Goal: Task Accomplishment & Management: Complete application form

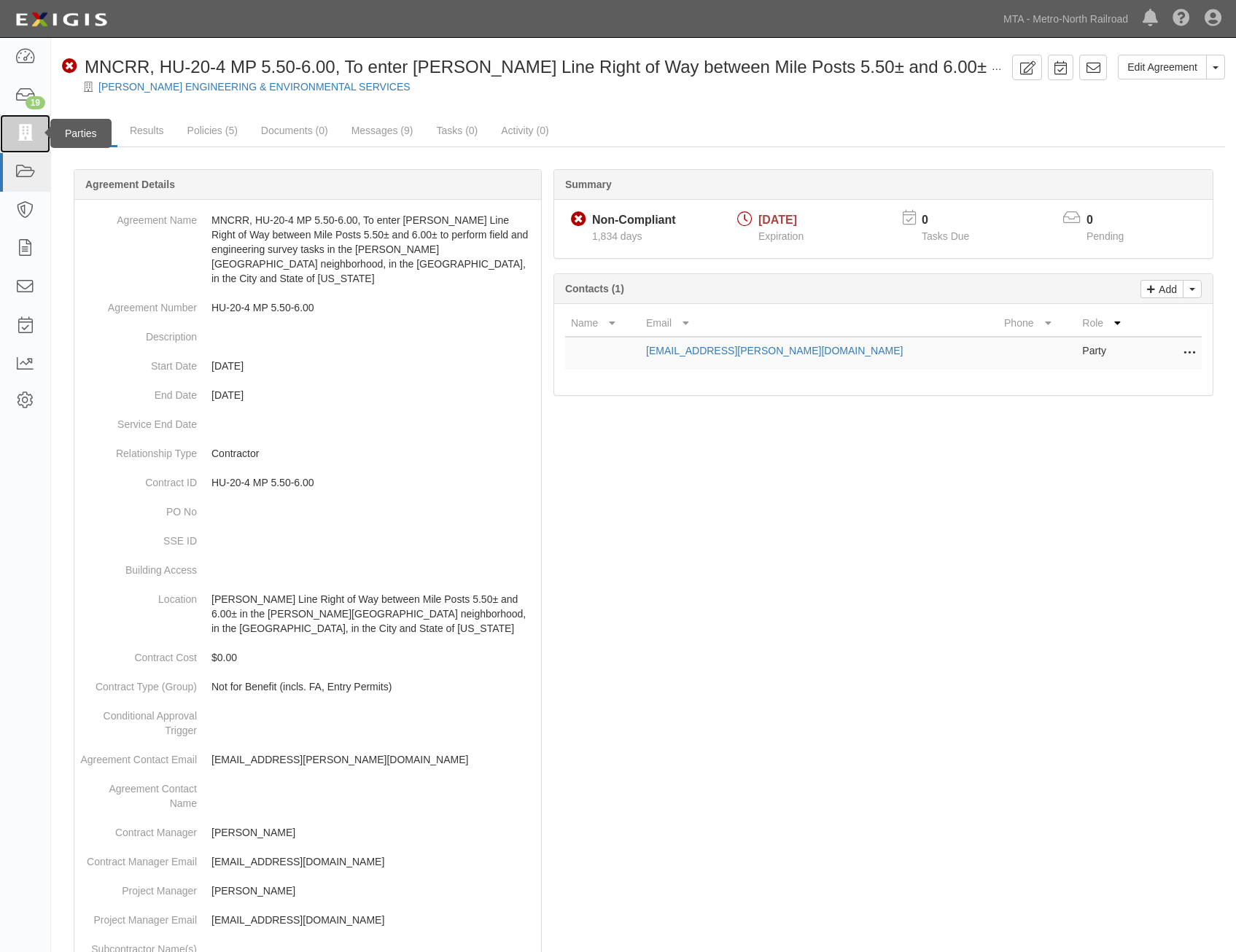
click at [20, 127] on icon at bounding box center [24, 133] width 21 height 17
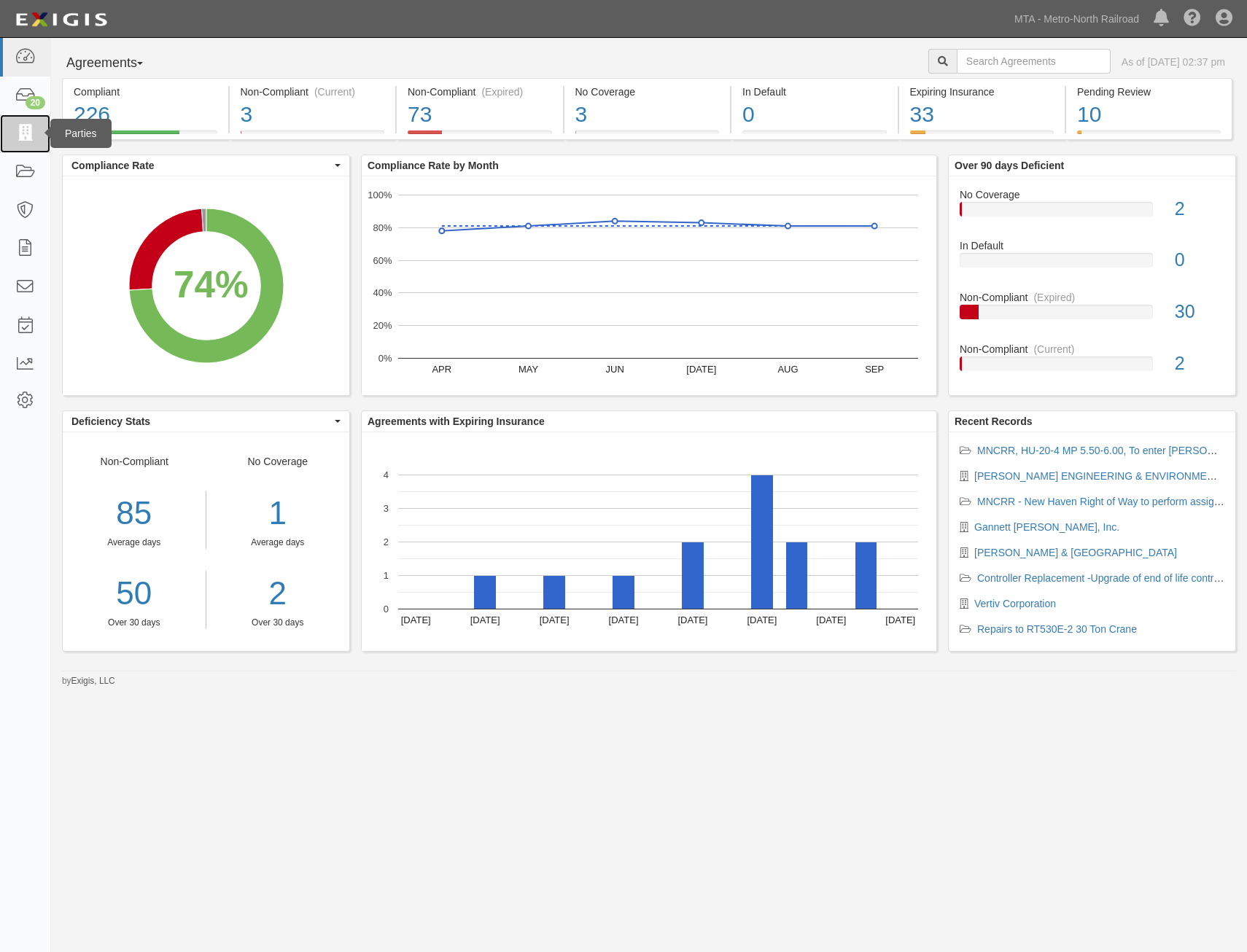
click at [14, 130] on link at bounding box center [25, 133] width 50 height 39
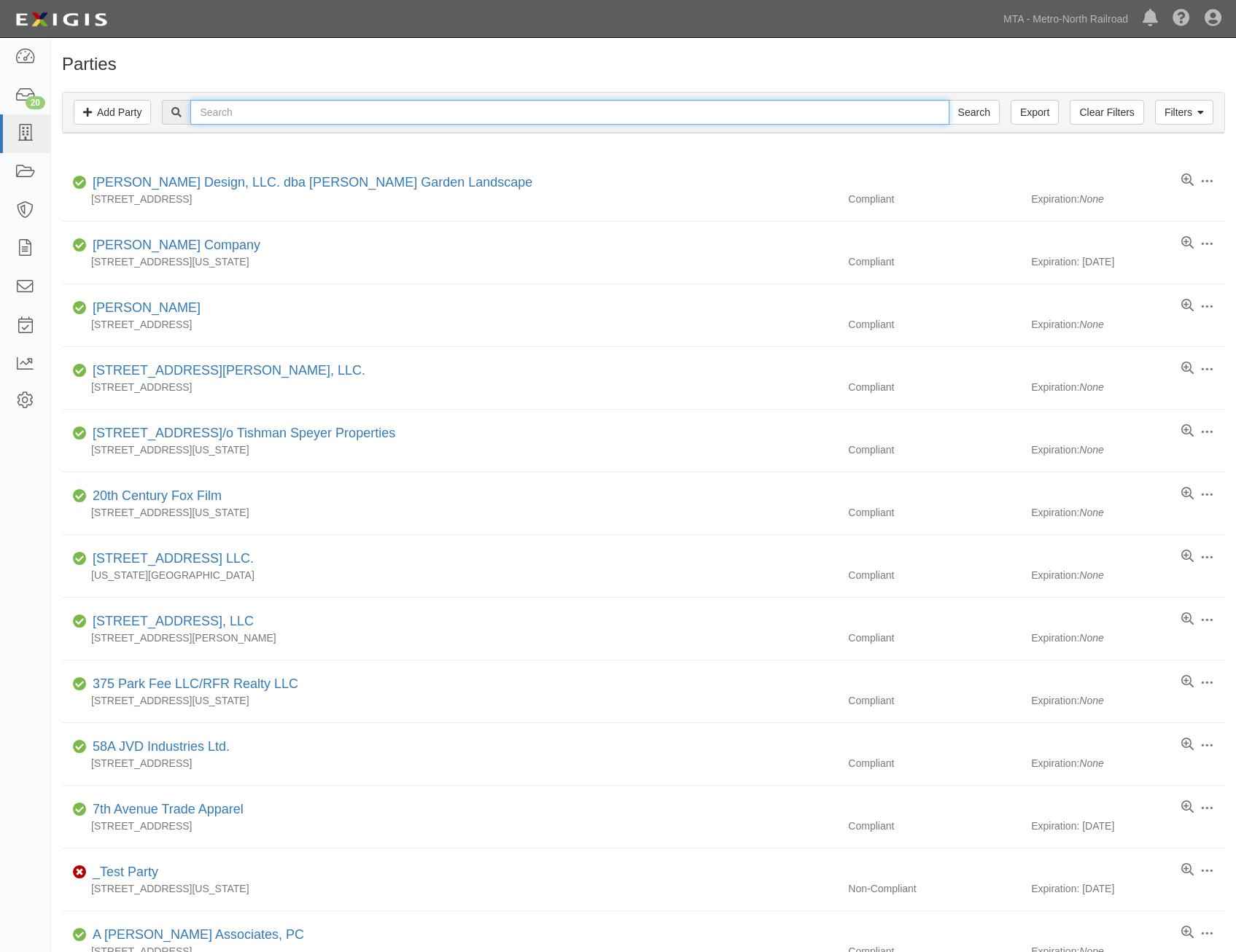
click at [508, 112] on input "text" at bounding box center [569, 112] width 758 height 24
type input "comcast"
click at [949, 100] on input "Search" at bounding box center [974, 112] width 51 height 24
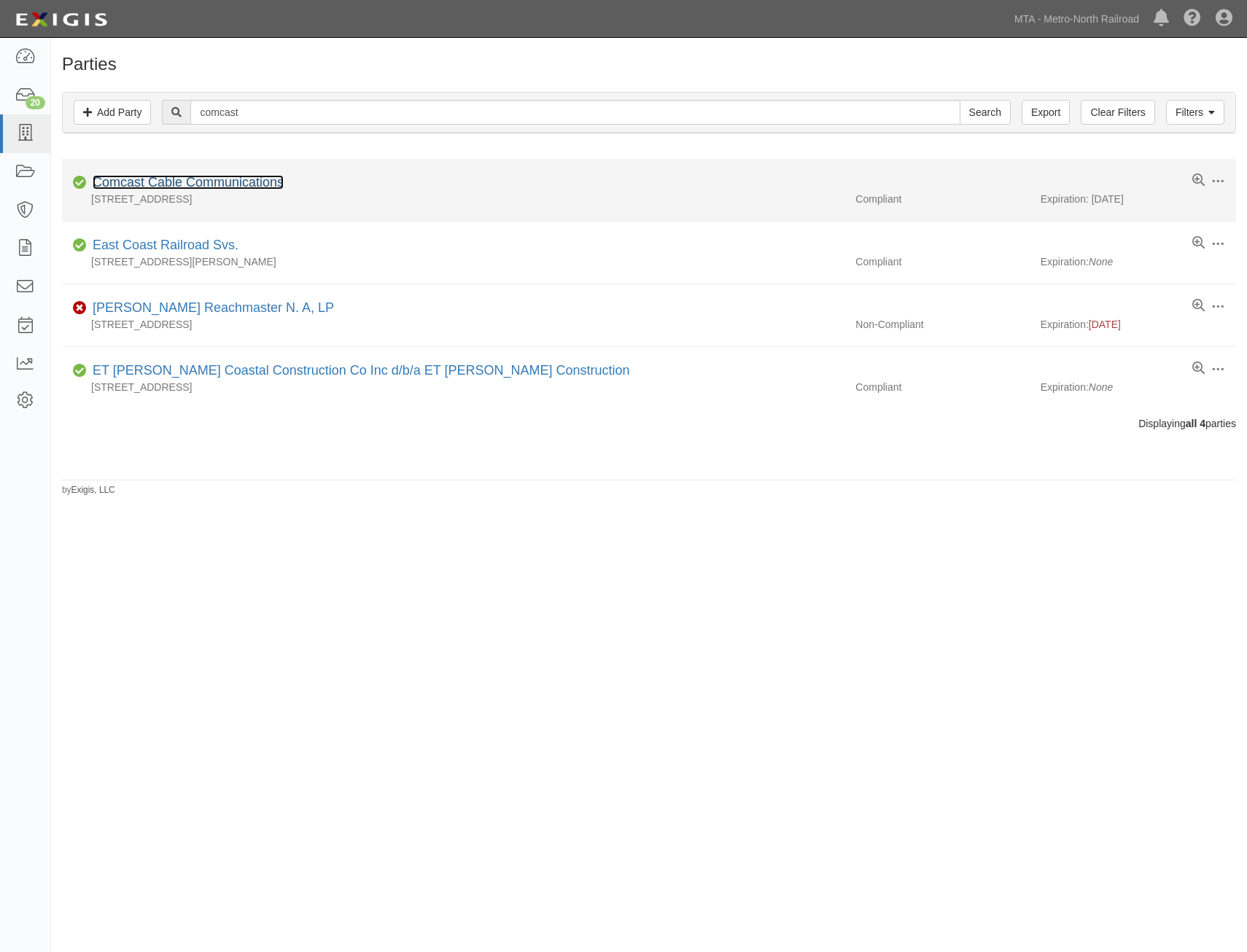
click at [230, 179] on link "Comcast Cable Communications" at bounding box center [188, 182] width 191 height 14
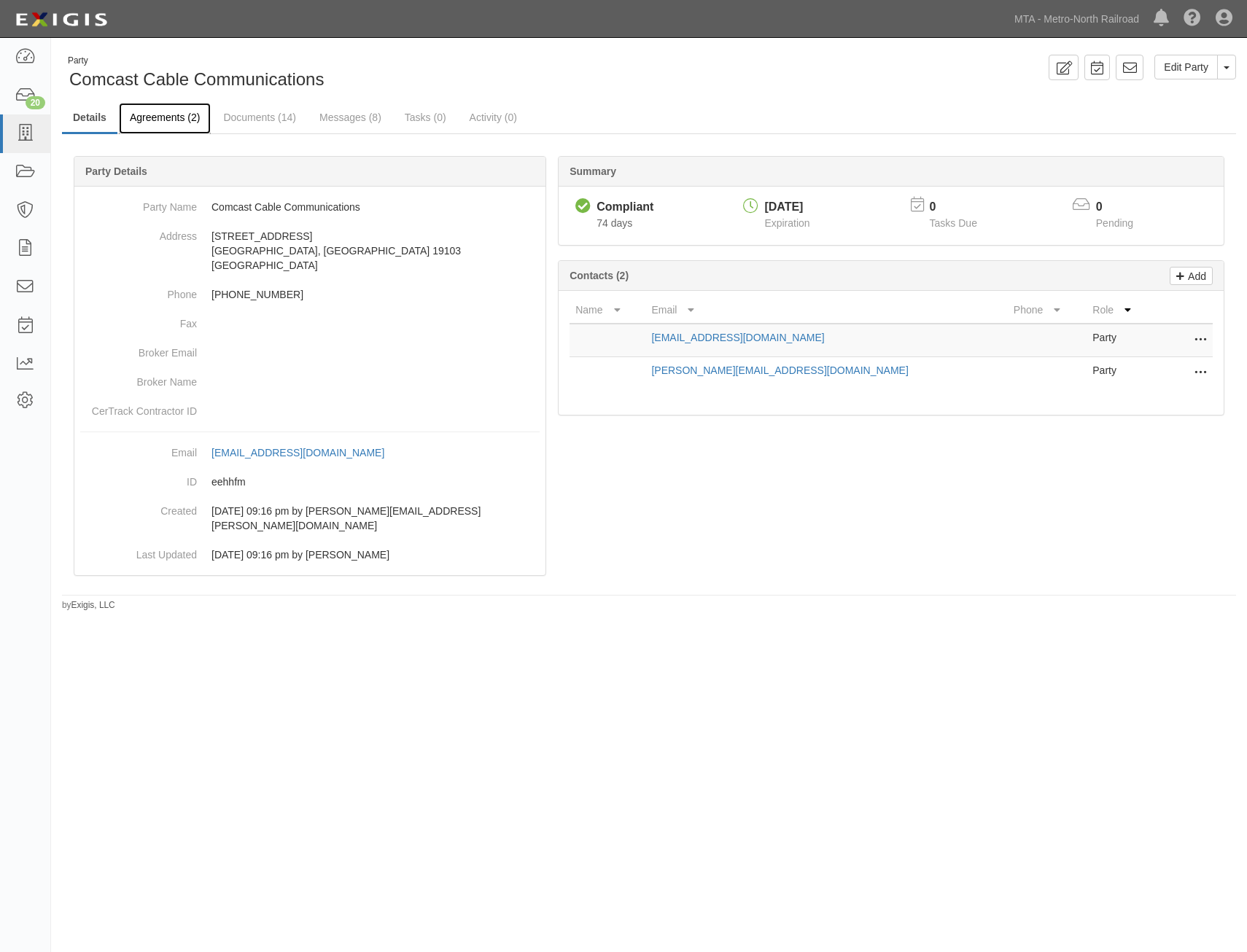
click at [180, 118] on link "Agreements (2)" at bounding box center [165, 118] width 91 height 32
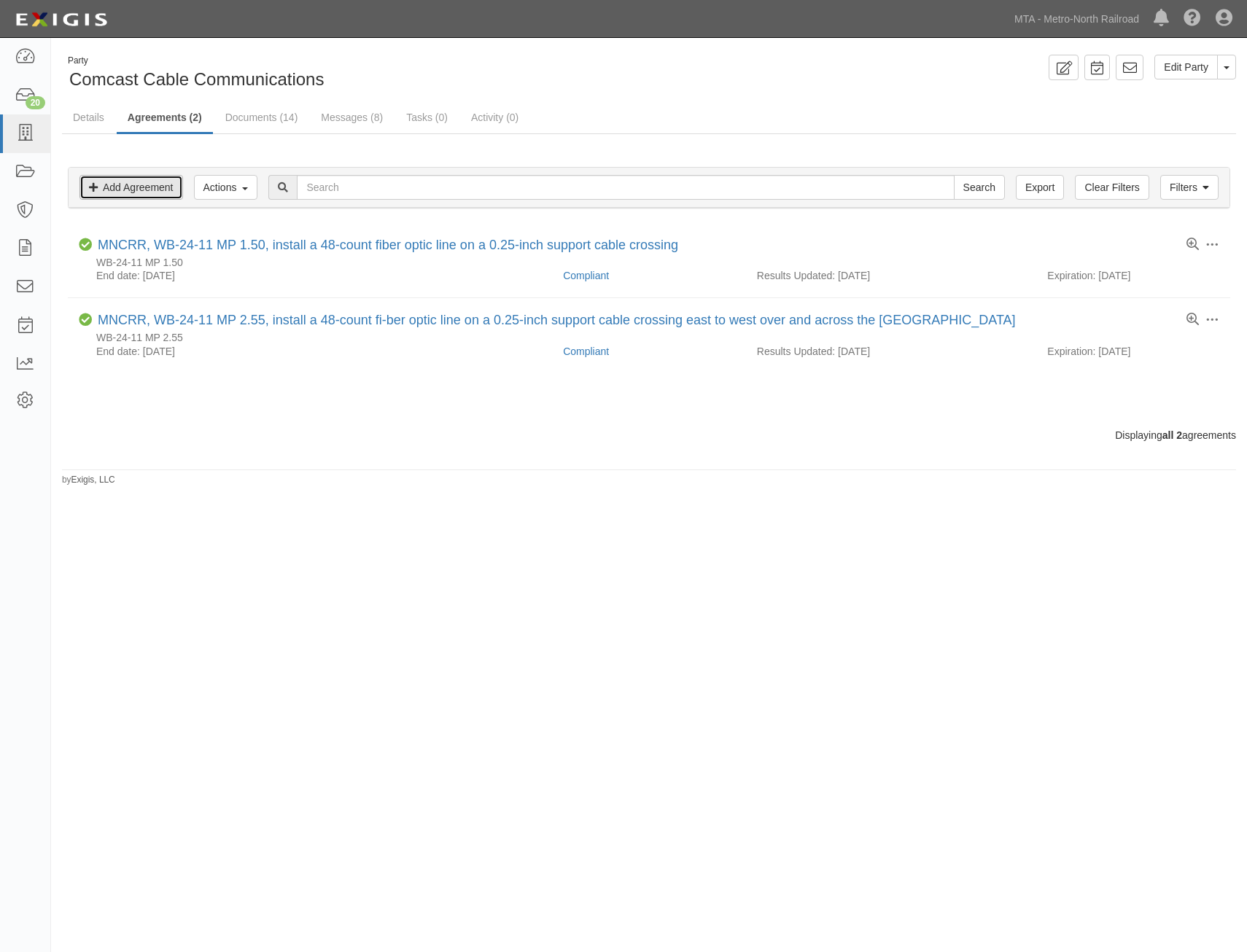
click at [130, 179] on link "Add Agreement" at bounding box center [131, 187] width 103 height 24
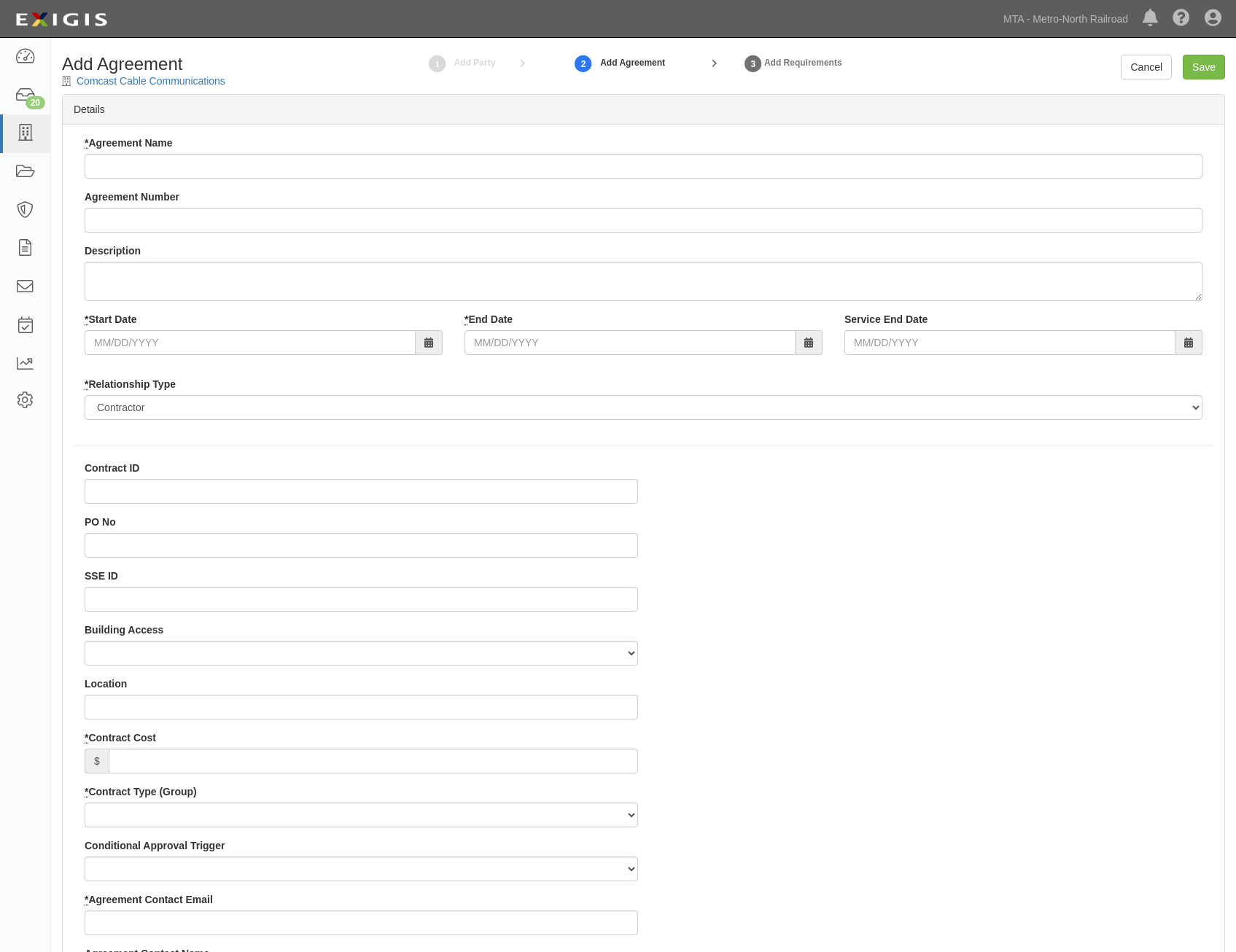
select select
click at [562, 166] on input "* Agreement Name" at bounding box center [643, 166] width 1118 height 24
paste input "DB-25-4 MP 1.65"
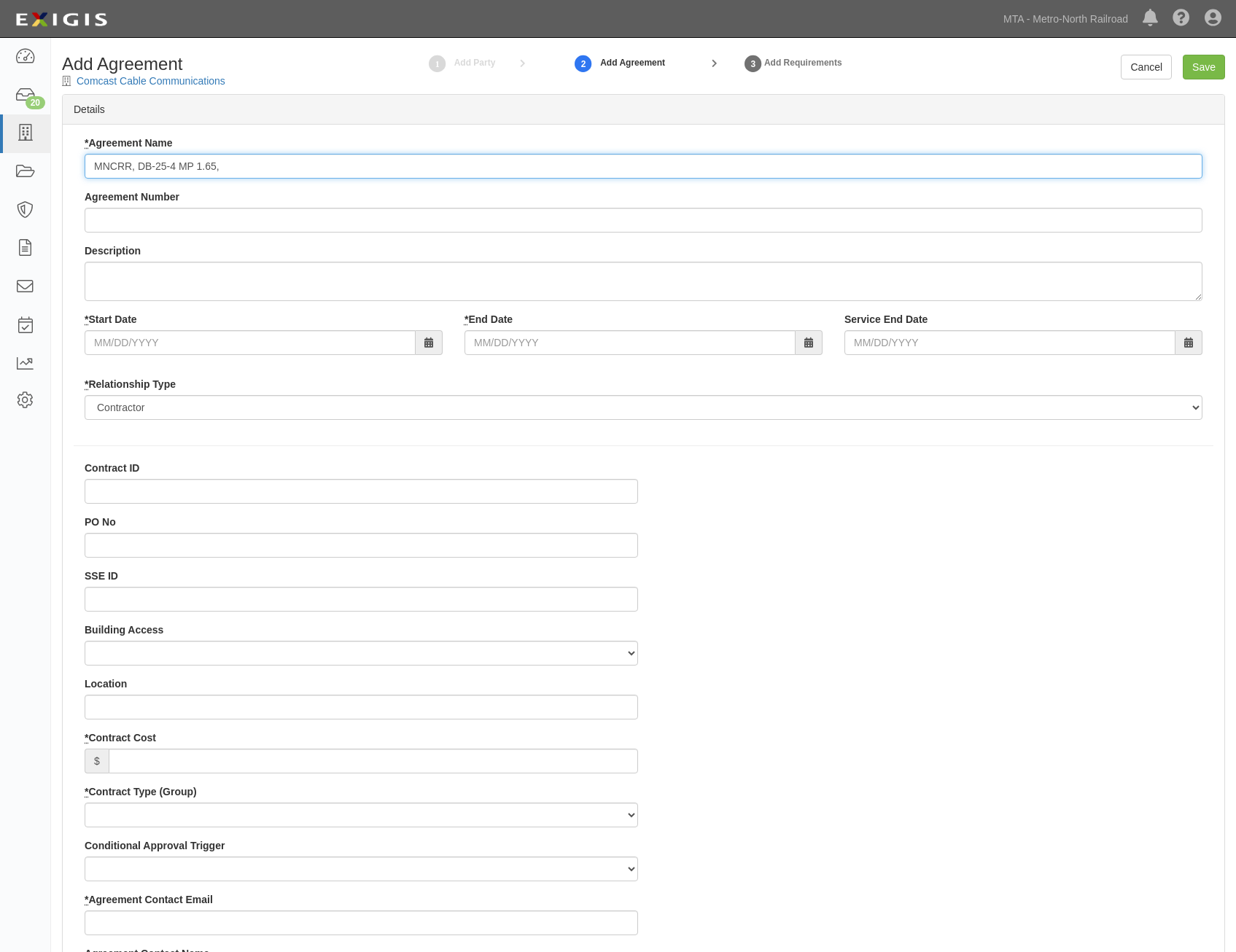
type input "MNCRR, DB-25-4 MP 1.65,"
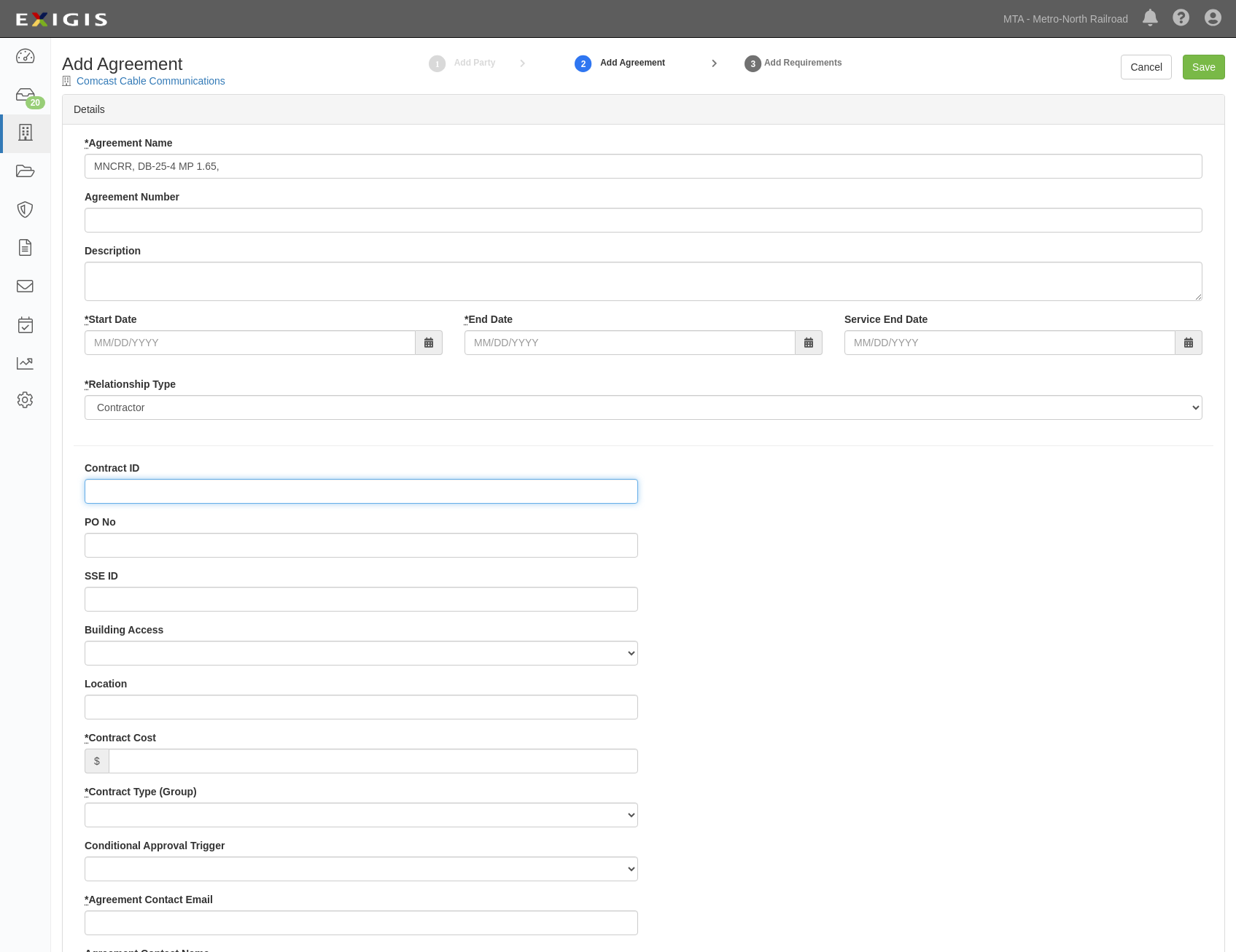
click at [556, 489] on input "Contract ID" at bounding box center [361, 491] width 554 height 24
paste input "DB-25-4 MP 1.65"
type input "DB-25-4 MP 1.65"
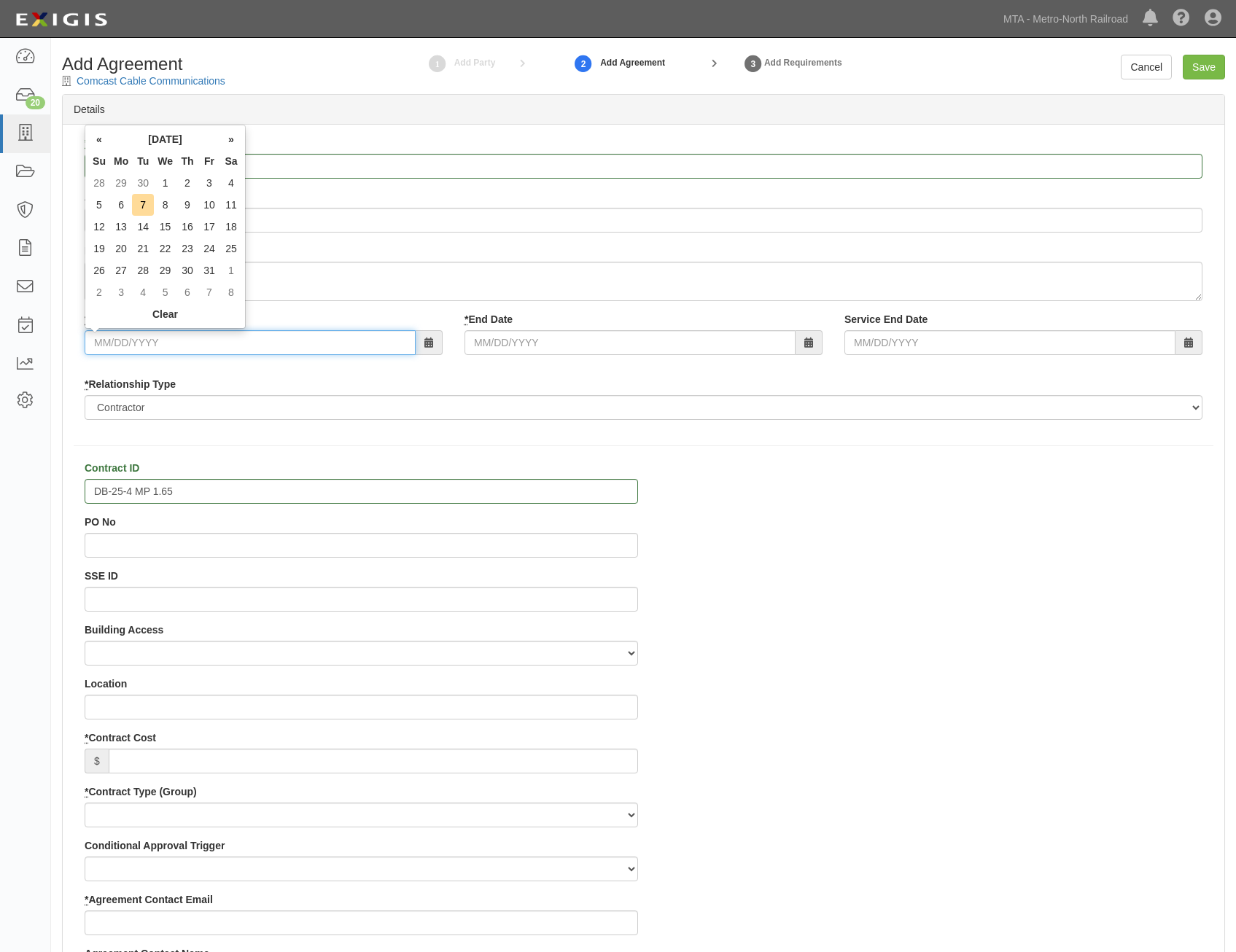
click at [316, 348] on input "* Start Date" at bounding box center [250, 342] width 331 height 24
type input "10/01/2025"
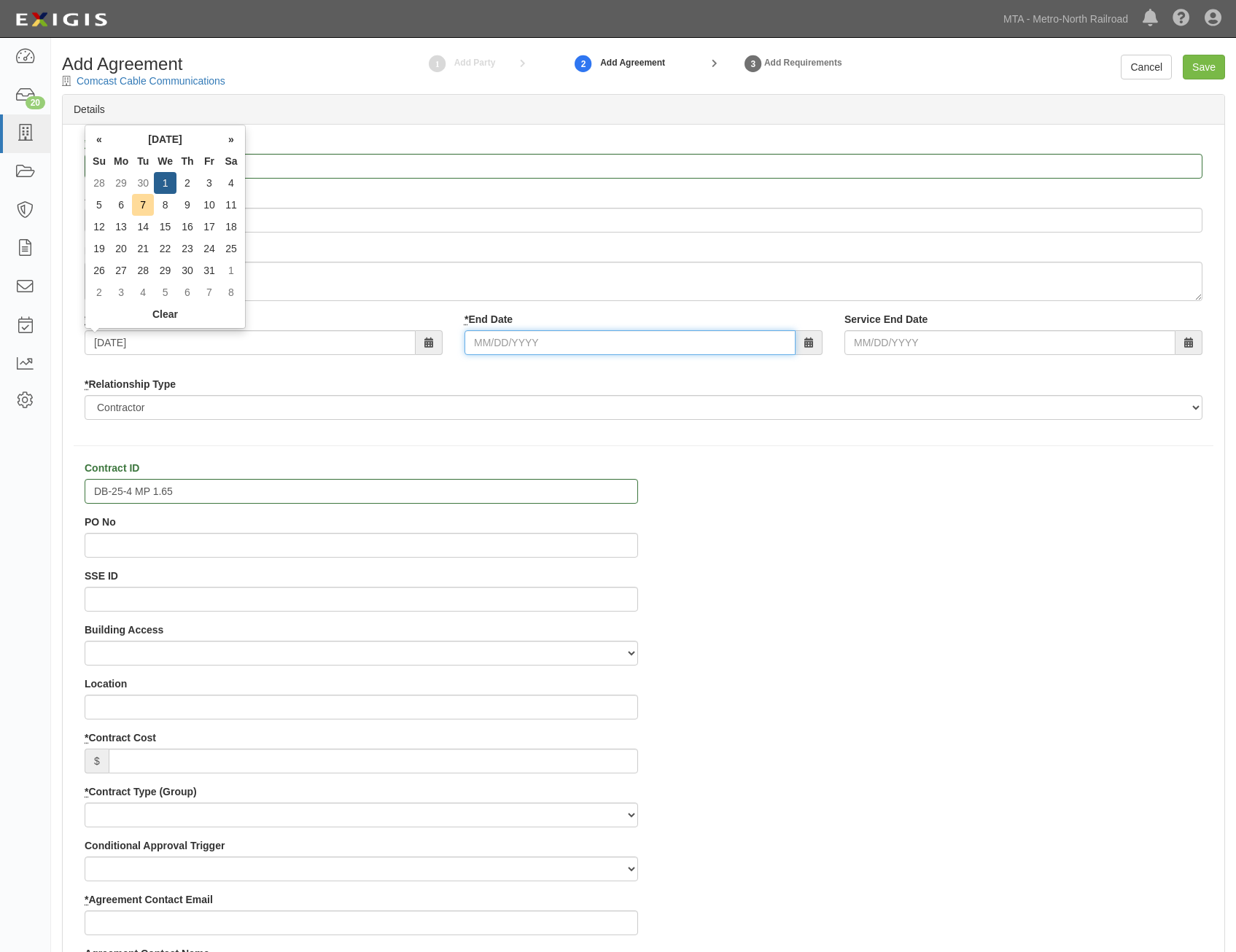
click at [594, 352] on input "* End Date" at bounding box center [630, 342] width 331 height 24
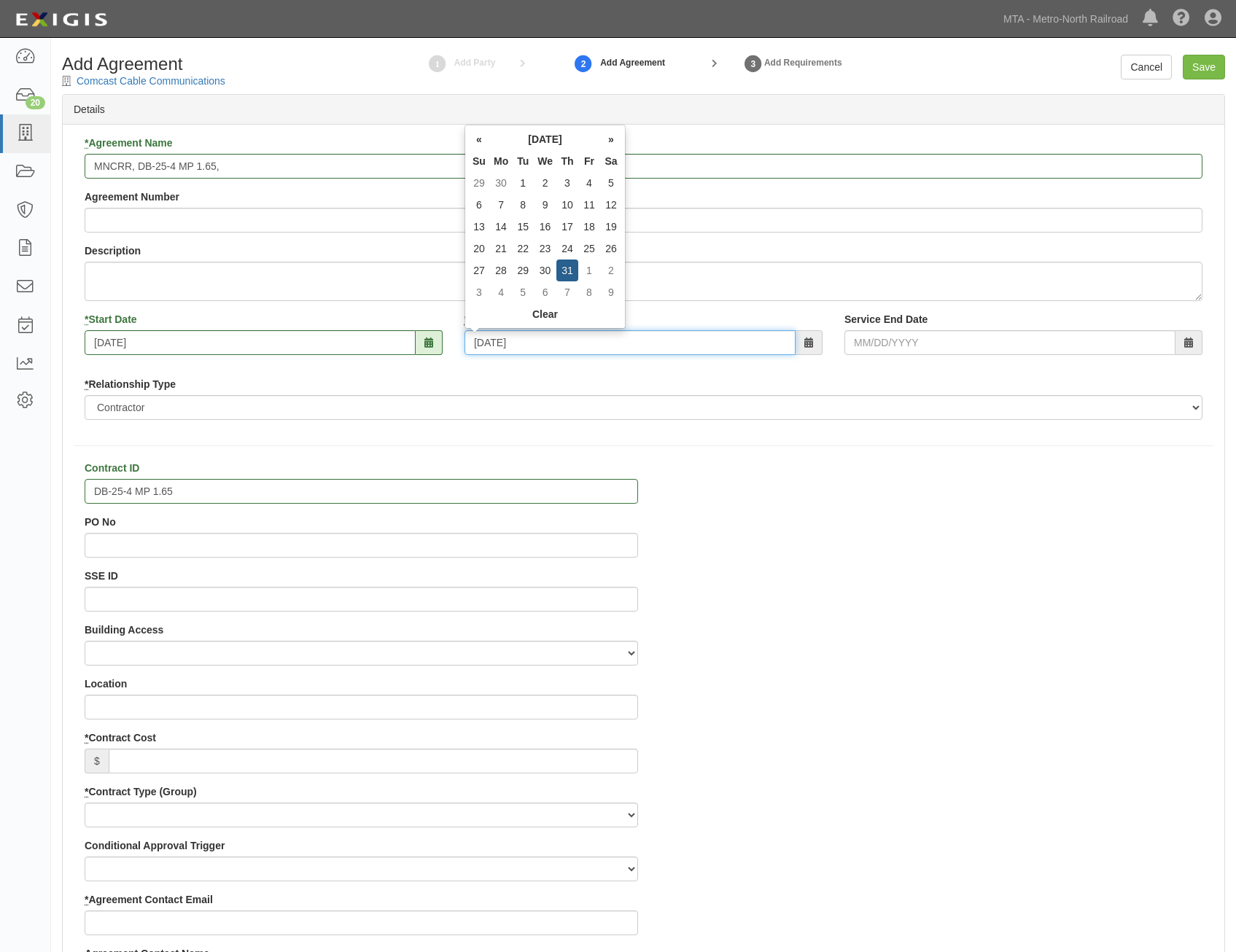
type input "12/31/2026"
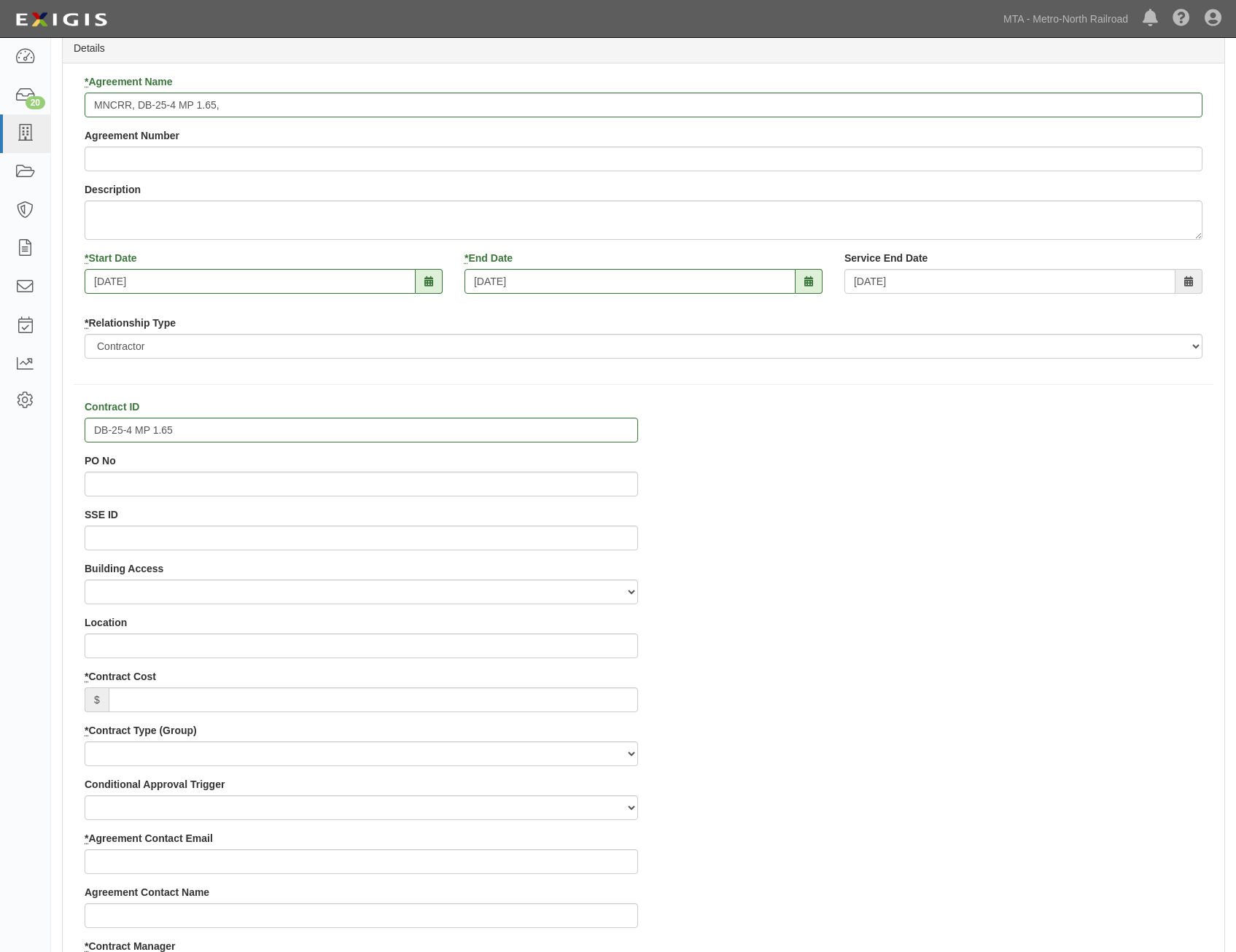
scroll to position [146, 0]
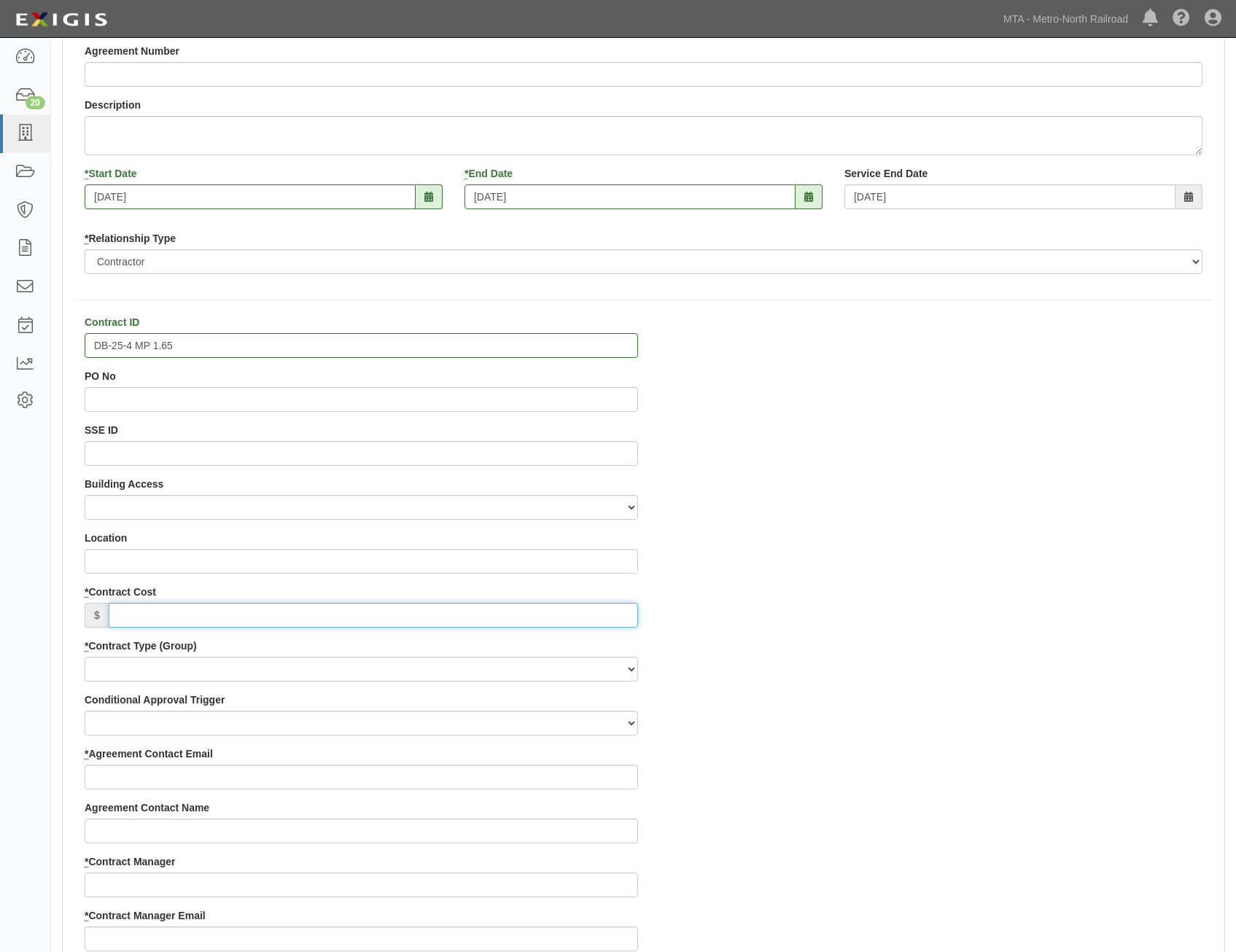
click at [590, 616] on input "* Contract Cost" at bounding box center [373, 615] width 529 height 24
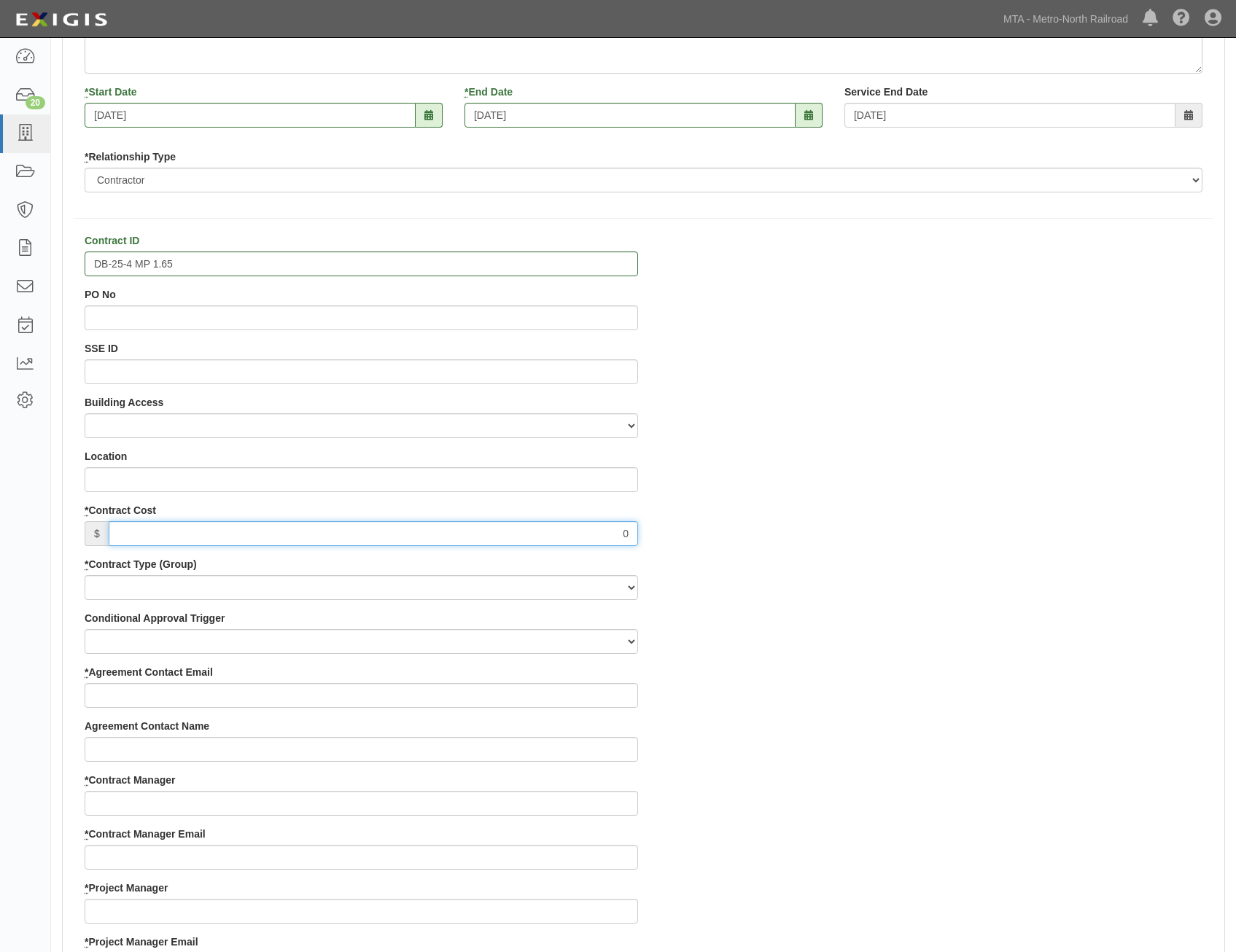
scroll to position [292, 0]
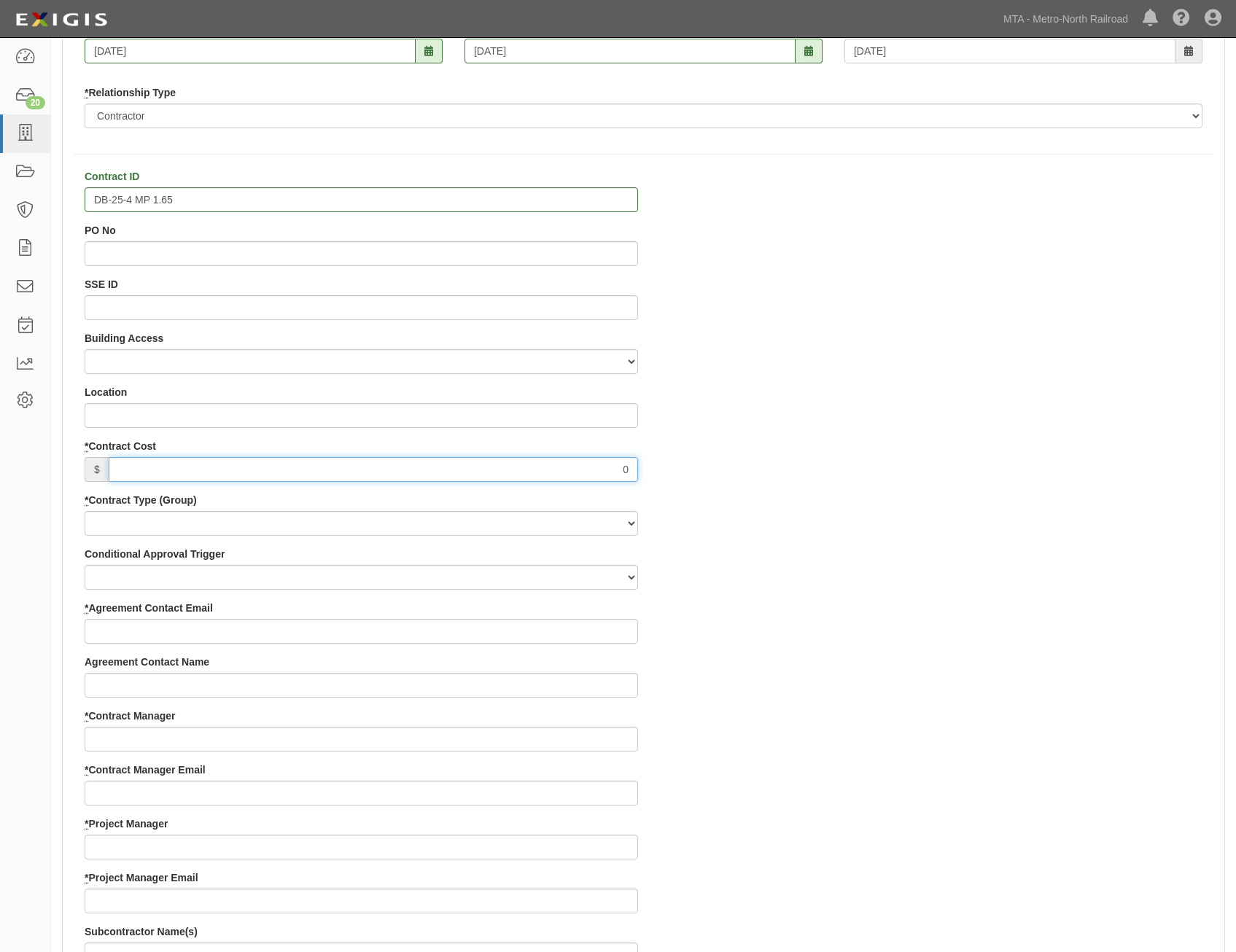
type input "0"
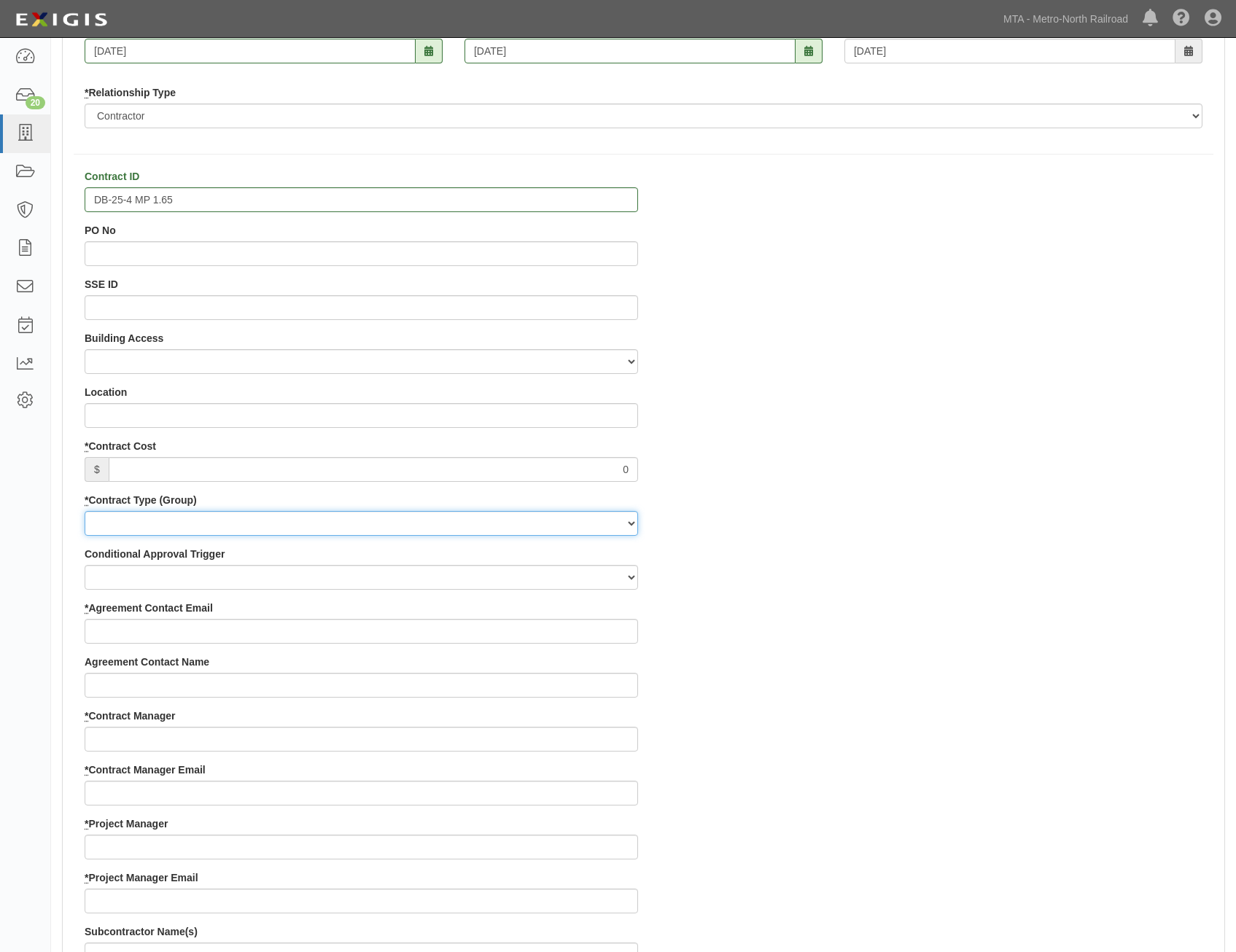
click at [612, 517] on select "Capital Operating Not for Benefit (incls. FA, Entry Permits) Real Estate Other" at bounding box center [361, 523] width 554 height 24
select select "113"
click at [84, 511] on select "Capital Operating Not for Benefit (incls. FA, Entry Permits) Real Estate Other" at bounding box center [361, 523] width 554 height 24
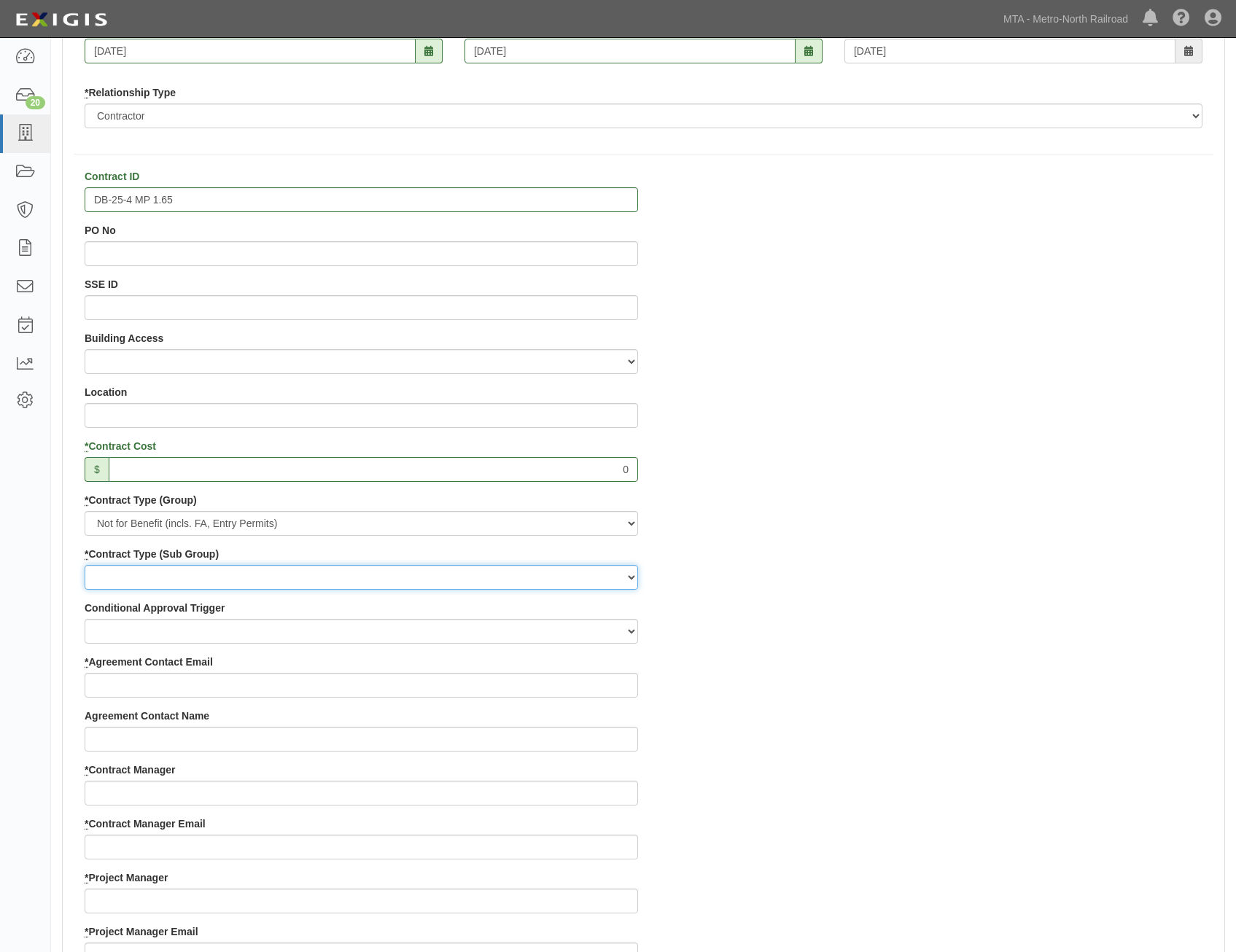
click at [598, 583] on select "Entry Permits Film Special Events Force Account (NYSDOT, CDOT, Other) NYS DEC O…" at bounding box center [361, 577] width 554 height 24
select select "210"
click at [84, 565] on select "Entry Permits Film Special Events Force Account (NYSDOT, CDOT, Other) NYS DEC O…" at bounding box center [361, 577] width 554 height 24
click at [922, 661] on div "Contract ID DB-25-4 MP 1.65 PO No SSE ID Building Access 2 Broadway 341/345/347…" at bounding box center [644, 870] width 1162 height 1403
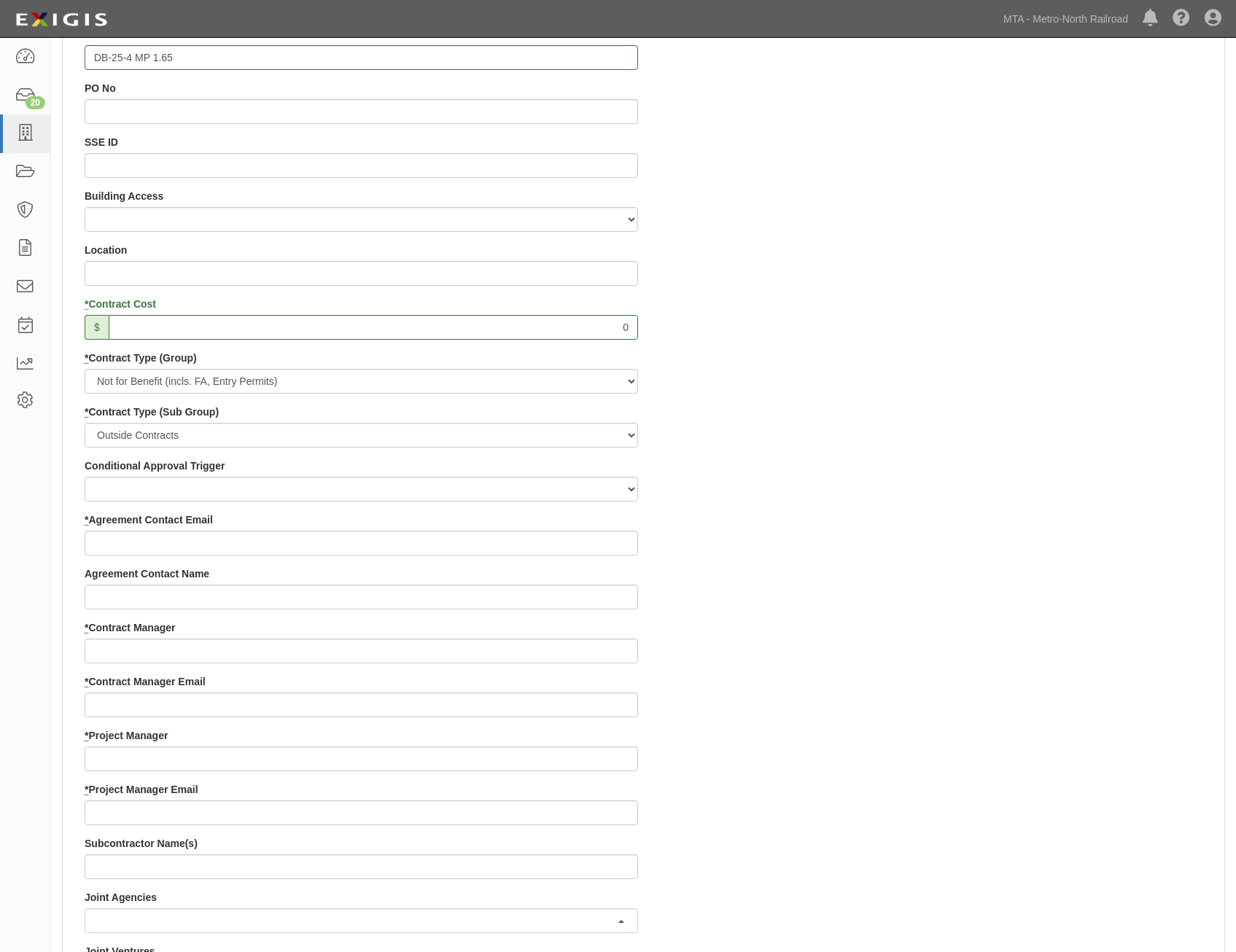
scroll to position [438, 0]
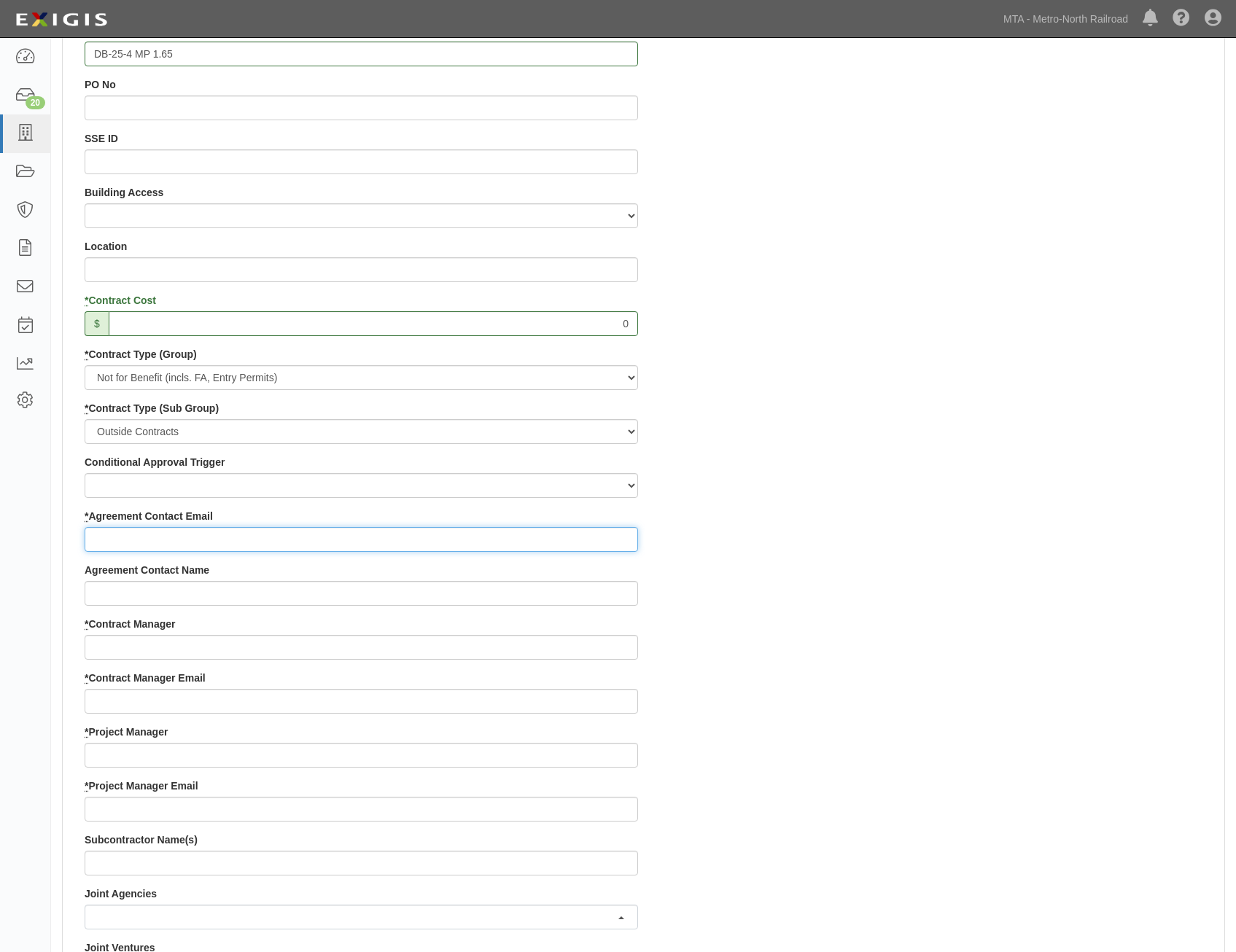
click at [596, 542] on input "* Agreement Contact Email" at bounding box center [361, 539] width 554 height 24
paste input "Tabatha@americomm-llc.com"
type input "Tabatha@americomm-llc.com"
click at [807, 620] on div "Contract ID DB-25-4 MP 1.65 PO No SSE ID Building Access 2 Broadway 341/345/347…" at bounding box center [644, 725] width 1162 height 1403
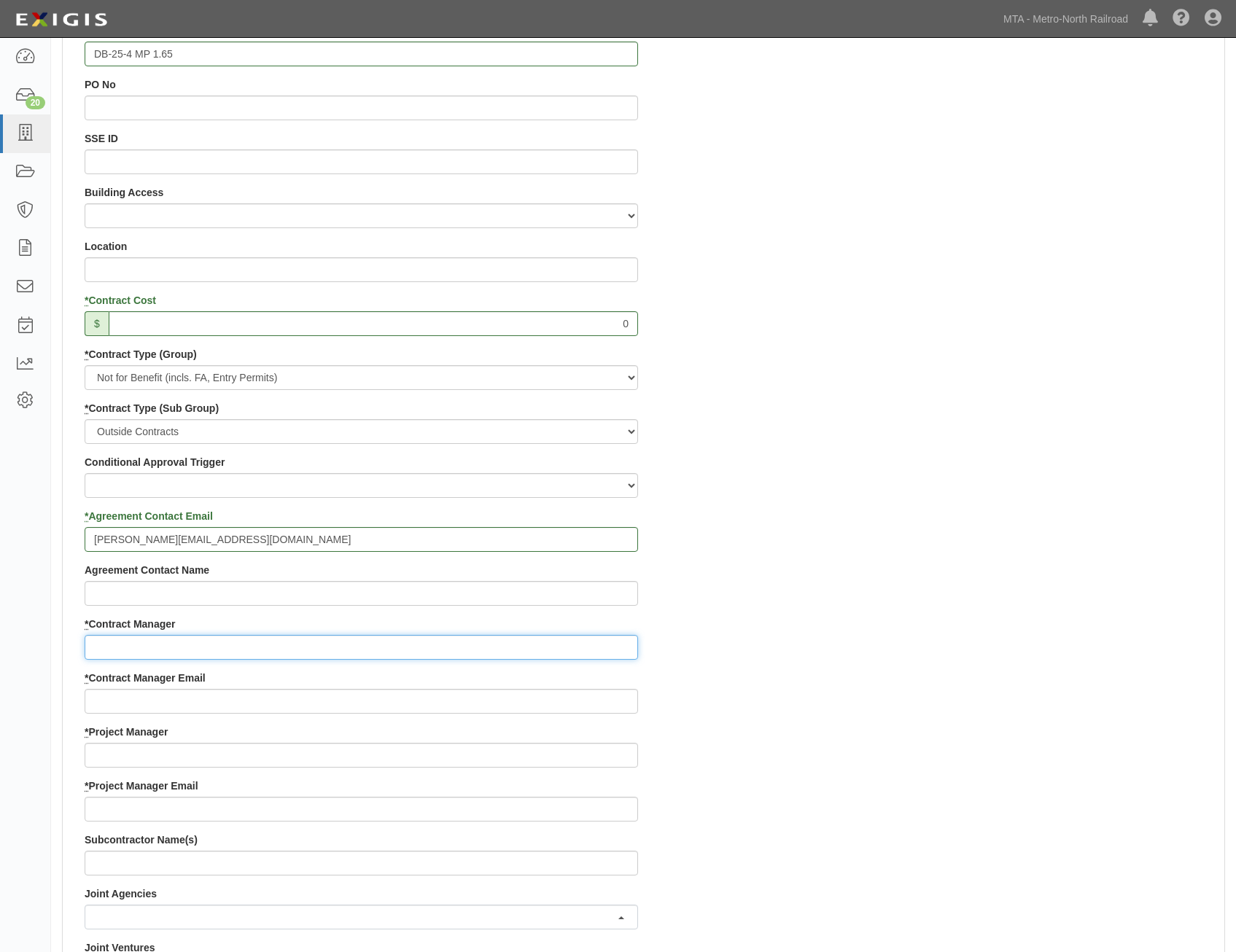
click at [583, 651] on input "* Contract Manager" at bounding box center [361, 647] width 554 height 24
paste input "Lorna Pryce"
type input "Lorna Pryce"
click at [962, 705] on div "Contract ID DB-25-4 MP 1.65 PO No SSE ID Building Access 2 Broadway 341/345/347…" at bounding box center [644, 725] width 1162 height 1403
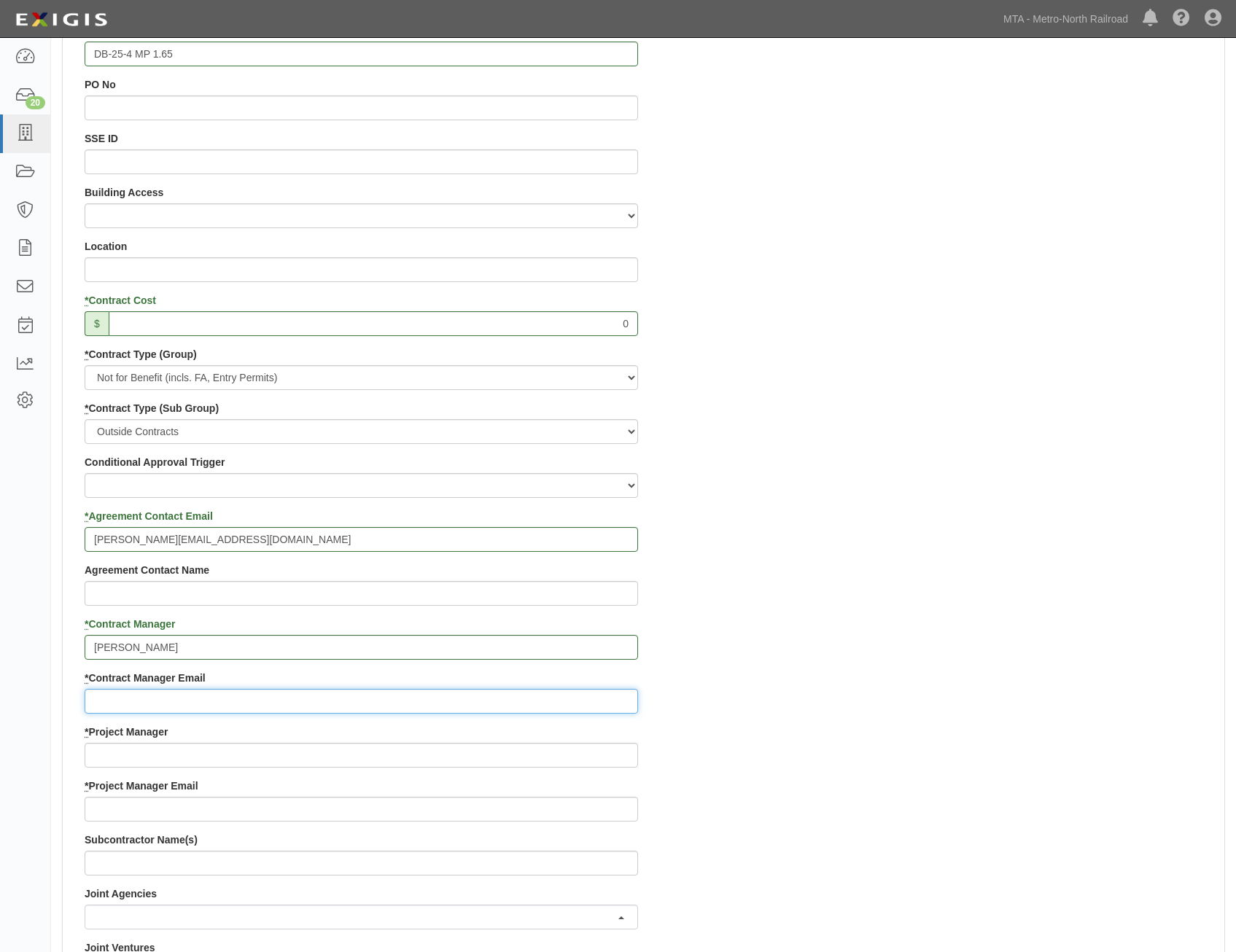
click at [537, 709] on input "* Contract Manager Email" at bounding box center [361, 701] width 554 height 24
paste input "lpryce@mnr.org"
type input "lpryce@mnr.org"
click at [853, 575] on div "Contract ID DB-25-4 MP 1.65 PO No SSE ID Building Access 2 Broadway 341/345/347…" at bounding box center [644, 725] width 1162 height 1403
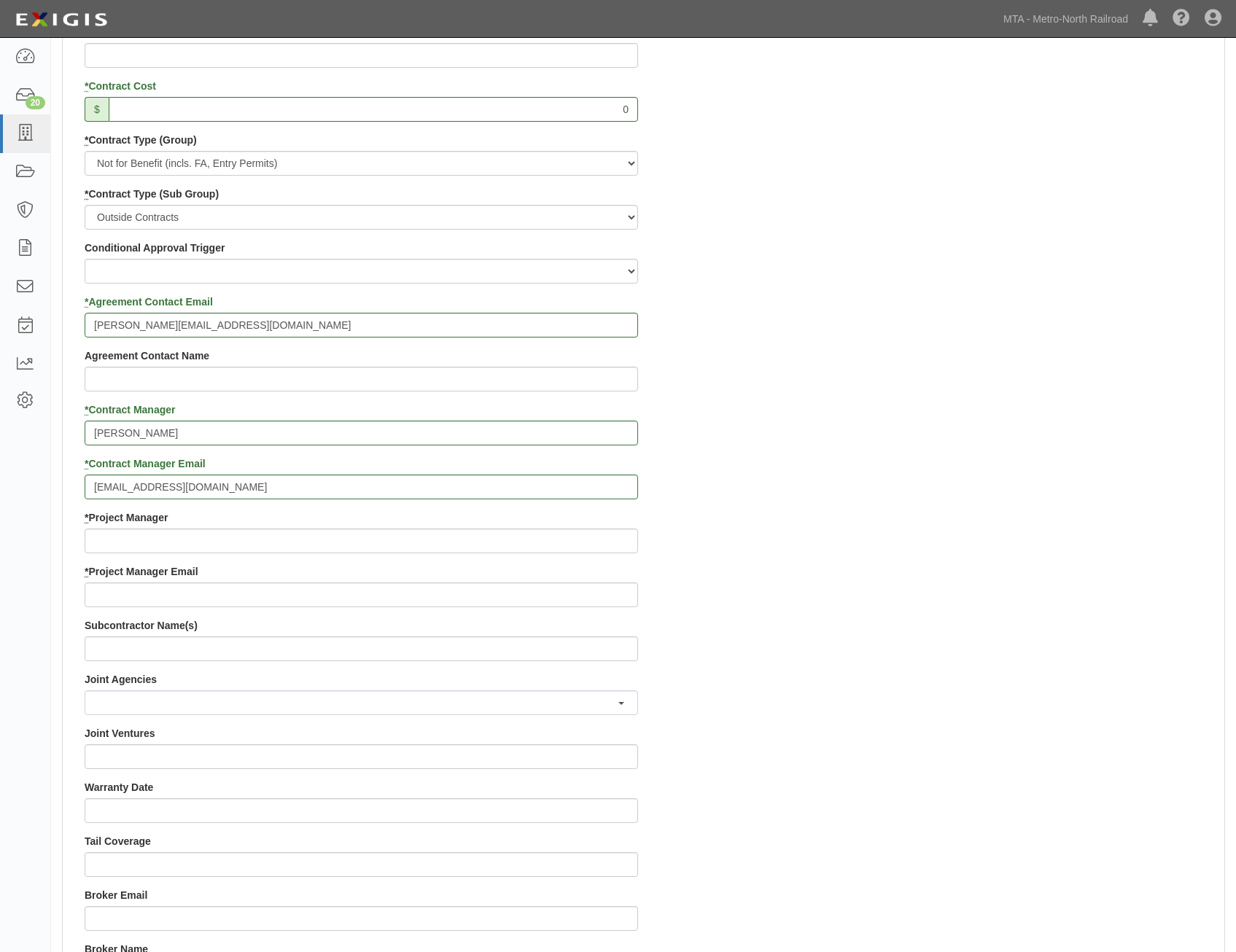
scroll to position [656, 0]
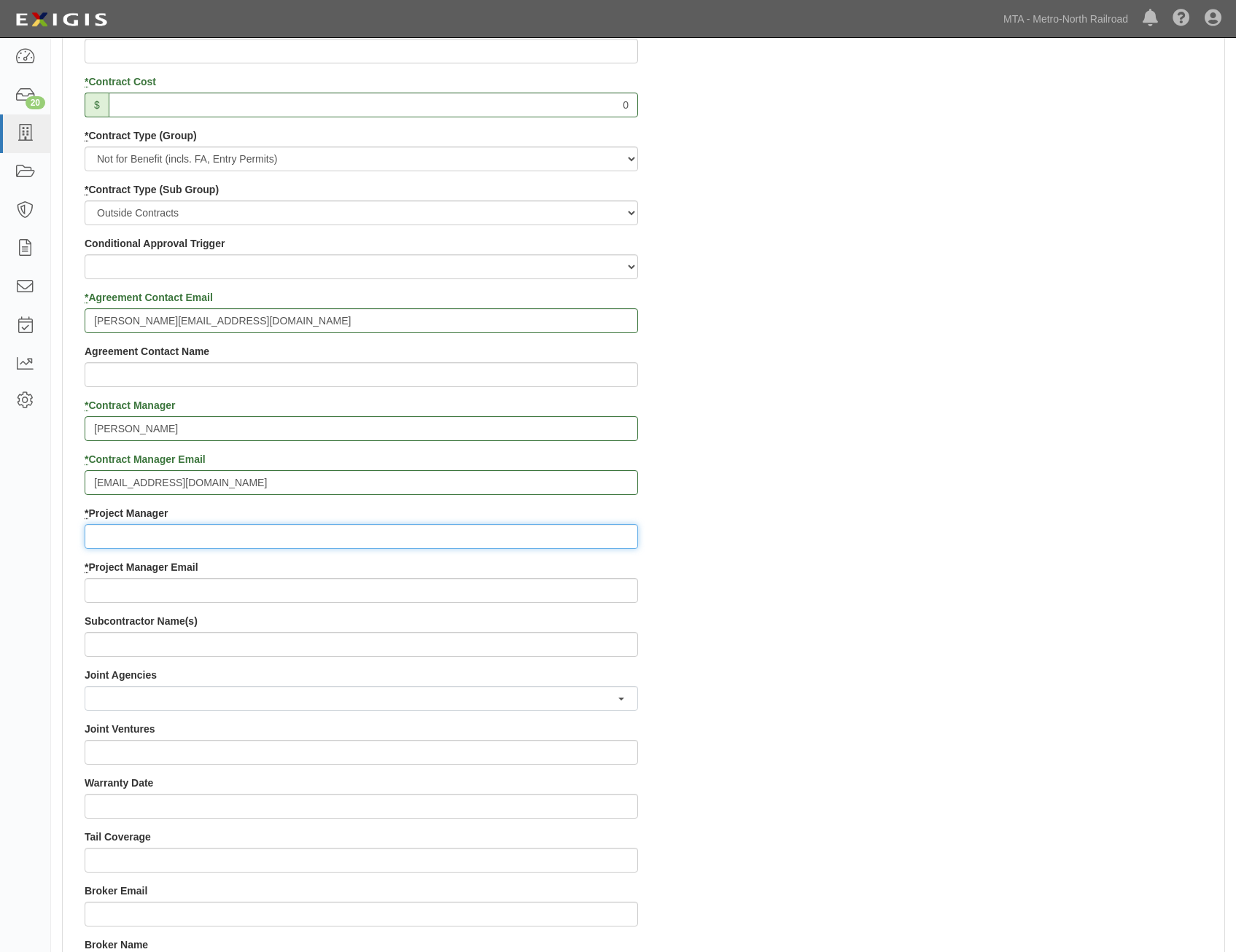
click at [424, 527] on input "* Project Manager" at bounding box center [361, 536] width 554 height 24
paste input "David Willard"
type input "David Willard"
click at [872, 618] on div "Contract ID DB-25-4 MP 1.65 PO No SSE ID Building Access 2 Broadway 341/345/347…" at bounding box center [644, 506] width 1162 height 1403
drag, startPoint x: 513, startPoint y: 602, endPoint x: 533, endPoint y: 595, distance: 21.2
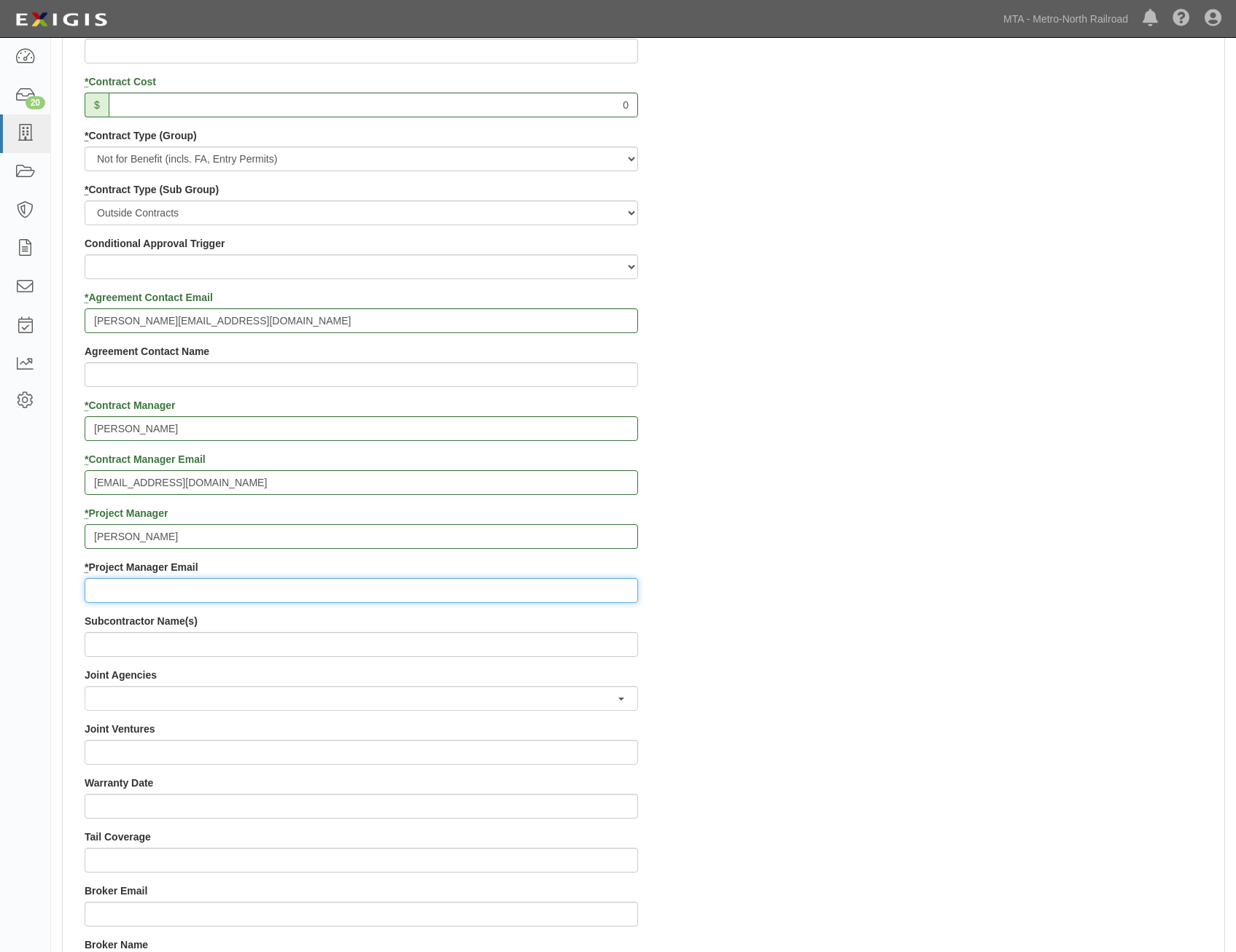
click at [513, 602] on input "* Project Manager Email" at bounding box center [361, 590] width 554 height 24
paste input "Willard@mnr.org"
type input "Willard@mnr.org"
drag, startPoint x: 822, startPoint y: 622, endPoint x: 856, endPoint y: 614, distance: 34.9
click at [822, 622] on div "Contract ID DB-25-4 MP 1.65 PO No SSE ID Building Access 2 Broadway 341/345/347…" at bounding box center [644, 506] width 1162 height 1403
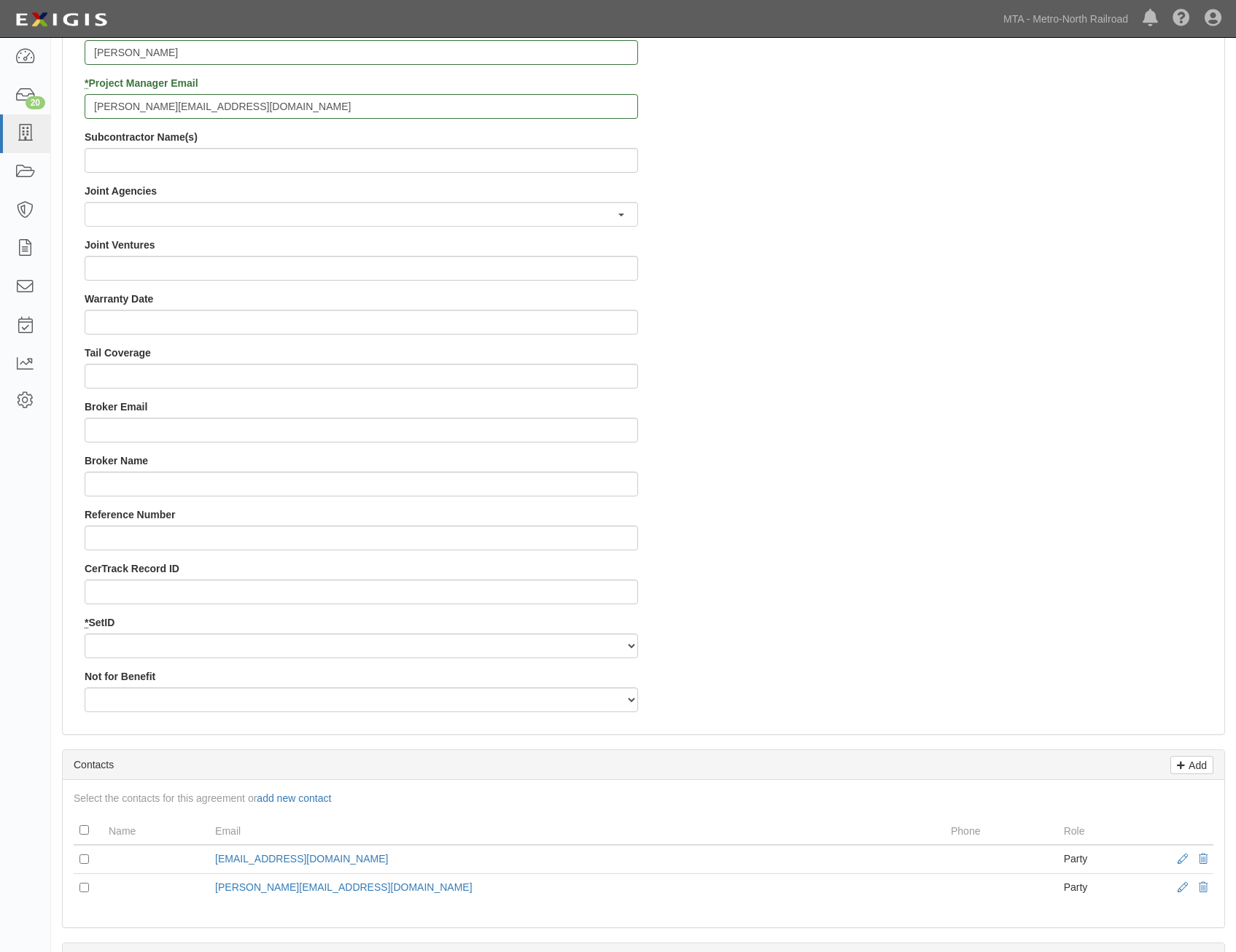
scroll to position [1167, 0]
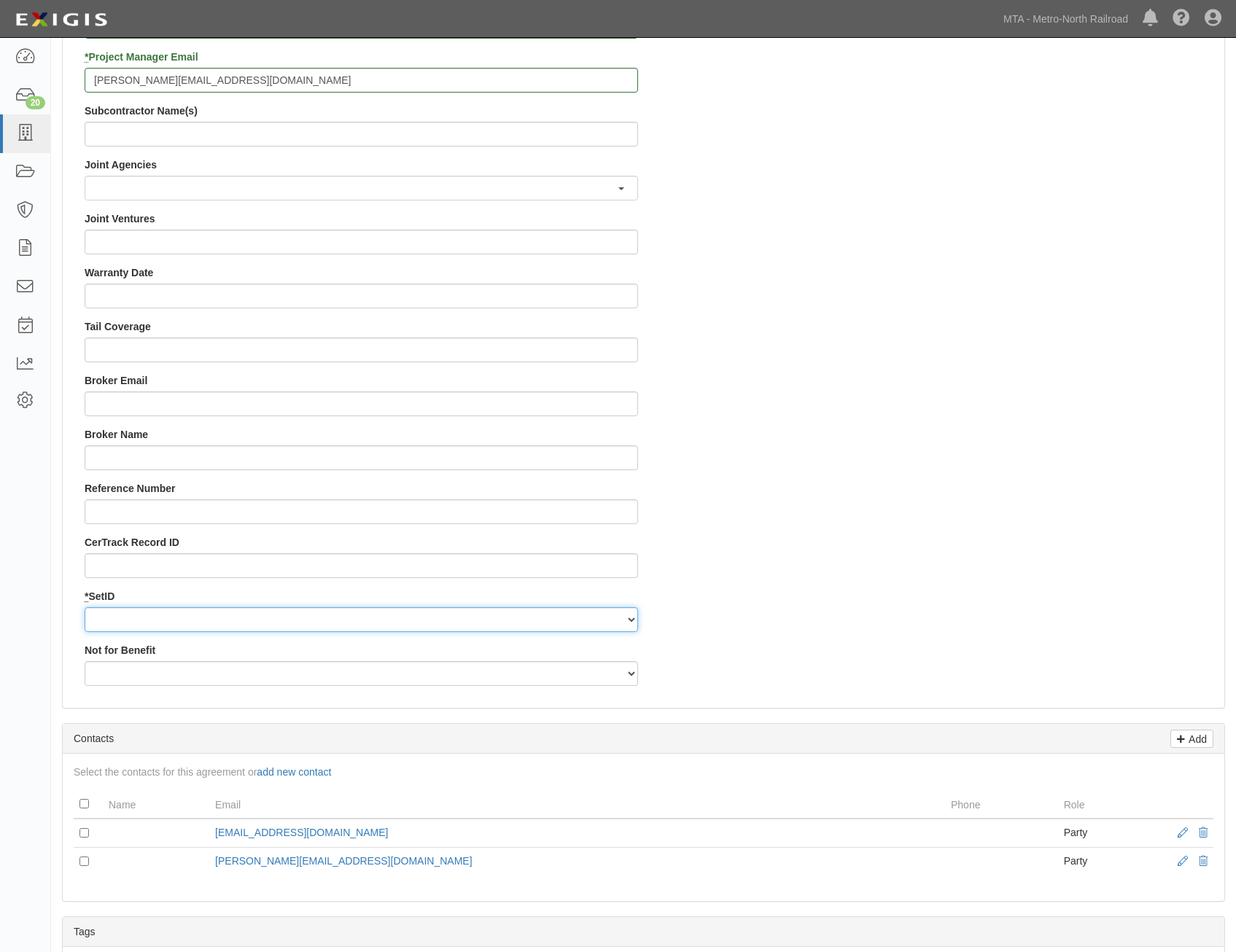
click at [592, 625] on select "MNCRR" at bounding box center [361, 619] width 554 height 24
select select "94"
click at [84, 607] on select "MNCRR" at bounding box center [361, 619] width 554 height 24
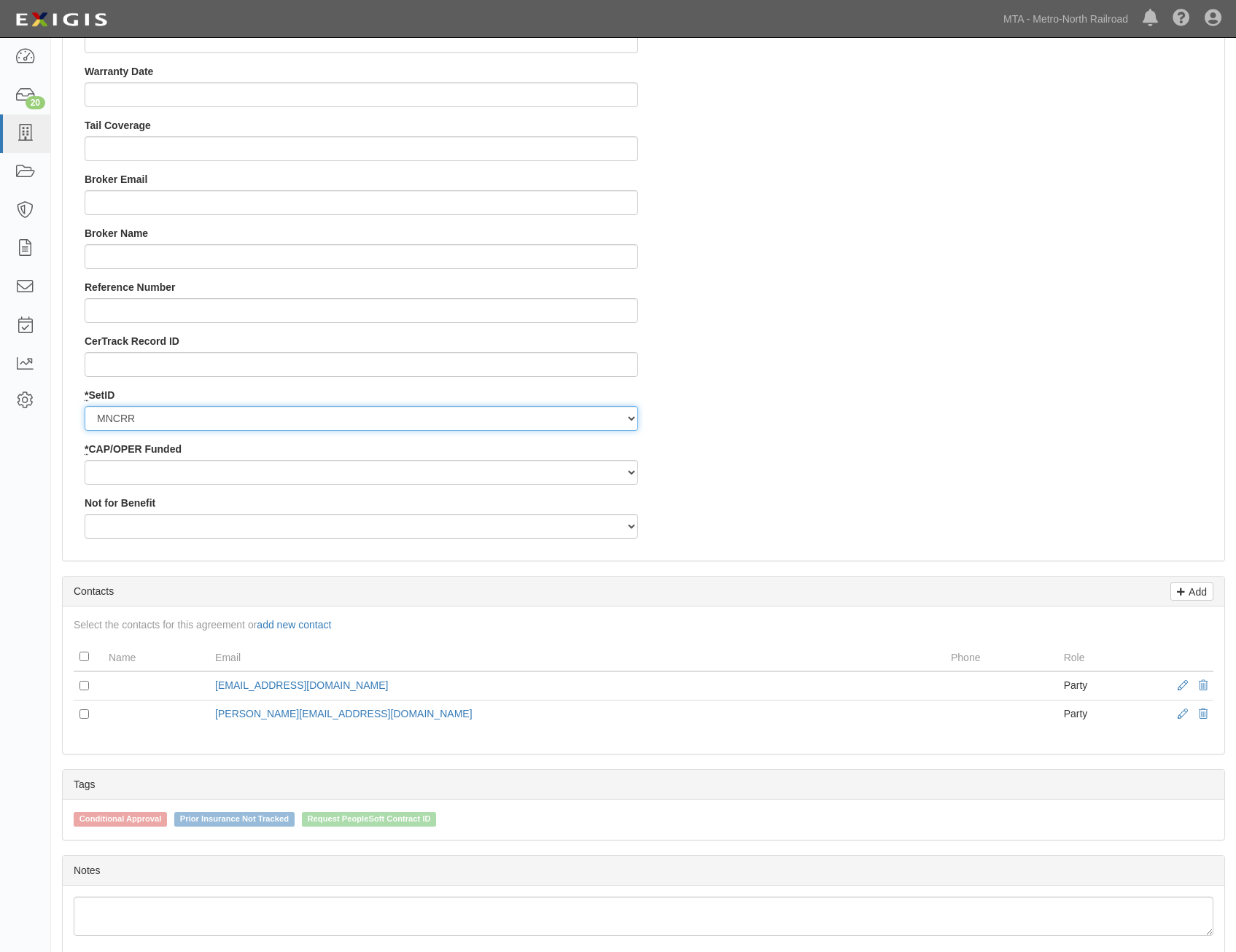
scroll to position [1386, 0]
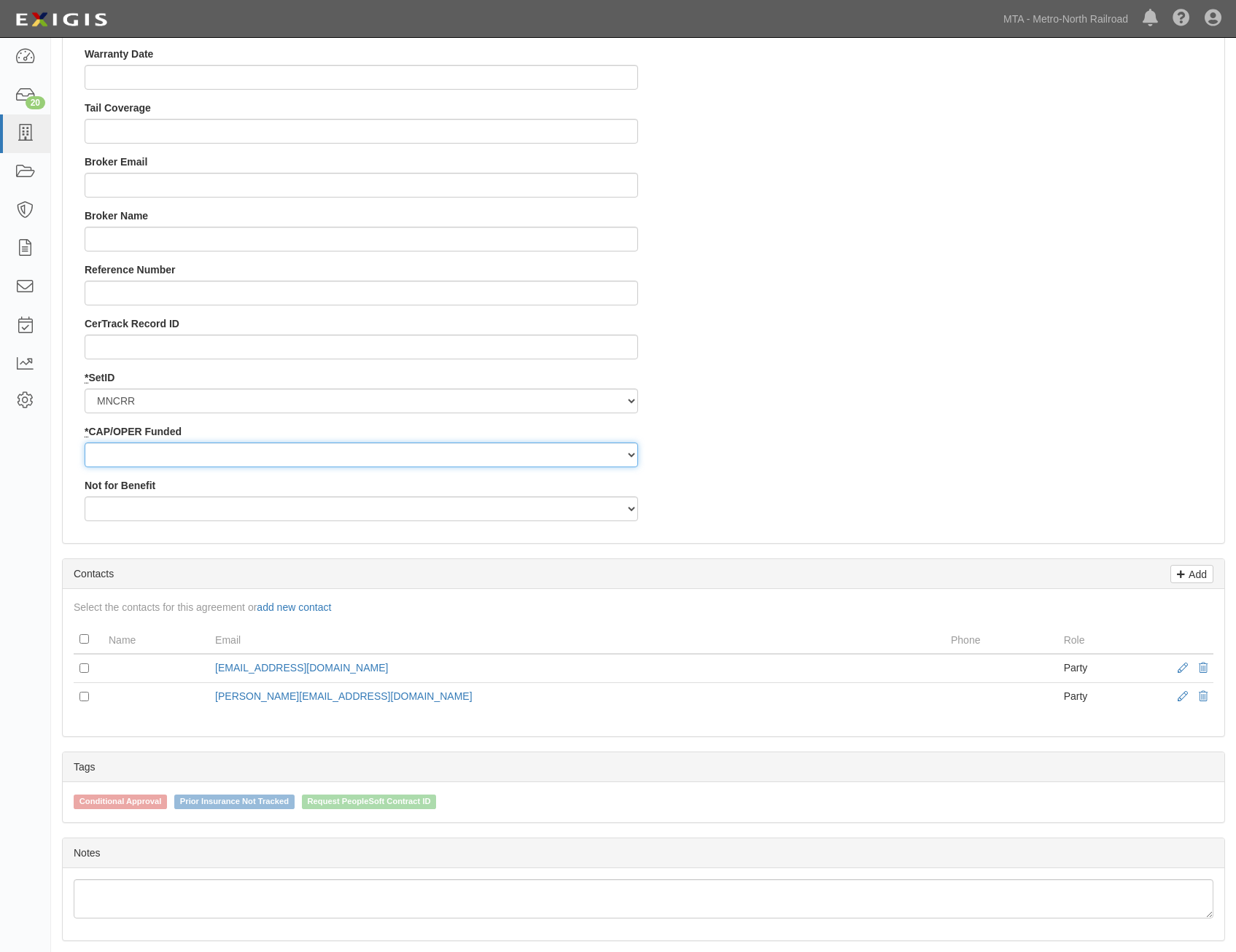
click at [616, 459] on select "Capital Operating" at bounding box center [361, 454] width 554 height 24
select select "355"
click at [84, 442] on select "Capital Operating" at bounding box center [361, 454] width 554 height 24
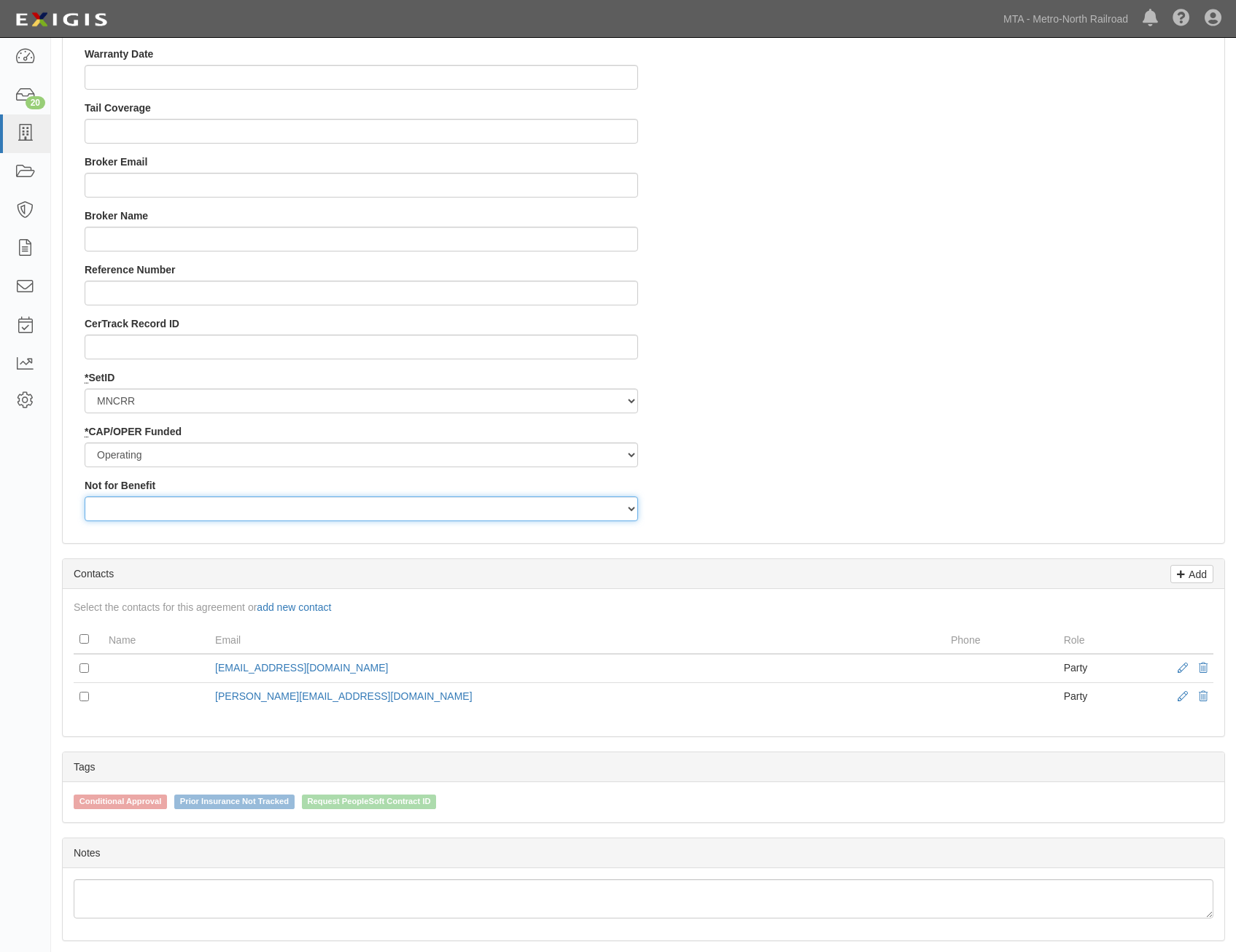
drag, startPoint x: 609, startPoint y: 509, endPoint x: 592, endPoint y: 523, distance: 22.0
click at [609, 509] on select "Yes No" at bounding box center [361, 509] width 554 height 24
select select "503"
click at [84, 497] on select "Yes No" at bounding box center [361, 509] width 554 height 24
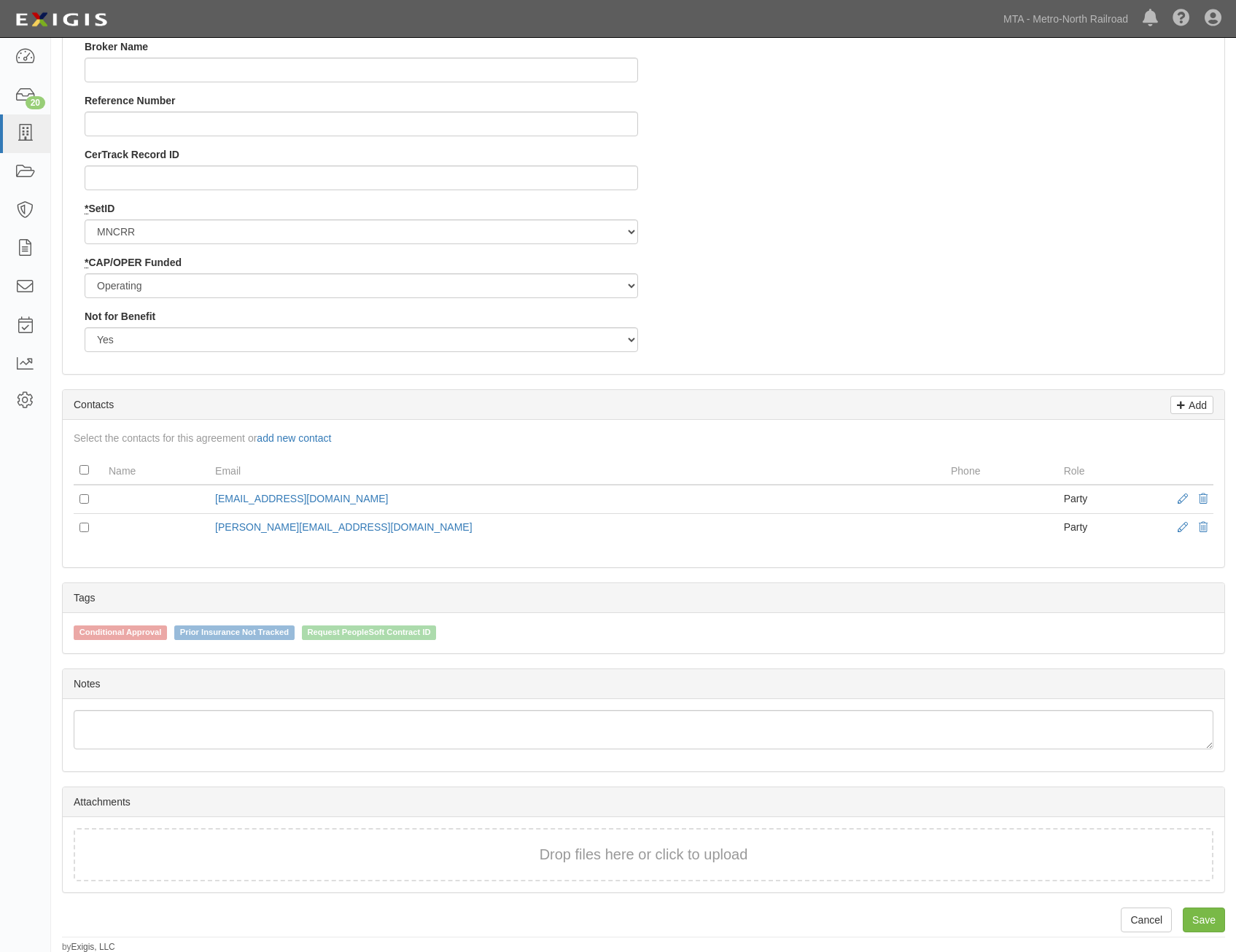
scroll to position [1556, 0]
click at [80, 529] on input "checkbox" at bounding box center [84, 526] width 9 height 9
checkbox input "true"
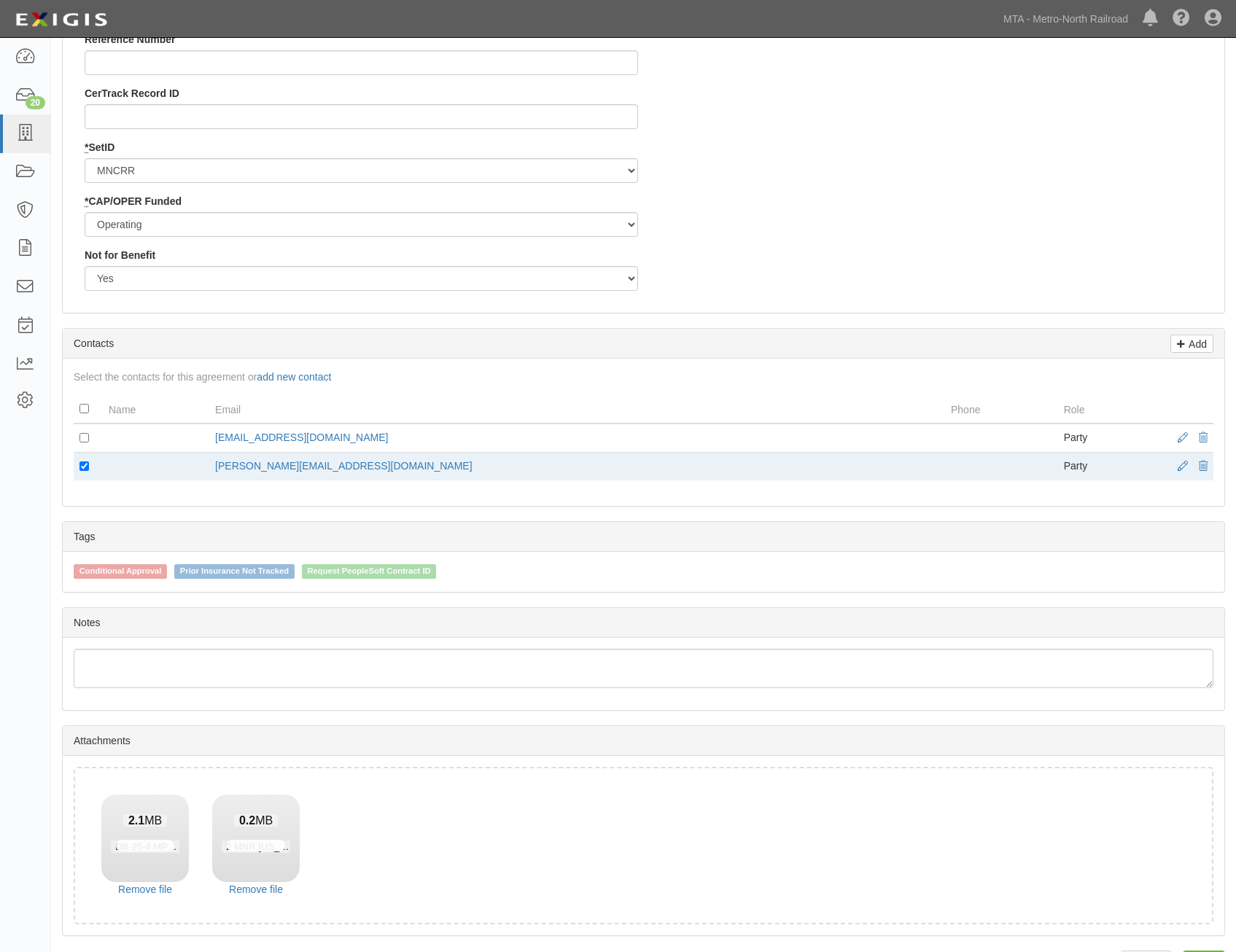
scroll to position [1660, 0]
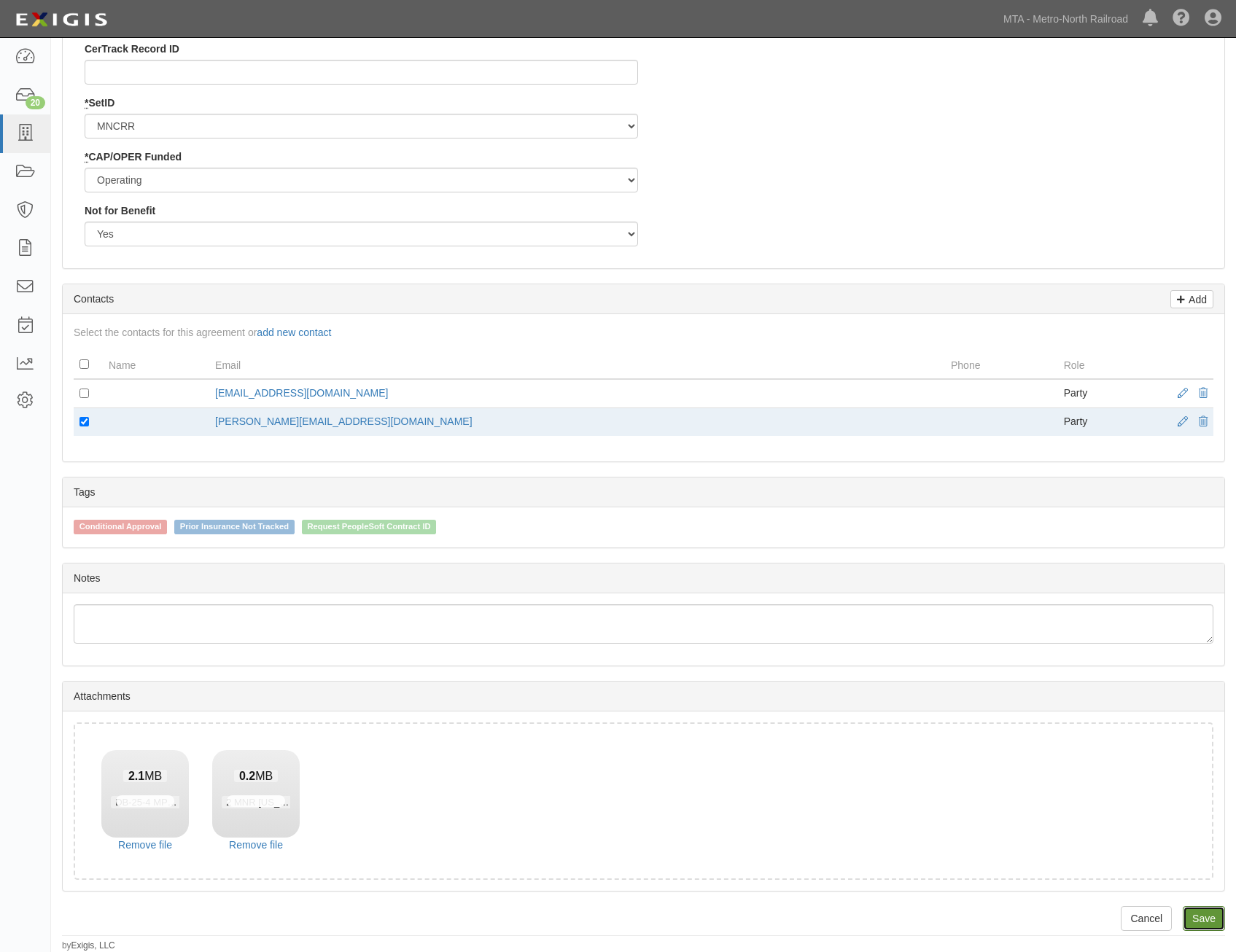
click at [1200, 921] on link "Save" at bounding box center [1204, 918] width 43 height 24
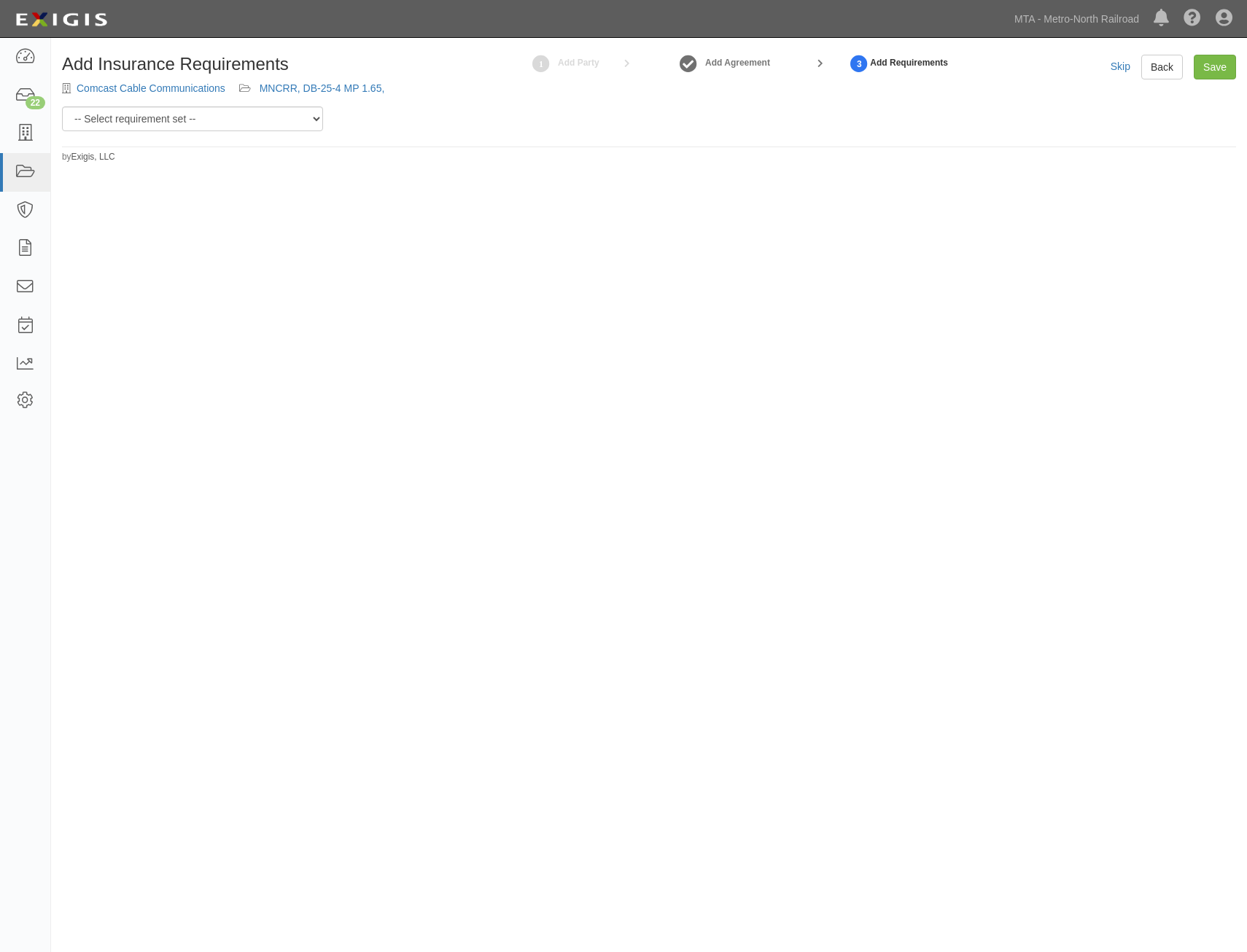
click at [241, 103] on div "Add Insurance Requirements Comcast Cable Communications MNCRR, DB-25-4 MP 1.65," at bounding box center [251, 80] width 399 height 52
click at [248, 125] on select "-- Select requirement set -- Basic Basic Enhanced Option for Operating Agreemen…" at bounding box center [192, 118] width 261 height 24
click at [424, 196] on div "Add Insurance Requirements Comcast Cable Communications MNCRR, DB-25-4 MP 1.65,…" at bounding box center [623, 472] width 1247 height 857
click at [299, 118] on select "-- Select requirement set -- Basic Basic Enhanced Option for Operating Agreemen…" at bounding box center [192, 118] width 261 height 24
select select "21211"
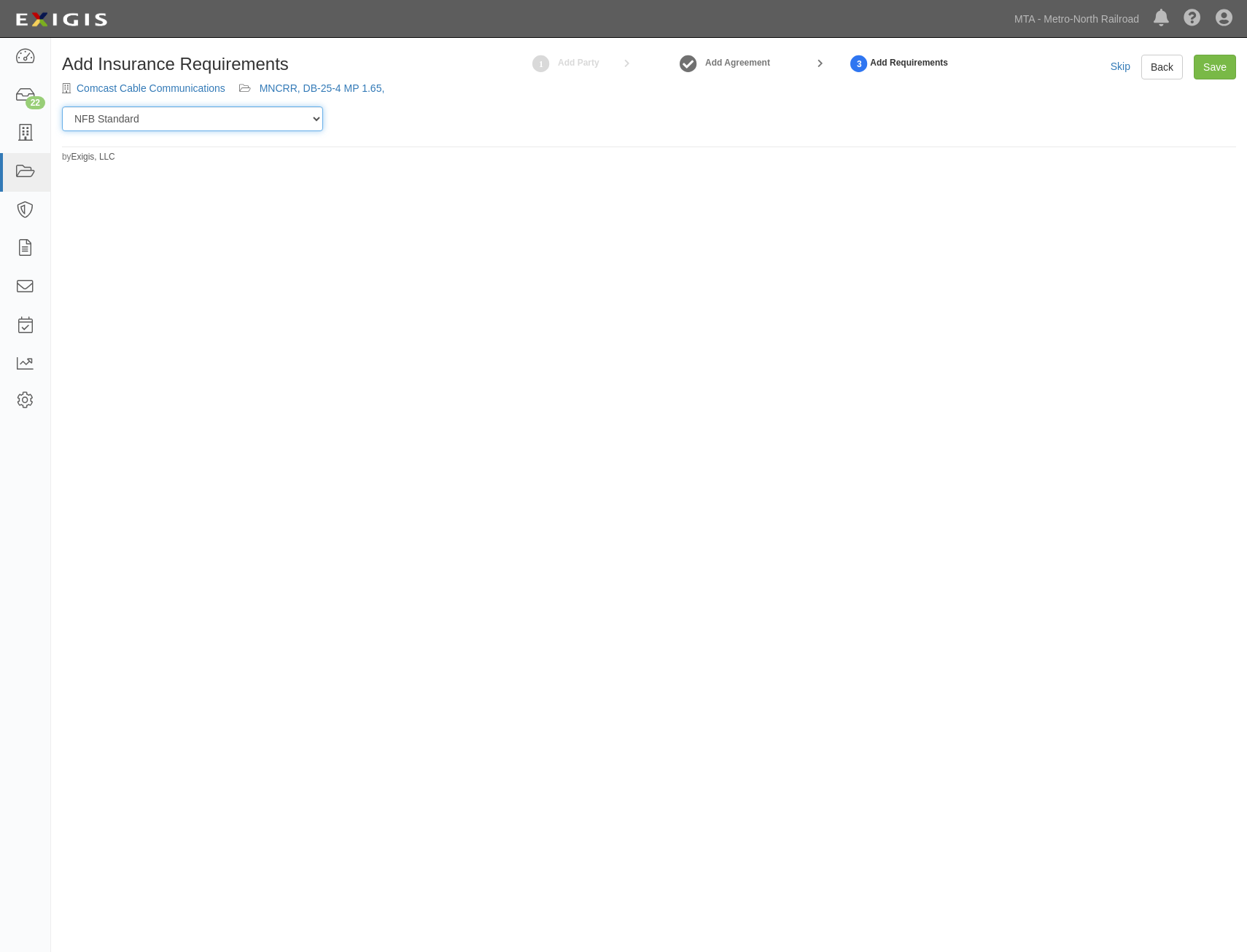
click at [62, 106] on select "-- Select requirement set -- Basic Basic Enhanced Option for Operating Agreemen…" at bounding box center [192, 118] width 261 height 24
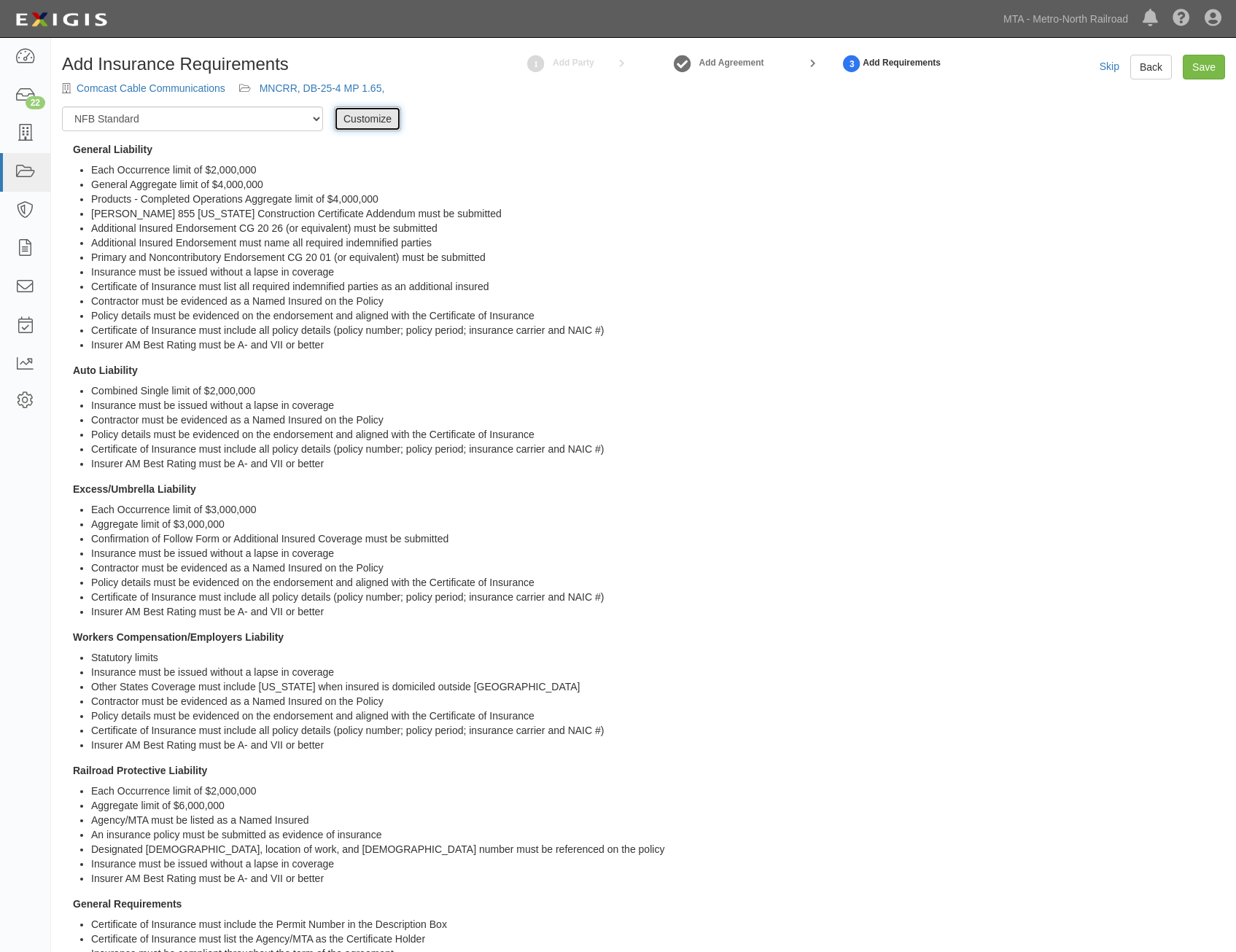
click at [376, 118] on link "Customize" at bounding box center [367, 118] width 67 height 24
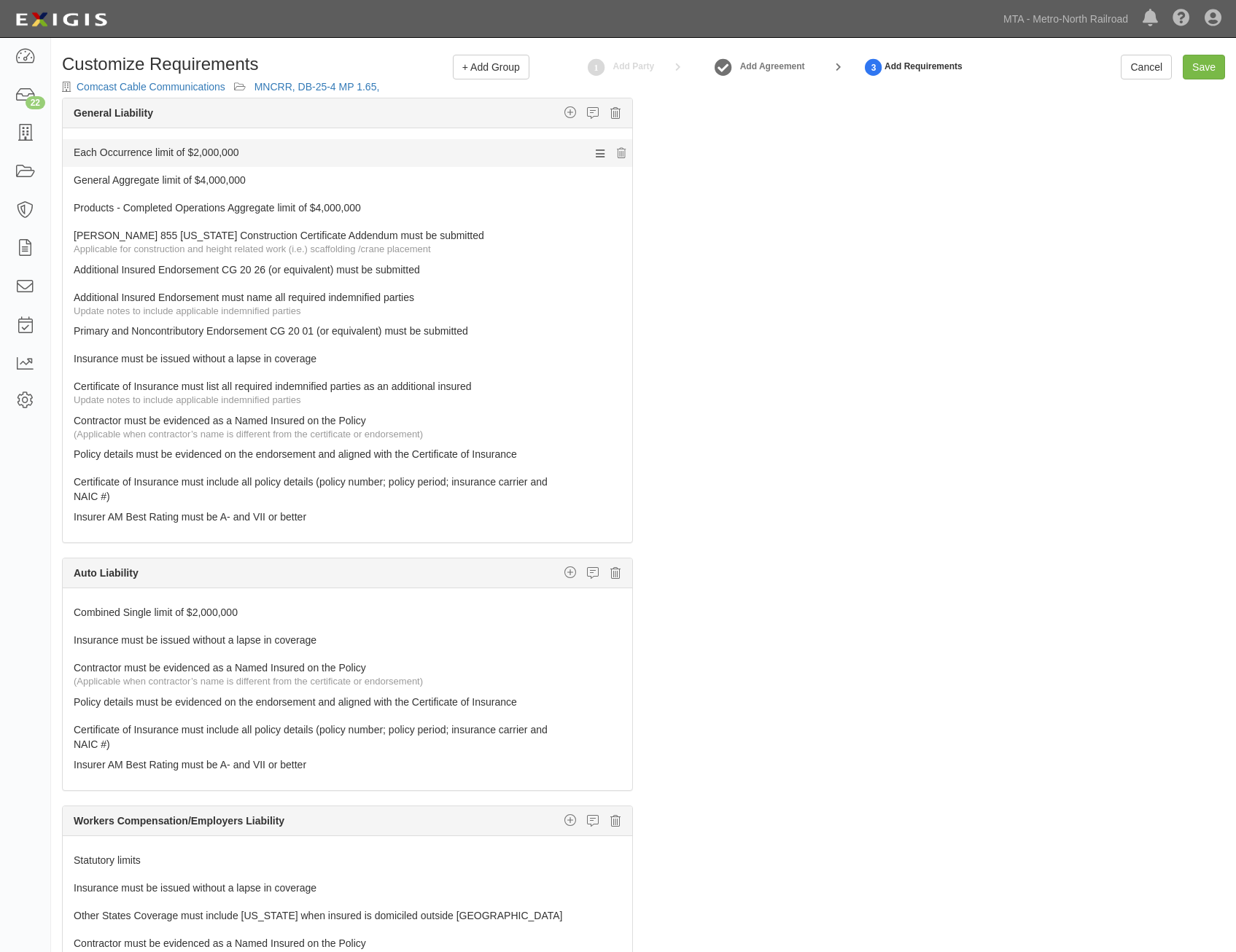
click at [431, 153] on link "Each Occurrence limit of $2,000,000" at bounding box center [319, 150] width 493 height 21
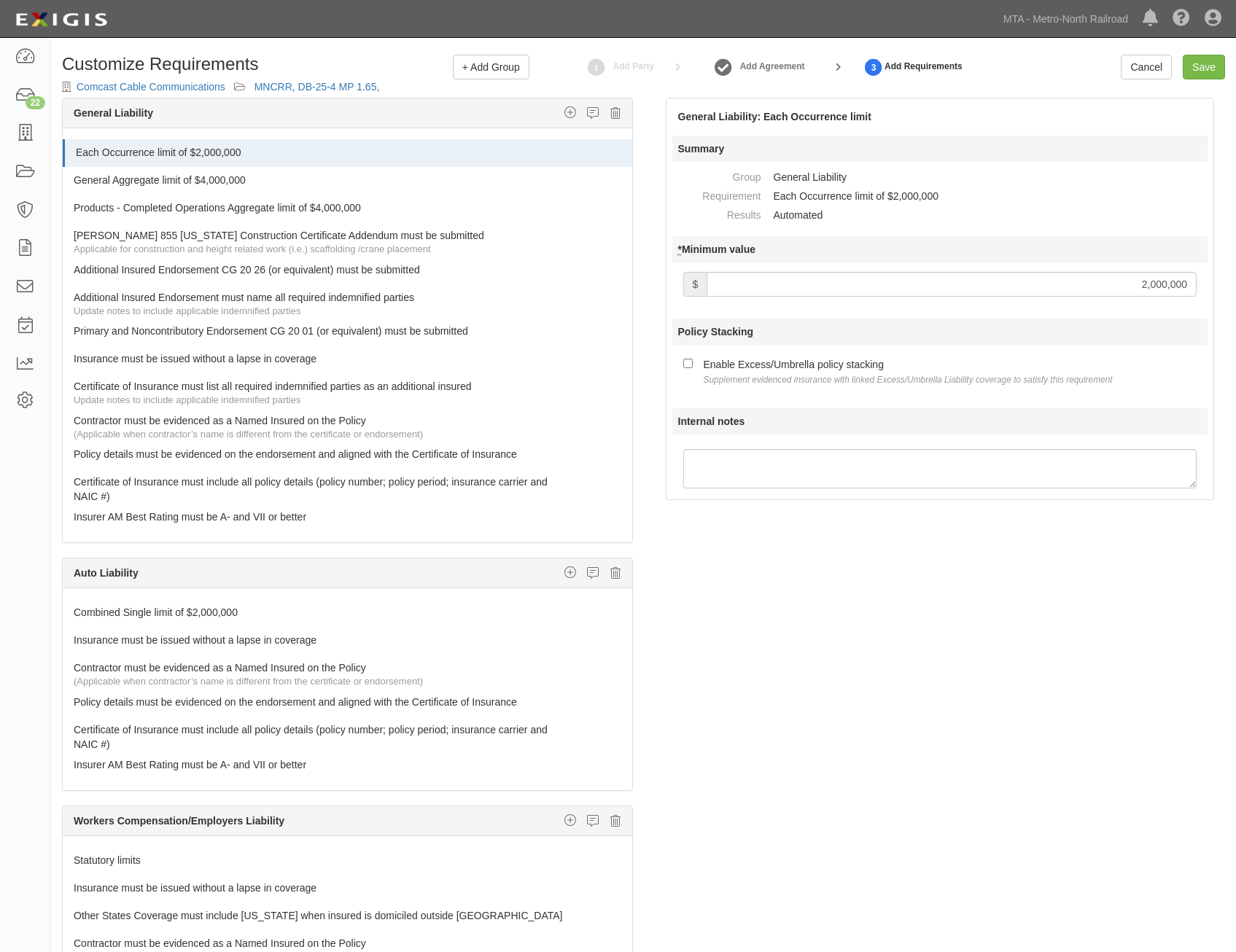
click at [1141, 285] on input "2,000,000" at bounding box center [951, 284] width 490 height 24
type input "3,000,000"
click at [787, 375] on small "Supplement evidenced insurance with linked Excess/Umbrella Liability coverage t…" at bounding box center [908, 379] width 409 height 10
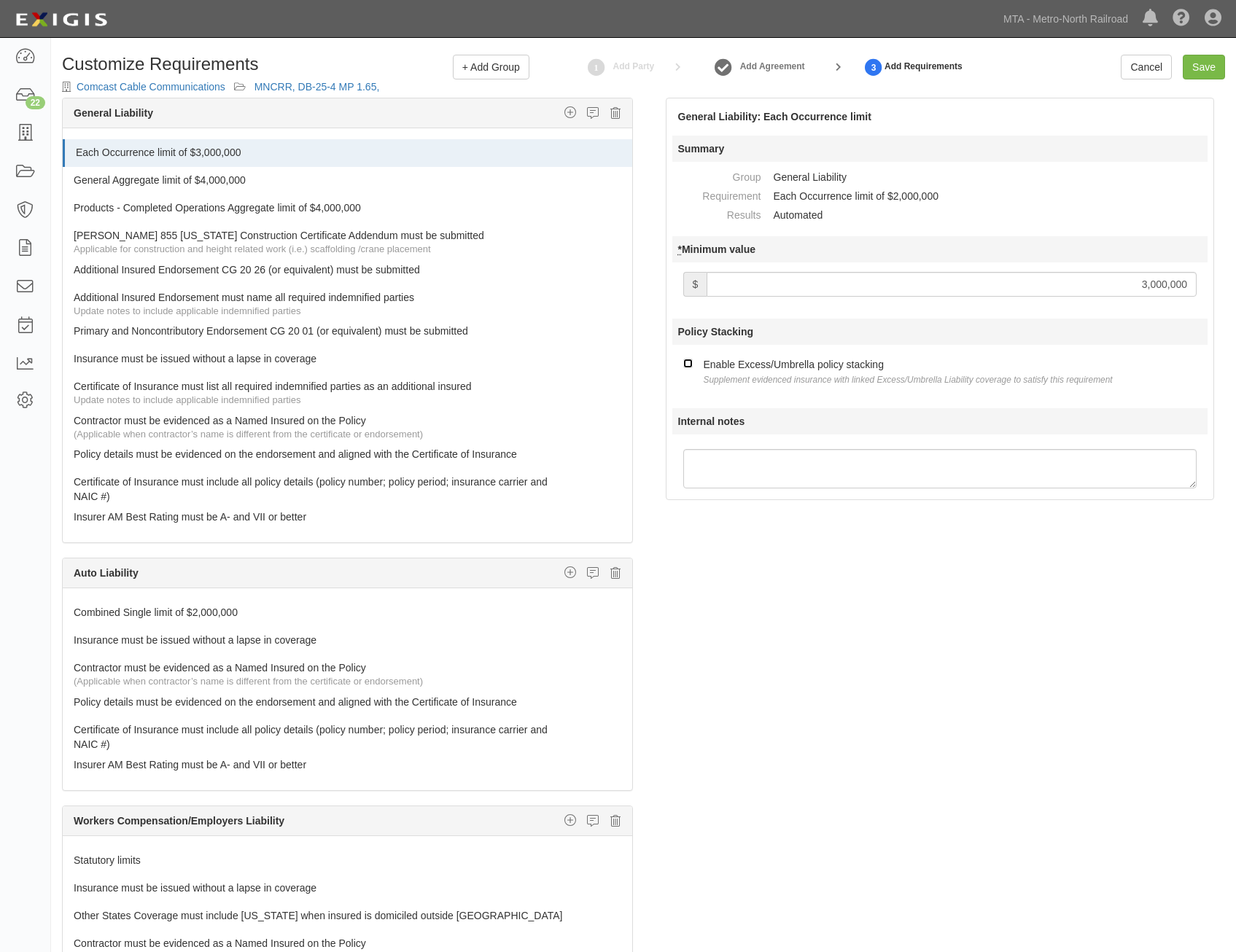
click at [693, 368] on input "Enable Excess/Umbrella policy stacking Supplement evidenced insurance with link…" at bounding box center [688, 364] width 9 height 9
checkbox input "true"
click at [365, 187] on link "General Aggregate limit of $4,000,000" at bounding box center [319, 177] width 493 height 21
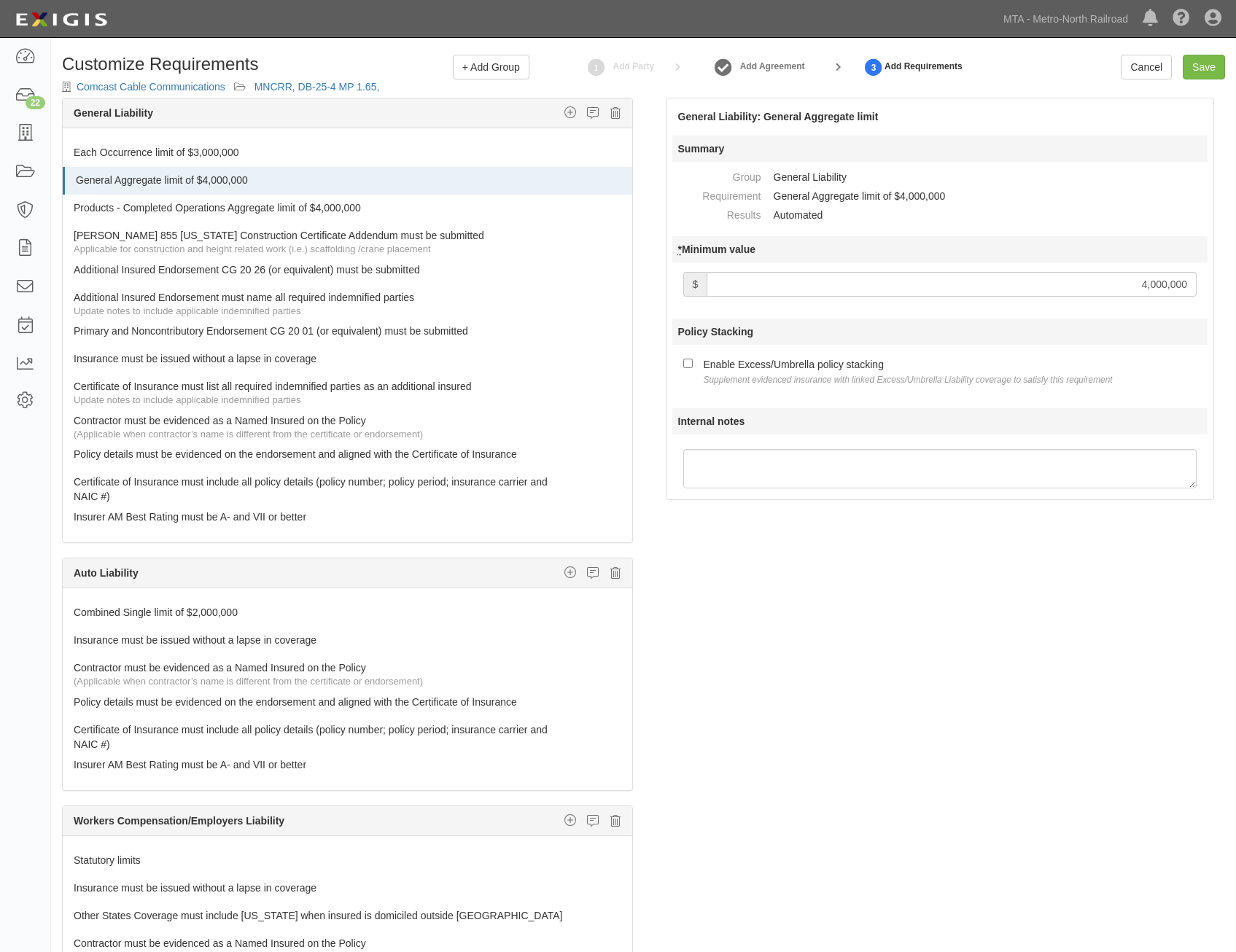
click at [1110, 274] on input "4,000,000" at bounding box center [951, 284] width 490 height 24
type input "3,000,000"
click at [797, 375] on small "Supplement evidenced insurance with linked Excess/Umbrella Liability coverage t…" at bounding box center [908, 379] width 409 height 10
click at [693, 368] on input "Enable Excess/Umbrella policy stacking Supplement evidenced insurance with link…" at bounding box center [688, 364] width 9 height 9
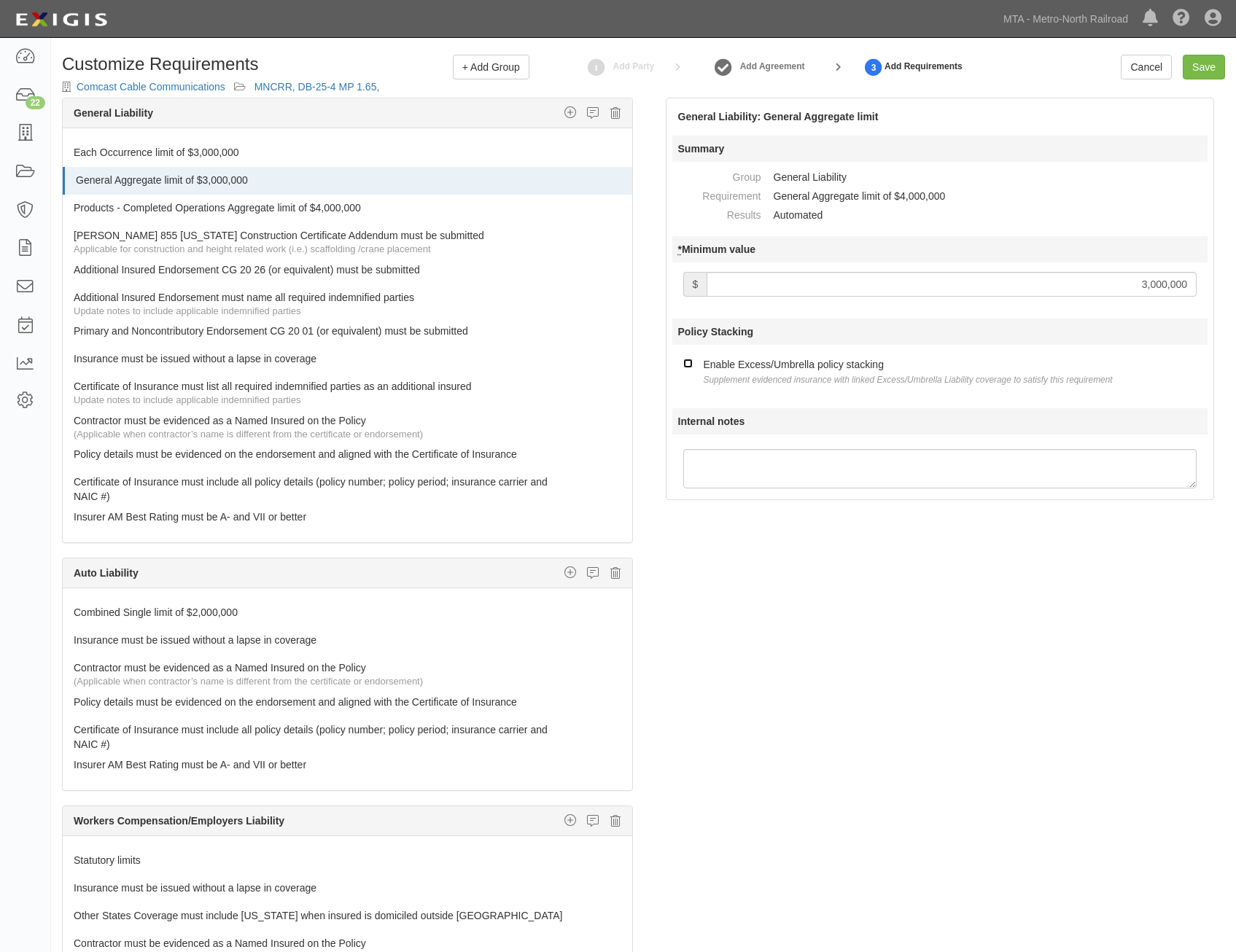
checkbox input "true"
click at [361, 204] on link "Products - Completed Operations Aggregate limit of $4,000,000" at bounding box center [319, 205] width 493 height 21
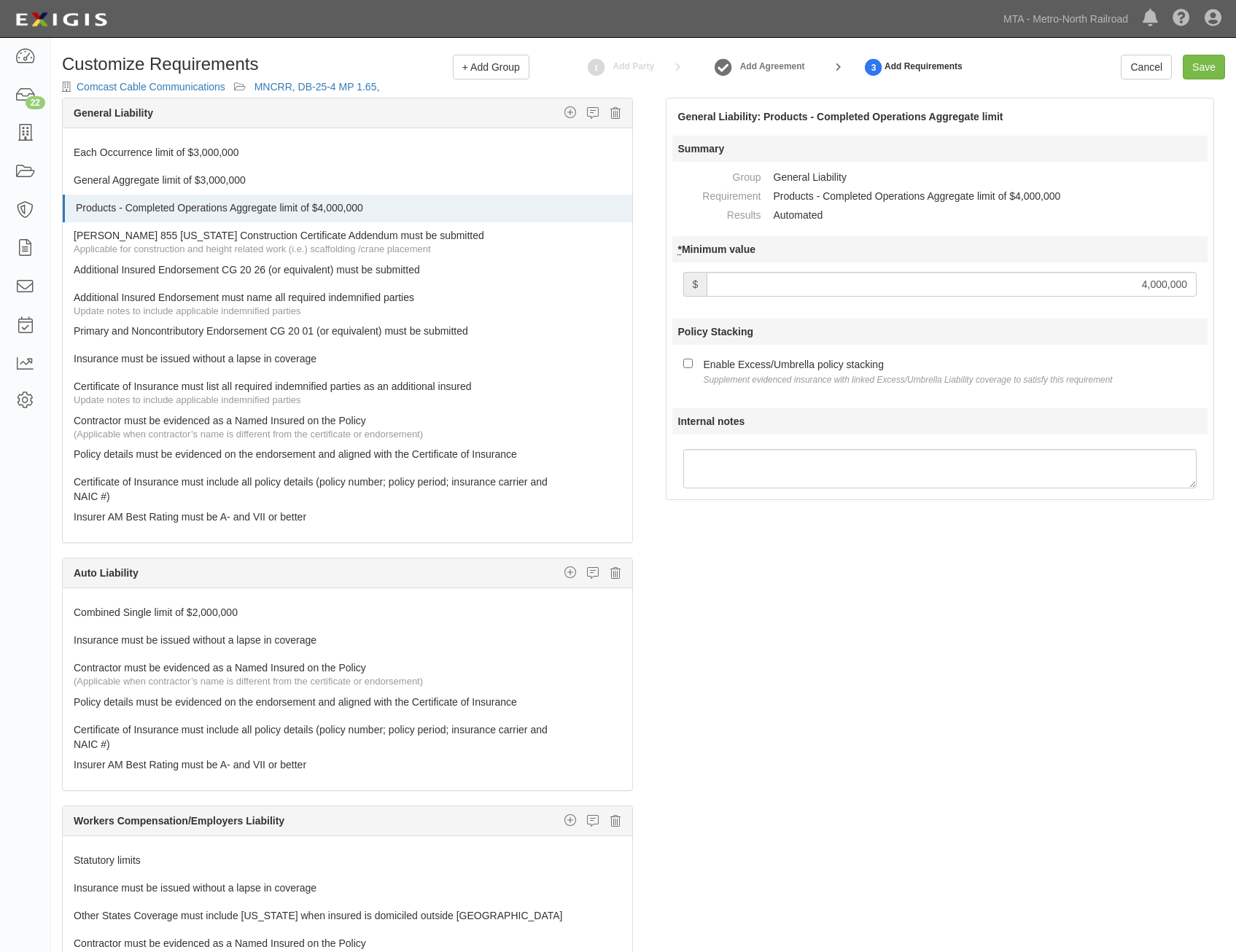
click at [1110, 293] on input "4,000,000" at bounding box center [951, 284] width 490 height 24
type input "3,000,000"
click at [795, 371] on div "Enable Excess/Umbrella policy stacking Supplement evidenced insurance with link…" at bounding box center [908, 371] width 409 height 31
click at [693, 368] on input "Enable Excess/Umbrella policy stacking Supplement evidenced insurance with link…" at bounding box center [688, 364] width 9 height 9
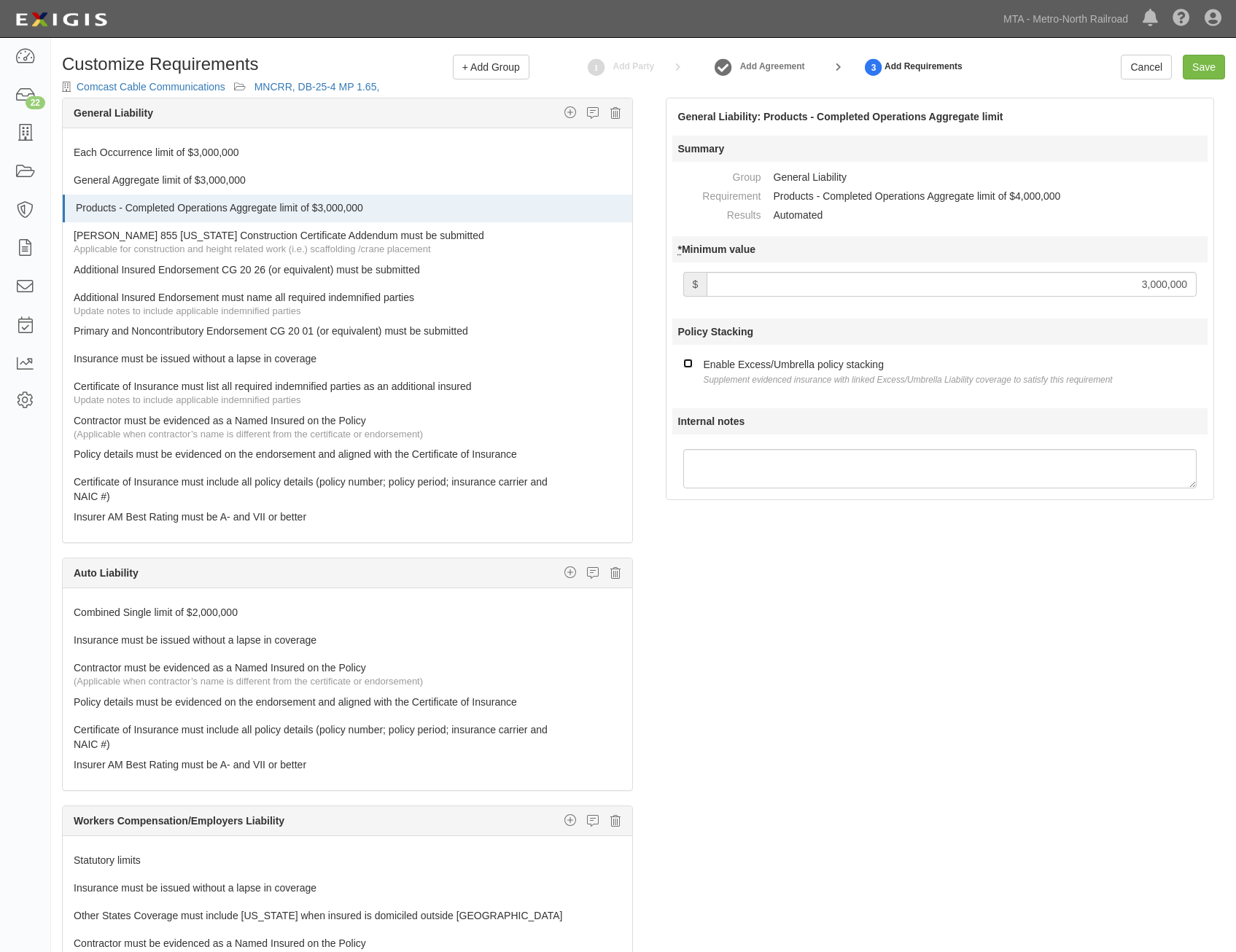
checkbox input "true"
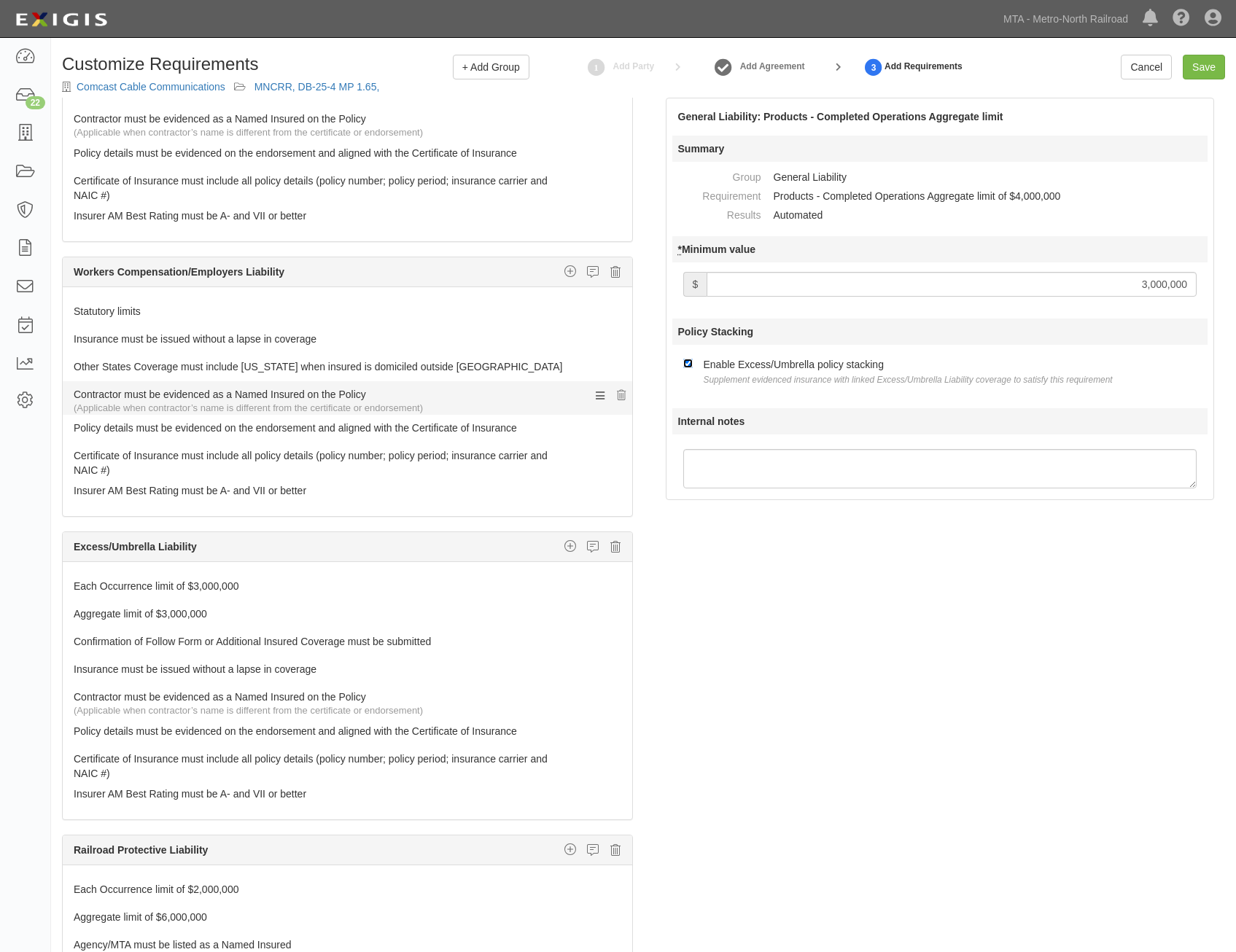
scroll to position [584, 0]
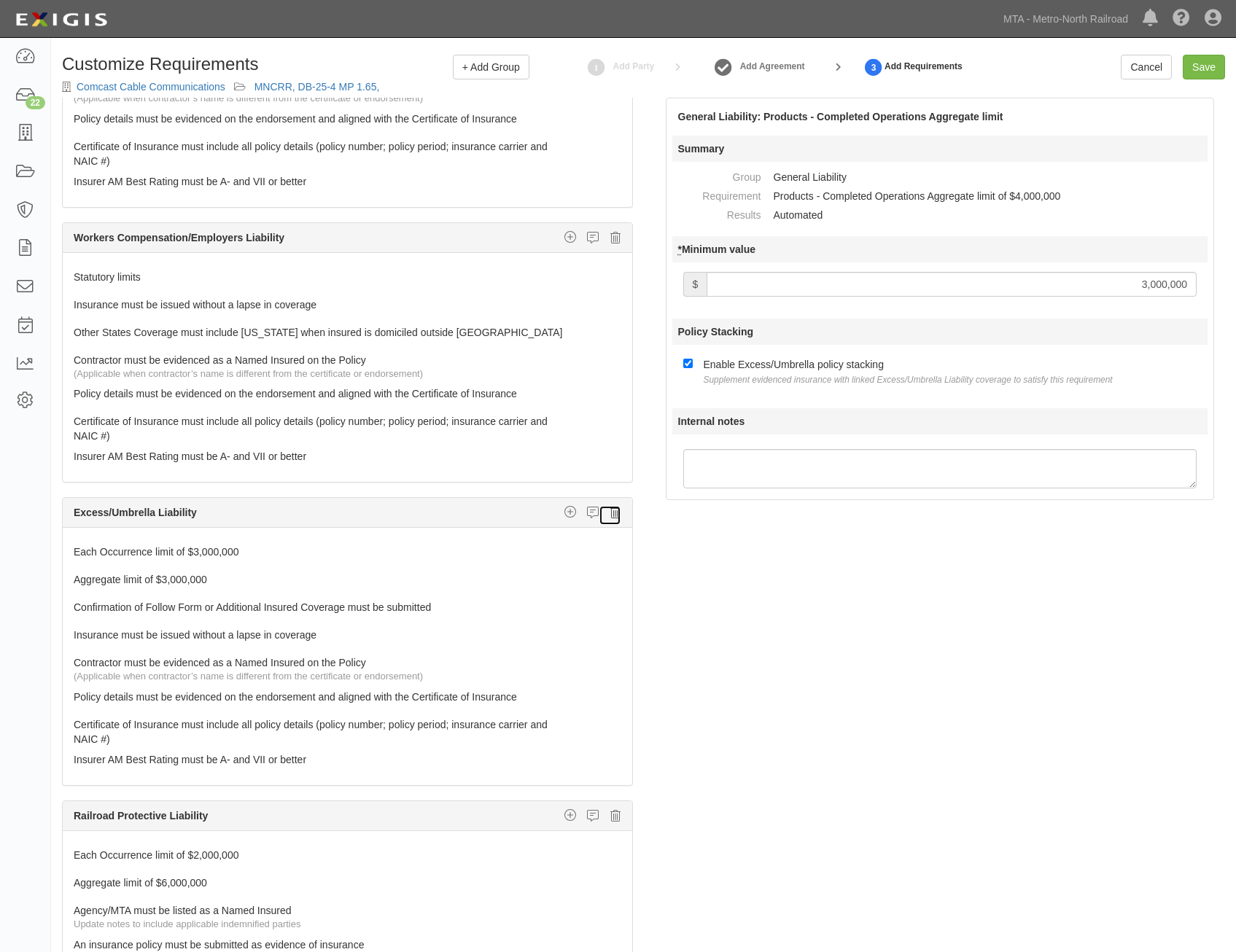
click at [599, 510] on link at bounding box center [610, 516] width 23 height 21
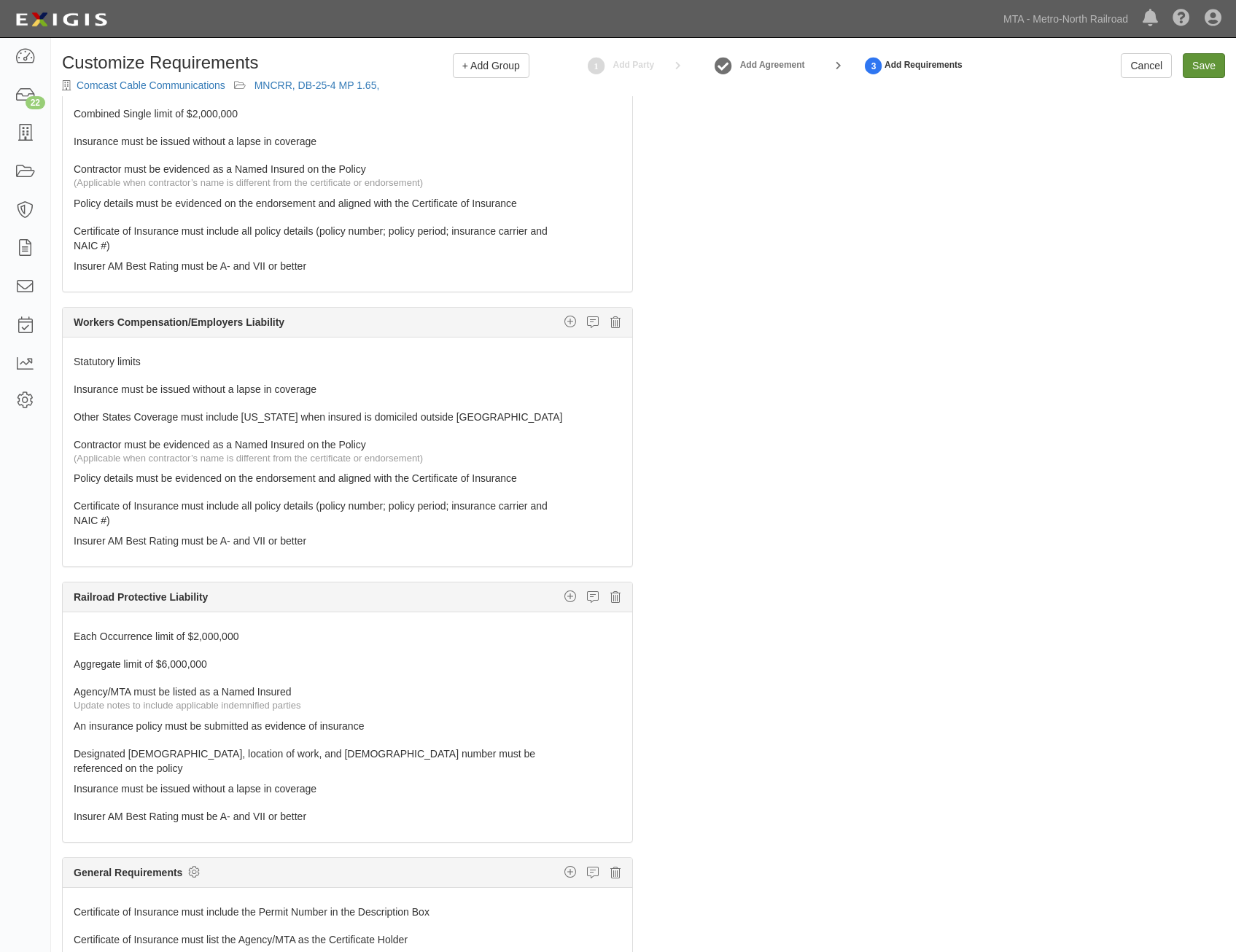
scroll to position [0, 0]
click at [1197, 70] on input "Save" at bounding box center [1204, 66] width 43 height 24
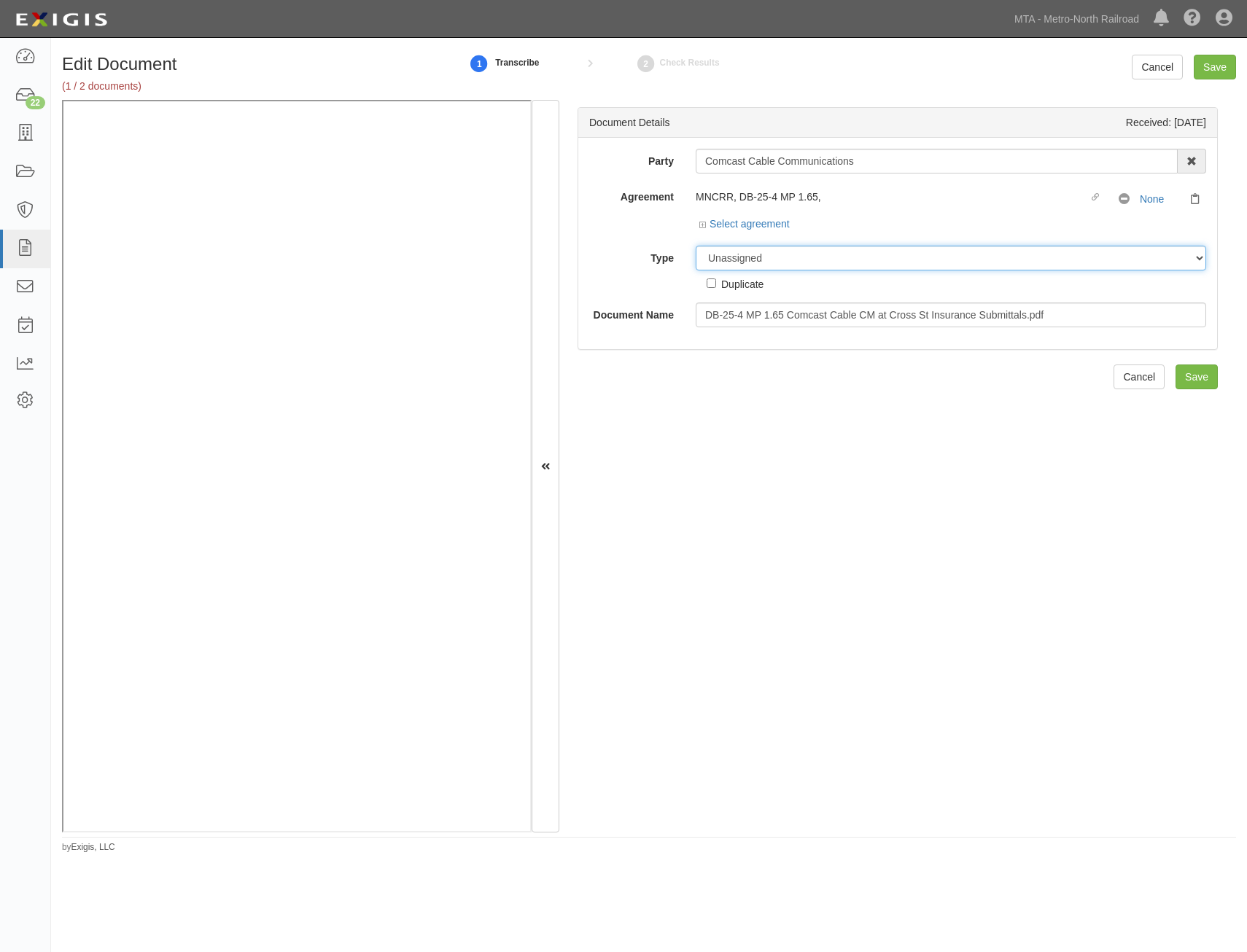
click at [868, 256] on select "Unassigned Binder Cancellation Notice Certificate Contract Endorsement Insuranc…" at bounding box center [950, 258] width 510 height 24
select select "CertificateDetail"
click at [696, 246] on select "Unassigned Binder Cancellation Notice Certificate Contract Endorsement Insuranc…" at bounding box center [950, 258] width 510 height 24
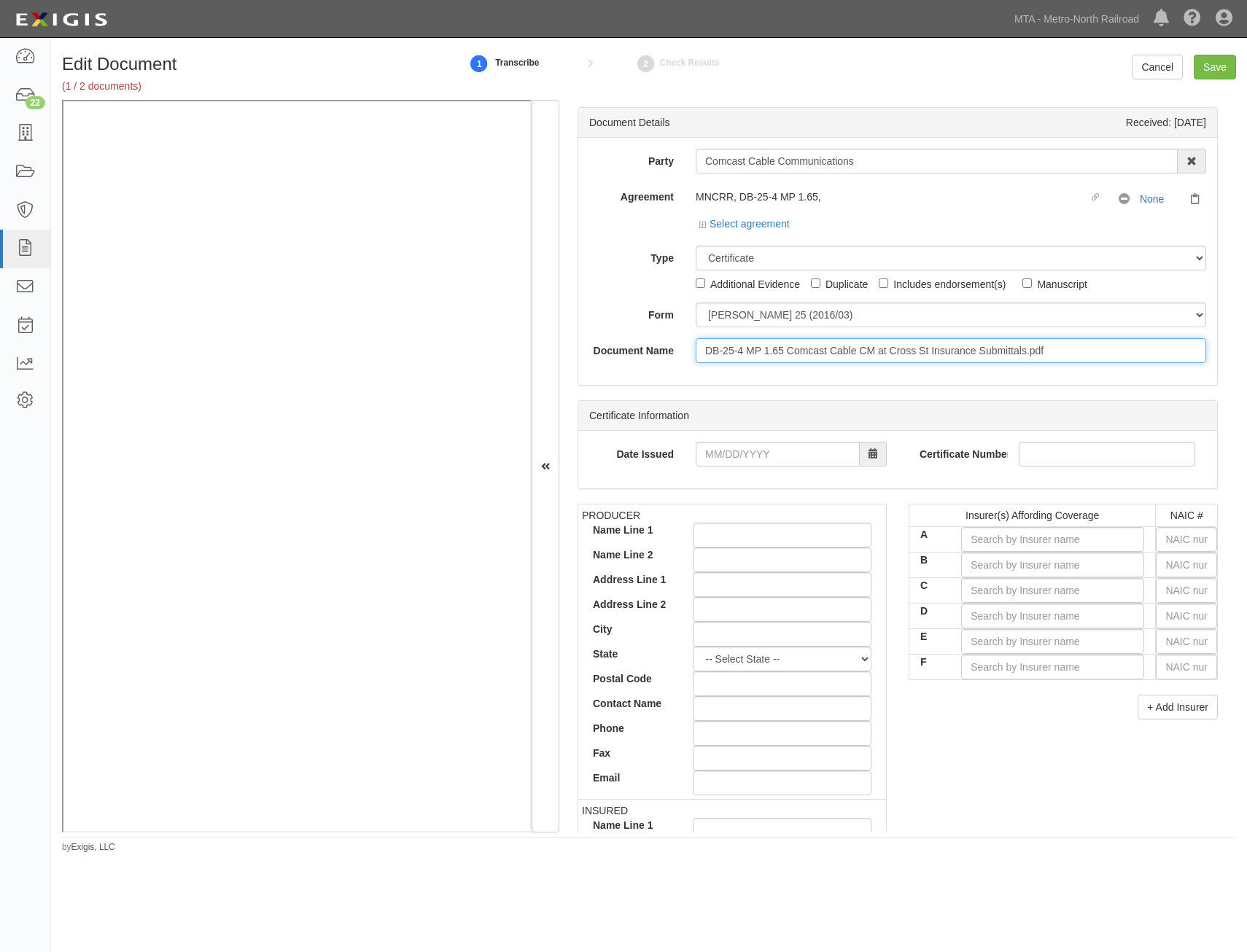
click at [933, 353] on input "DB-25-4 MP 1.65 Comcast Cable CM at Cross St Insurance Submittals.pdf" at bounding box center [950, 350] width 510 height 24
type input "COI with AIE"
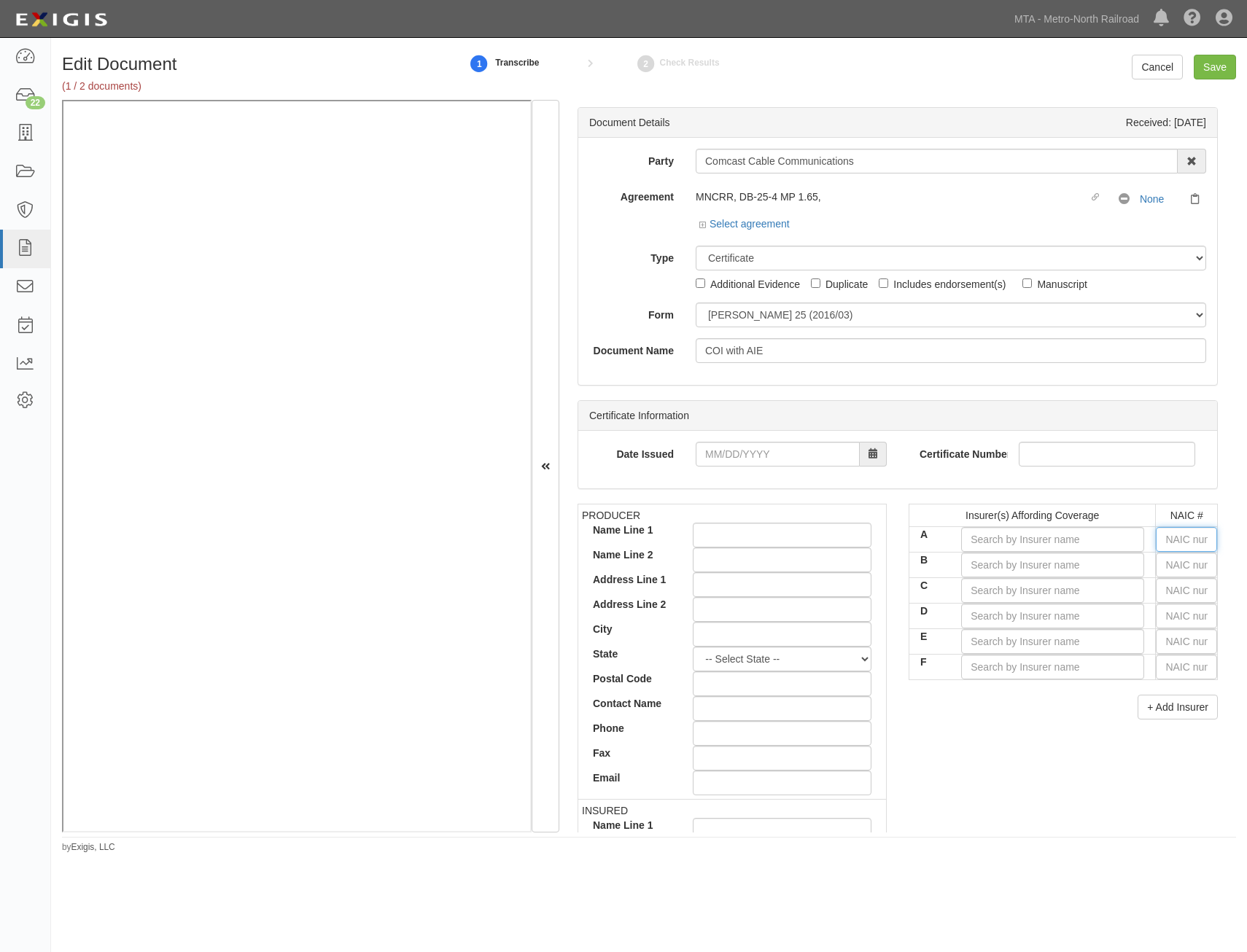
click at [1187, 541] on input "text" at bounding box center [1186, 539] width 62 height 24
type input "25232"
type input "2"
type input "22667"
type input "2266"
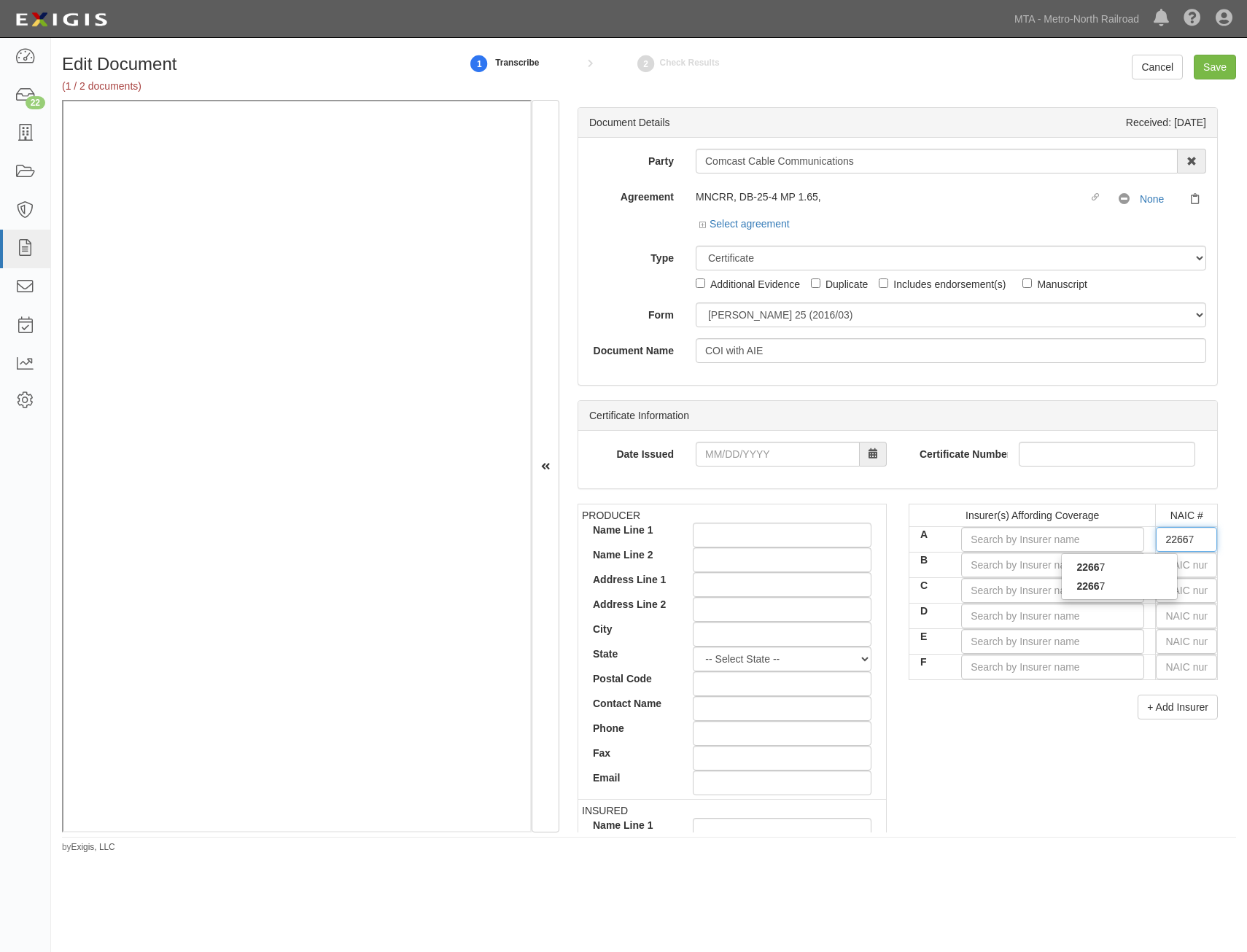
type input "22667"
click at [1141, 584] on div "22667" at bounding box center [1119, 586] width 115 height 19
type input "ACE American Insurance Company (A++ XV Rating)"
type input "22667"
click at [1174, 564] on input "text" at bounding box center [1186, 565] width 62 height 24
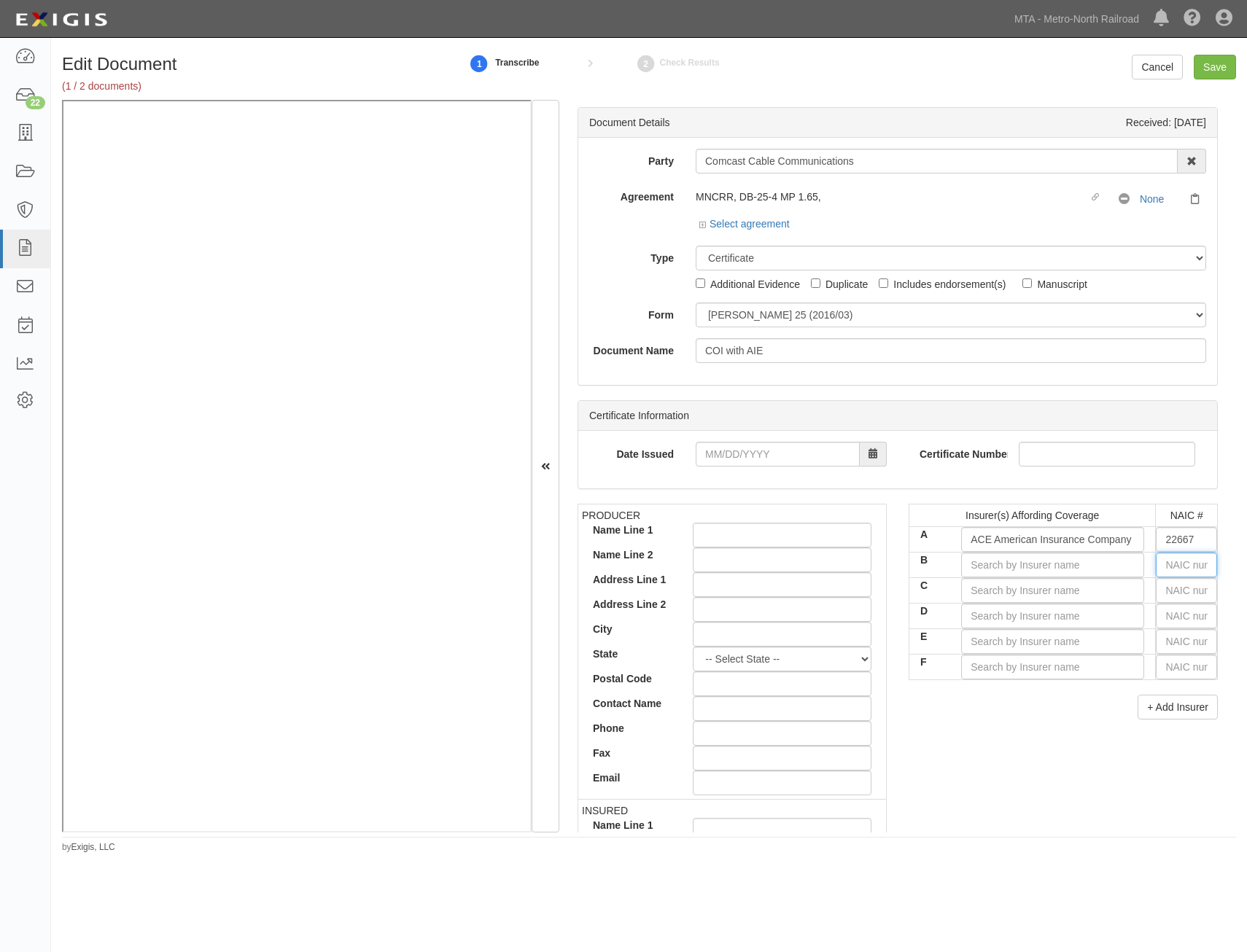
type input "44725"
type input "4"
type input "43974"
type input "43"
type input "43575"
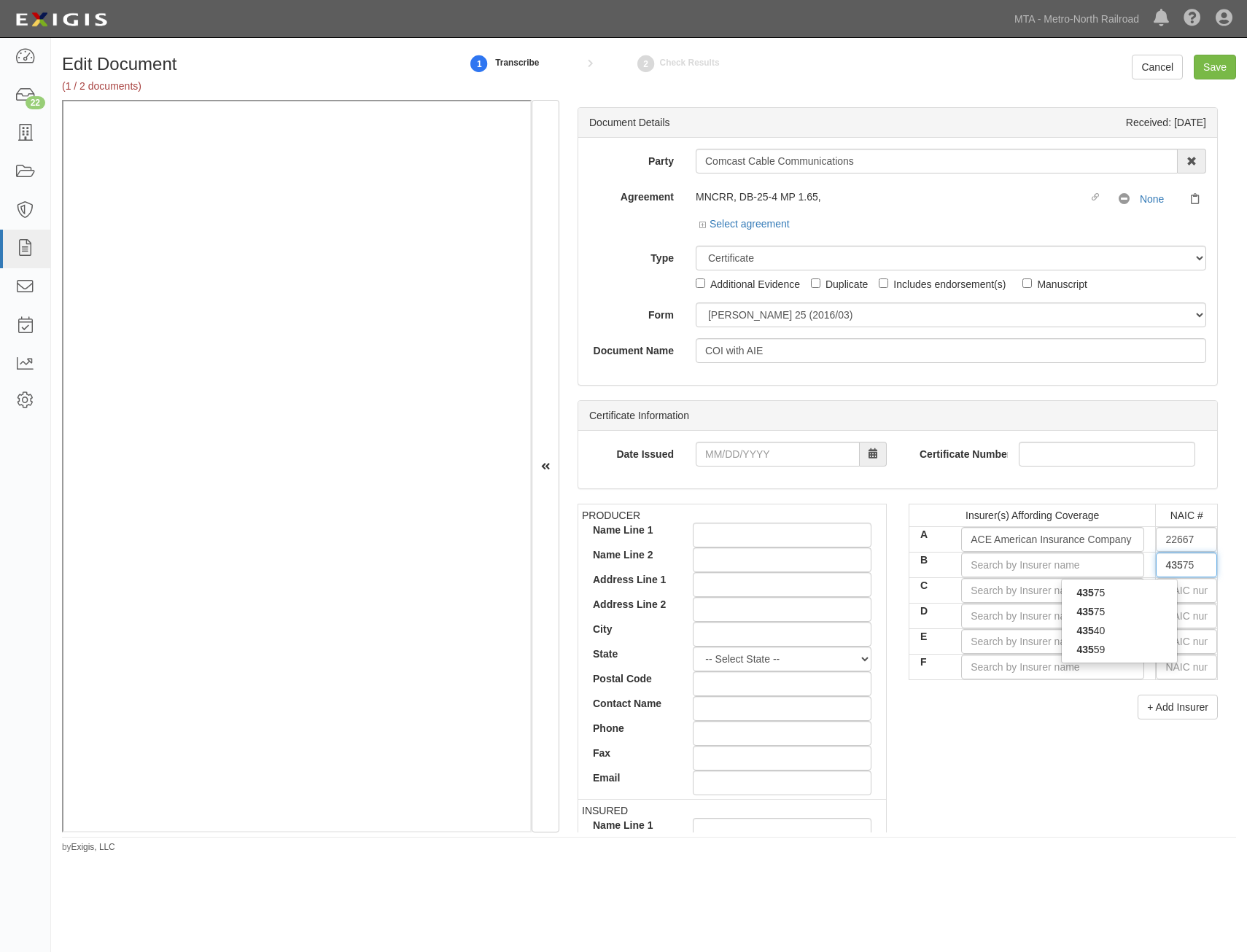
type input "4357"
type input "43575"
click at [1111, 612] on div "43575" at bounding box center [1119, 612] width 115 height 19
type input "Indemnity Insurance Co of North America (A++ XV Rating)"
type input "43575"
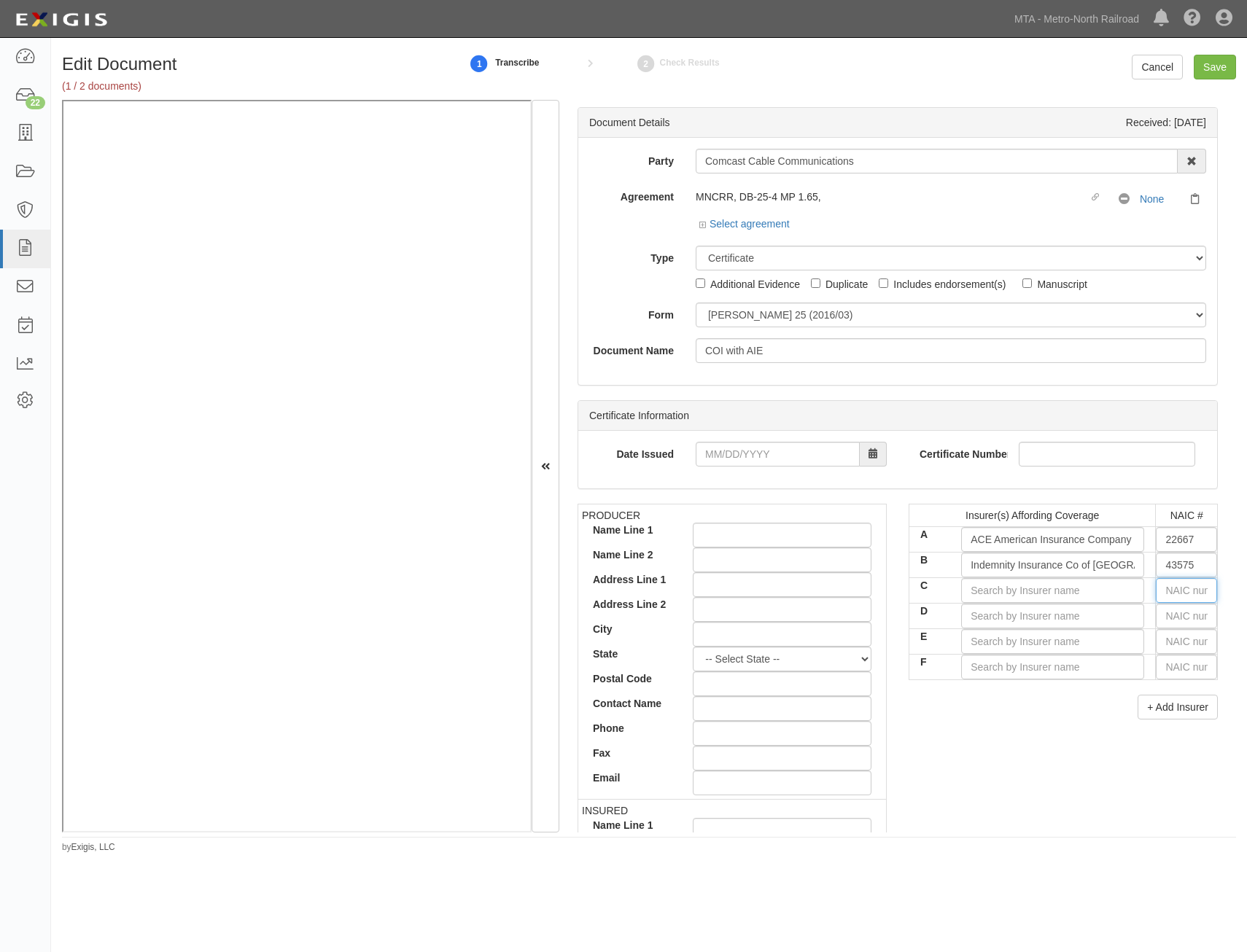
click at [1163, 590] on input "text" at bounding box center [1186, 590] width 62 height 24
type input "25232"
type input "2"
type input "20796"
type input "20"
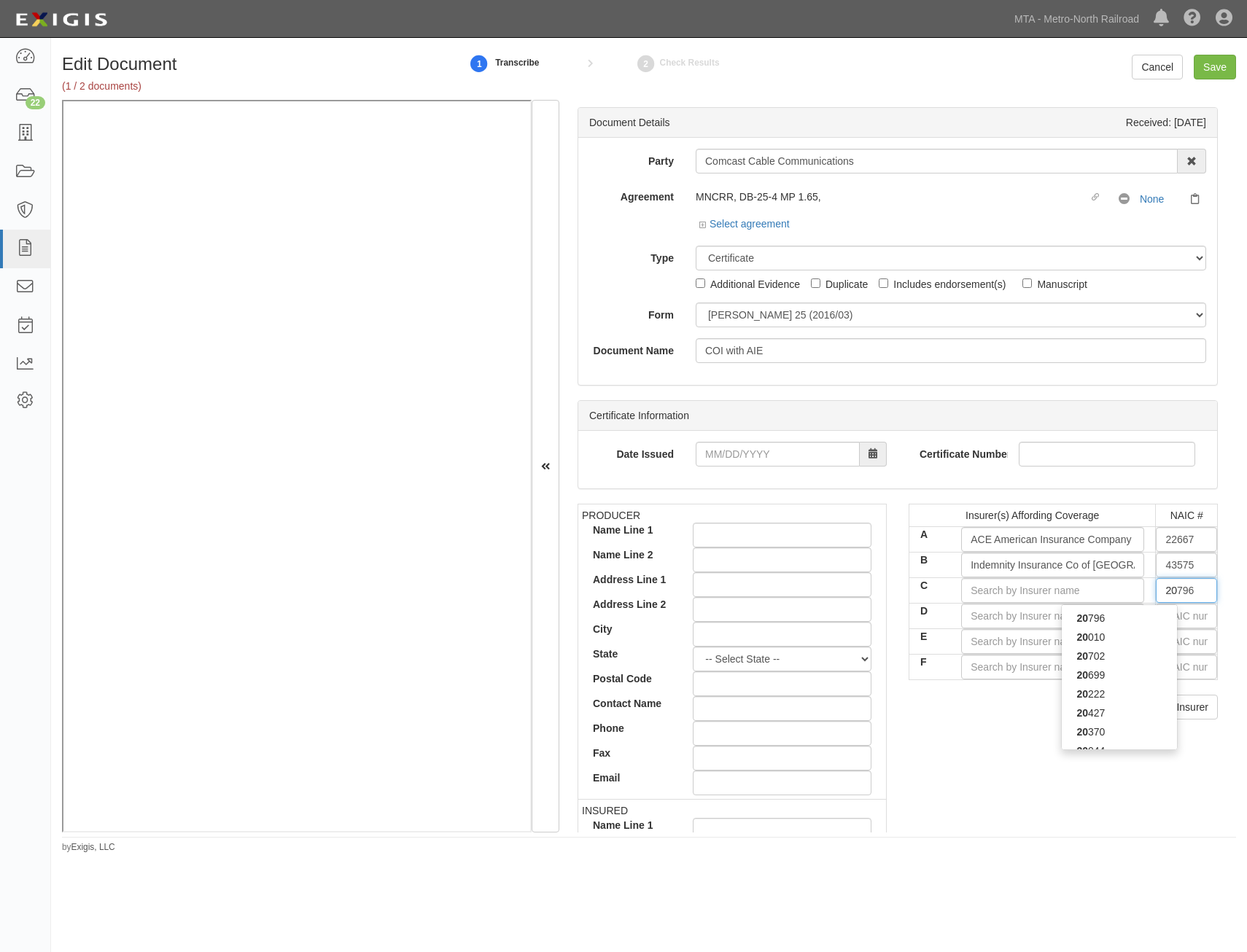
type input "20699"
type input "2069"
type input "20699"
click at [1144, 627] on div "20699" at bounding box center [1119, 618] width 115 height 19
type input "ACE Property and Casualty Insurance Co (A++ XV Rating)"
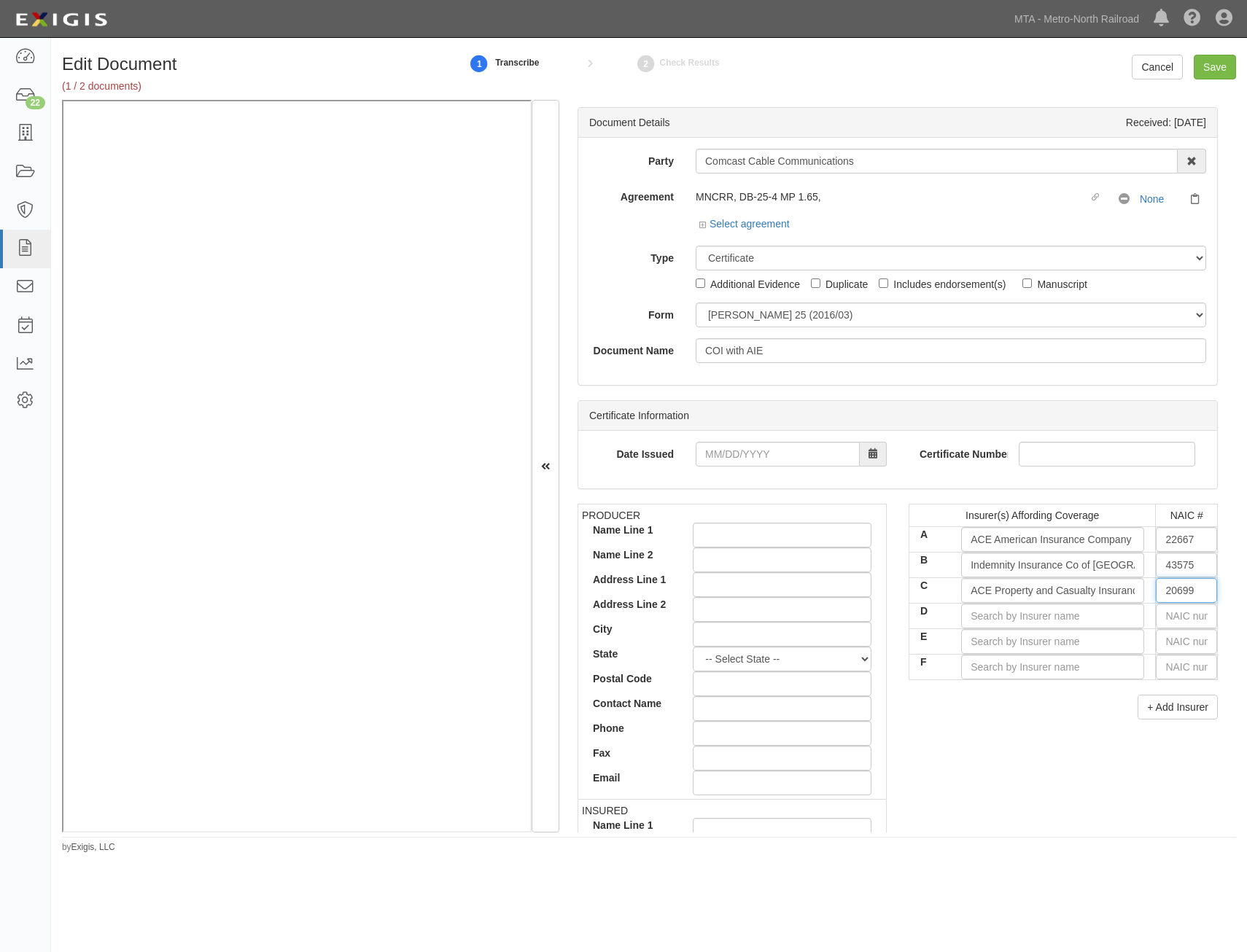
type input "20699"
click at [1192, 608] on input "text" at bounding box center [1186, 615] width 62 height 24
type input "25232"
type input "2"
type input "20796"
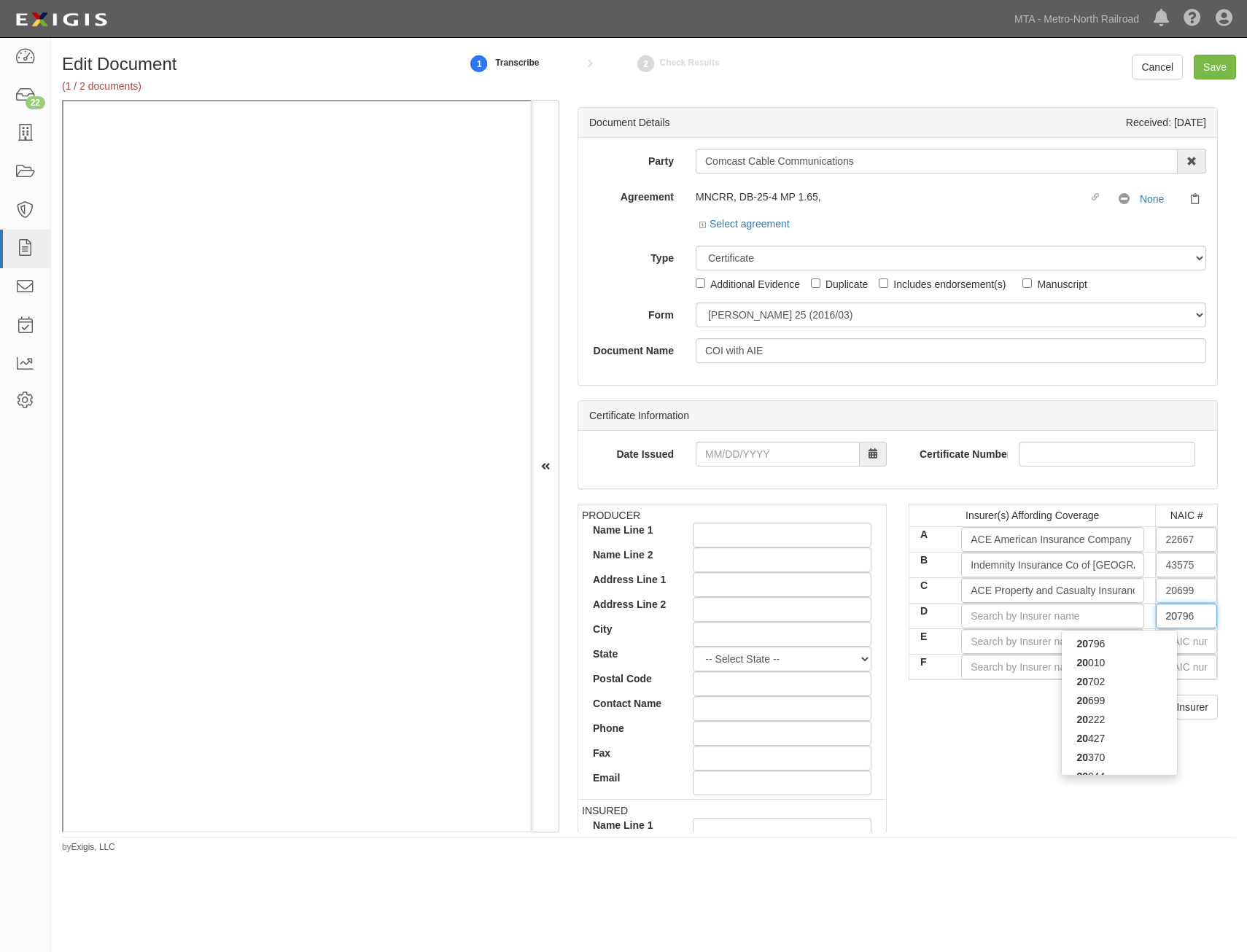
type input "207"
type input "20702"
type input "2070"
type input "20702"
click at [1158, 644] on div "20702" at bounding box center [1119, 644] width 115 height 19
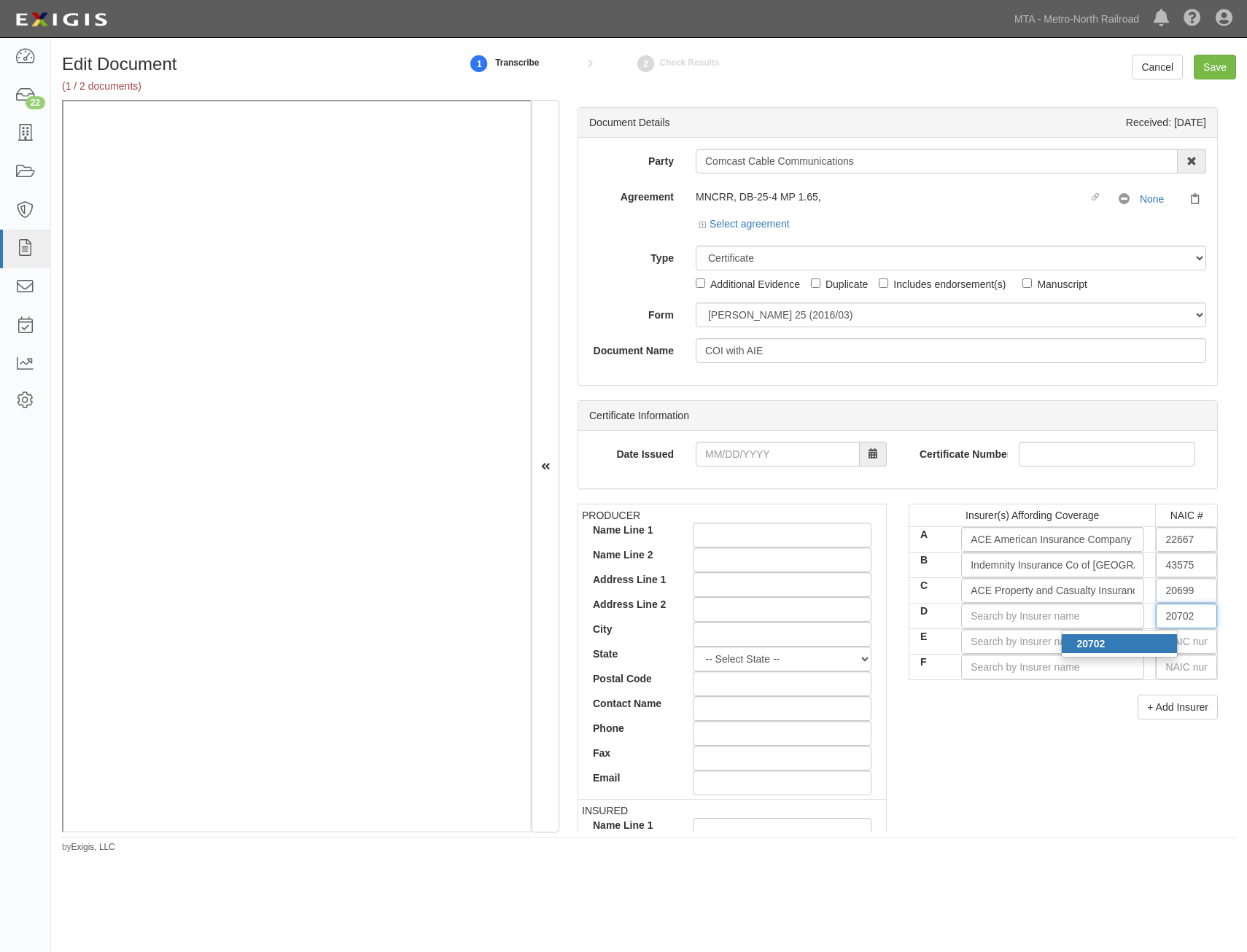
type input "ACE Fire Underwriters Insurance Company (A++ XV Rating)"
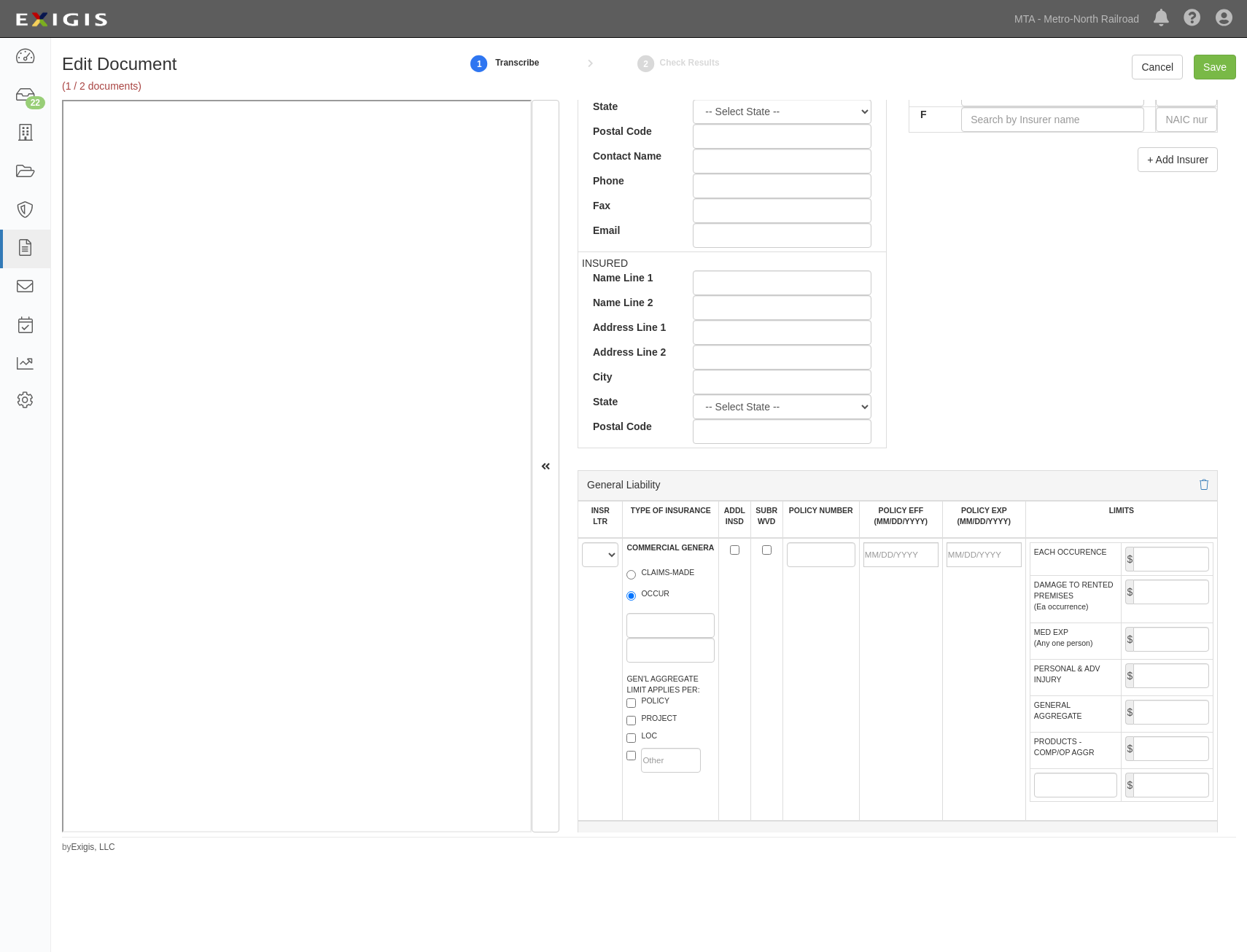
scroll to position [656, 0]
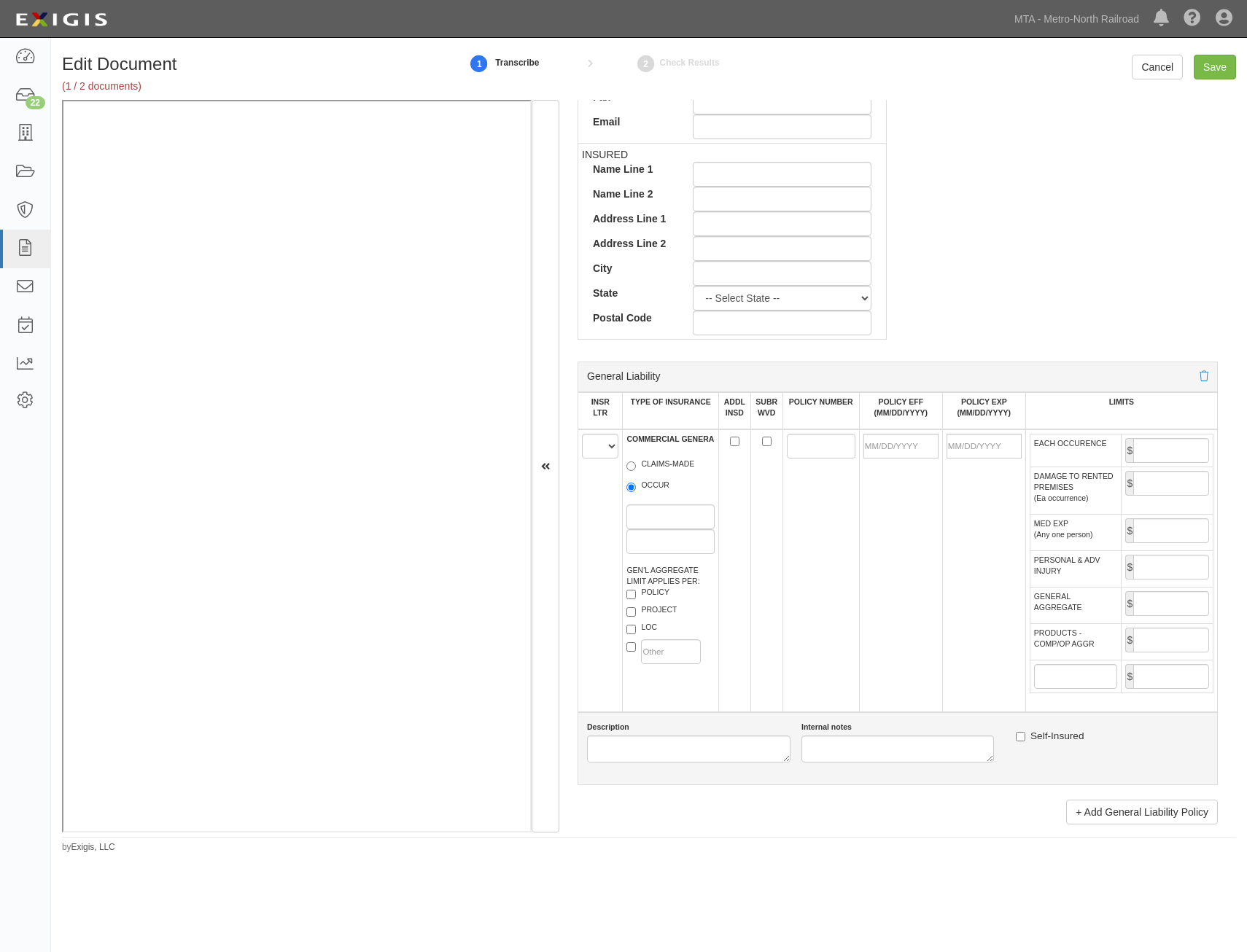
type input "20702"
click at [592, 444] on select "A B C D E F" at bounding box center [600, 446] width 36 height 24
select select "A"
click at [582, 434] on select "A B C D E F" at bounding box center [600, 446] width 36 height 24
click at [643, 484] on label "OCCUR" at bounding box center [648, 487] width 43 height 14
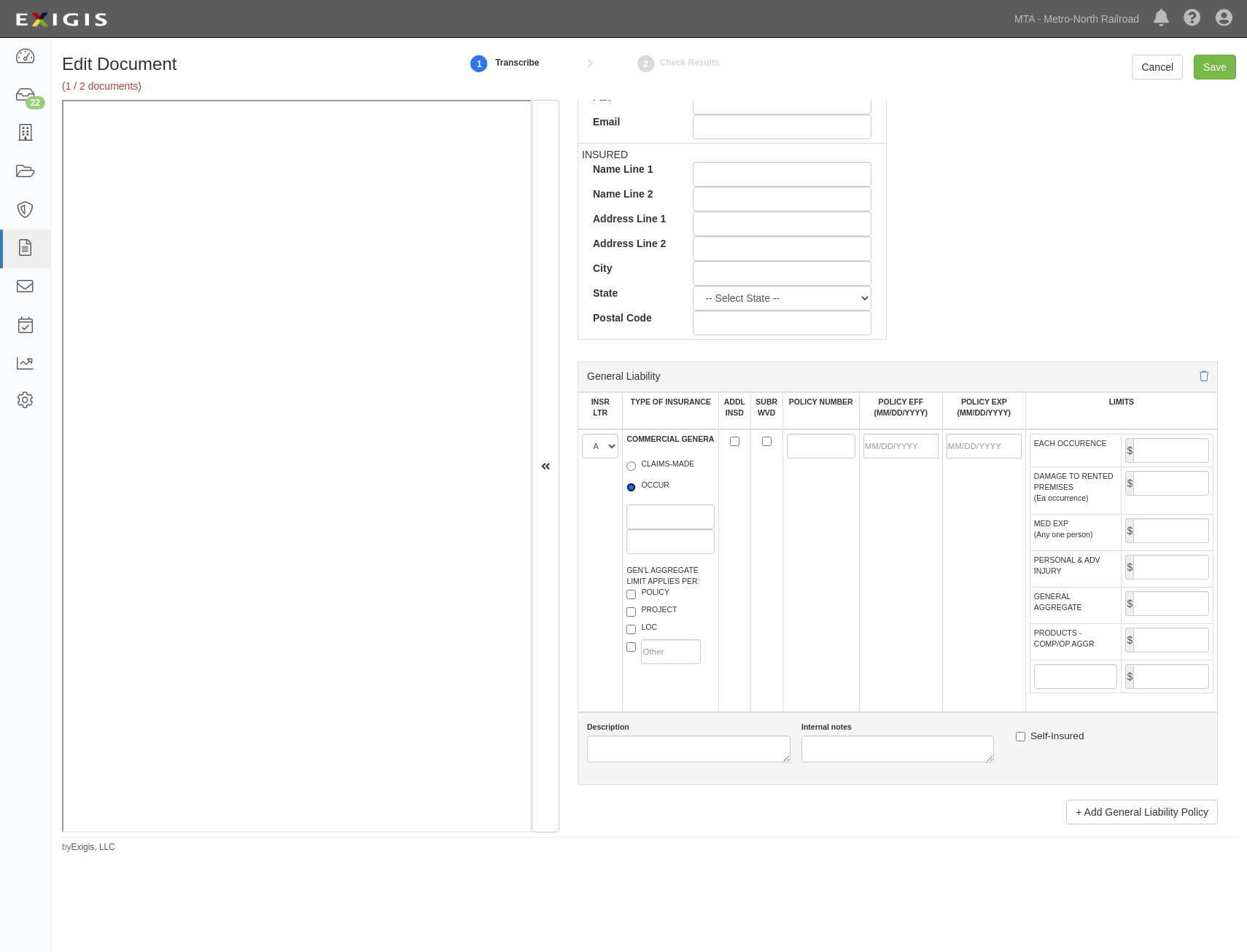
click at [636, 484] on input "OCCUR" at bounding box center [631, 487] width 9 height 9
radio input "true"
click at [656, 587] on label "POLICY" at bounding box center [648, 594] width 43 height 14
click at [636, 590] on input "POLICY" at bounding box center [631, 595] width 9 height 9
checkbox input "true"
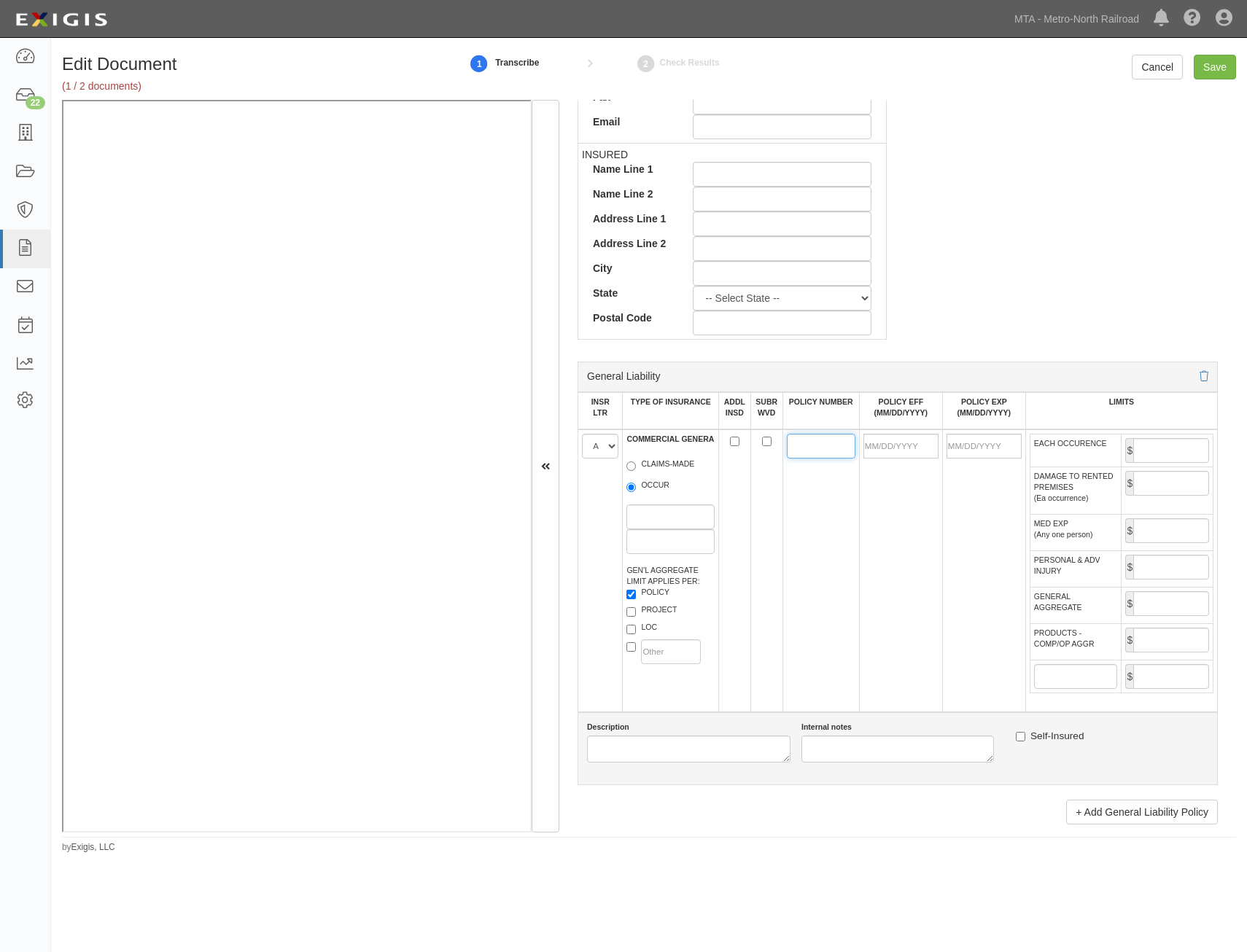
click at [816, 434] on input "POLICY NUMBER" at bounding box center [821, 446] width 69 height 24
type input "XSL G4893044A"
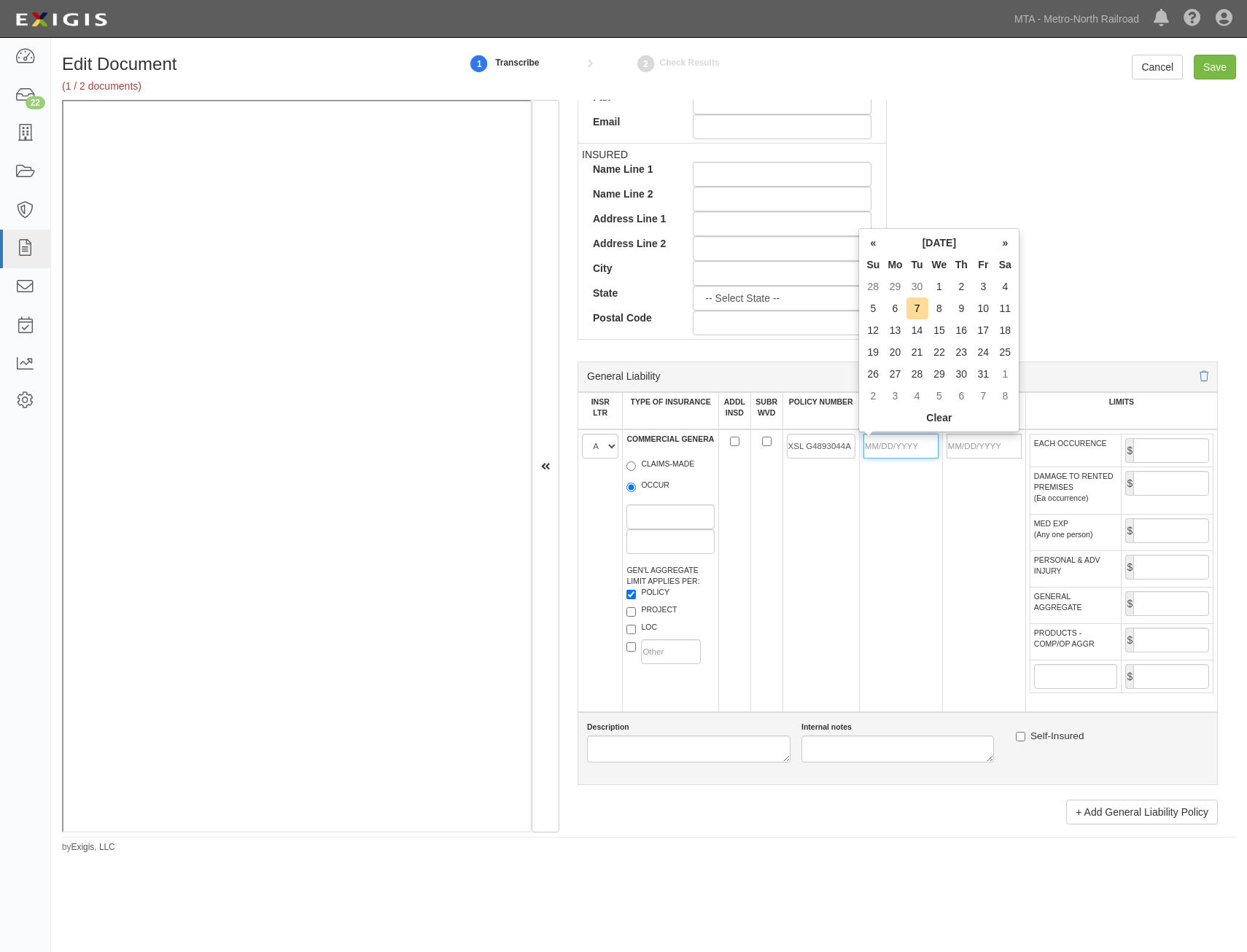
click at [915, 450] on input "POLICY EFF (MM/DD/YYYY)" at bounding box center [901, 446] width 75 height 24
type input "12/01/2024"
type input "12/01/2025"
click at [861, 524] on td "12/01/2024" at bounding box center [900, 571] width 83 height 283
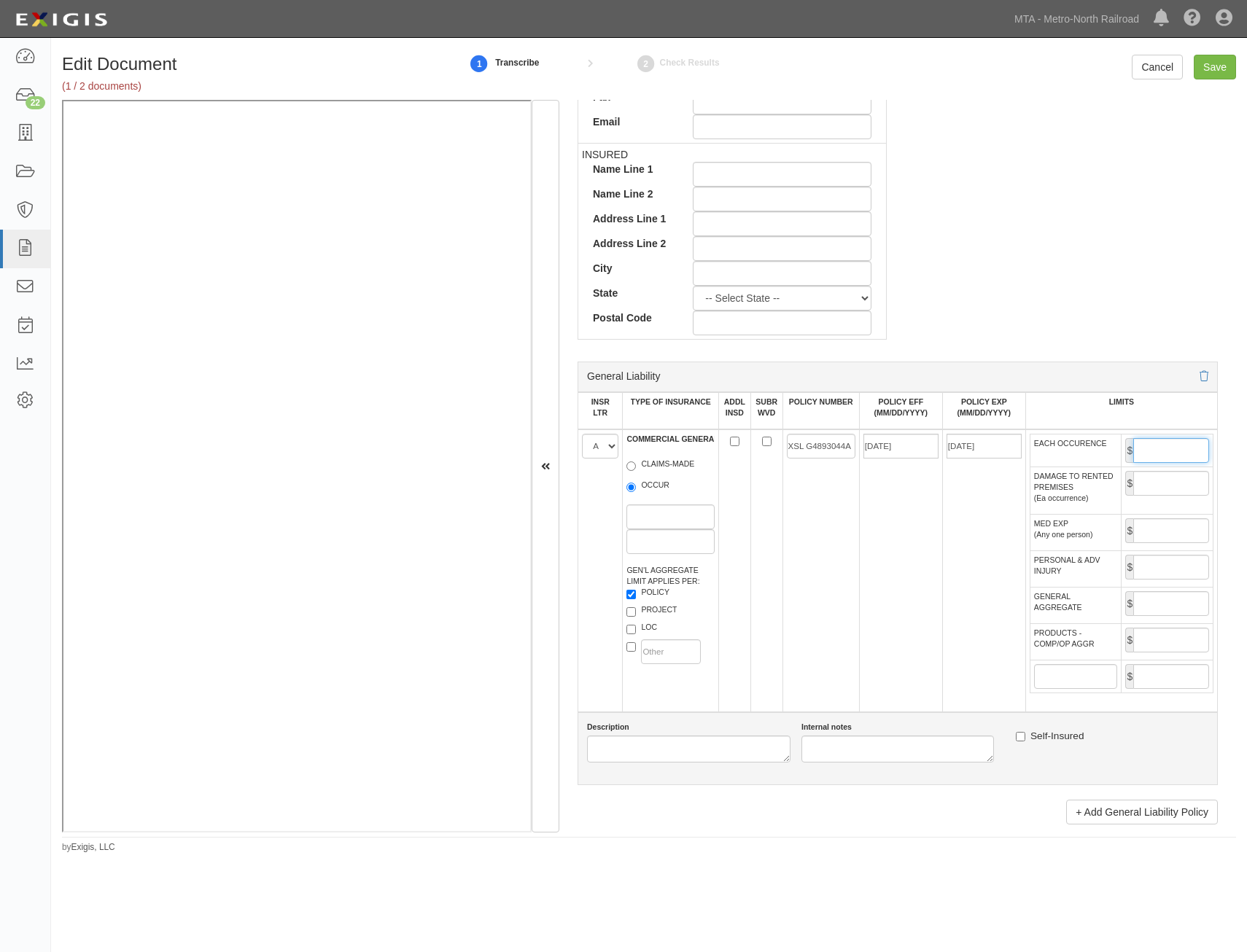
click at [1145, 449] on input "EACH OCCURENCE" at bounding box center [1171, 450] width 76 height 24
type input "19,900,000"
click at [1155, 610] on input "GENERAL AGGREGATE" at bounding box center [1171, 603] width 76 height 24
type input "60,000,000"
click at [1154, 644] on input "PRODUCTS - COMP/OP AGGR" at bounding box center [1171, 640] width 76 height 24
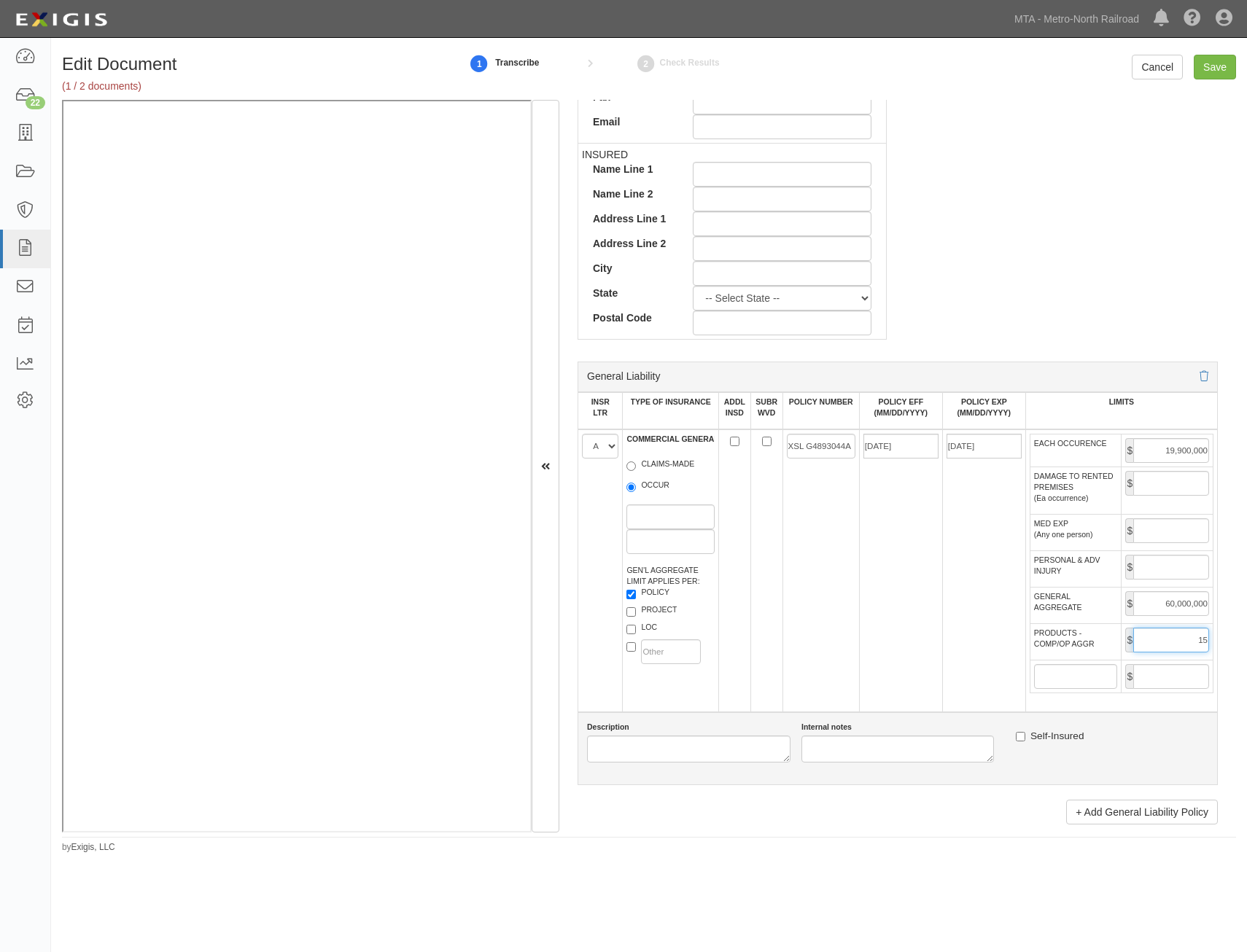
type input "15,000,000"
click at [923, 682] on td "12/01/2024" at bounding box center [900, 571] width 83 height 283
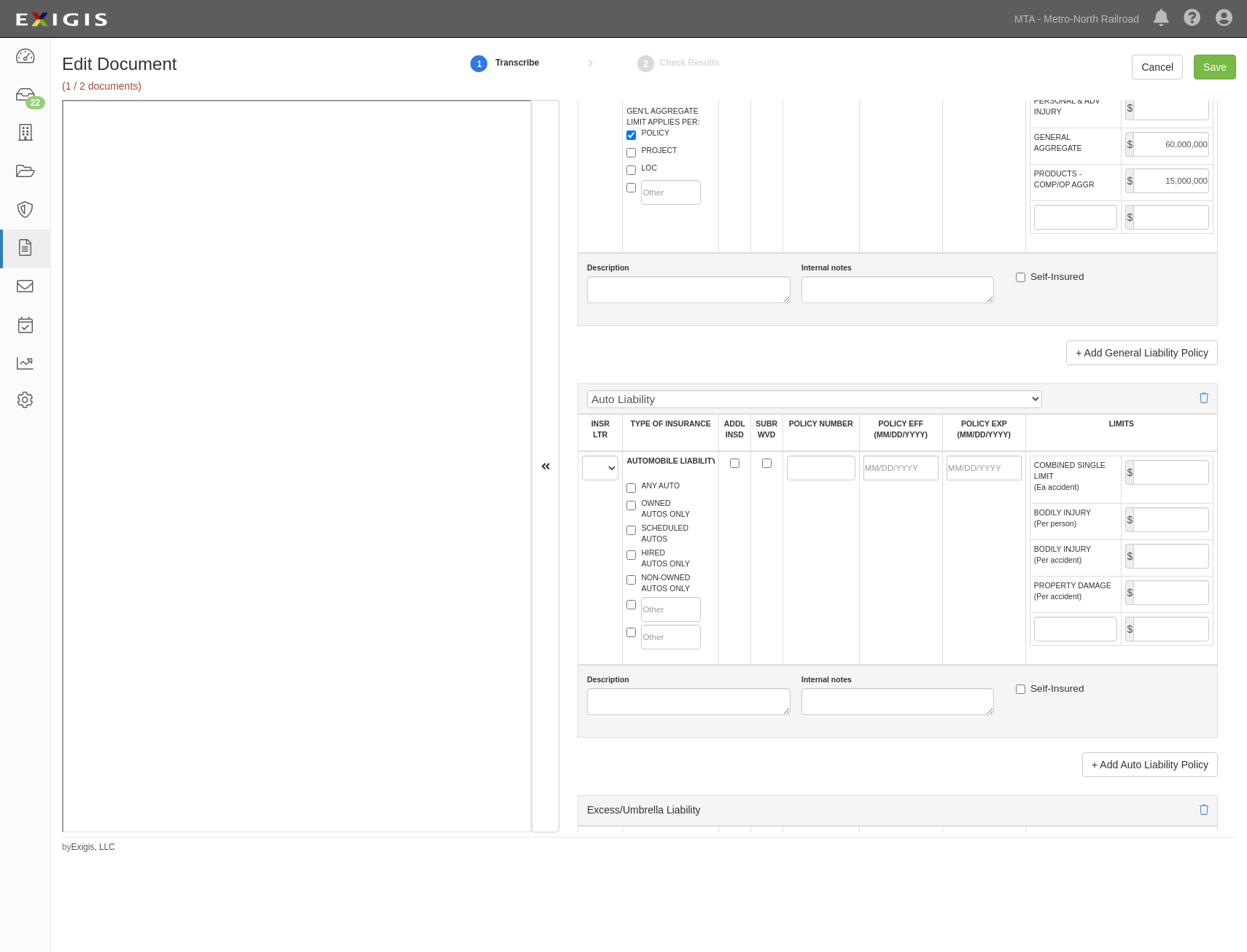
scroll to position [1167, 0]
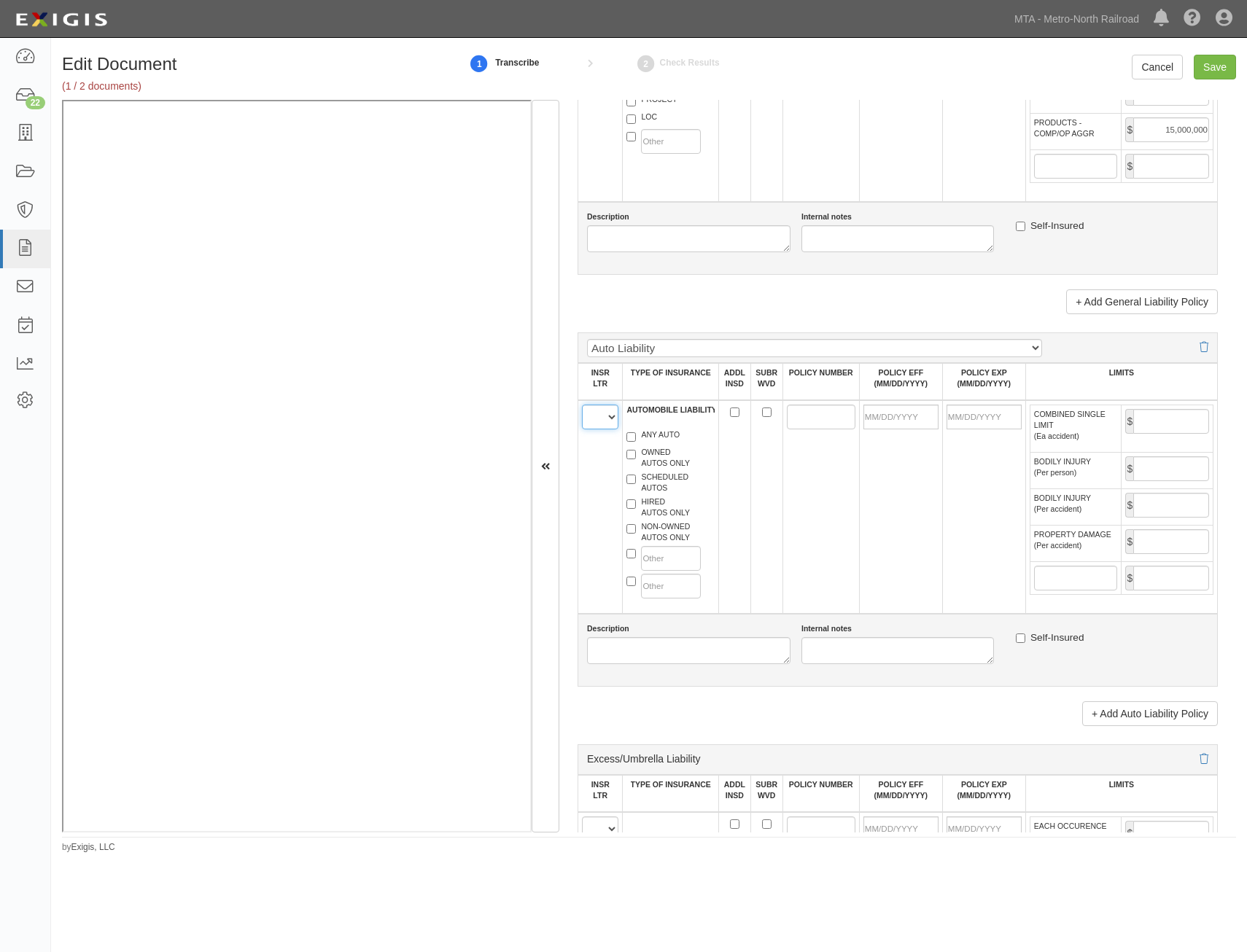
click at [597, 424] on select "A B C D E F" at bounding box center [600, 416] width 36 height 24
select select "A"
click at [582, 405] on select "A B C D E F" at bounding box center [600, 416] width 36 height 24
click at [646, 437] on label "ANY AUTO" at bounding box center [652, 437] width 53 height 14
click at [636, 437] on input "ANY AUTO" at bounding box center [631, 437] width 9 height 9
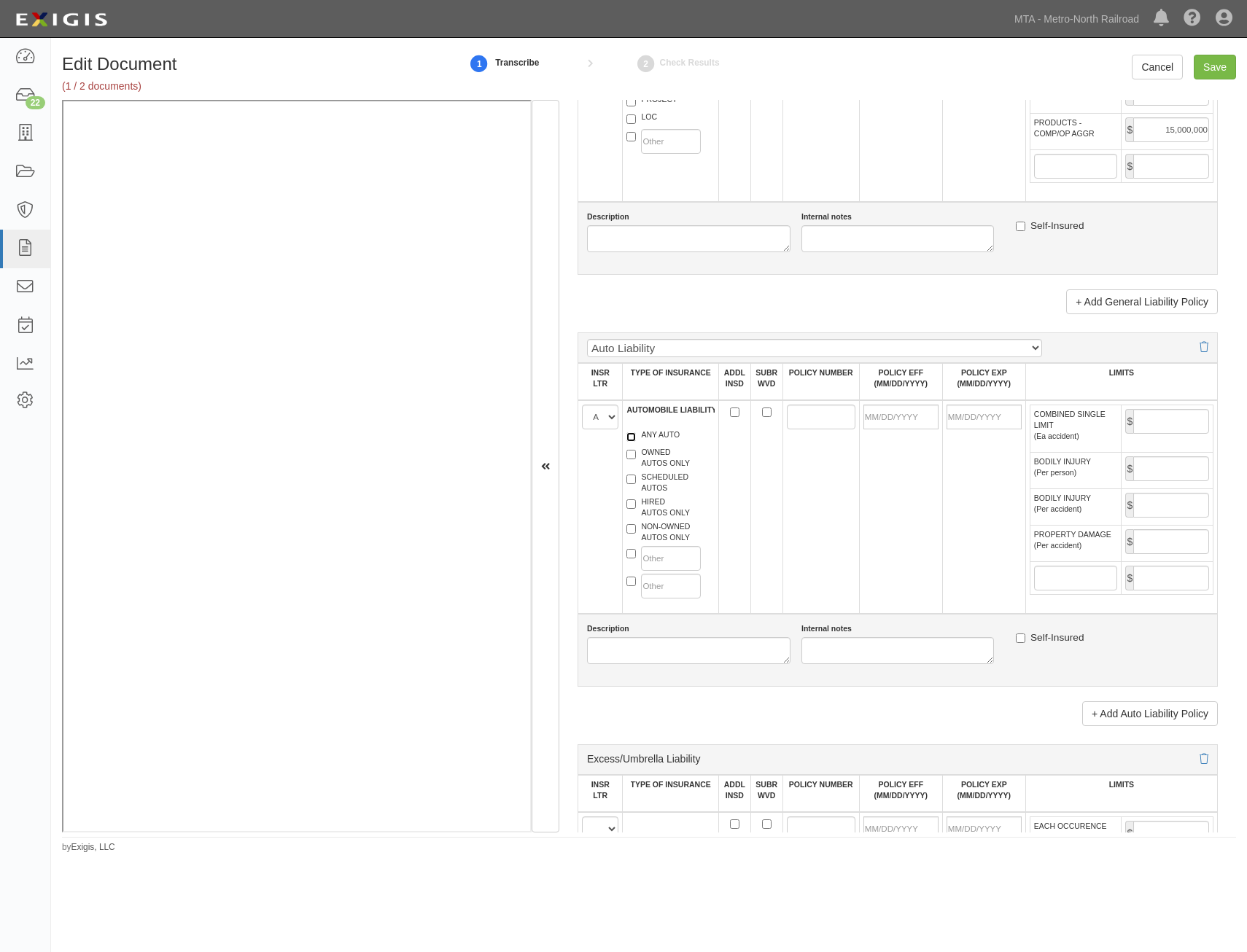
checkbox input "true"
drag, startPoint x: 846, startPoint y: 420, endPoint x: 748, endPoint y: 459, distance: 105.5
click at [846, 420] on input "POLICY NUMBER" at bounding box center [821, 416] width 69 height 24
type input "ISA H11352637"
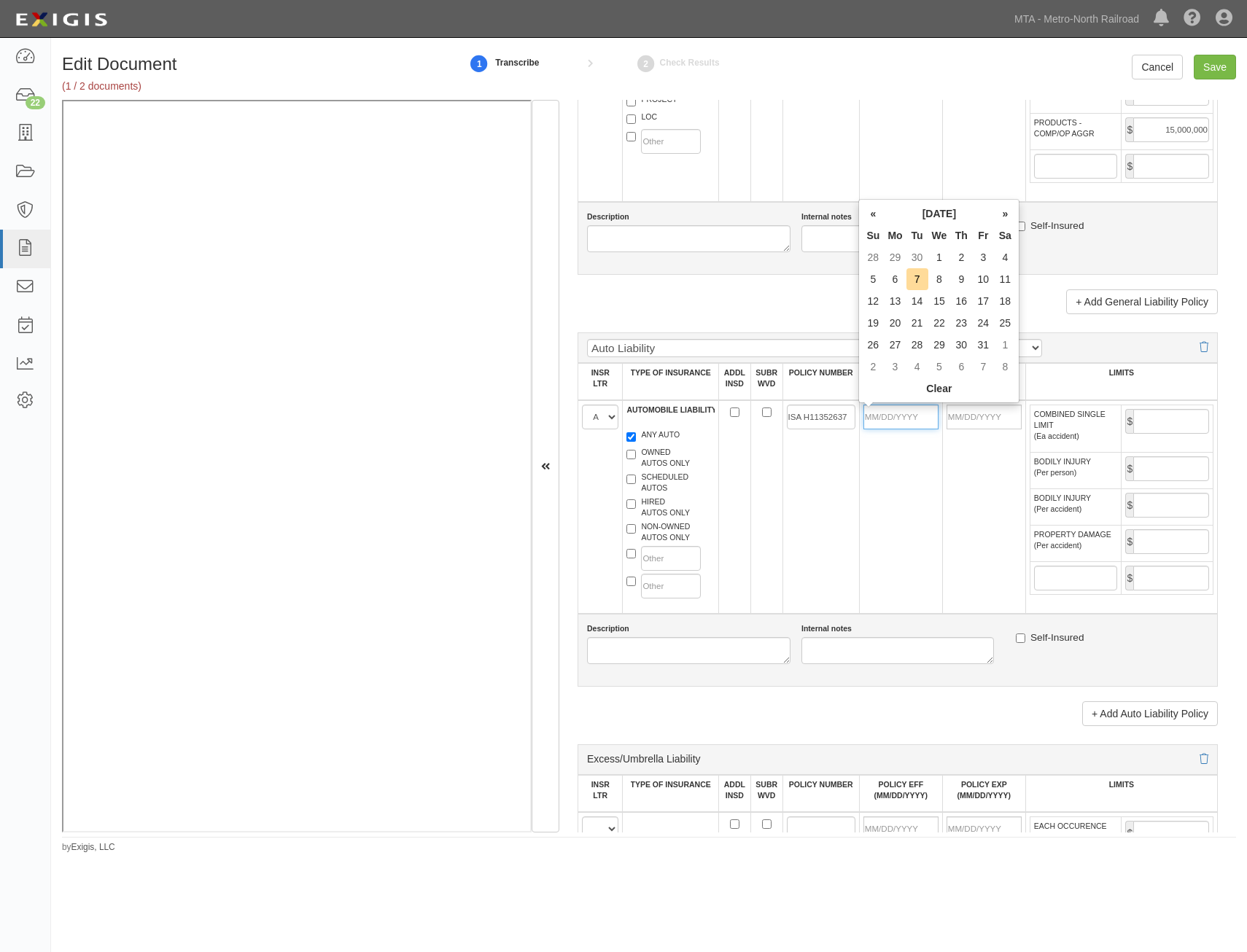
click at [906, 418] on input "POLICY EFF (MM/DD/YYYY)" at bounding box center [901, 416] width 75 height 24
type input "12/01/2024"
type input "12/01/2025"
click at [968, 516] on td "12/01/2025" at bounding box center [983, 507] width 83 height 214
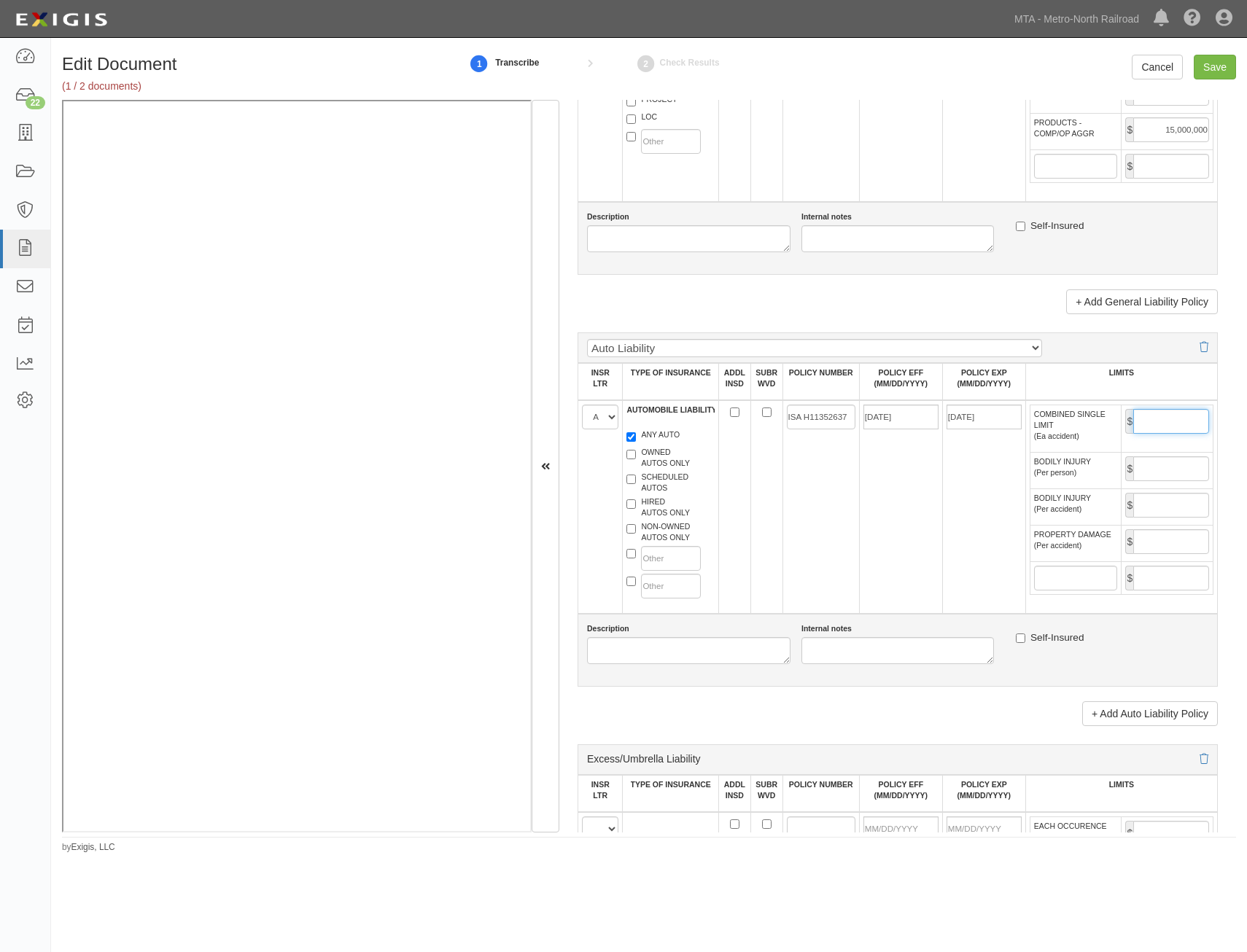
click at [1159, 413] on input "COMBINED SINGLE LIMIT (Ea accident)" at bounding box center [1171, 421] width 76 height 24
type input "20,000,000"
click at [816, 504] on td "ISA H11352637" at bounding box center [820, 507] width 77 height 214
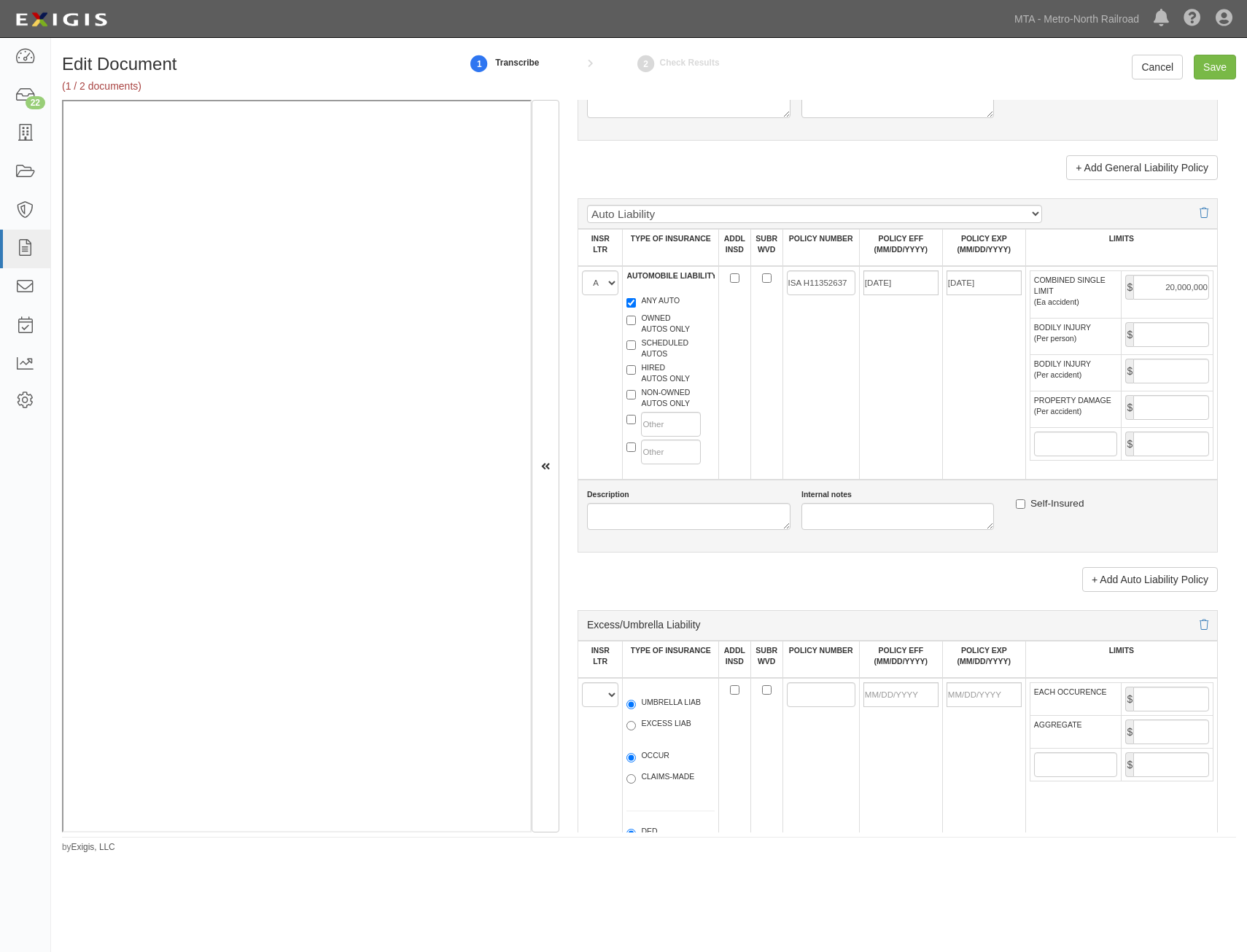
scroll to position [1531, 0]
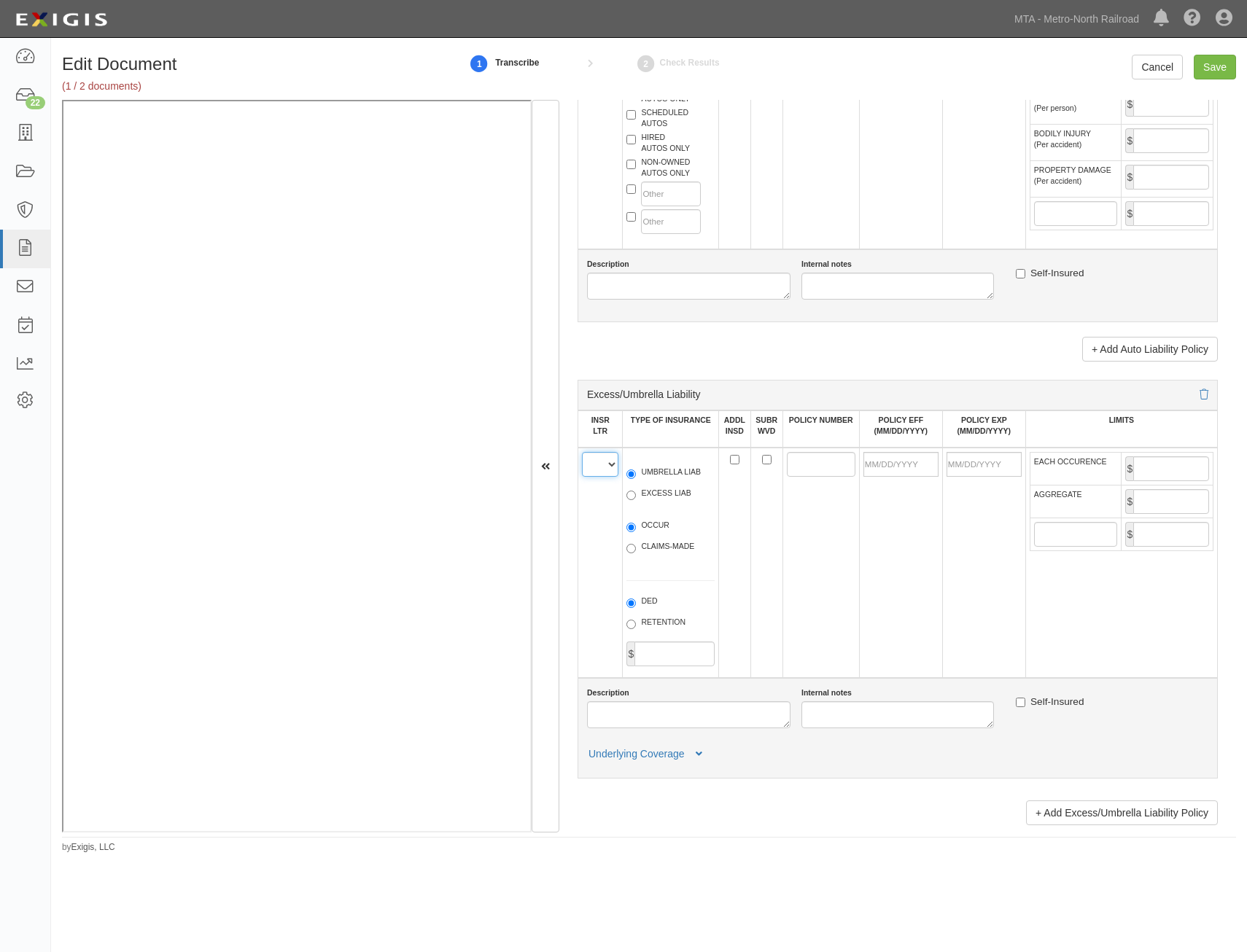
click at [603, 467] on select "A B C D E F" at bounding box center [600, 464] width 36 height 24
select select "C"
click at [582, 452] on select "A B C D E F" at bounding box center [600, 464] width 36 height 24
click at [664, 465] on div "UMBRELLA LIAB EXCESS LIAB" at bounding box center [670, 485] width 110 height 53
click at [665, 473] on label "UMBRELLA LIAB" at bounding box center [663, 474] width 74 height 14
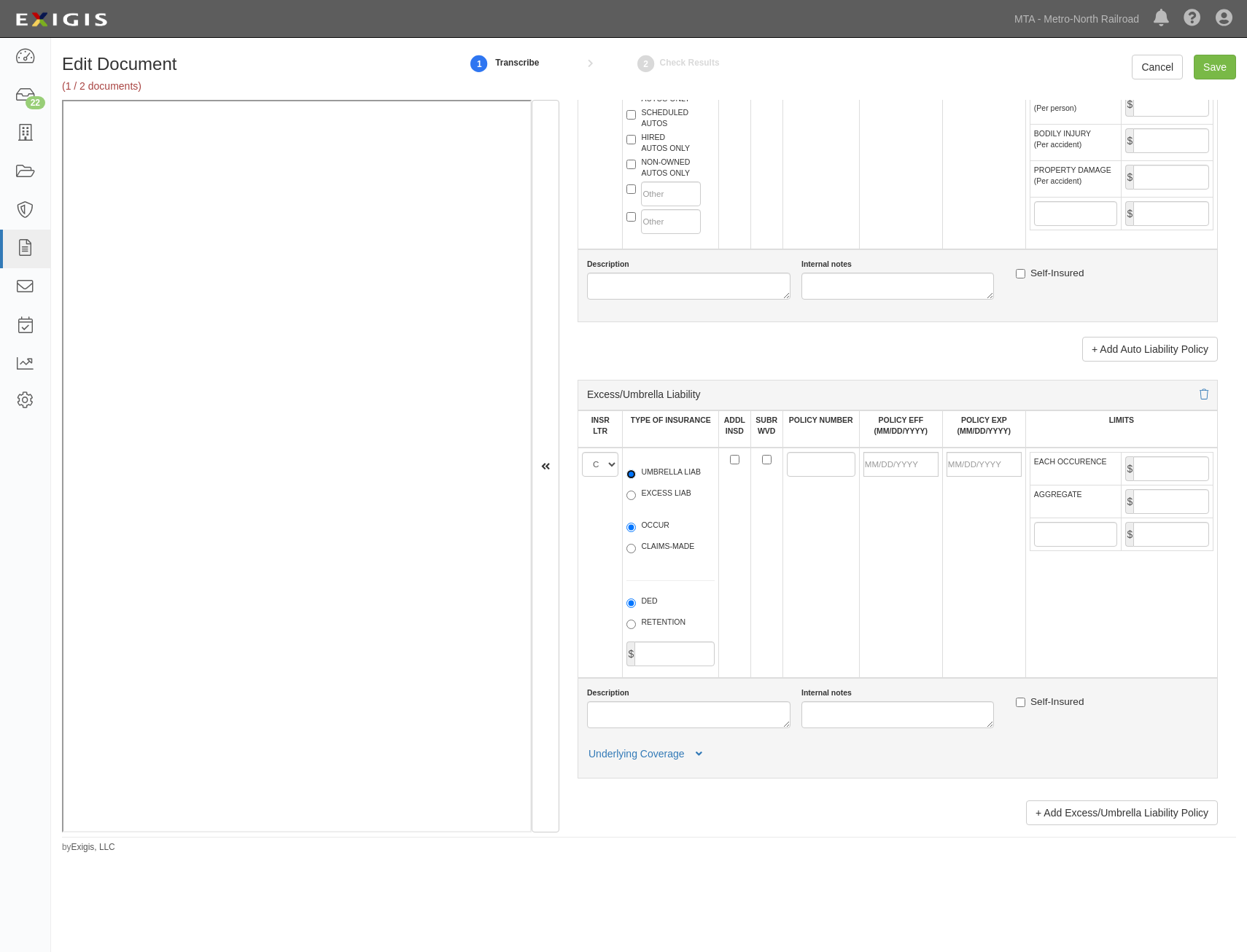
click at [636, 473] on input "UMBRELLA LIAB" at bounding box center [631, 474] width 9 height 9
radio input "true"
click at [655, 527] on label "OCCUR" at bounding box center [648, 527] width 43 height 14
click at [636, 527] on input "OCCUR" at bounding box center [631, 528] width 9 height 9
radio input "true"
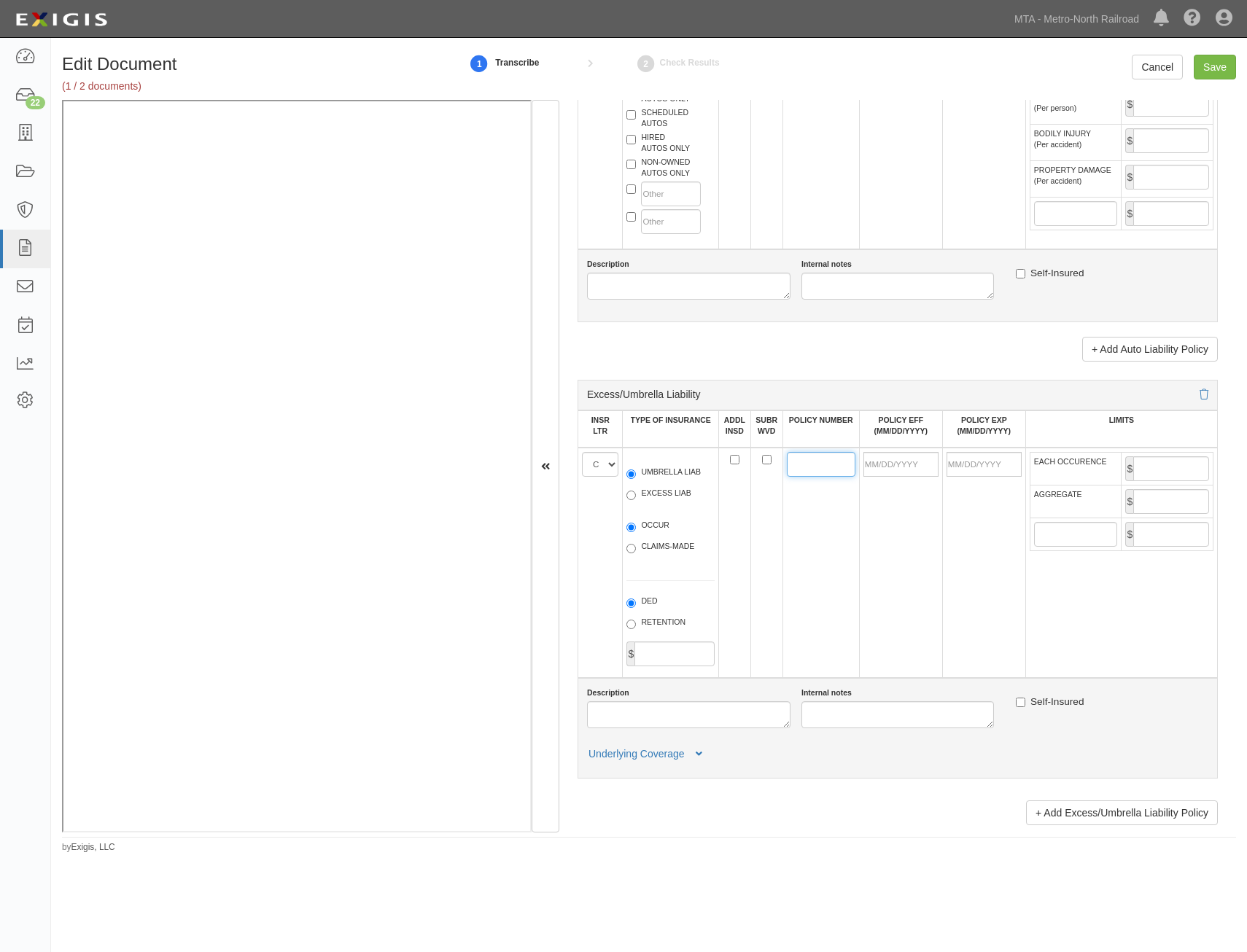
drag, startPoint x: 817, startPoint y: 468, endPoint x: 793, endPoint y: 486, distance: 30.0
click at [817, 468] on input "POLICY NUMBER" at bounding box center [821, 464] width 69 height 24
type input "XEU G27983212 010"
click at [901, 461] on input "POLICY EFF (MM/DD/YYYY)" at bounding box center [901, 464] width 75 height 24
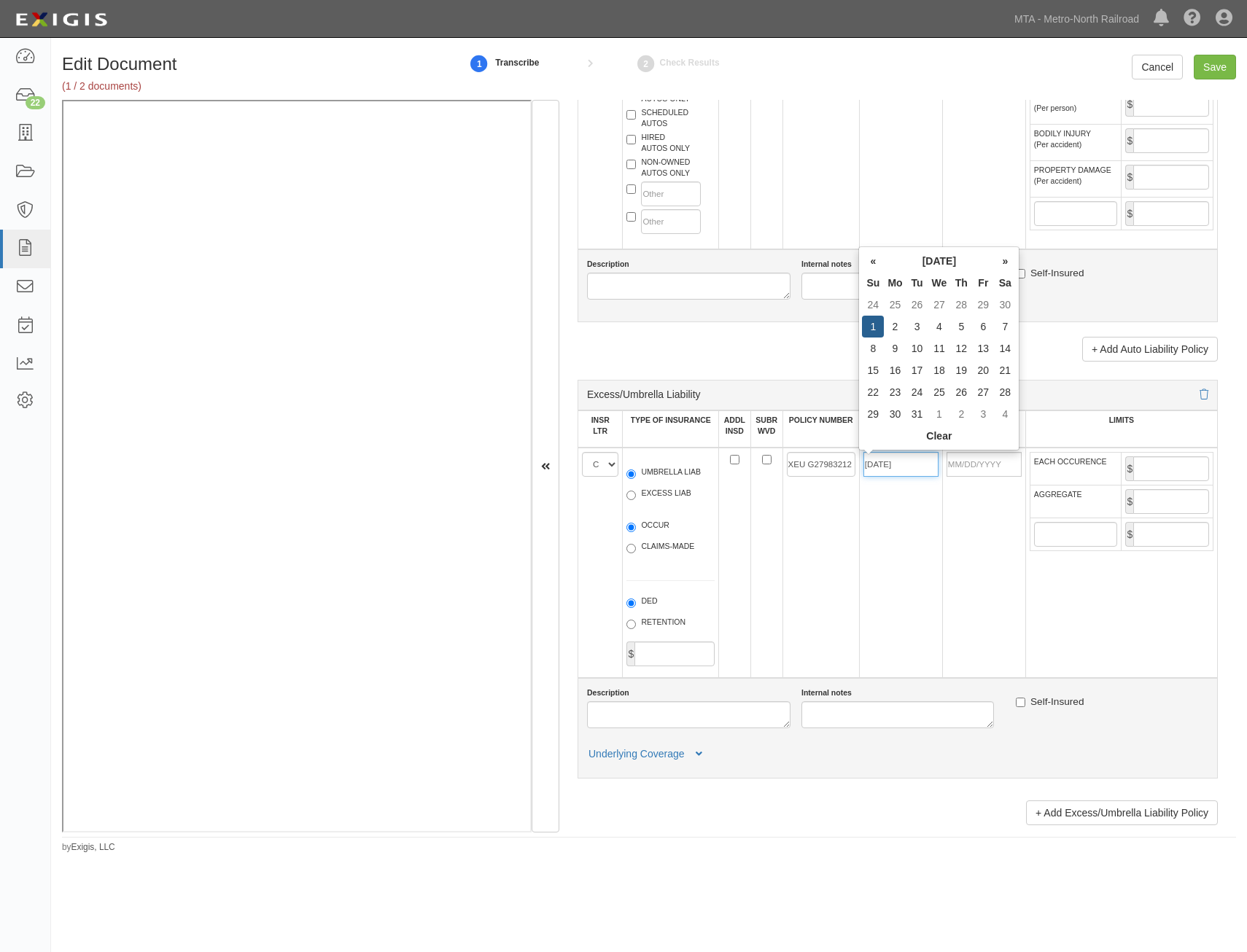
type input "12/01/2024"
type input "12/01/2025"
click at [812, 546] on td "XEU G27983212 010" at bounding box center [820, 563] width 77 height 230
click at [1183, 475] on input "EACH OCCURENCE" at bounding box center [1171, 469] width 76 height 24
type input "10,000,000"
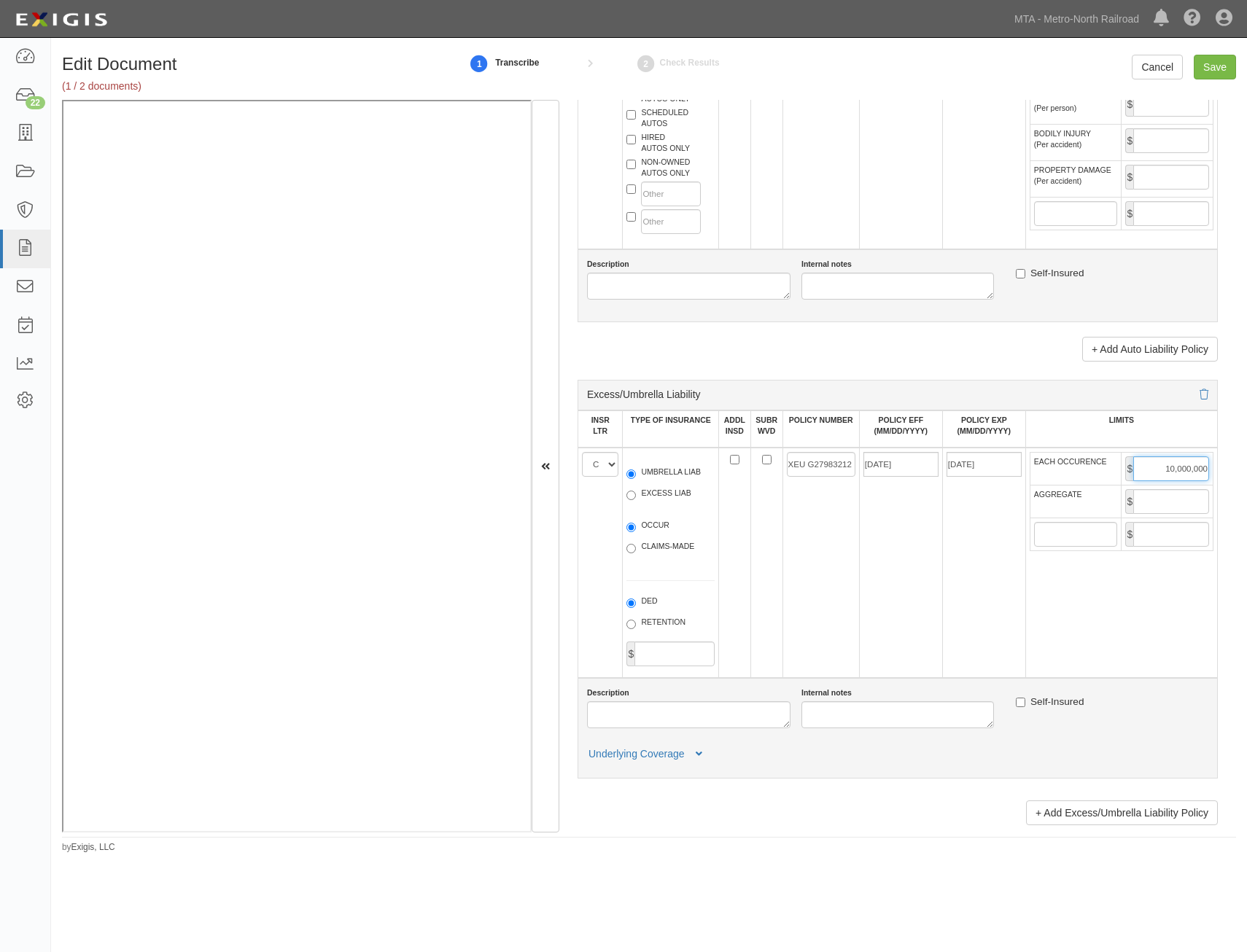
drag, startPoint x: 1178, startPoint y: 477, endPoint x: 1164, endPoint y: 506, distance: 32.2
click at [1175, 483] on td "$ 10,000,000" at bounding box center [1167, 469] width 91 height 33
click at [1164, 506] on input "AGGREGATE" at bounding box center [1171, 501] width 76 height 24
type input "10,000,000"
click at [913, 563] on td "12/01/2024" at bounding box center [900, 563] width 83 height 230
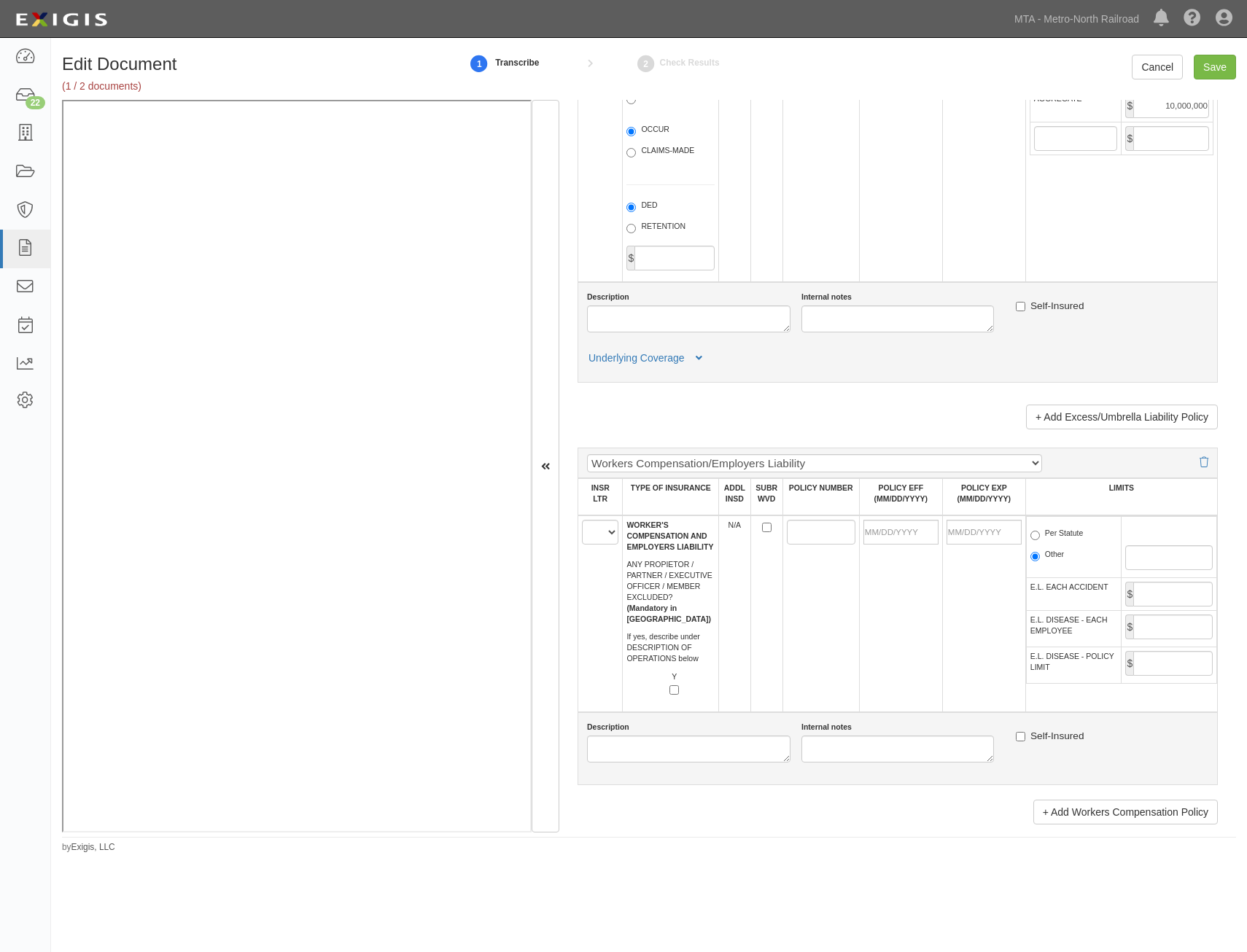
scroll to position [2042, 0]
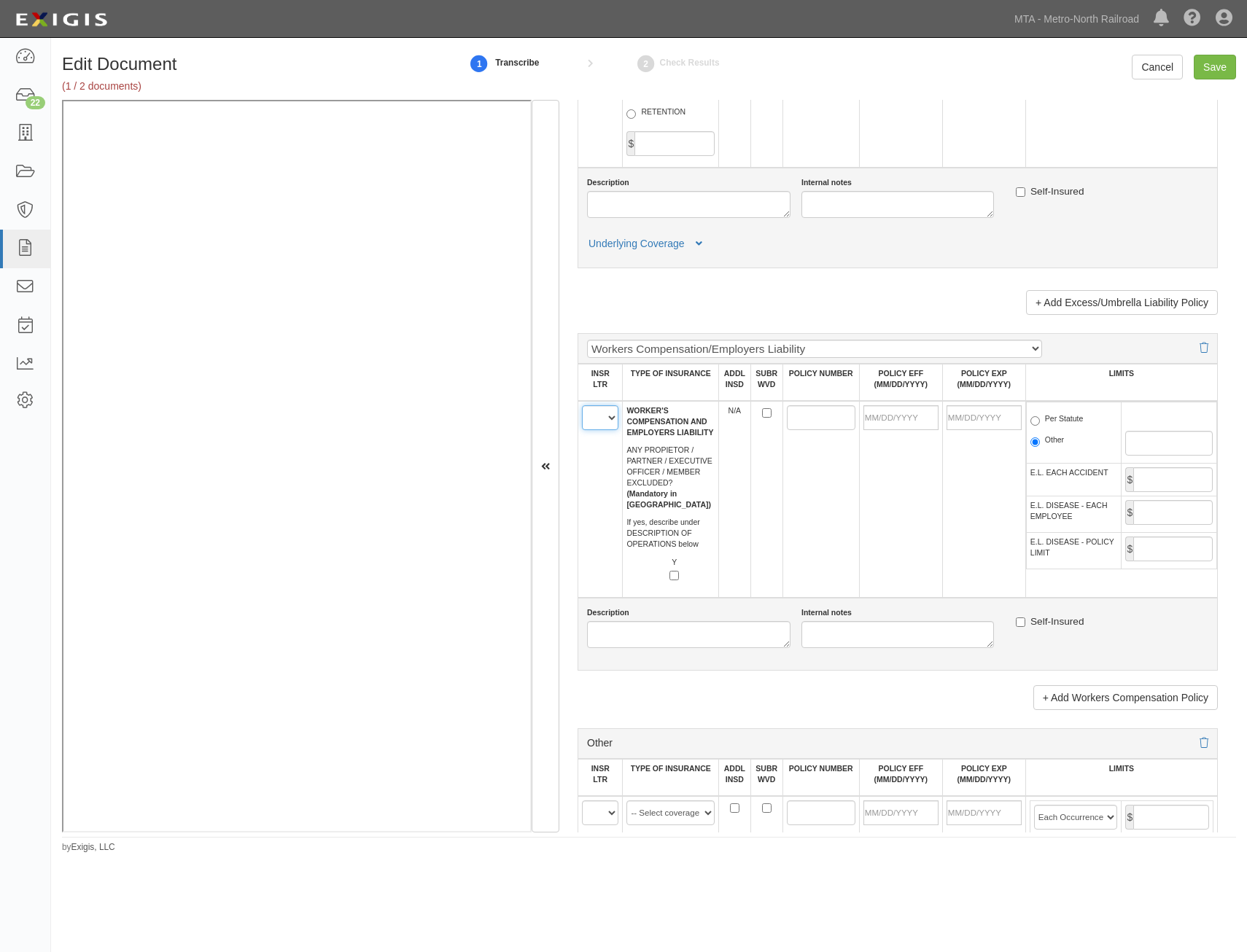
click at [604, 416] on select "A B C D E F" at bounding box center [600, 417] width 36 height 24
select select "B"
click at [582, 405] on select "A B C D E F" at bounding box center [600, 417] width 36 height 24
click at [813, 477] on td at bounding box center [820, 499] width 77 height 197
click at [818, 418] on input "POLICY NUMBER" at bounding box center [821, 417] width 69 height 24
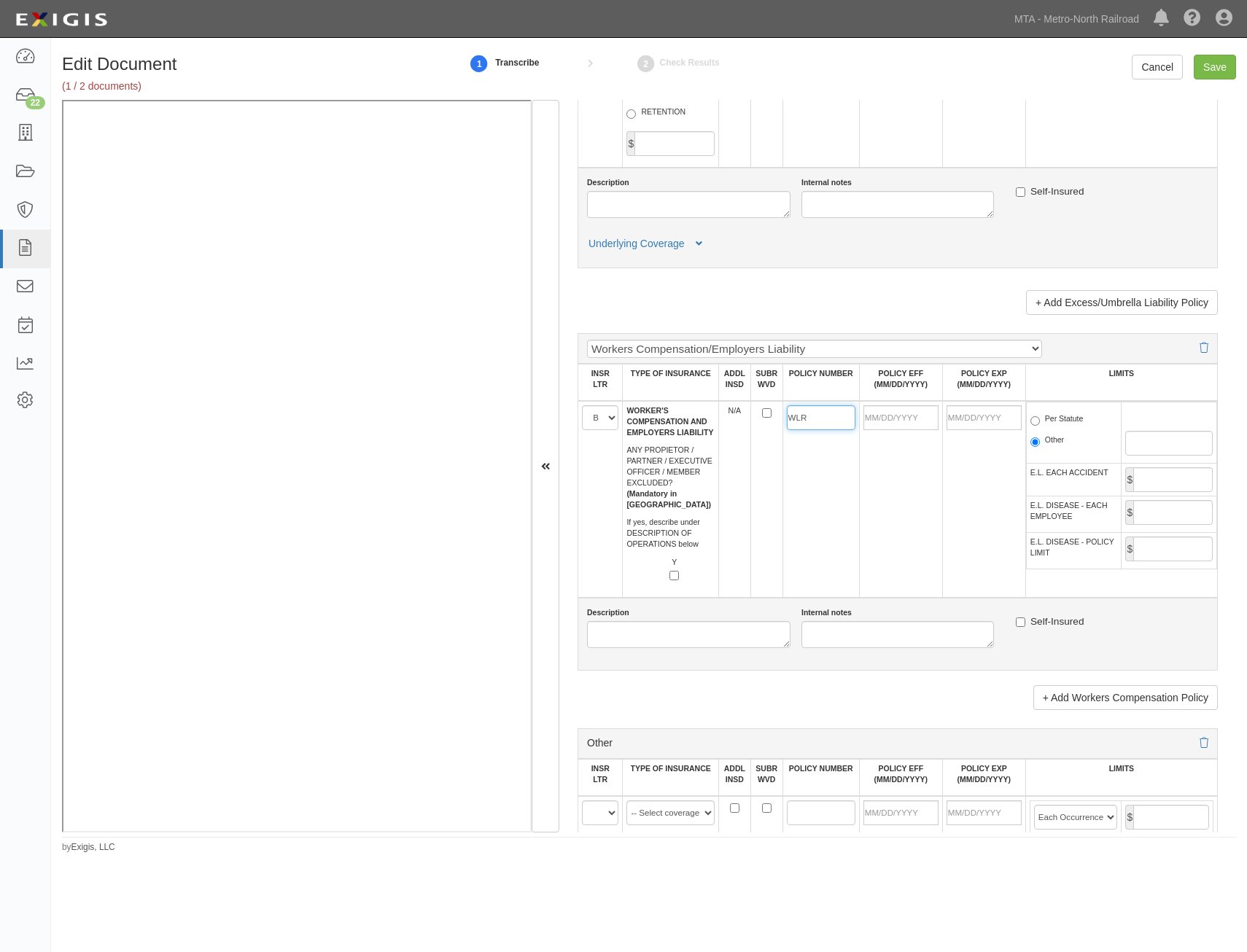
type input "WLR C72613363"
click at [951, 487] on td at bounding box center [983, 499] width 83 height 197
click at [887, 419] on input "POLICY EFF (MM/DD/YYYY)" at bounding box center [901, 417] width 75 height 24
type input "12/01/2024"
type input "12/01/2025"
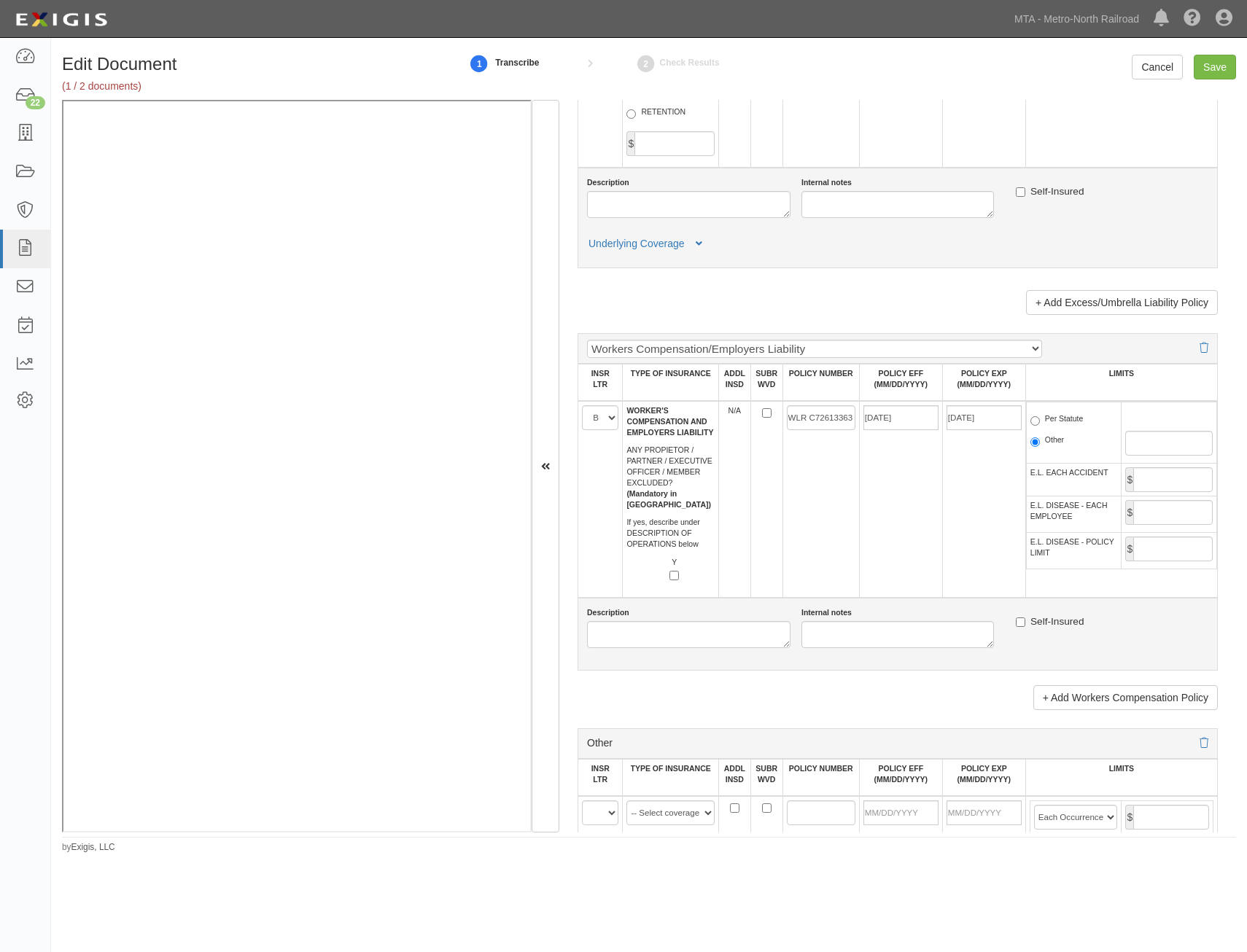
click at [980, 521] on td "12/01/2025" at bounding box center [983, 499] width 83 height 197
click at [1062, 418] on label "Per Statute" at bounding box center [1056, 420] width 53 height 14
click at [1040, 418] on input "Per Statute" at bounding box center [1035, 421] width 9 height 9
radio input "true"
click at [1196, 497] on td "$" at bounding box center [1169, 515] width 95 height 36
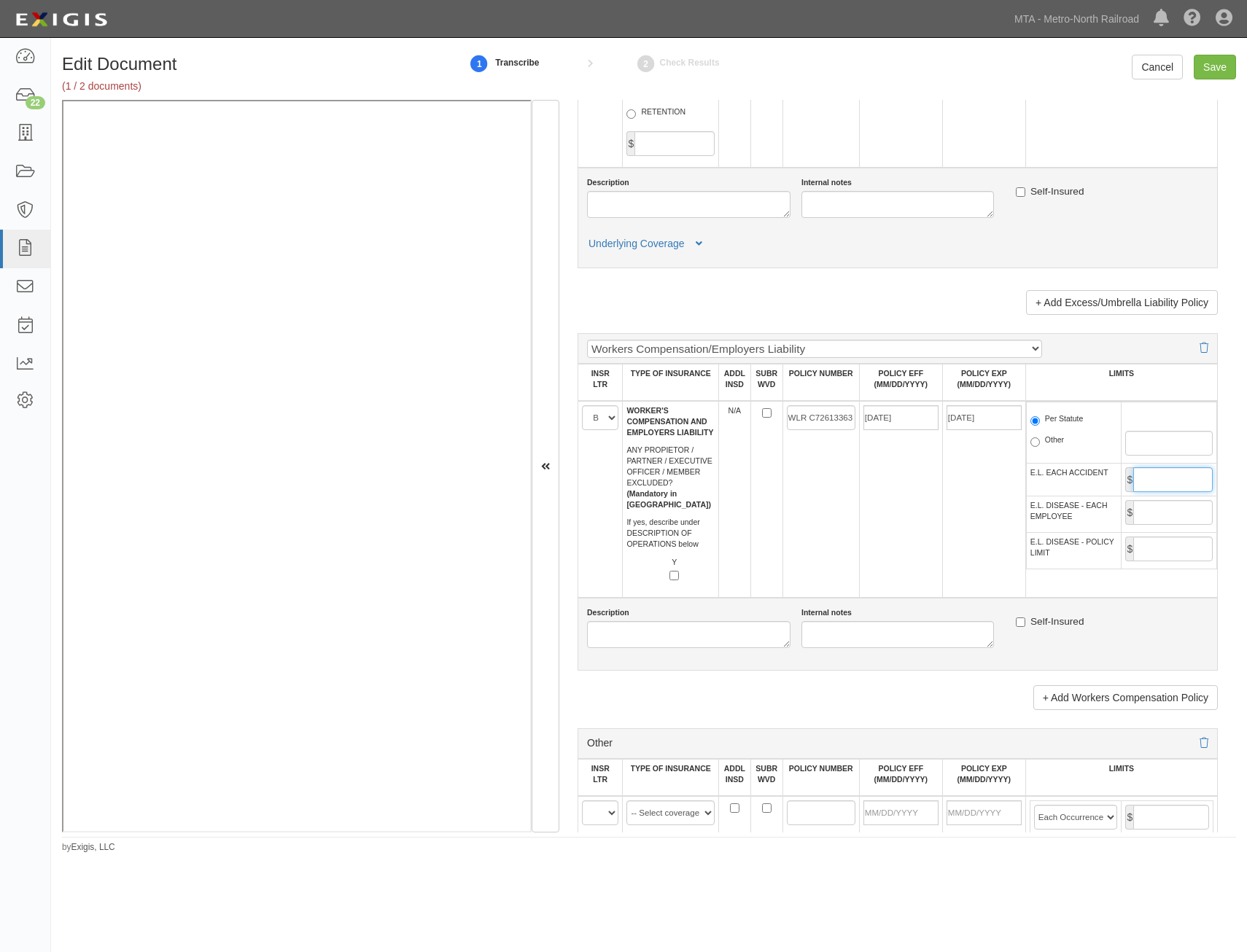
click at [1185, 480] on input "E.L. EACH ACCIDENT" at bounding box center [1173, 480] width 80 height 24
type input "1,000,000"
drag, startPoint x: 1182, startPoint y: 517, endPoint x: 1181, endPoint y: 525, distance: 8.1
click at [1182, 517] on input "E.L. DISEASE - EACH EMPLOYEE" at bounding box center [1173, 512] width 80 height 24
type input "1,000,000"
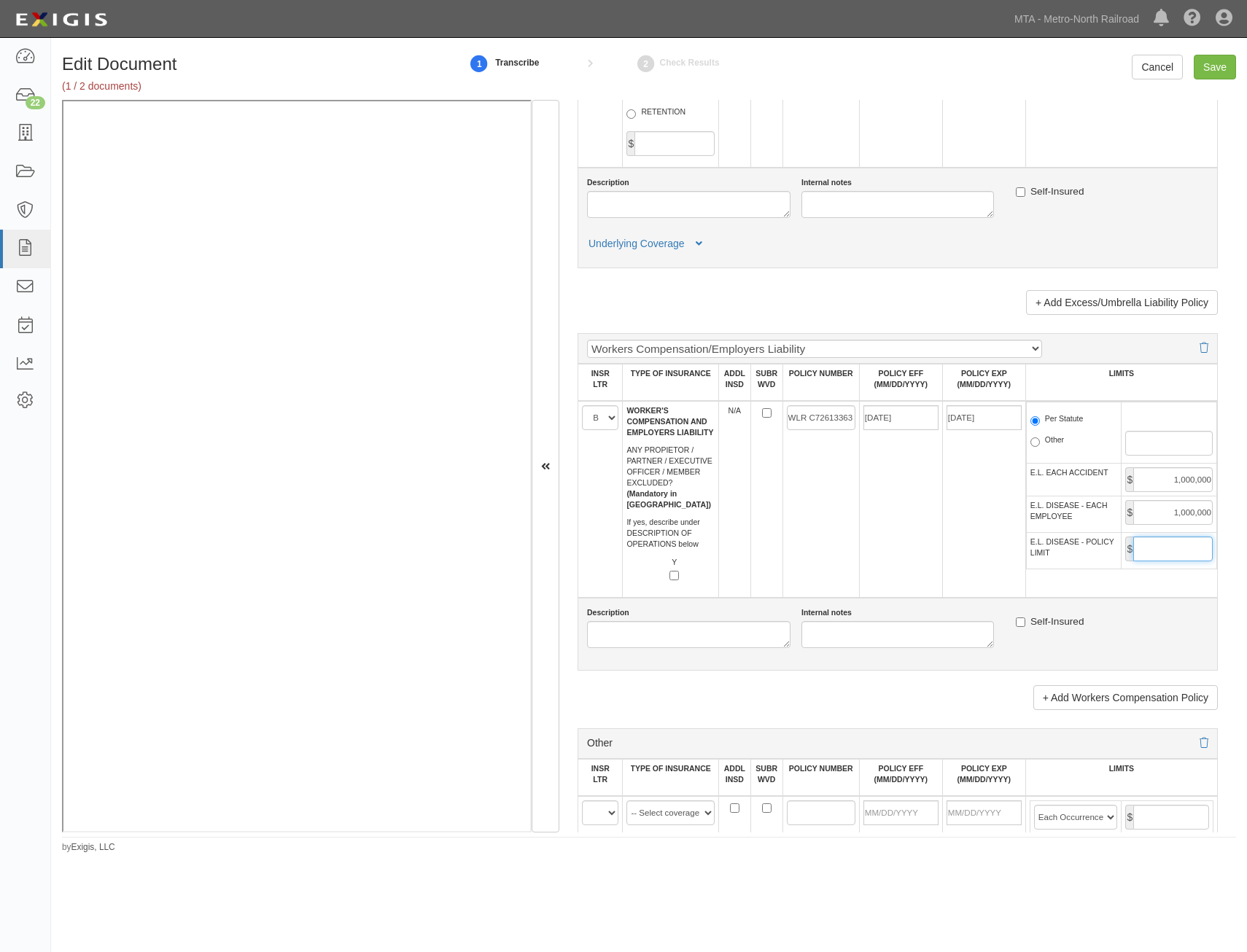
click at [1163, 551] on input "E.L. DISEASE - POLICY LIMIT" at bounding box center [1173, 548] width 80 height 24
type input "1,000,000"
click at [879, 561] on td "12/01/2024" at bounding box center [900, 499] width 83 height 197
click at [1165, 482] on input "1,000,000" at bounding box center [1173, 480] width 80 height 24
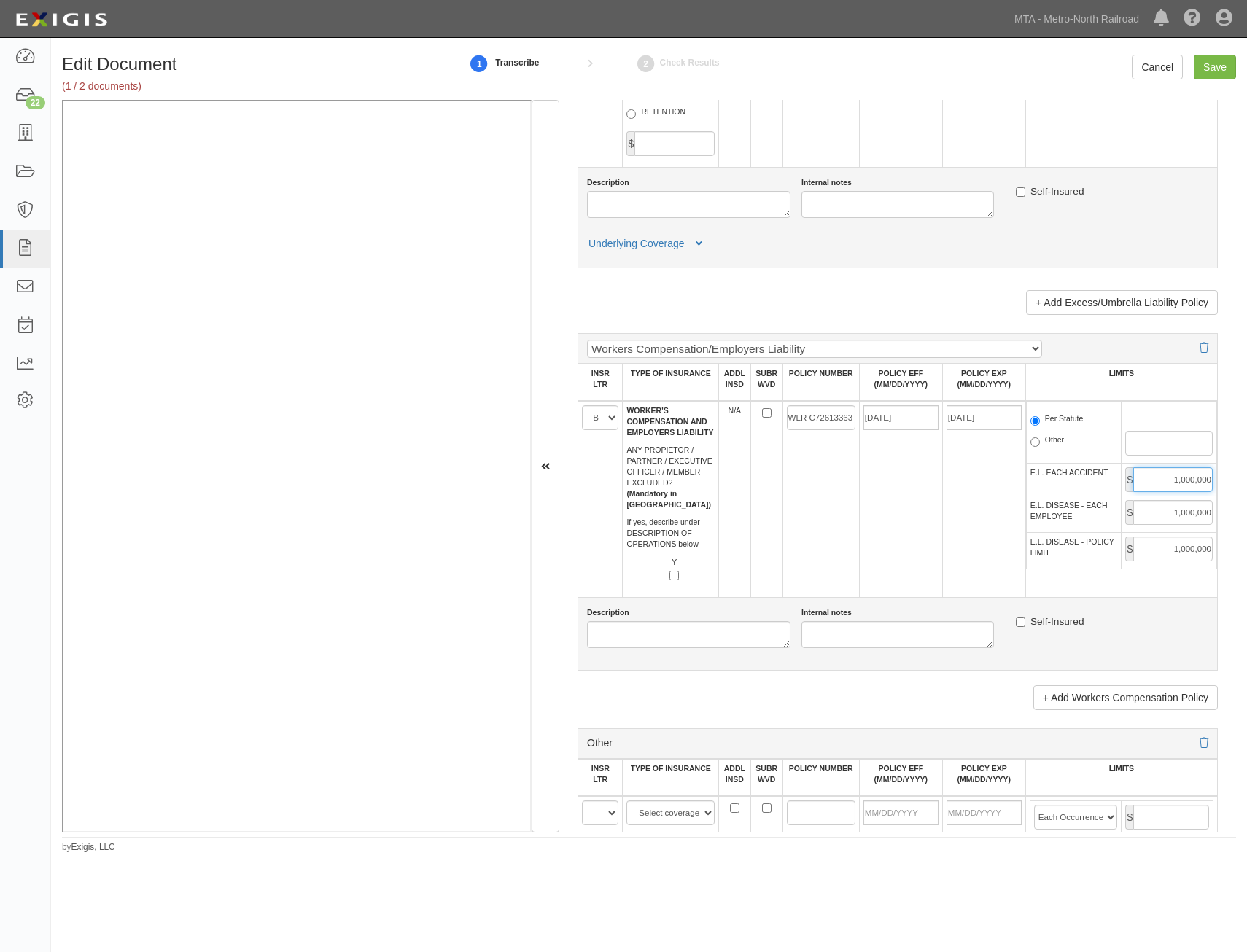
click at [1165, 482] on input "1,000,000" at bounding box center [1173, 480] width 80 height 24
type input "2,000,000"
click at [1189, 517] on input "1,000,000" at bounding box center [1173, 512] width 80 height 24
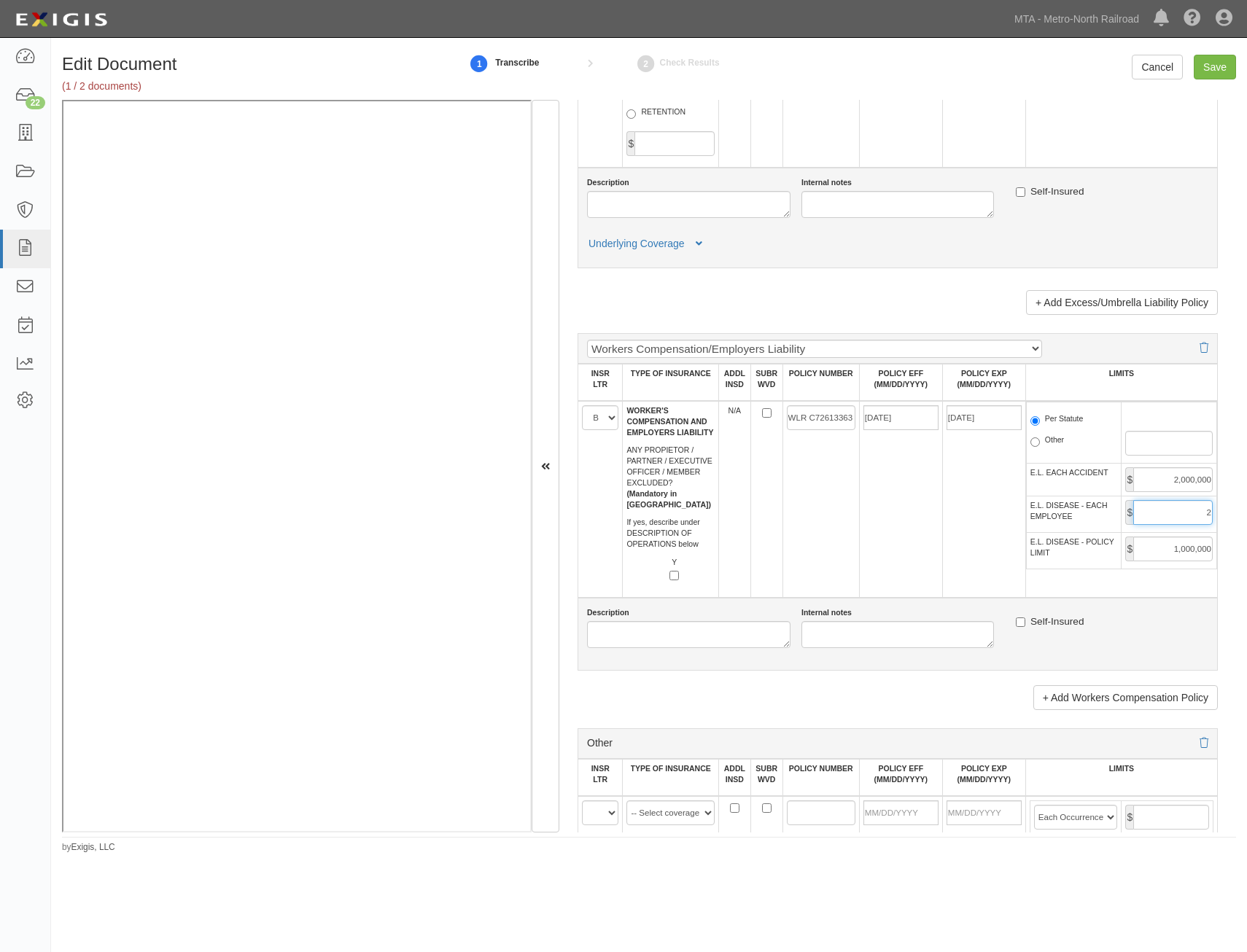
type input "2,000,000"
click at [1169, 553] on input "1,000,000" at bounding box center [1173, 548] width 80 height 24
type input "2,000,000"
click at [990, 588] on td "12/01/2025" at bounding box center [983, 499] width 83 height 197
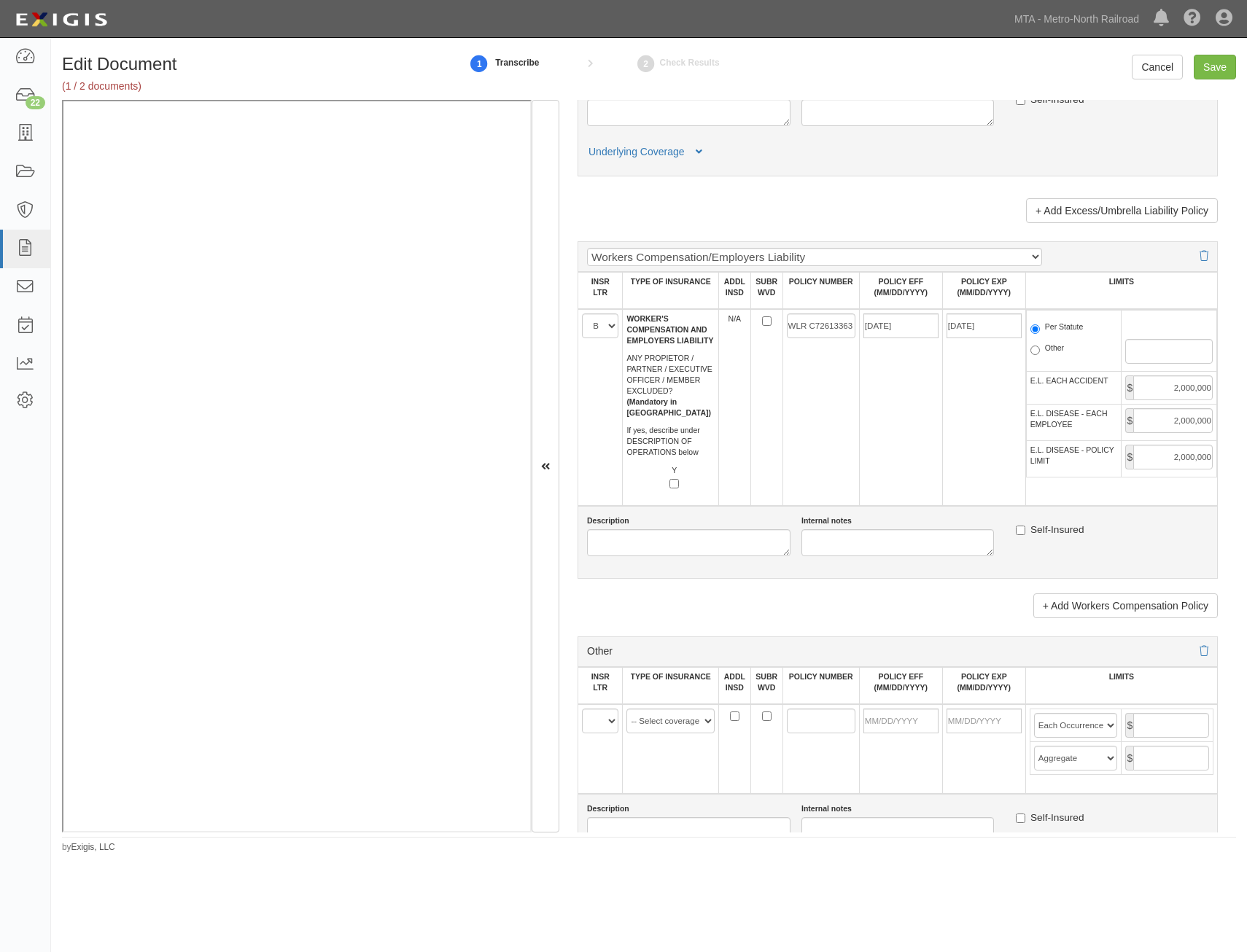
scroll to position [2333, 0]
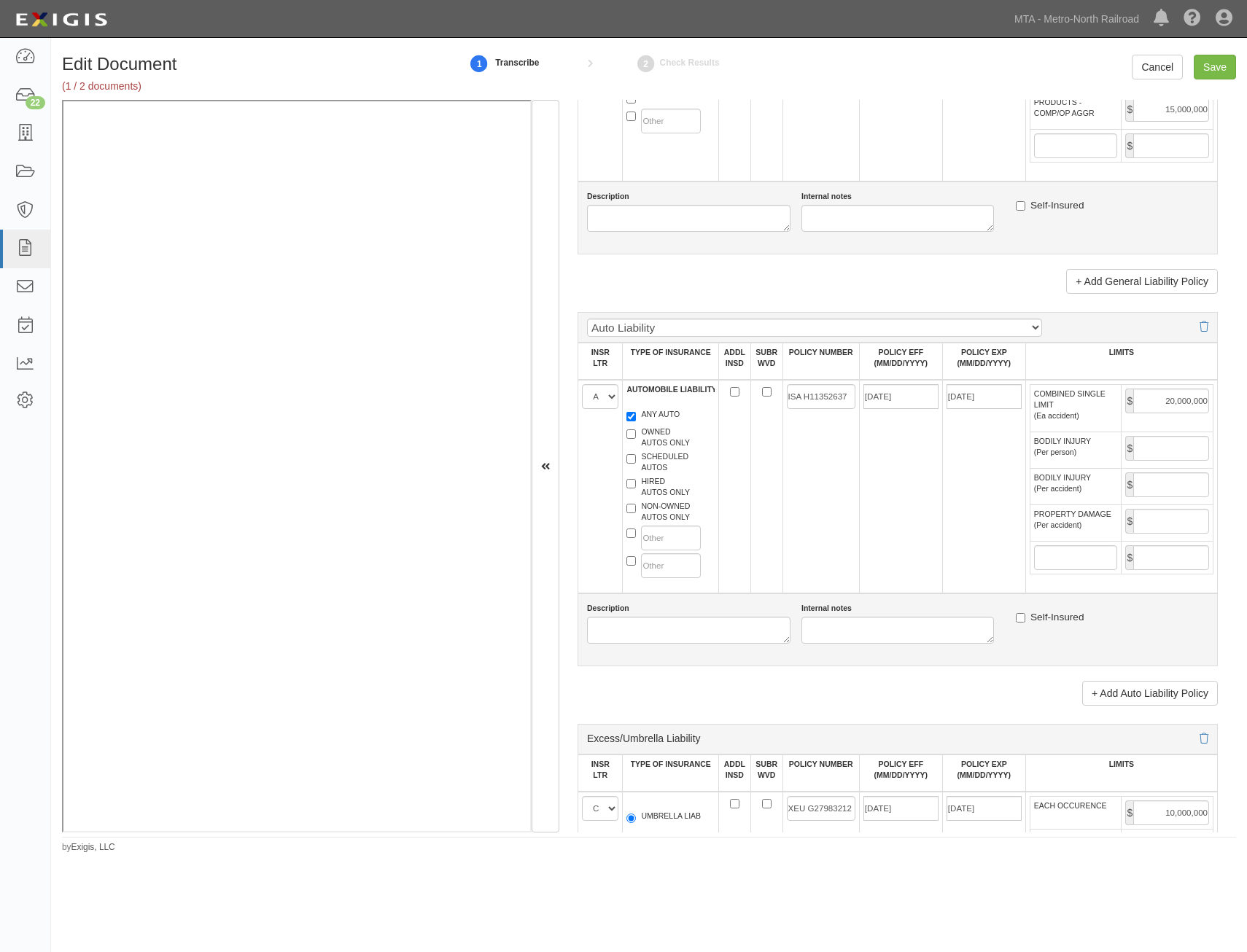
drag, startPoint x: 797, startPoint y: 625, endPoint x: 887, endPoint y: 375, distance: 265.7
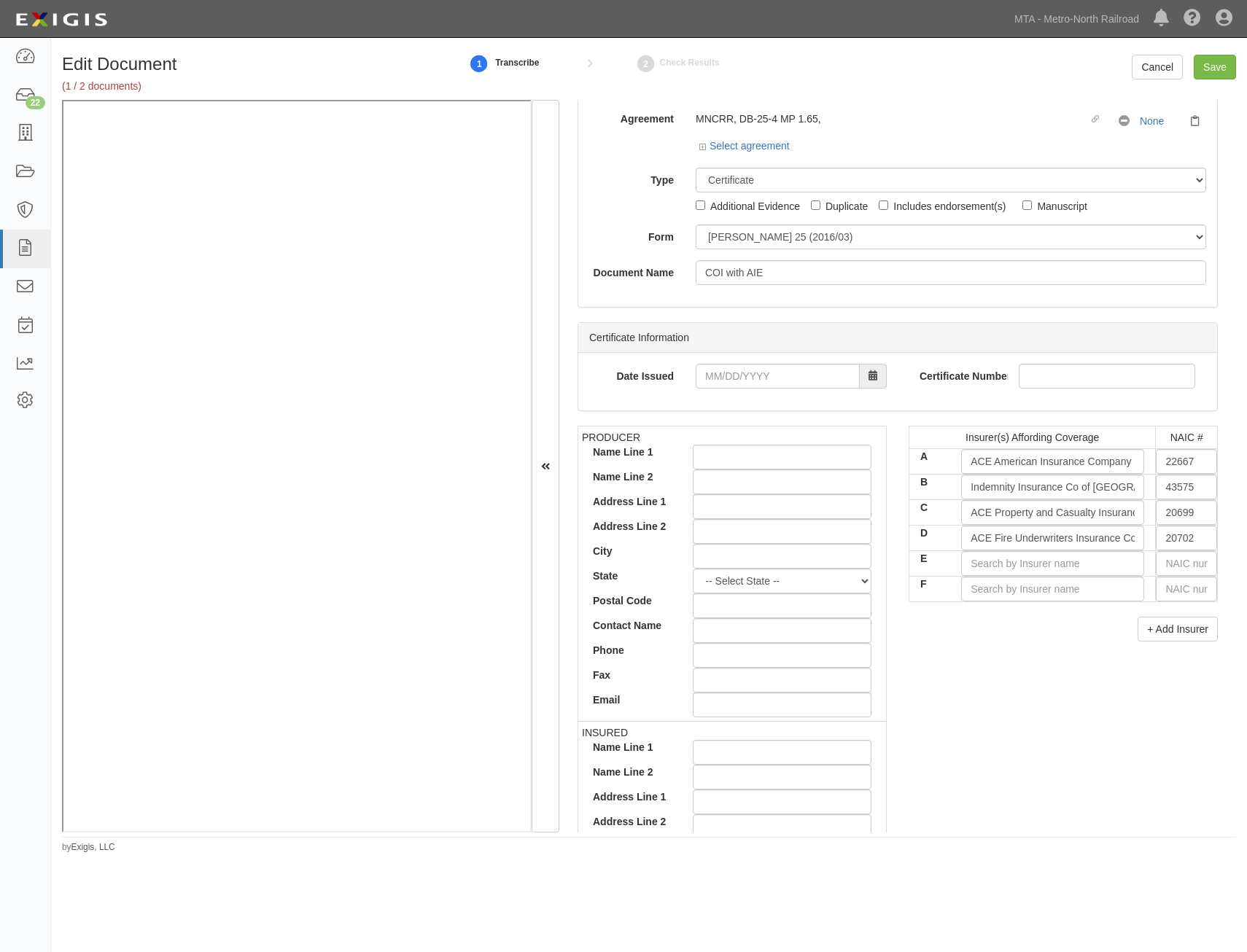
scroll to position [0, 0]
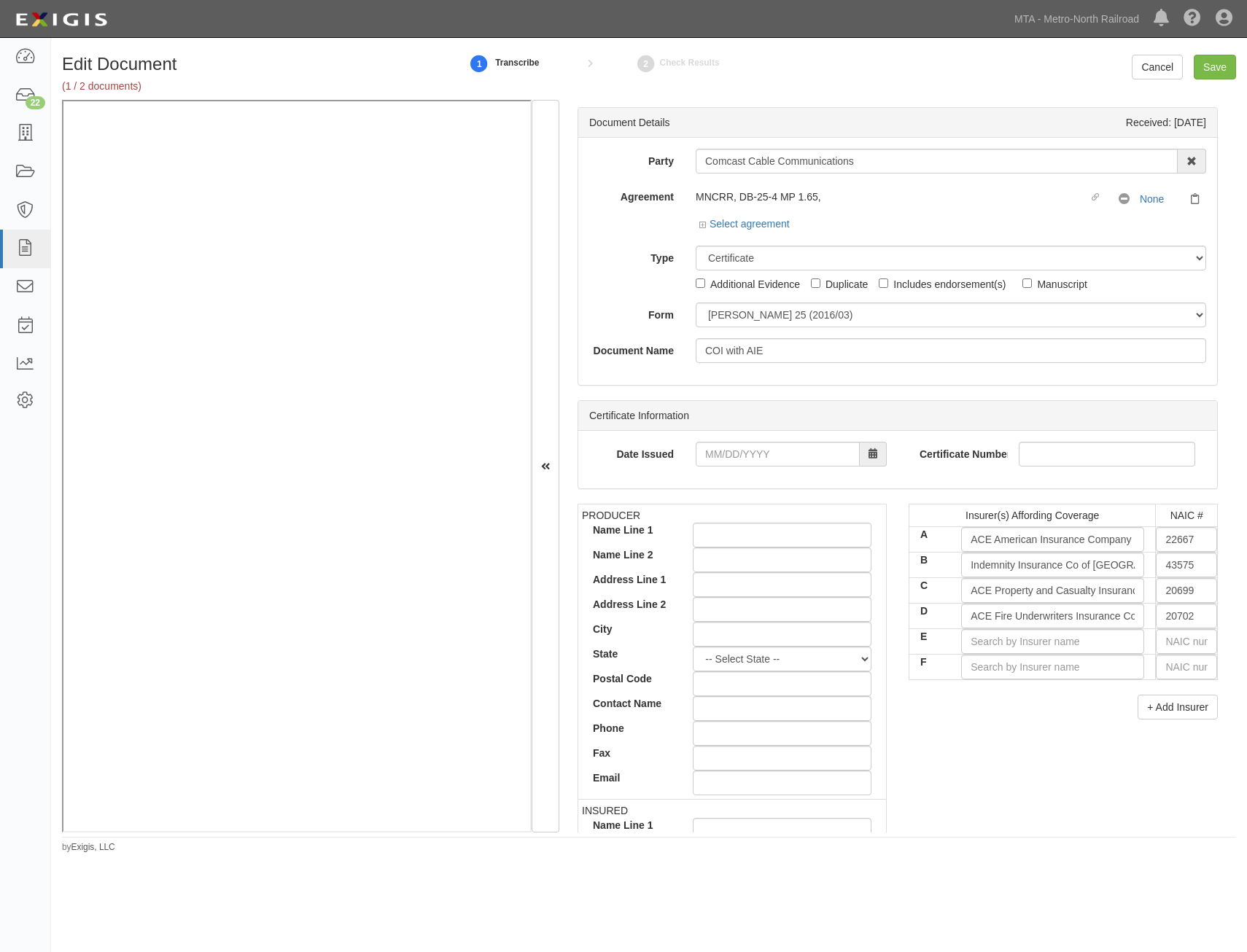
drag, startPoint x: 804, startPoint y: 768, endPoint x: 980, endPoint y: 380, distance: 426.1
click at [1059, 648] on input "E" at bounding box center [1053, 641] width 183 height 24
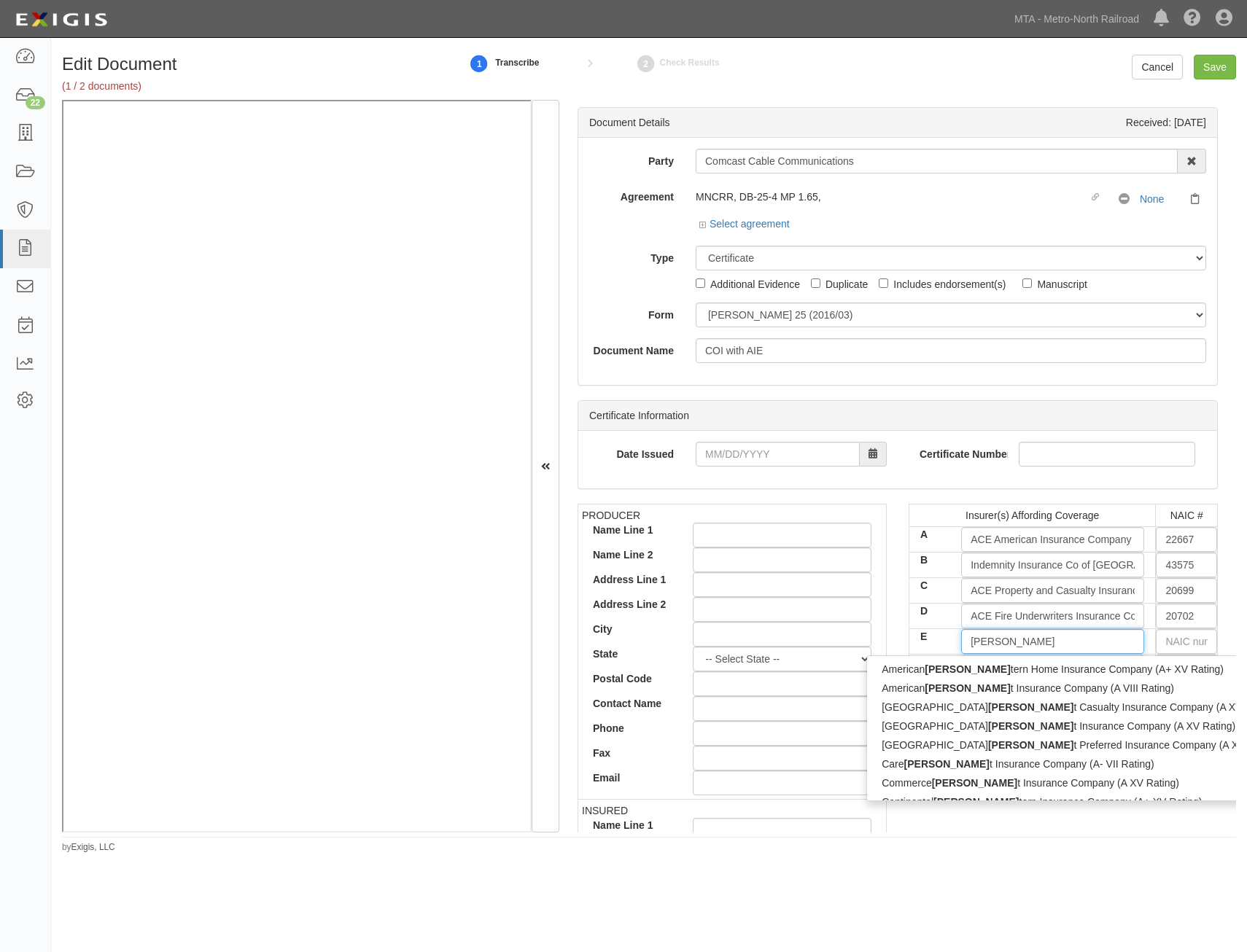
type input "west"
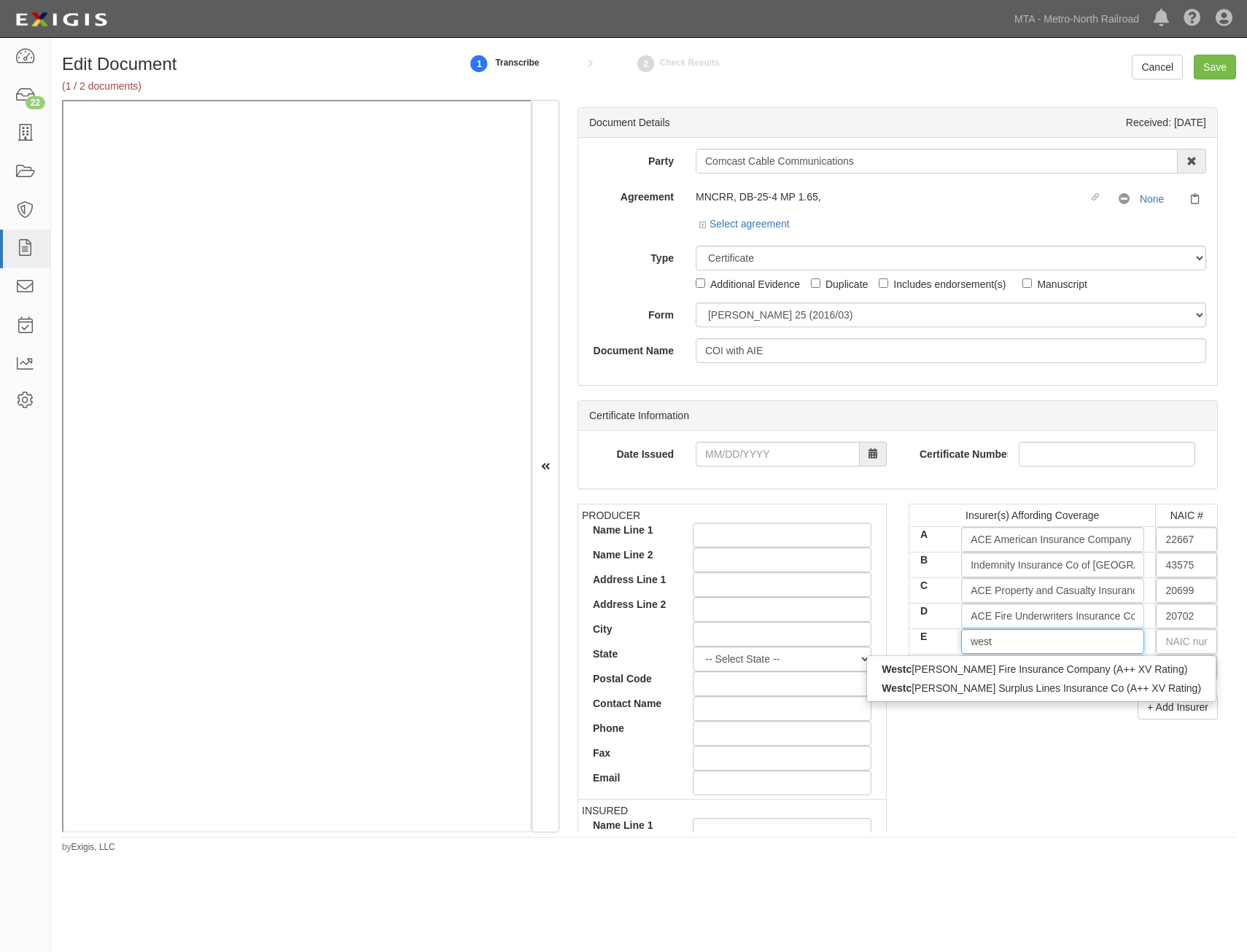
type input "westchester Fire Insurance Company (A++ XV Rating)"
type input "westch"
click at [1049, 691] on div "Westch ester Surplus Lines Insurance Co (A++ XV Rating)" at bounding box center [1014, 689] width 293 height 19
type input "Westchester Surplus Lines Insurance Co (A++ XV Rating)"
type input "10172"
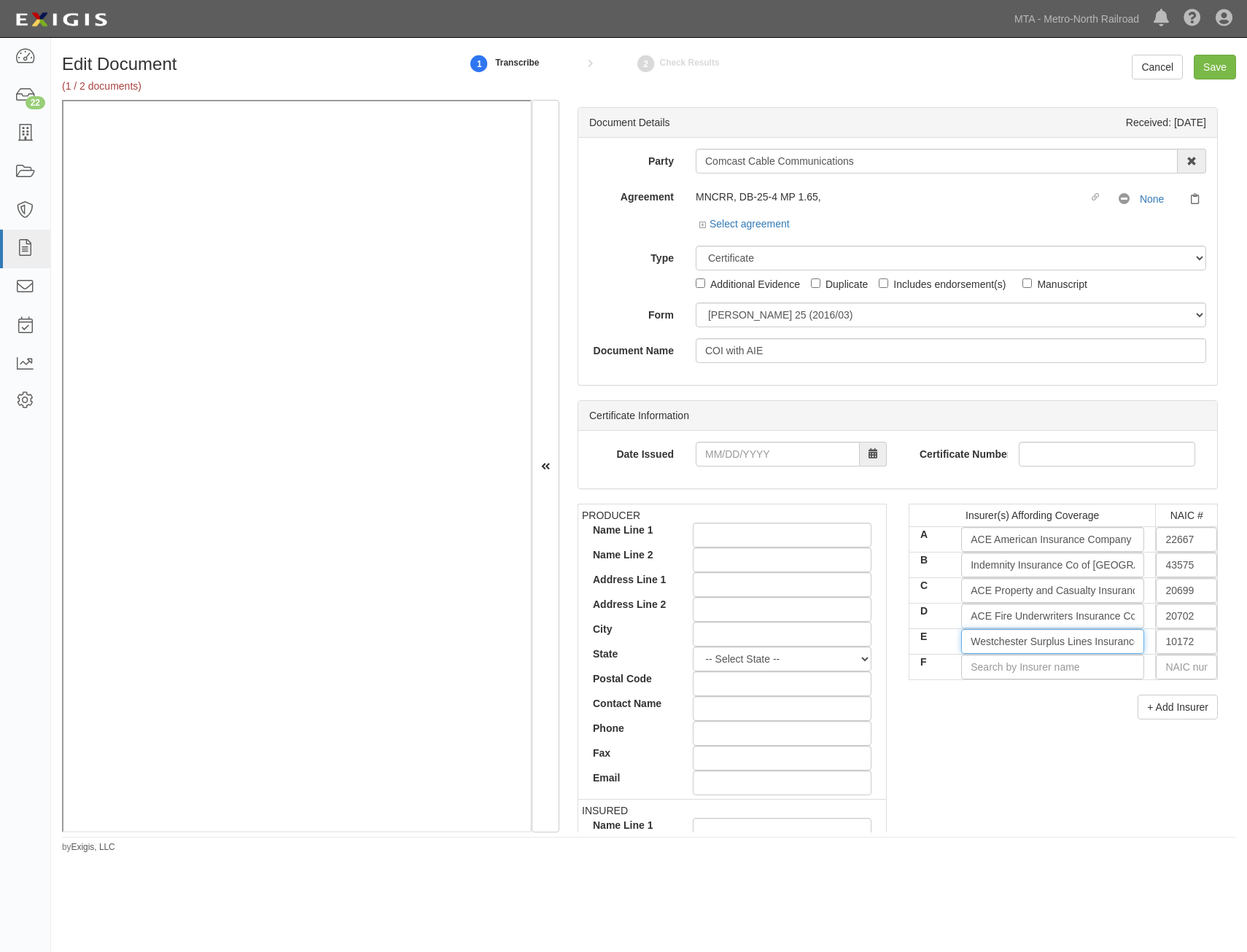
type input "Westchester Surplus Lines Insurance Co (A++ XV Rating)"
drag, startPoint x: 1055, startPoint y: 709, endPoint x: 1048, endPoint y: 700, distance: 11.4
click at [1055, 705] on div "+ Add Insurer" at bounding box center [1063, 707] width 309 height 24
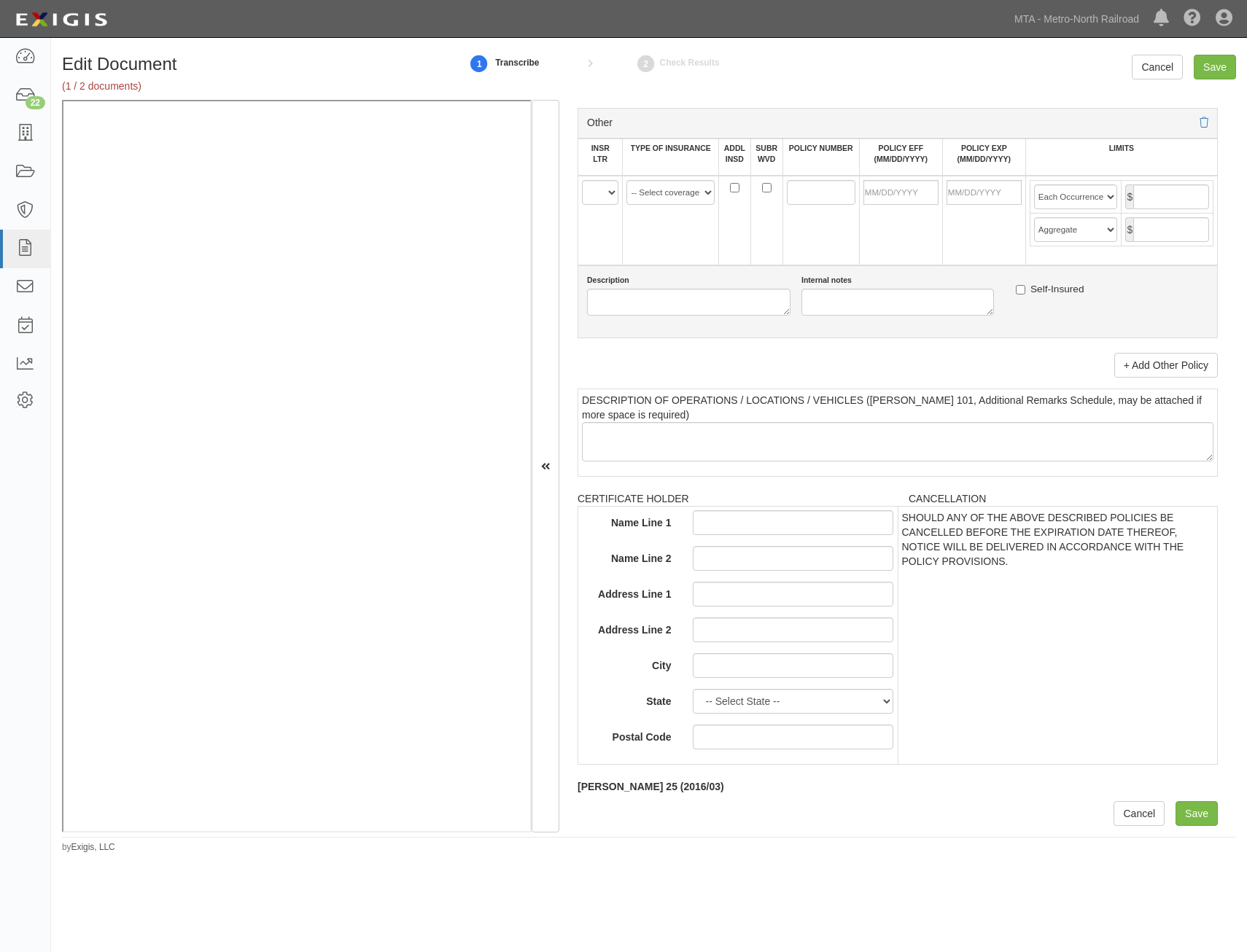
drag, startPoint x: 1034, startPoint y: 465, endPoint x: 894, endPoint y: 959, distance: 513.5
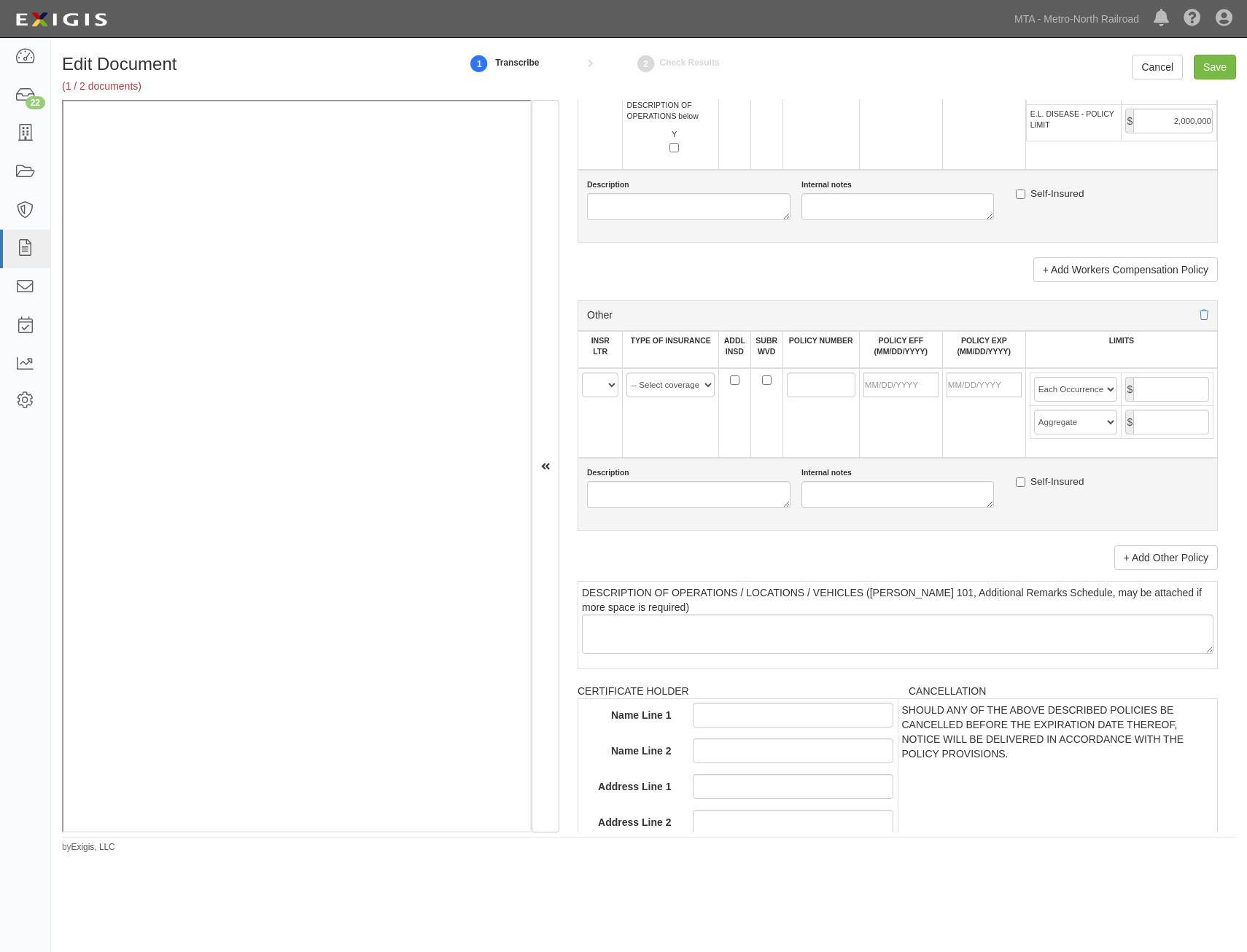
scroll to position [2372, 0]
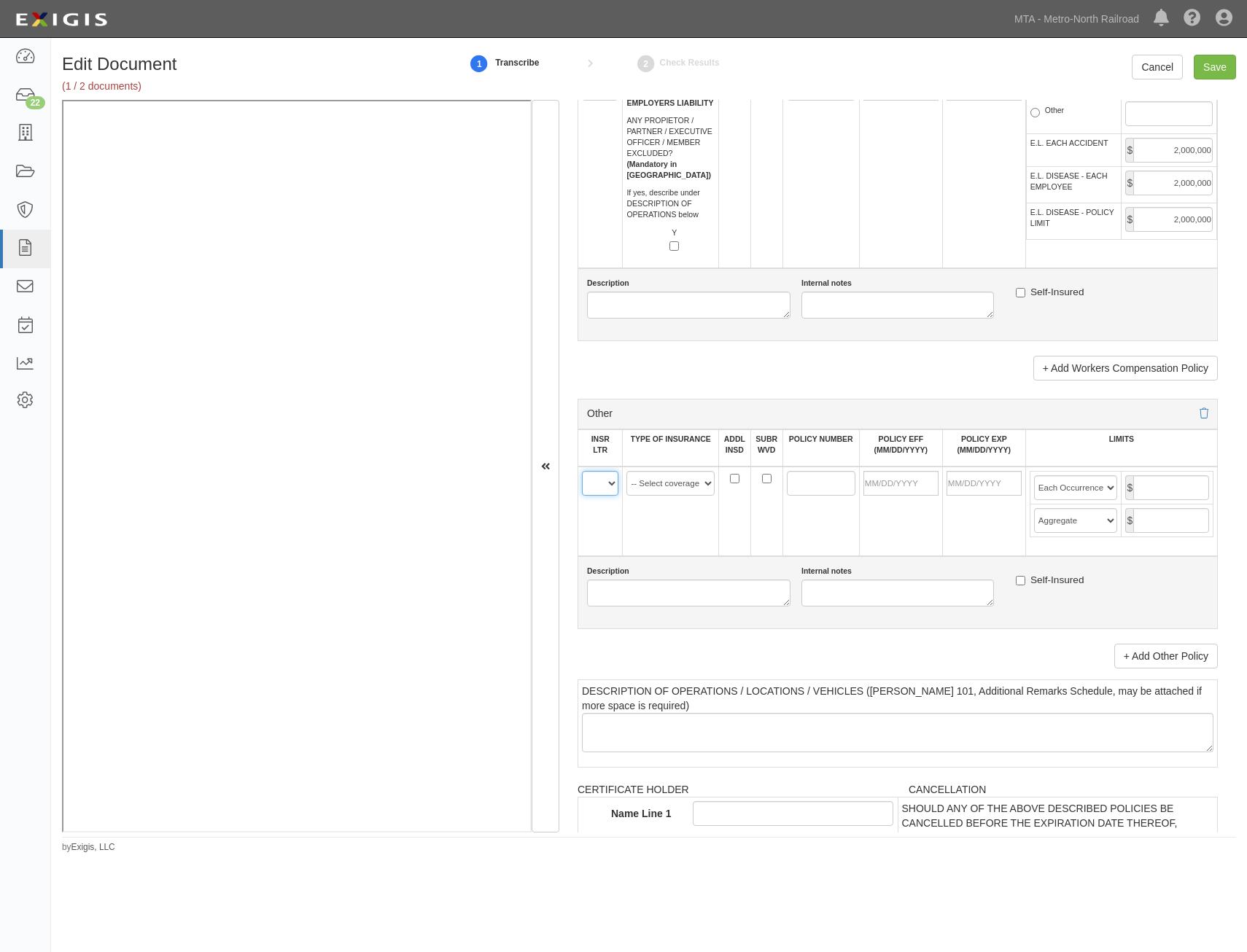
drag, startPoint x: 598, startPoint y: 481, endPoint x: 607, endPoint y: 492, distance: 14.2
click at [598, 481] on select "A B C D E F" at bounding box center [600, 483] width 36 height 24
select select "E"
click at [582, 471] on select "A B C D E F" at bounding box center [600, 483] width 36 height 24
click at [683, 497] on td "-- Select coverage line -- Asbestos Abatement Auto Physical Damage Aviation Lia…" at bounding box center [671, 512] width 96 height 90
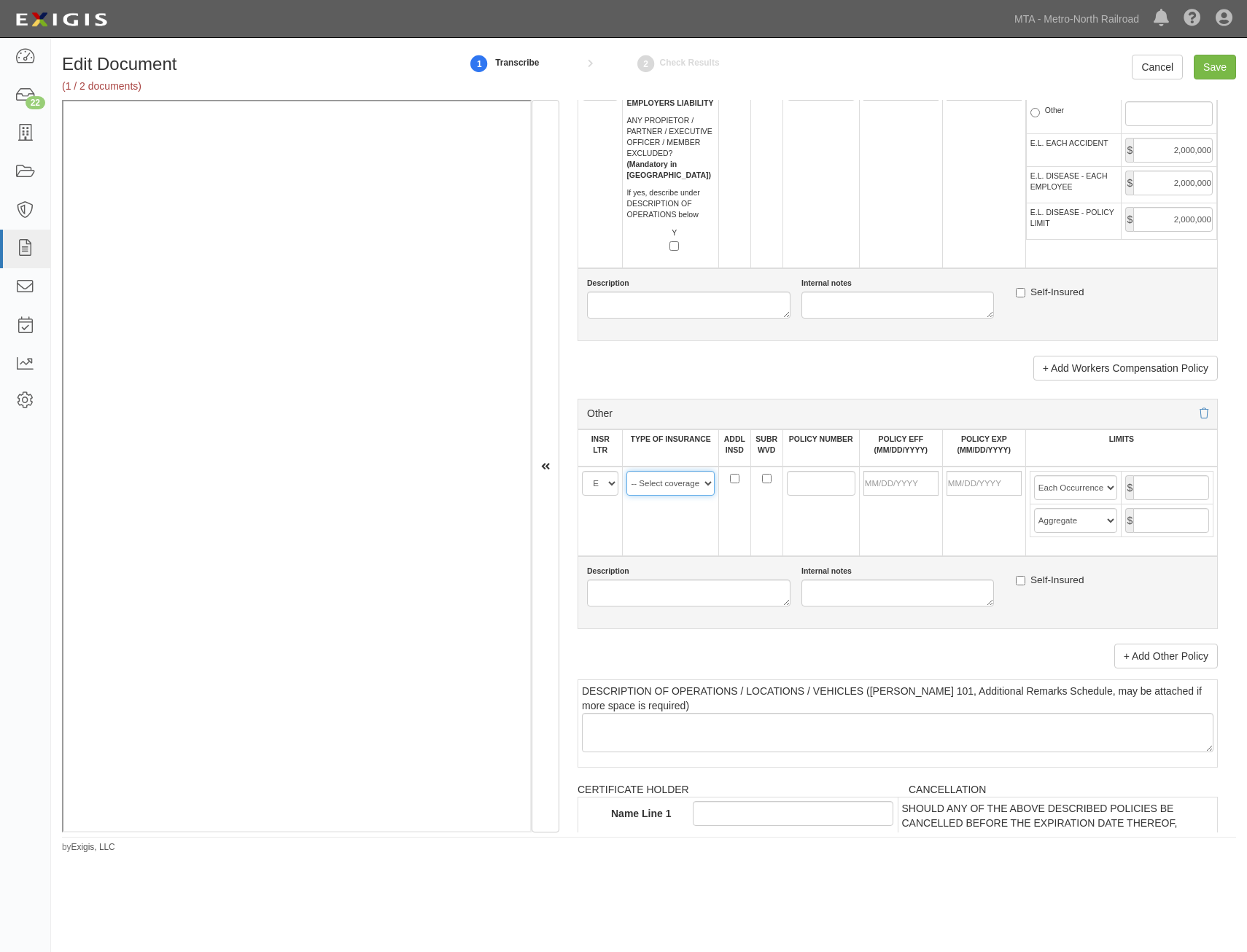
click at [685, 487] on select "-- Select coverage line -- Asbestos Abatement Auto Physical Damage Aviation Lia…" at bounding box center [670, 483] width 88 height 24
select select "47"
click at [626, 471] on select "-- Select coverage line -- Asbestos Abatement Auto Physical Damage Aviation Lia…" at bounding box center [670, 483] width 88 height 24
click at [793, 538] on td at bounding box center [820, 512] width 77 height 90
click at [820, 483] on input "POLICY NUMBER" at bounding box center [821, 483] width 69 height 24
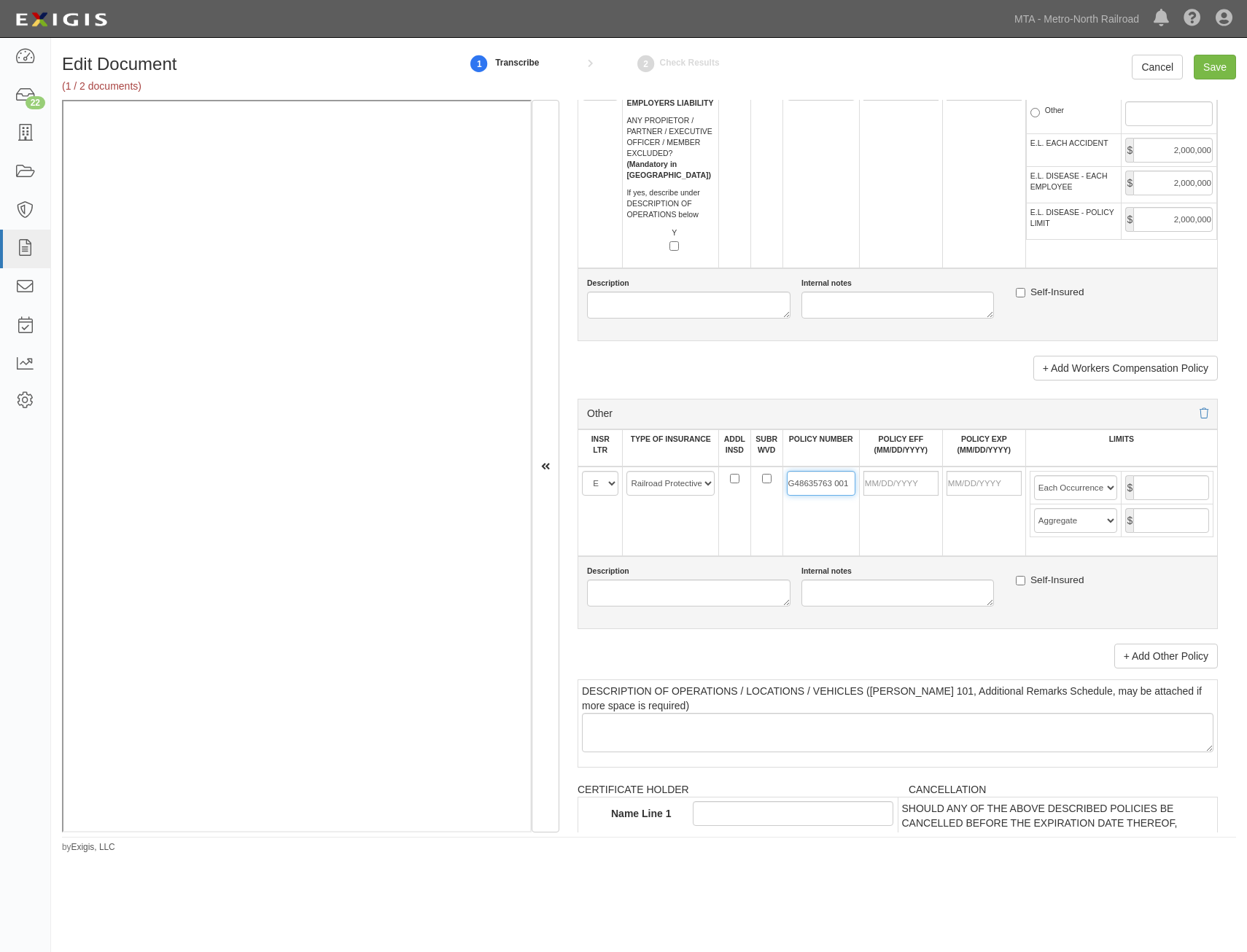
type input "G48635763 001"
click at [911, 484] on input "POLICY EFF (MM/DD/YYYY)" at bounding box center [901, 483] width 75 height 24
type input "07/05/2025"
click at [1002, 523] on td "07/05/2026" at bounding box center [983, 512] width 83 height 90
click at [961, 481] on input "07/05/2026" at bounding box center [984, 483] width 75 height 24
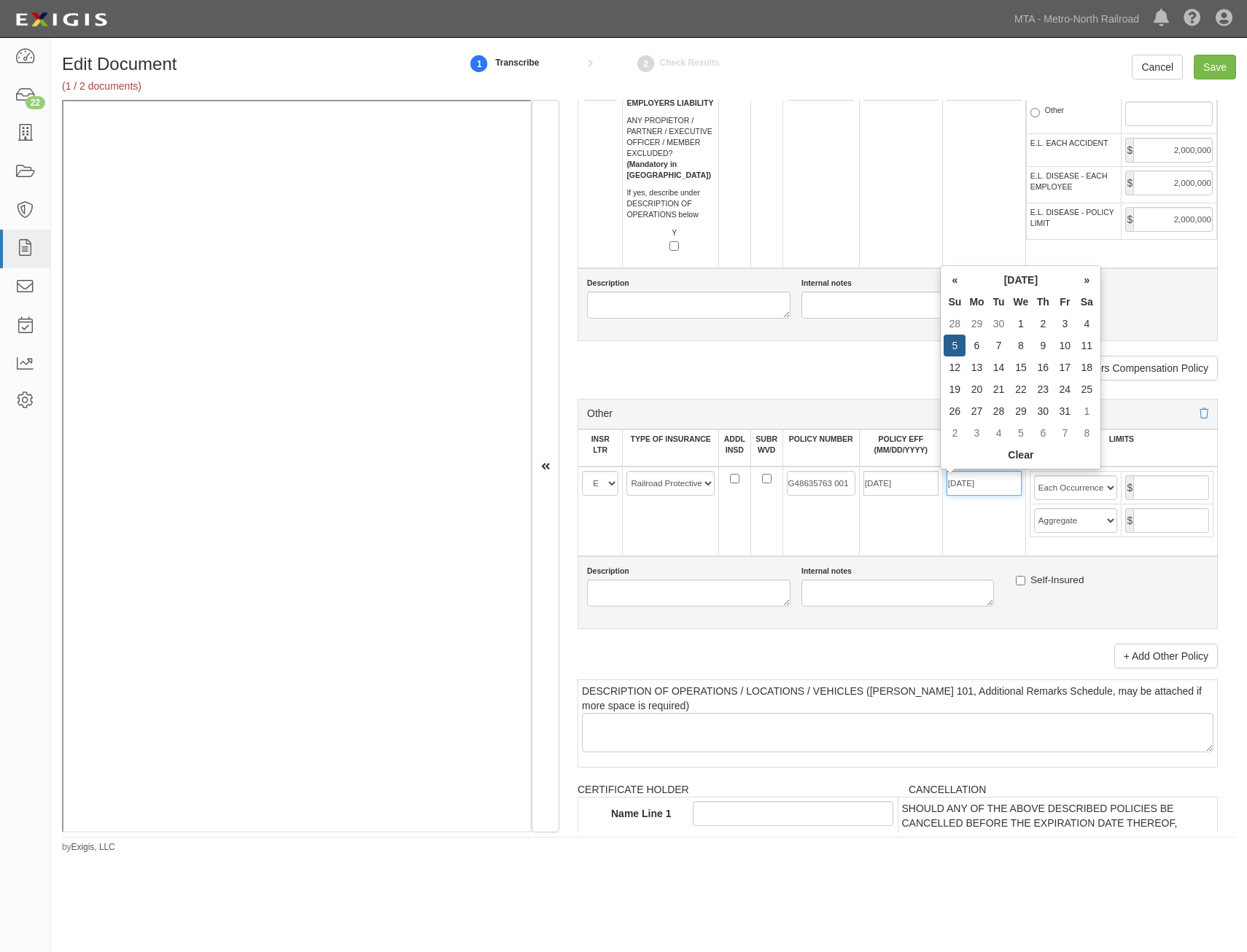
click at [961, 481] on input "07/05/2026" at bounding box center [984, 483] width 75 height 24
type input "01/05/2026"
click at [949, 548] on td "01/05/2026" at bounding box center [983, 512] width 83 height 90
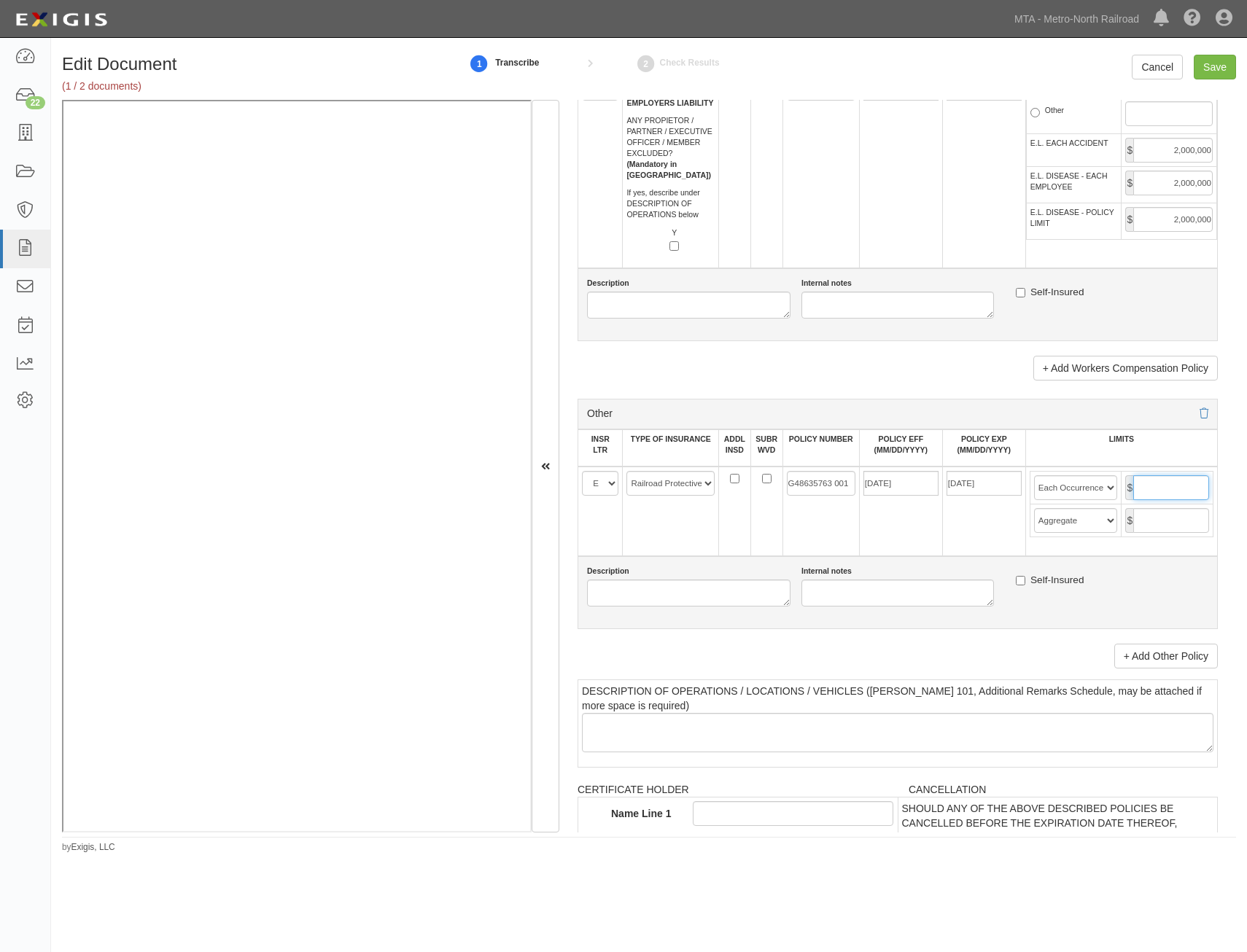
click at [1150, 480] on input "text" at bounding box center [1171, 487] width 76 height 24
type input "2,000,000"
click at [1175, 520] on input "text" at bounding box center [1171, 520] width 76 height 24
type input "6,000,000"
click at [1002, 543] on td "01/05/2026" at bounding box center [983, 512] width 83 height 90
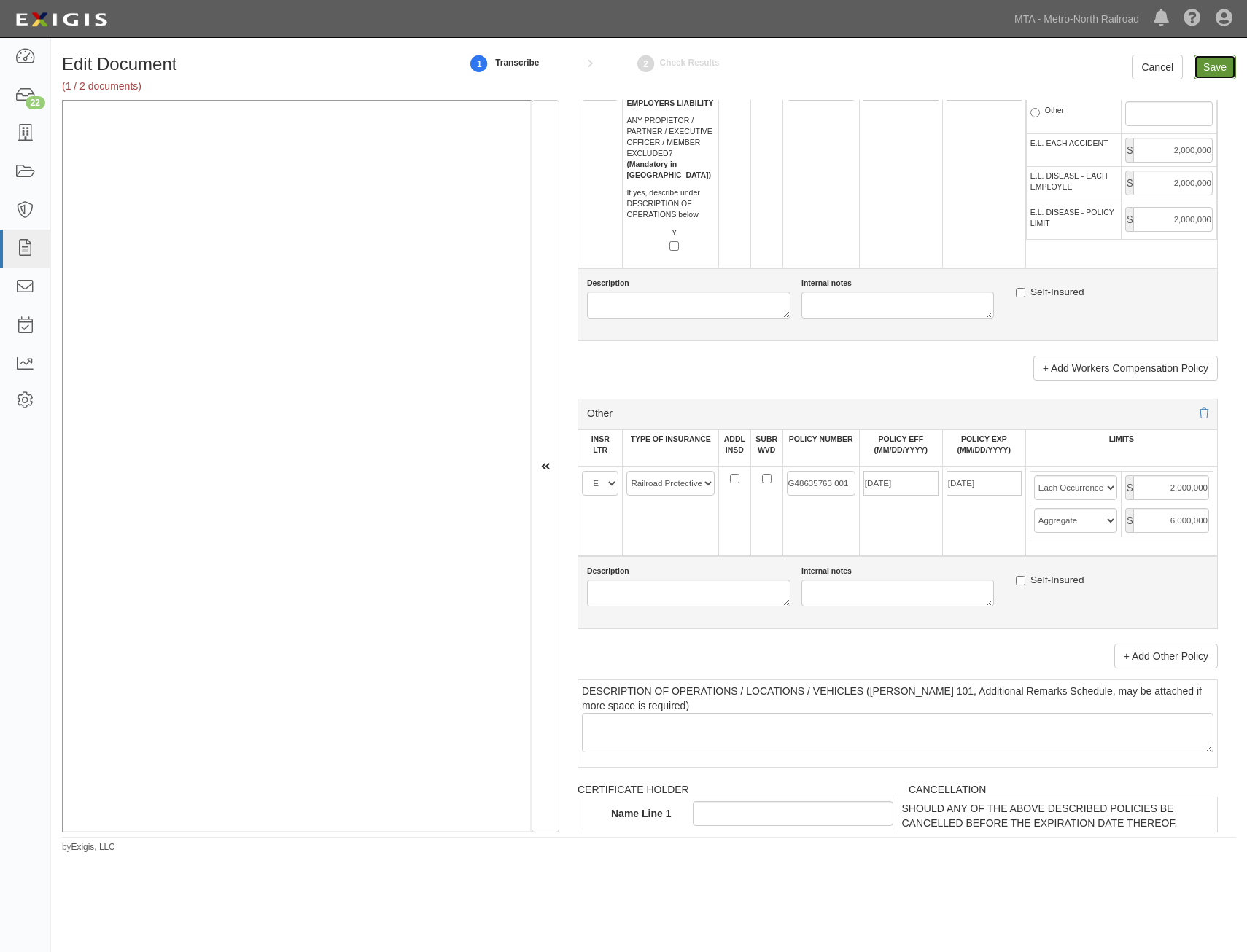
click at [1219, 65] on input "Save" at bounding box center [1215, 66] width 43 height 24
type input "19900000"
type input "60000000"
type input "15000000"
type input "20000000"
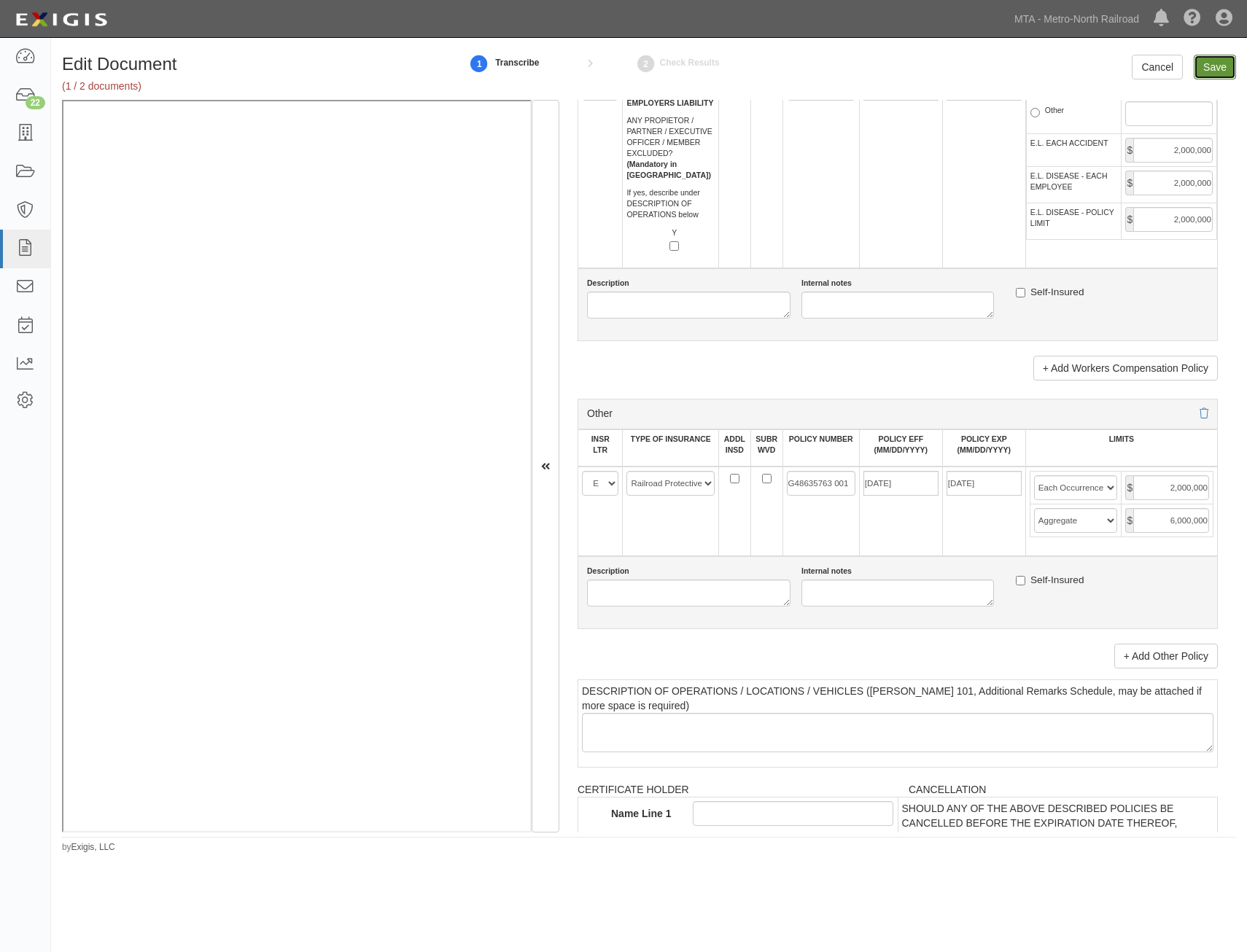
type input "10000000"
type input "2000000"
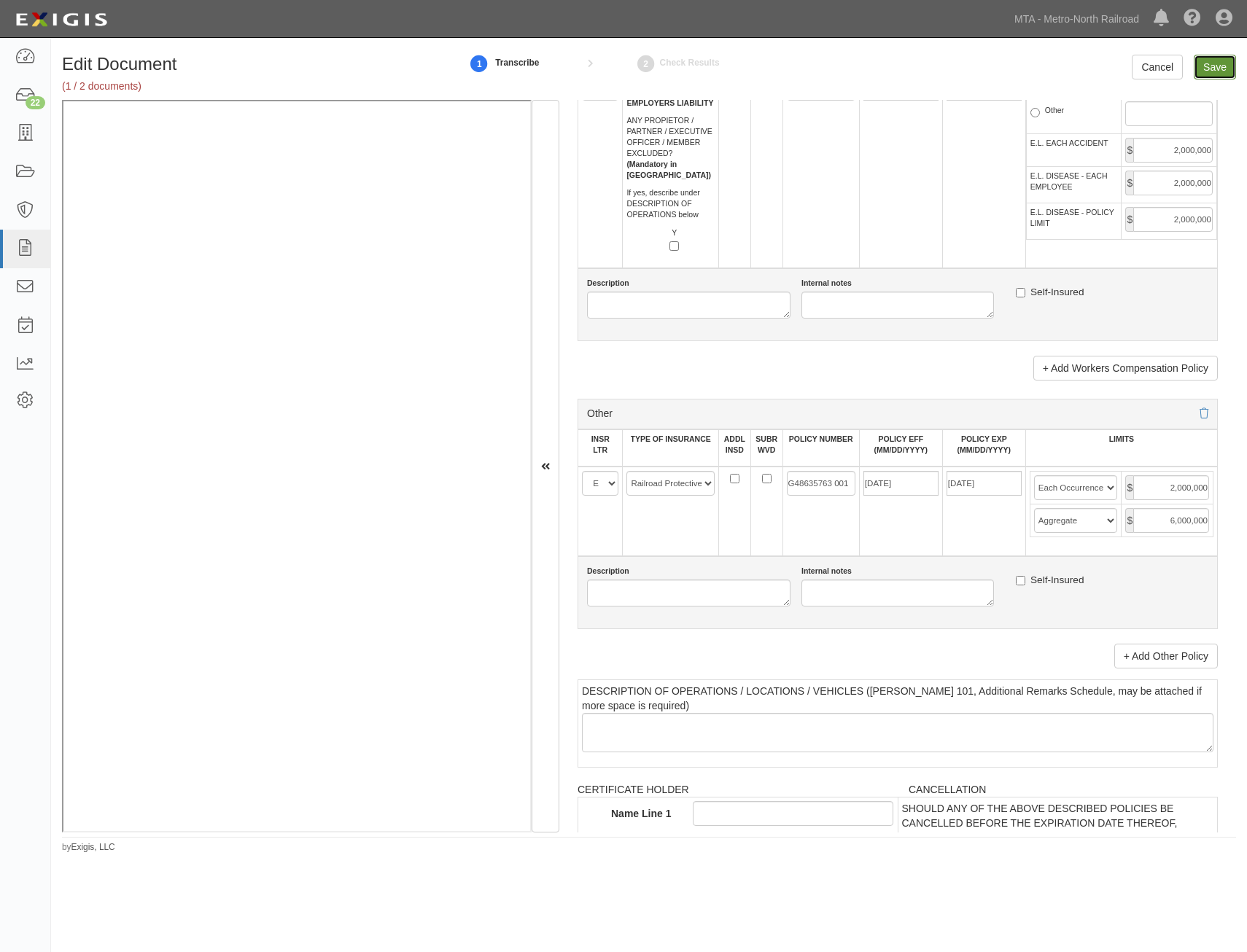
type input "2000000"
type input "6000000"
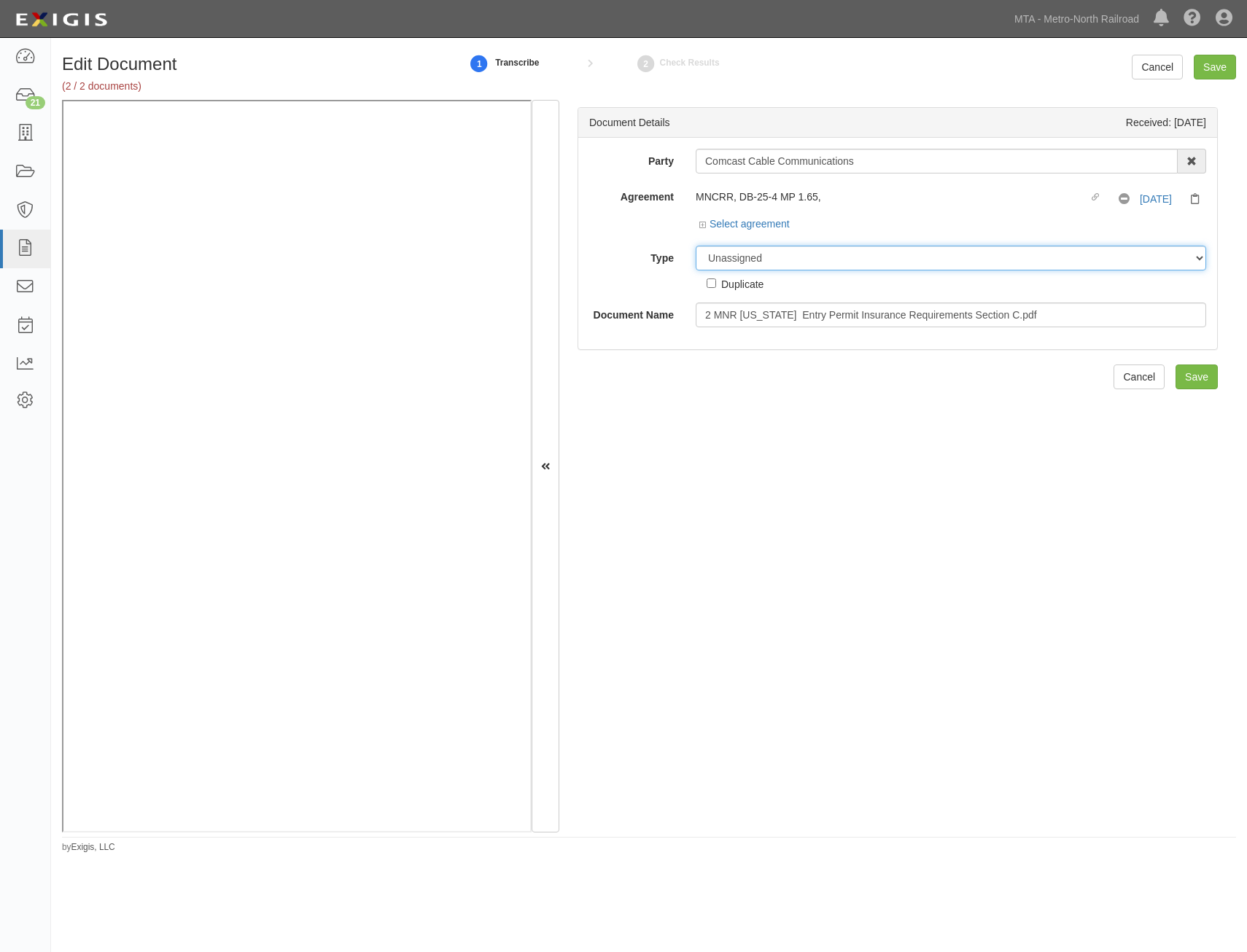
drag, startPoint x: 879, startPoint y: 259, endPoint x: 884, endPoint y: 269, distance: 11.2
click at [879, 259] on select "Unassigned Binder Cancellation Notice Certificate Contract Endorsement Insuranc…" at bounding box center [950, 258] width 510 height 24
select select "RequirementDetail"
click at [696, 246] on select "Unassigned Binder Cancellation Notice Certificate Contract Endorsement Insuranc…" at bounding box center [950, 258] width 510 height 24
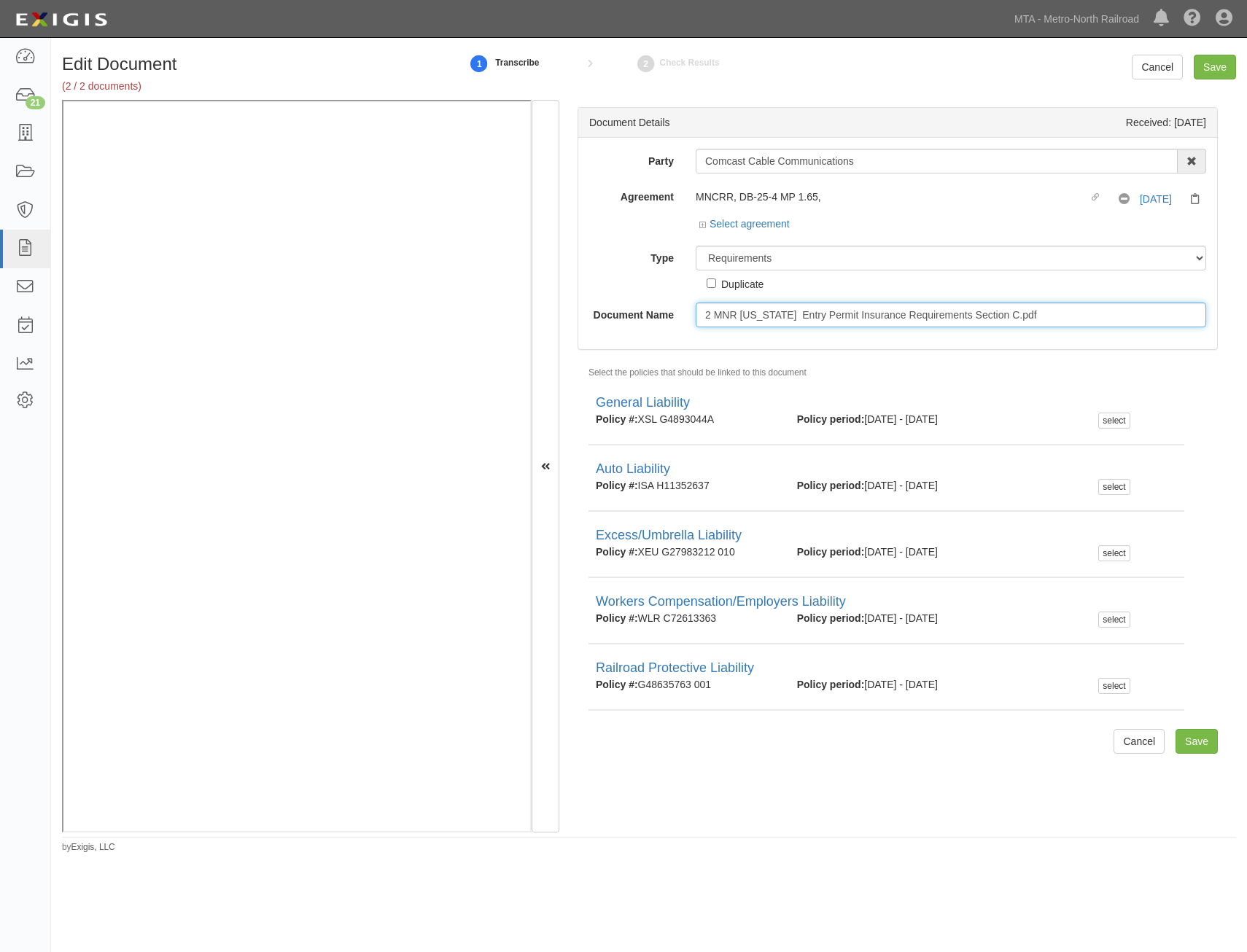
click at [894, 327] on input "2 MNR [US_STATE] Entry Permit Insurance Requirements Section C.pdf" at bounding box center [950, 315] width 510 height 24
type input "Insurance Requirements"
click at [1194, 736] on input "Save" at bounding box center [1197, 741] width 43 height 24
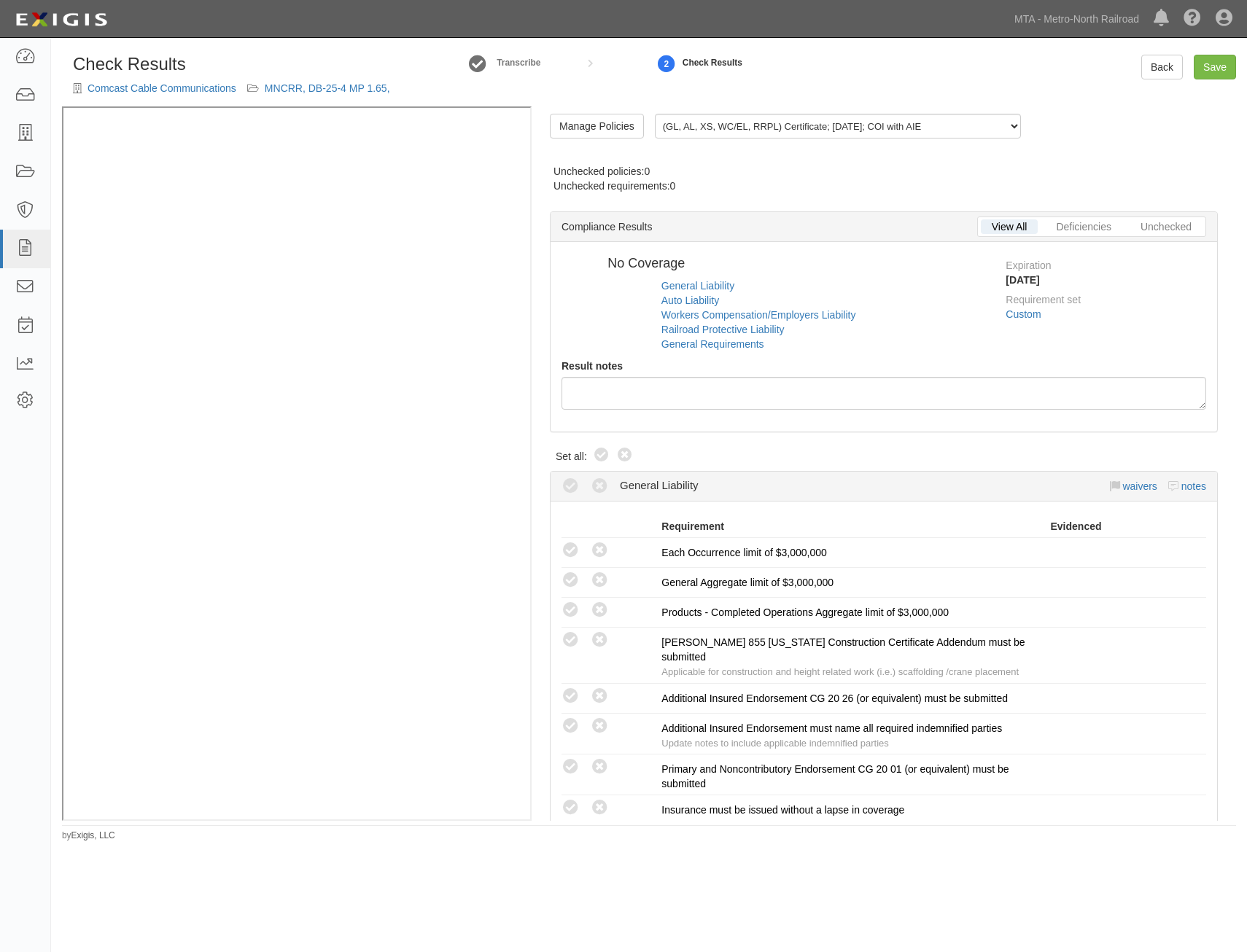
radio input "true"
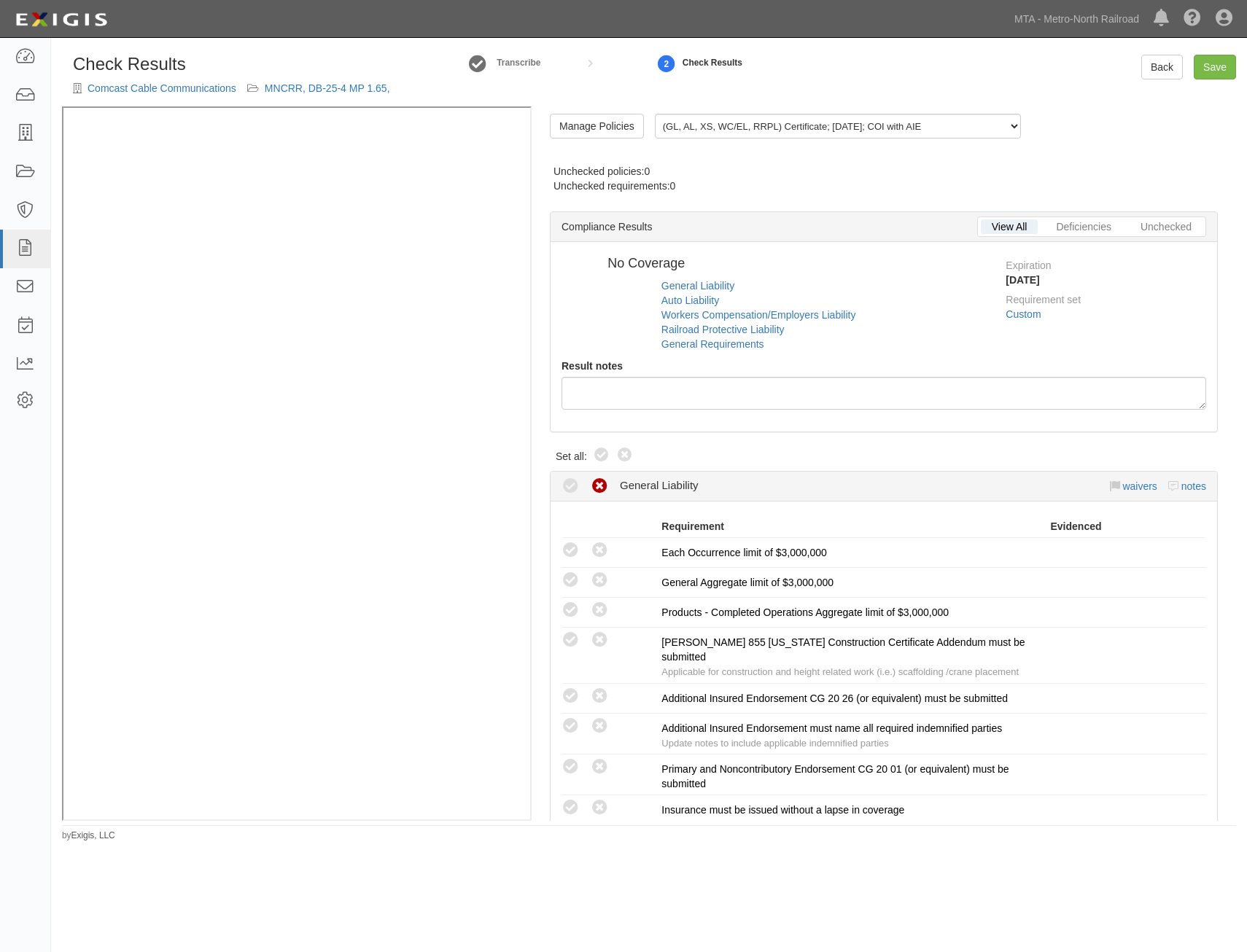
radio input "false"
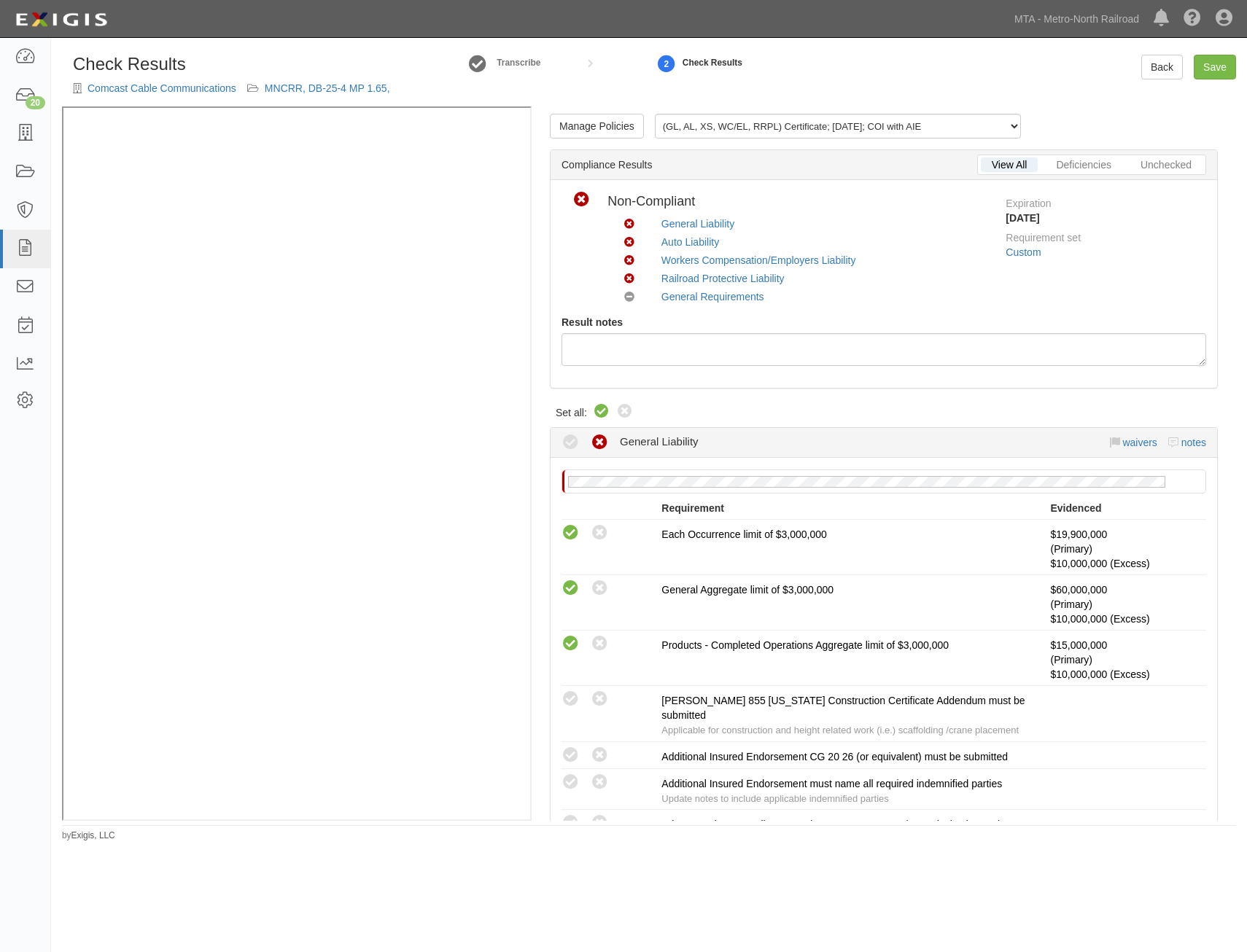
click at [603, 412] on icon at bounding box center [602, 412] width 17 height 17
radio input "true"
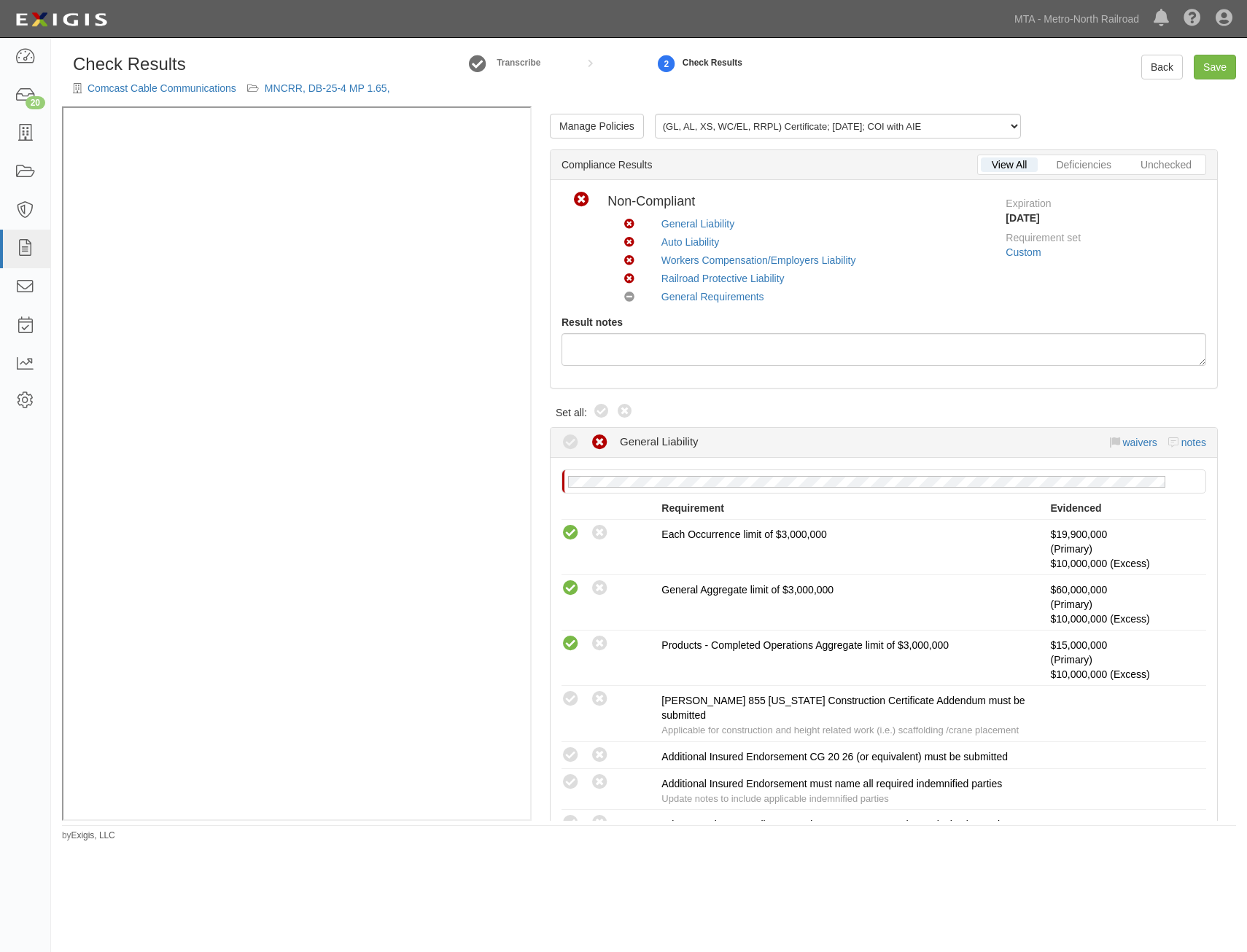
radio input "true"
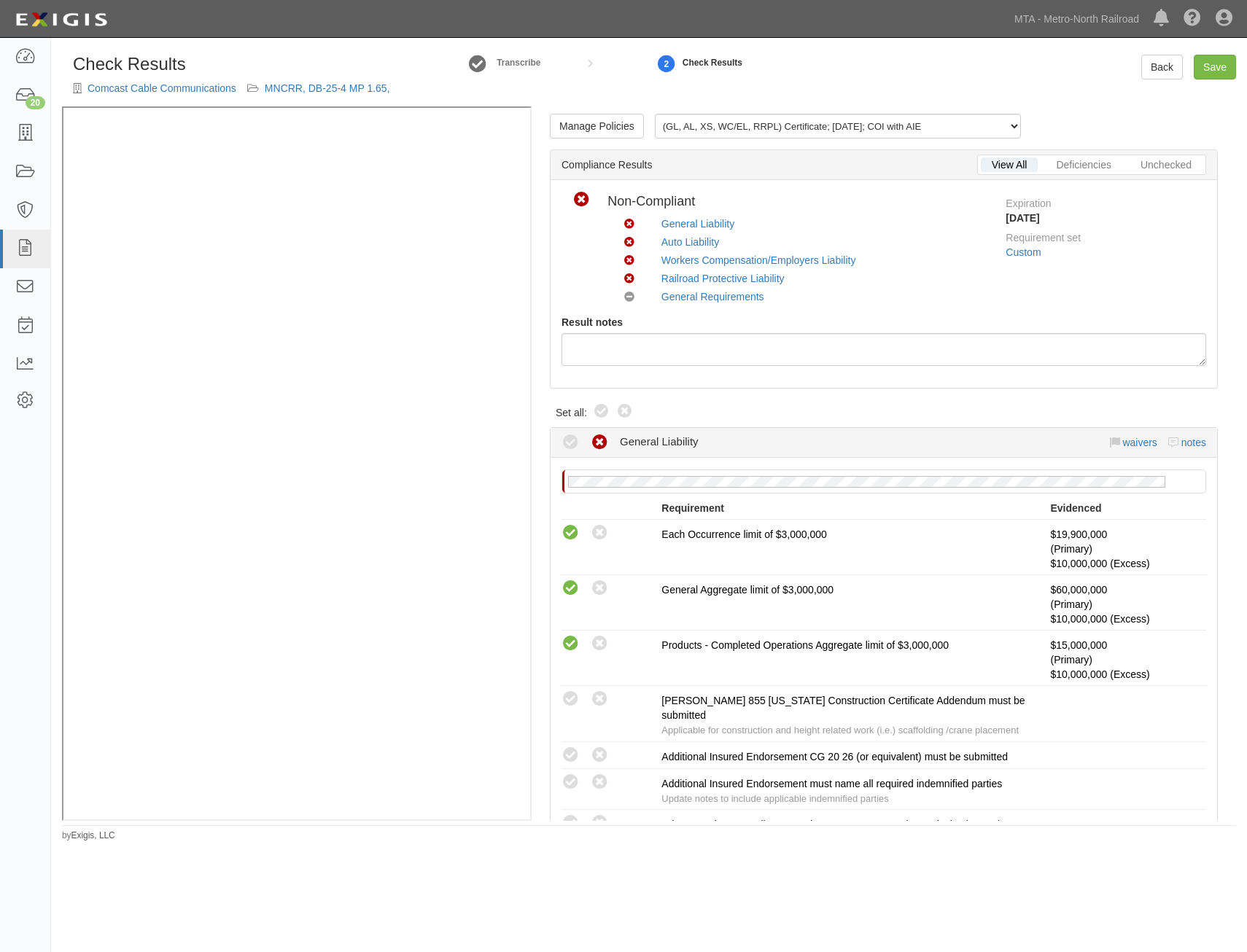
radio input "true"
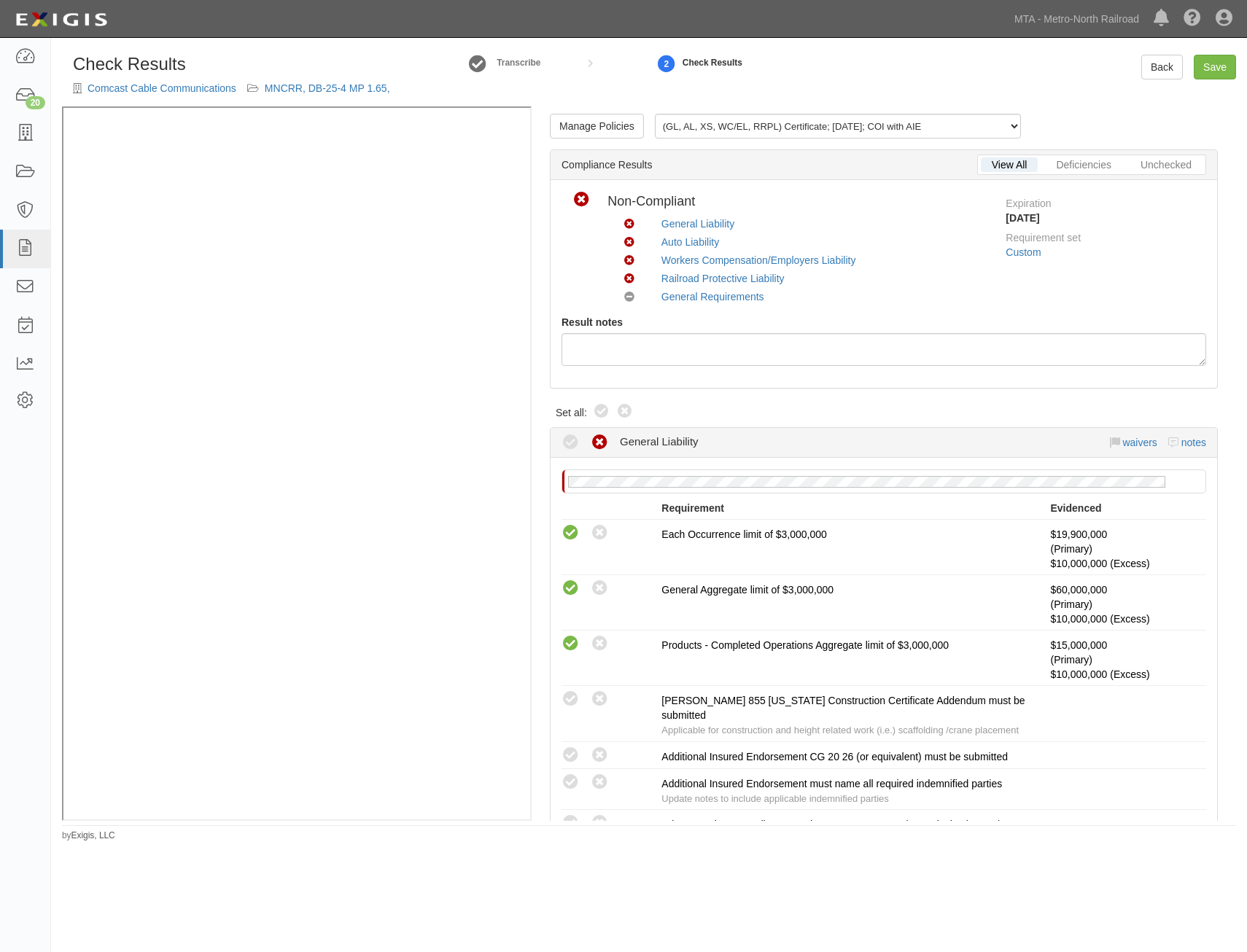
radio input "true"
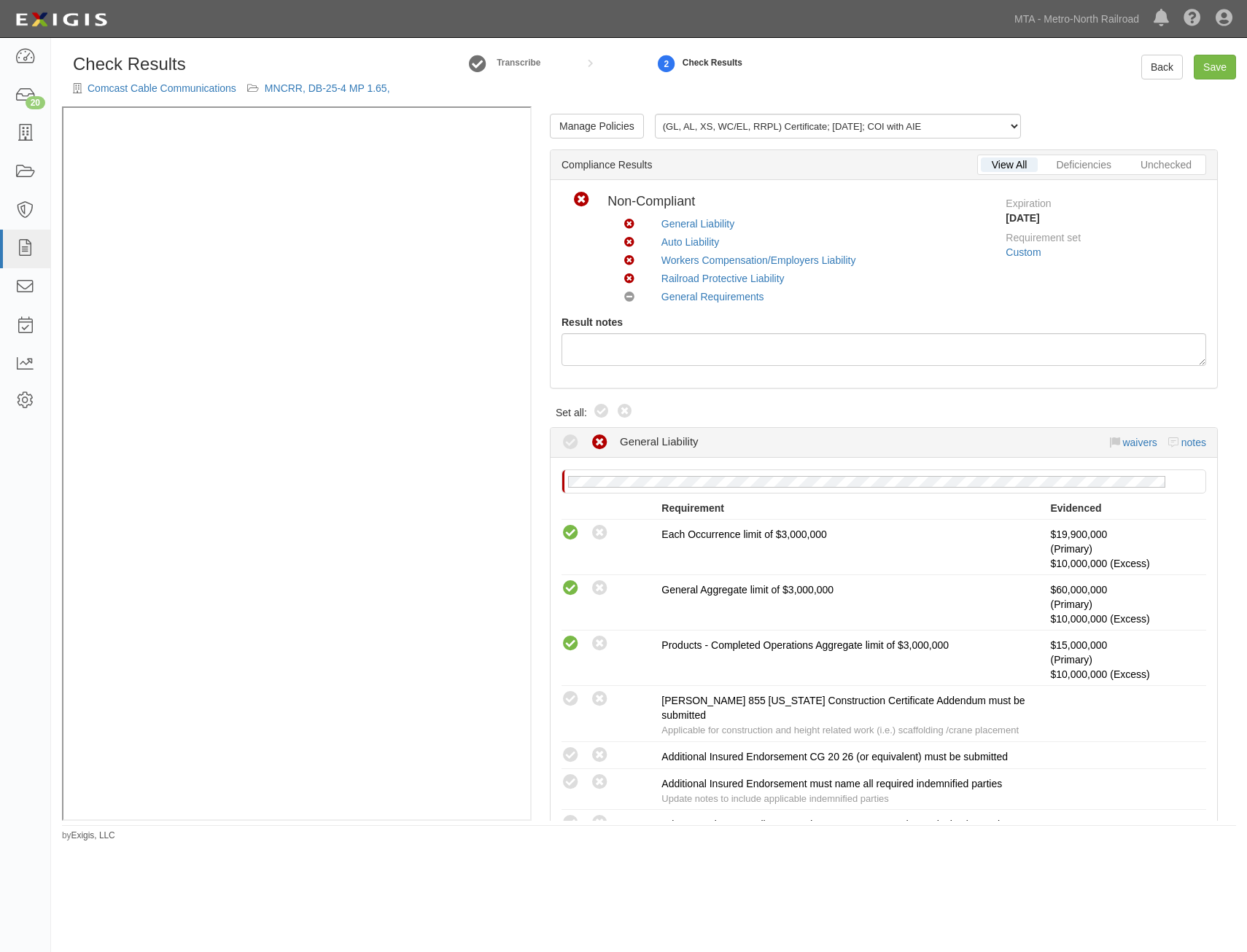
radio input "true"
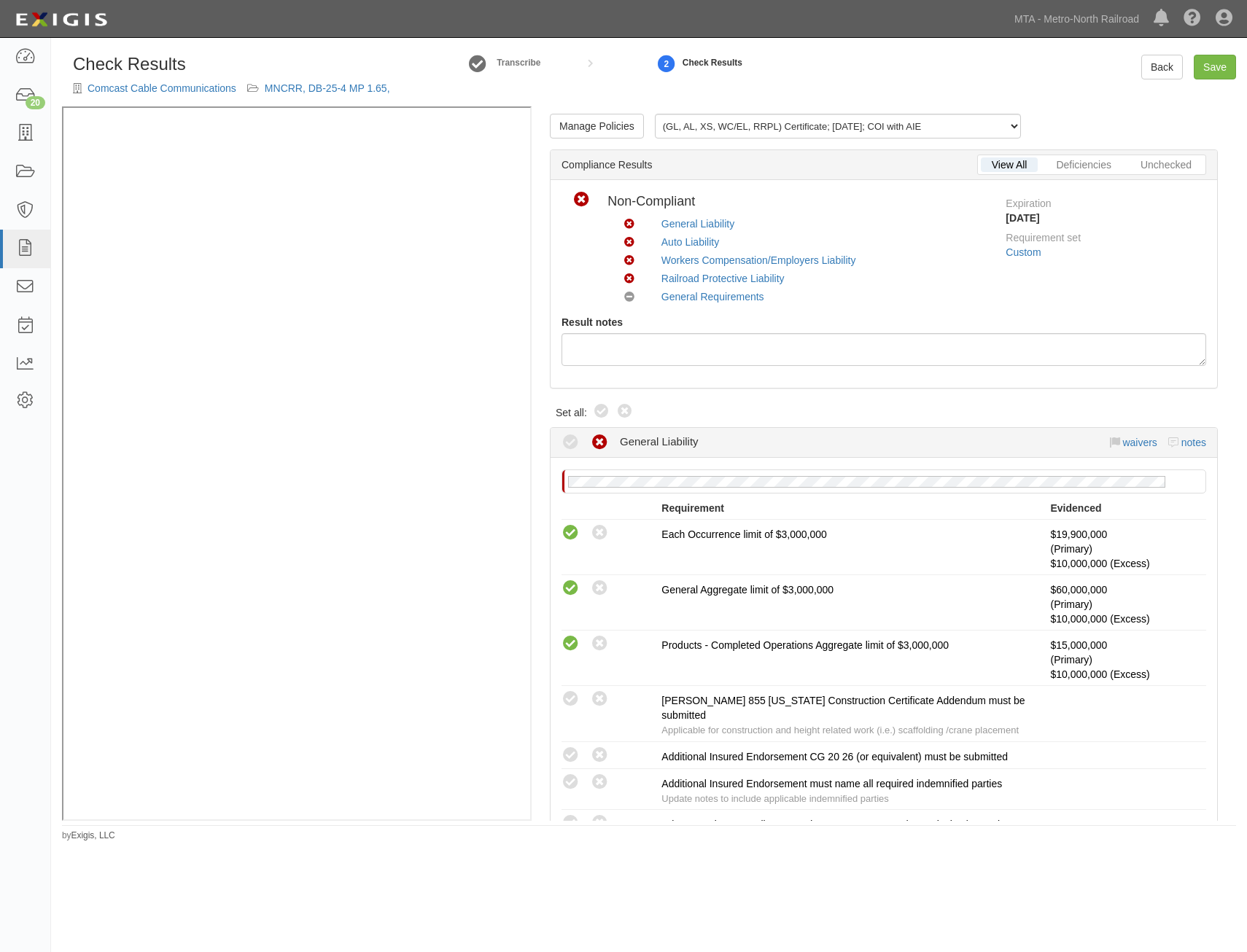
radio input "true"
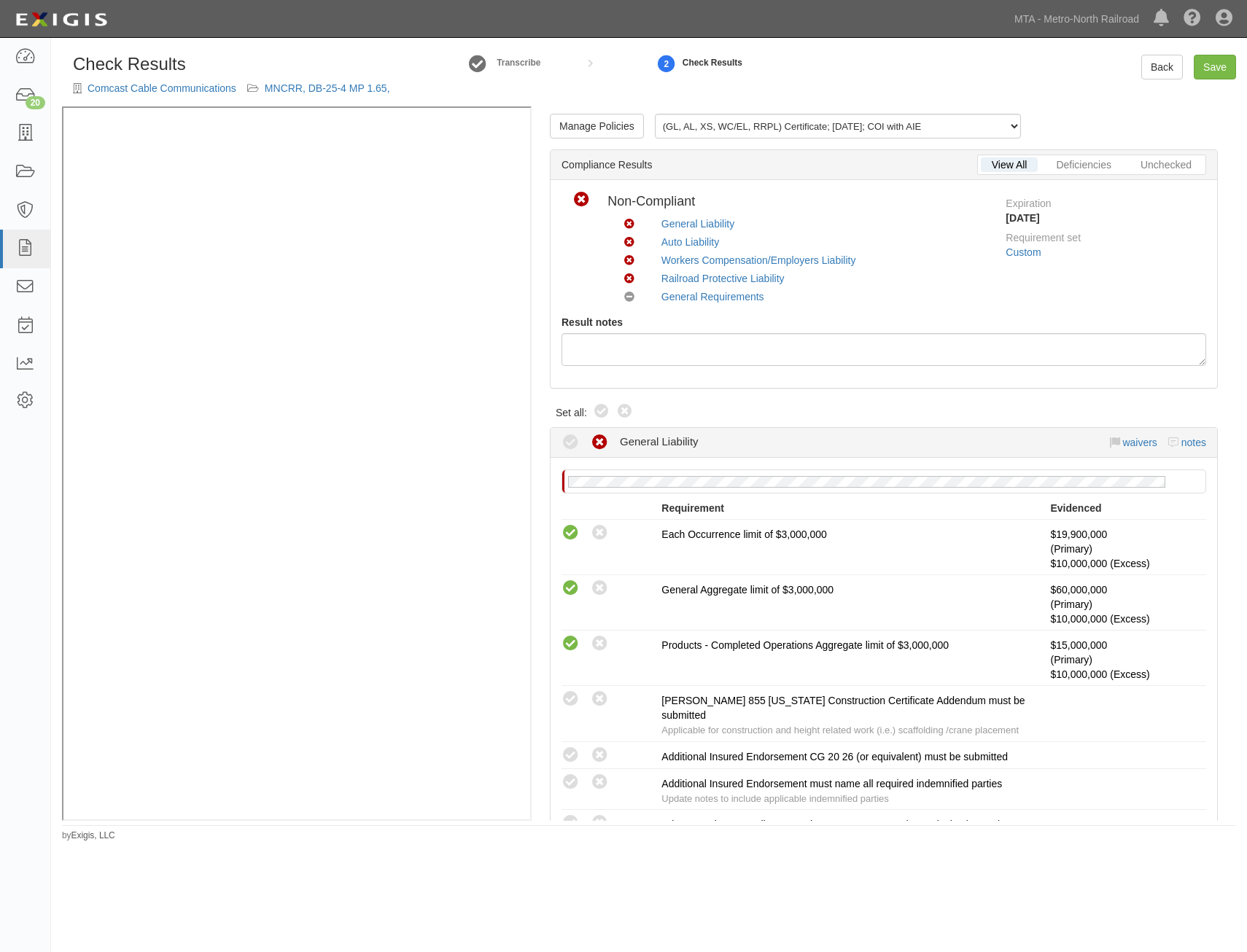
radio input "false"
radio input "true"
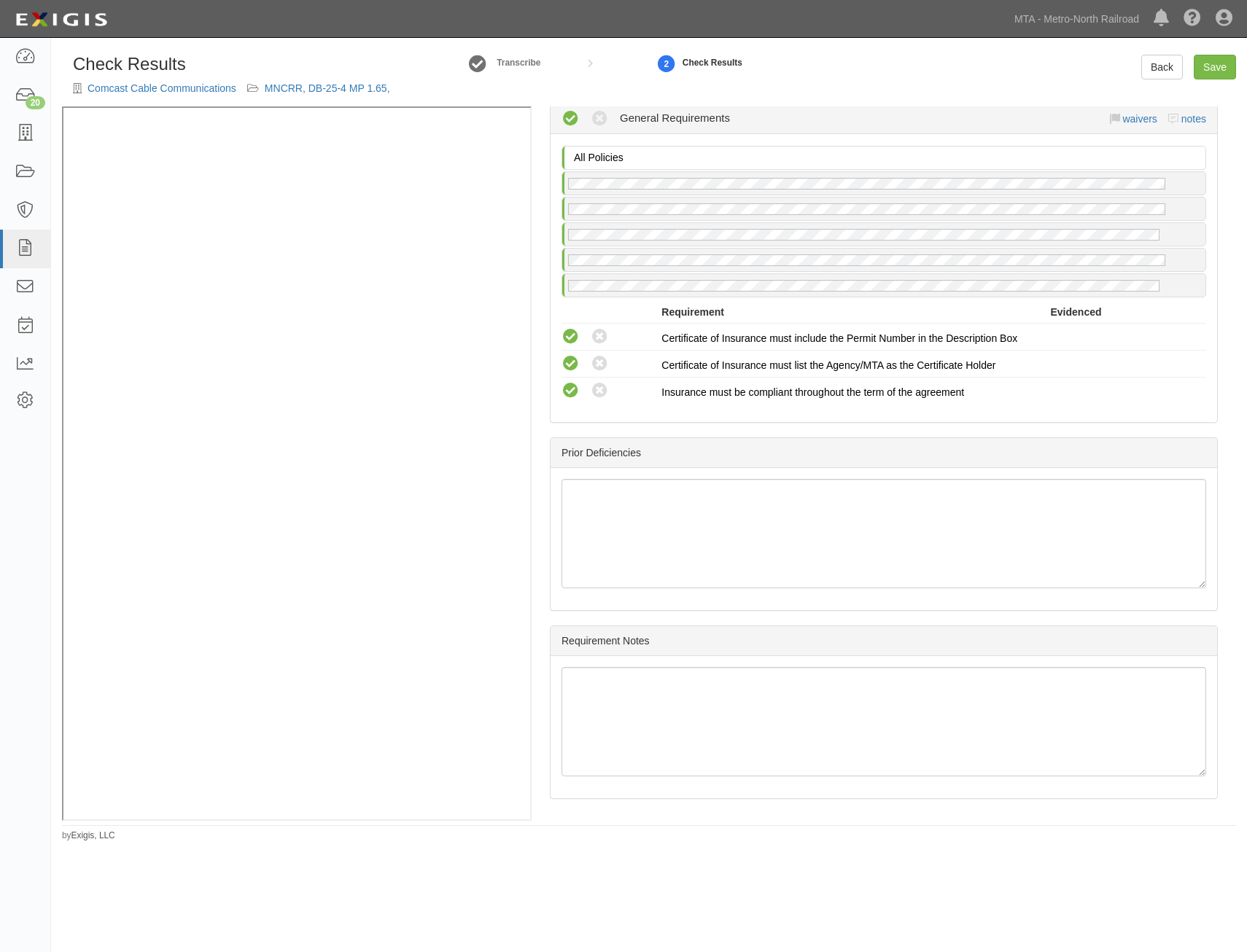
scroll to position [2127, 0]
drag, startPoint x: 887, startPoint y: 291, endPoint x: 914, endPoint y: 671, distance: 381.0
click at [1215, 68] on link "Save" at bounding box center [1215, 66] width 43 height 24
radio input "true"
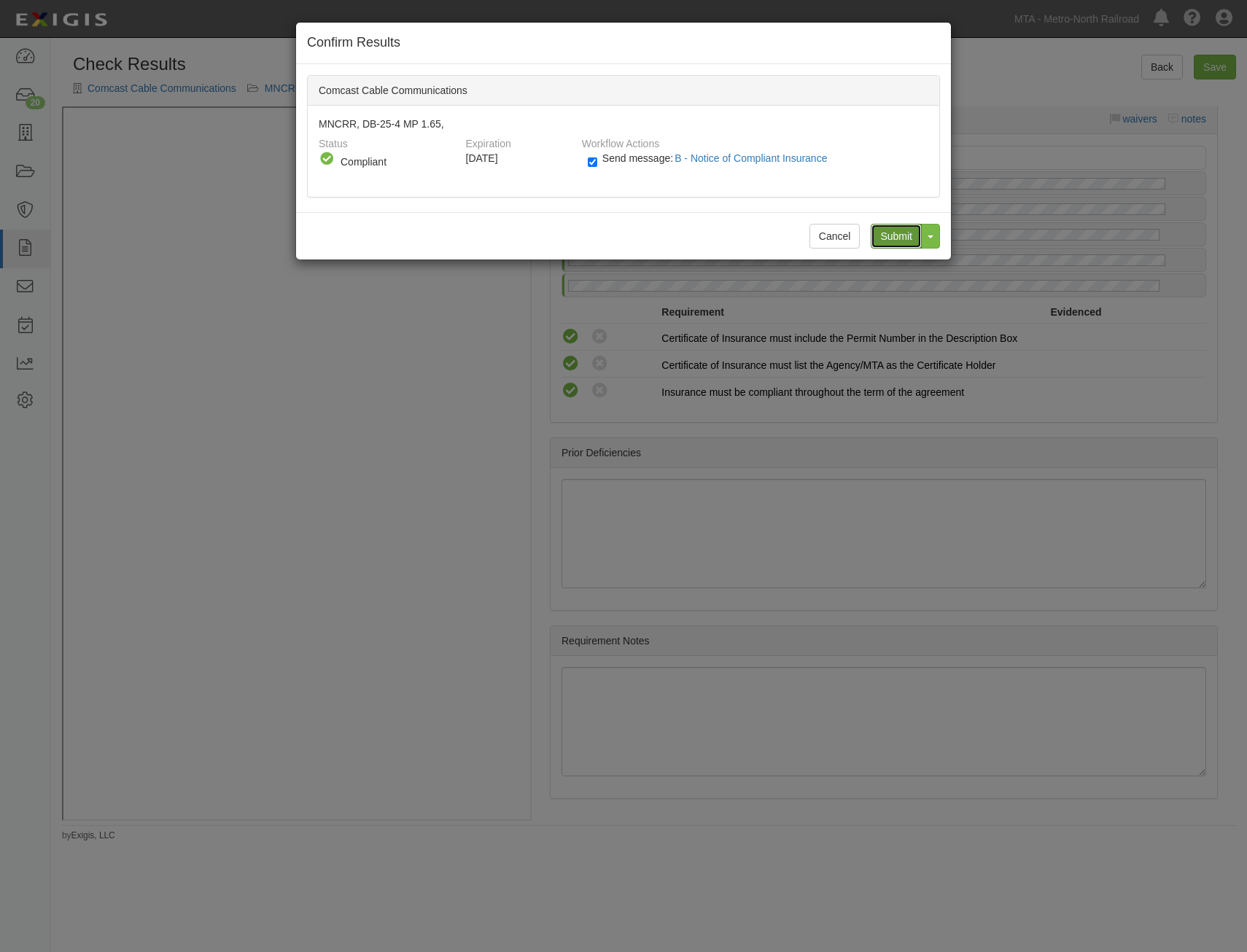
click at [894, 238] on input "Submit" at bounding box center [896, 236] width 51 height 24
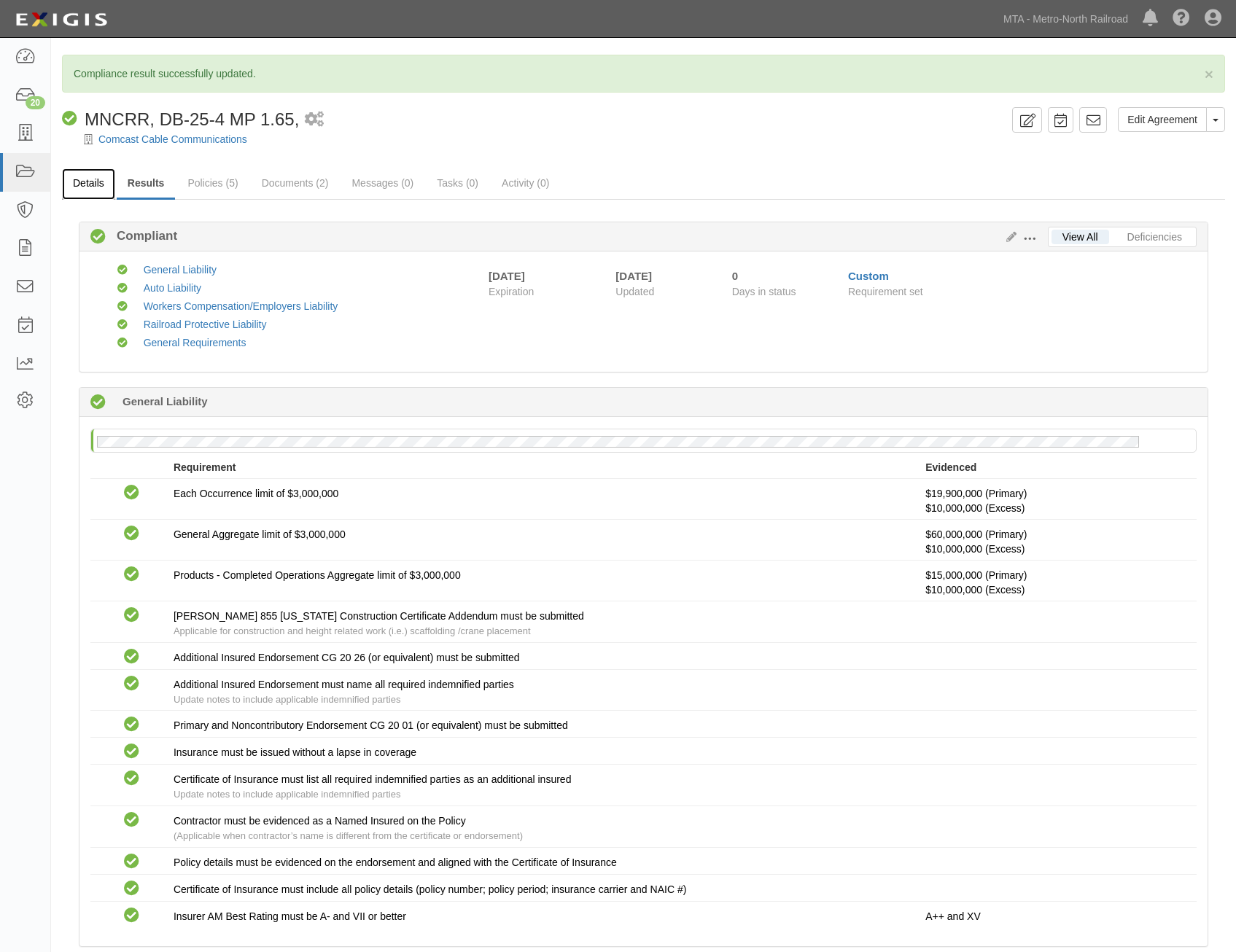
click at [102, 198] on link "Details" at bounding box center [88, 185] width 53 height 32
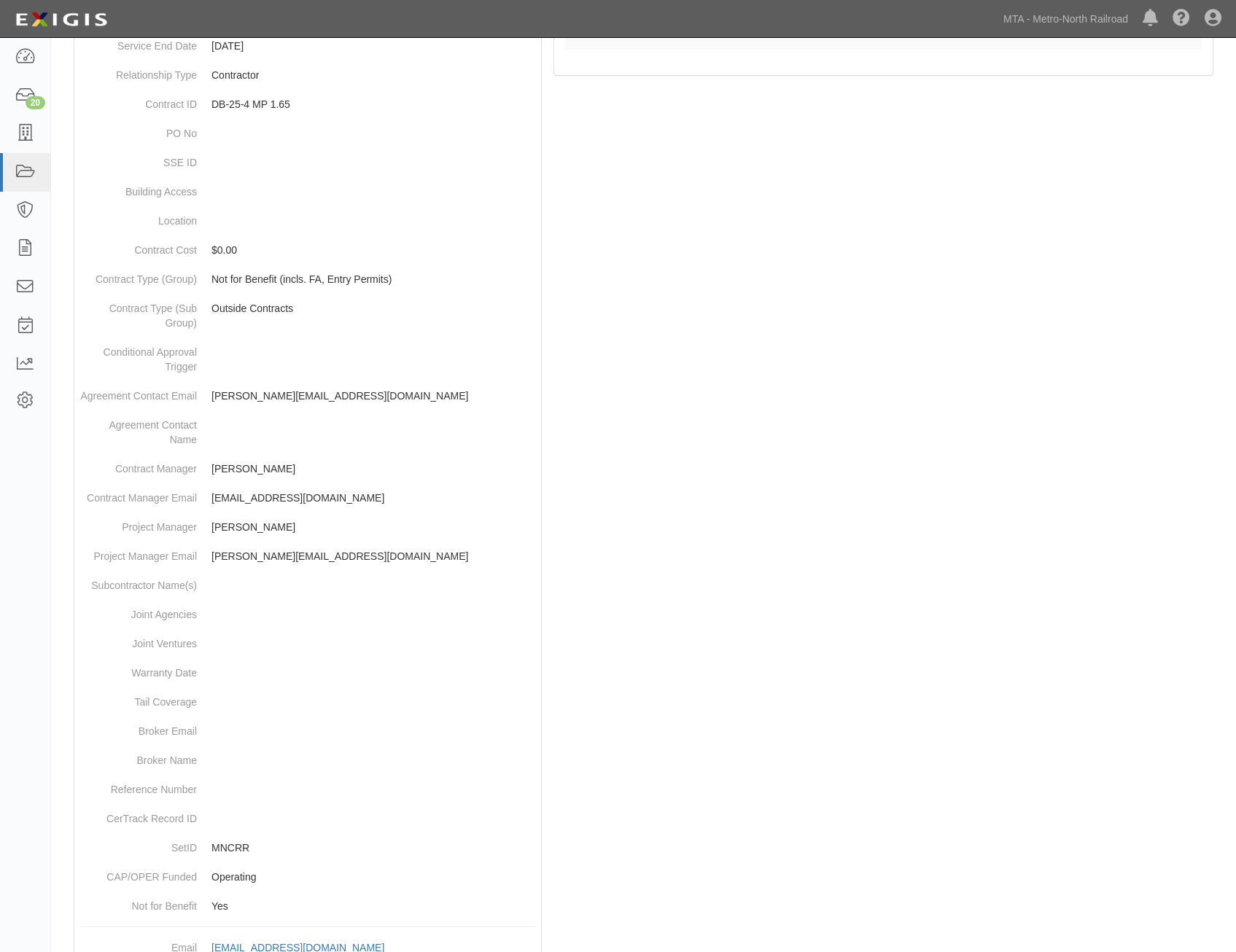
scroll to position [460, 0]
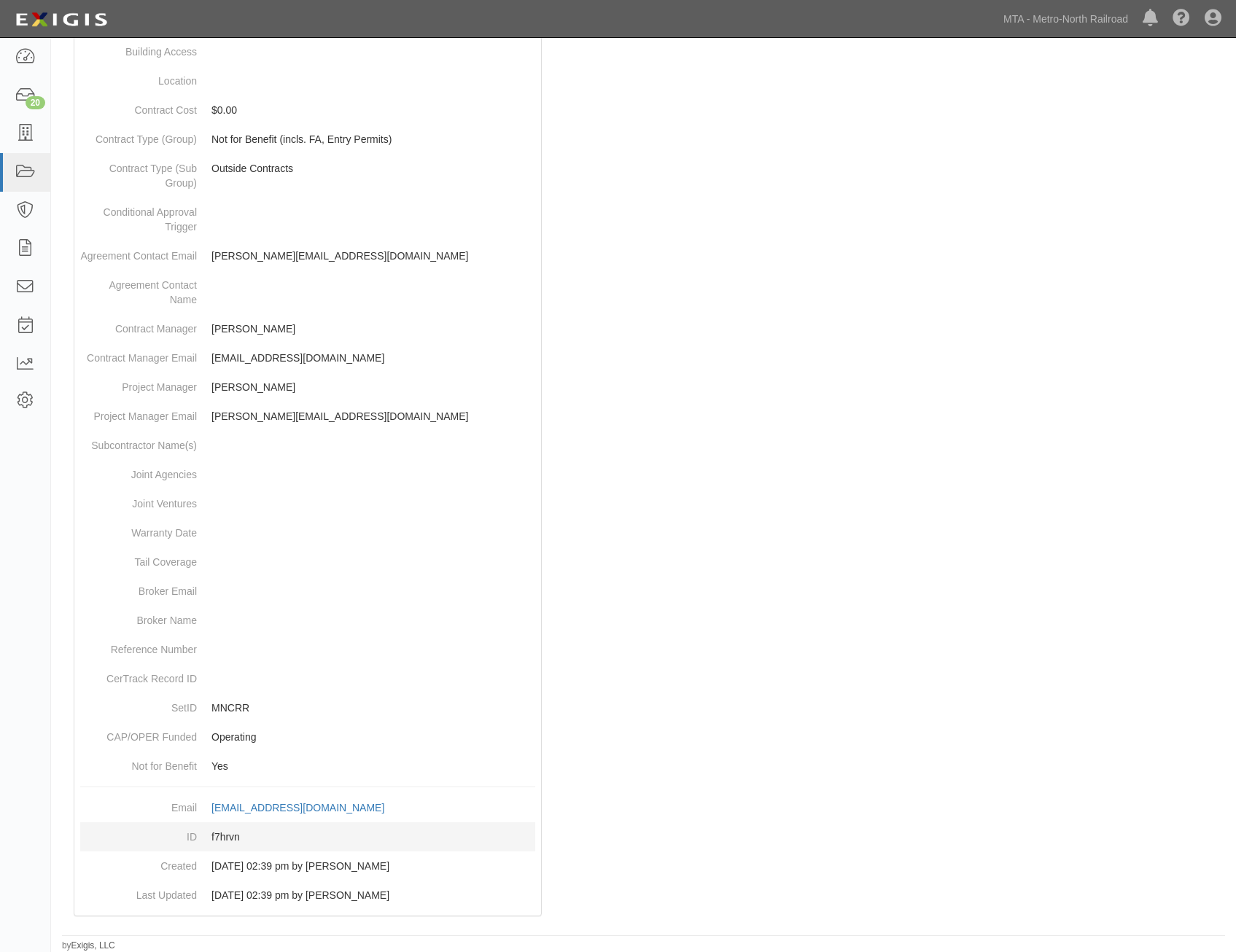
click at [227, 837] on dd "f7hrvn" at bounding box center [308, 837] width 455 height 29
copy dd "f7hrvn"
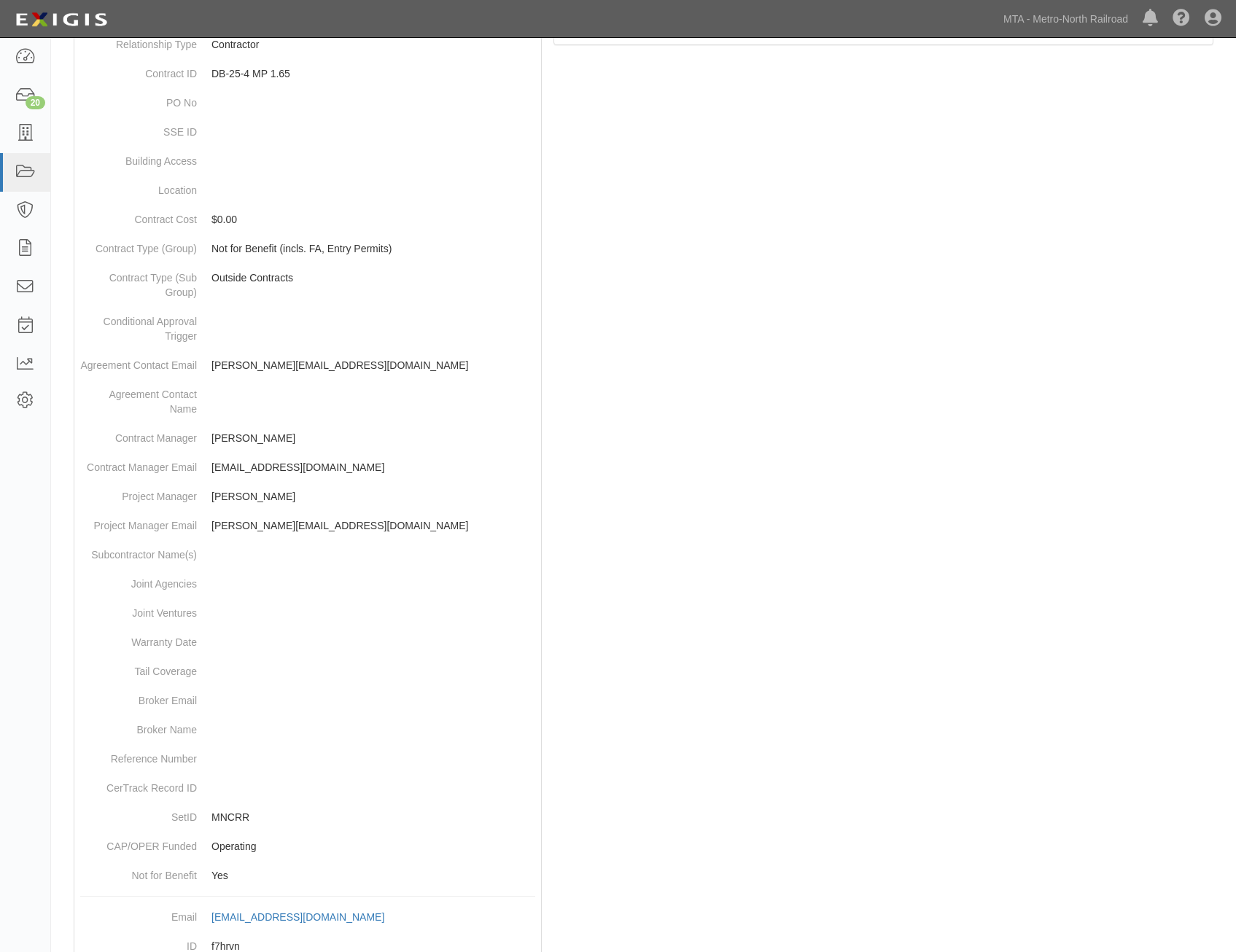
scroll to position [0, 0]
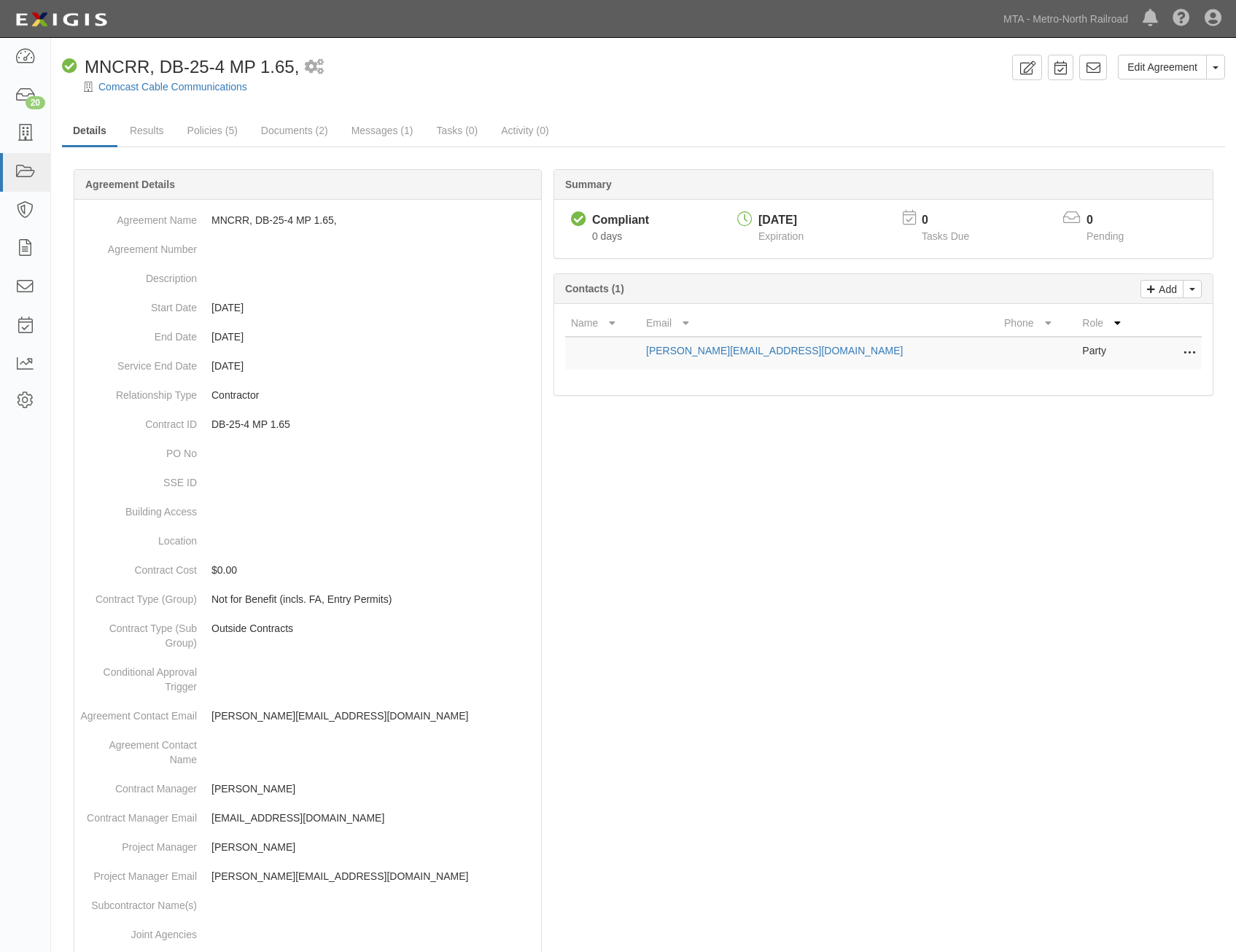
drag, startPoint x: 895, startPoint y: 737, endPoint x: 957, endPoint y: 167, distance: 573.4
click at [1095, 72] on icon at bounding box center [1093, 68] width 14 height 14
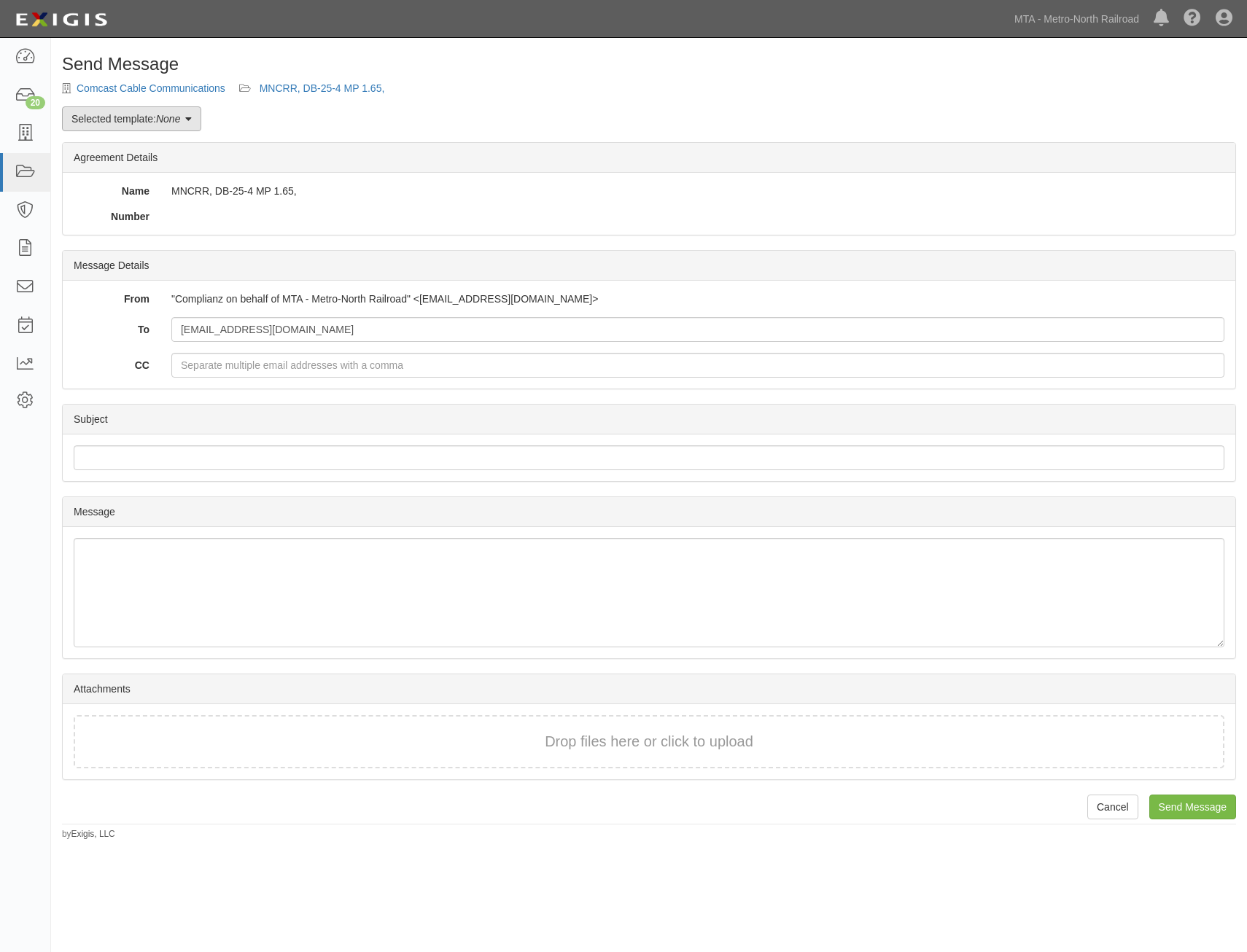
click at [161, 126] on link "Selected template: None" at bounding box center [132, 118] width 140 height 24
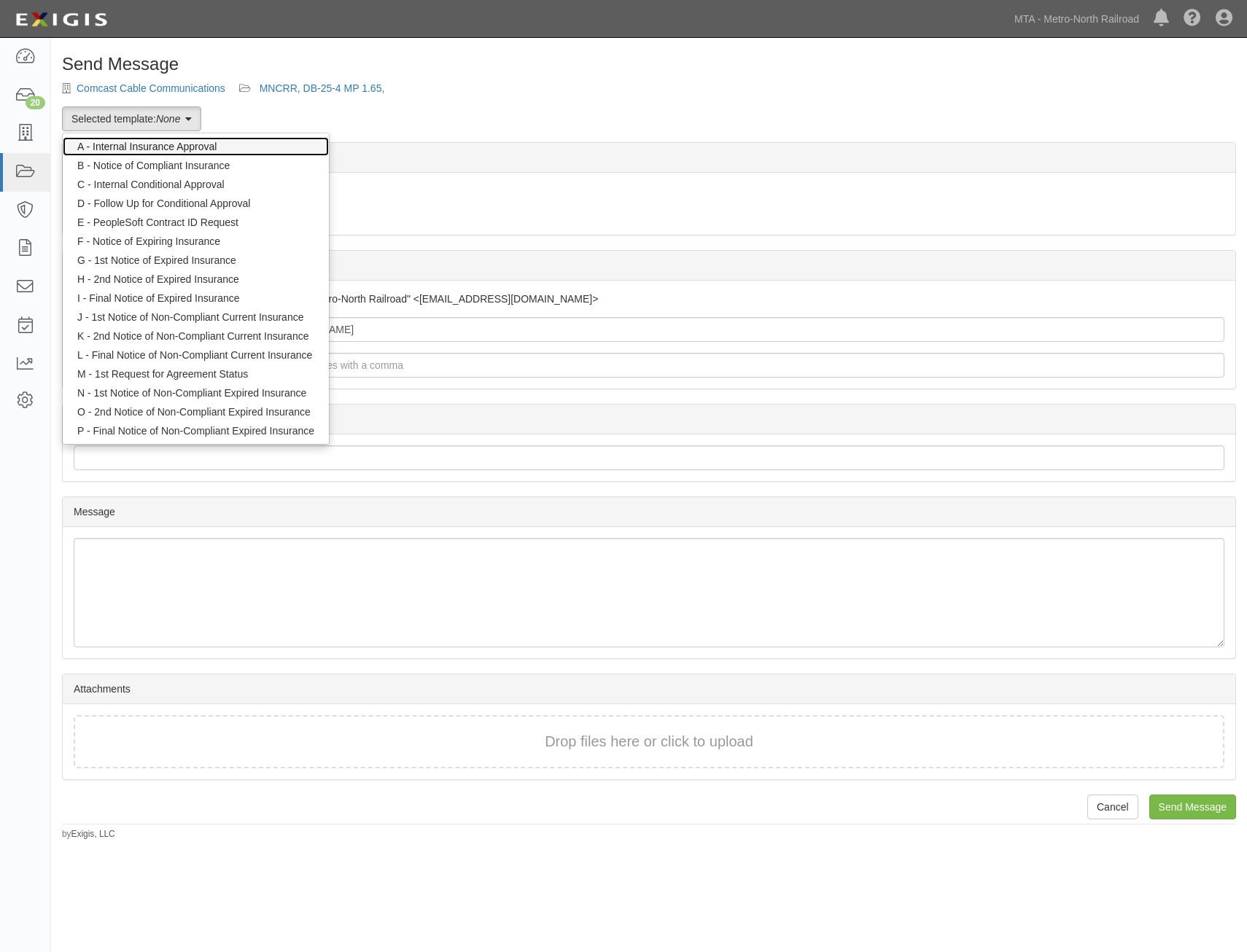
click at [222, 147] on link "A - Internal Insurance Approval" at bounding box center [196, 147] width 266 height 19
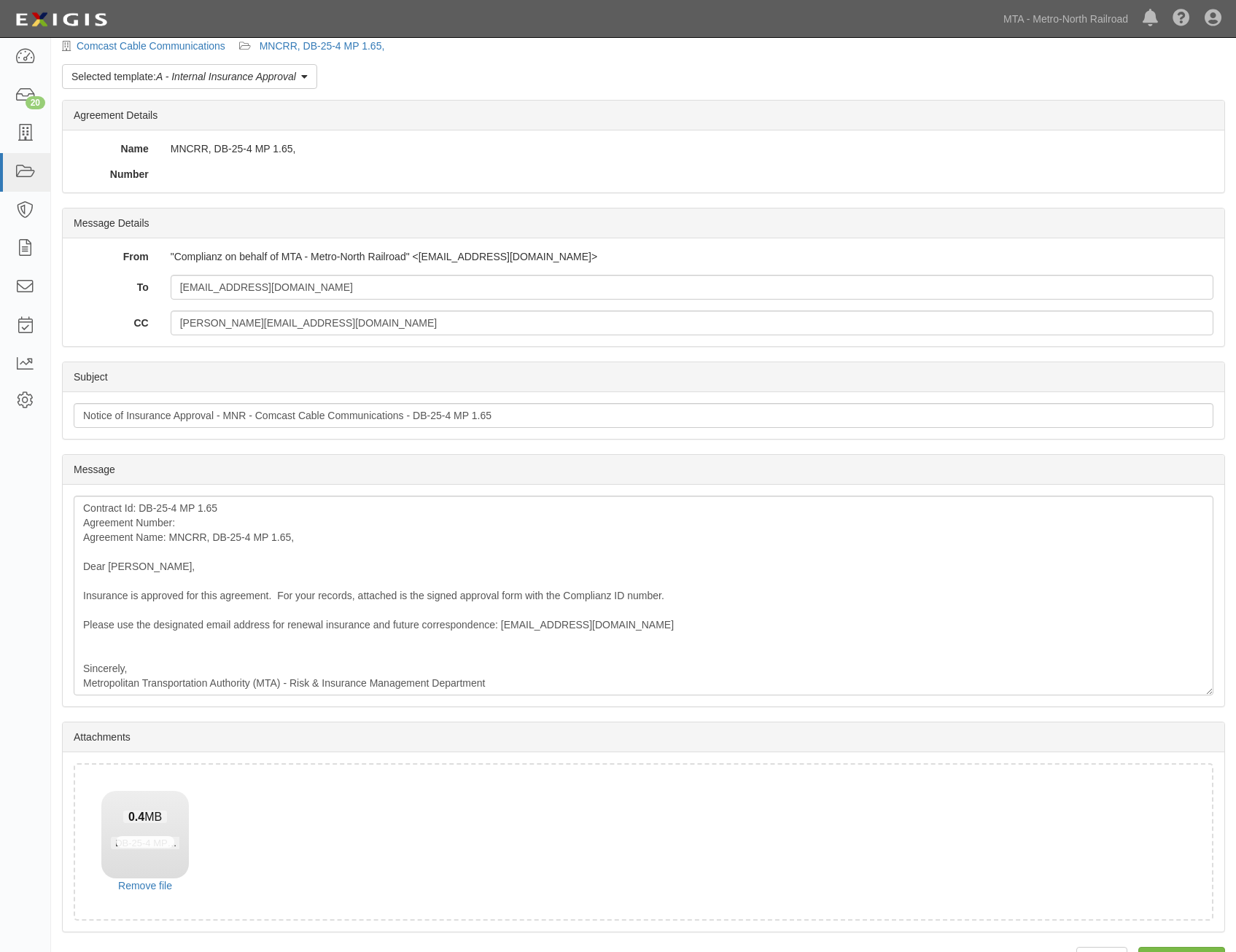
scroll to position [83, 0]
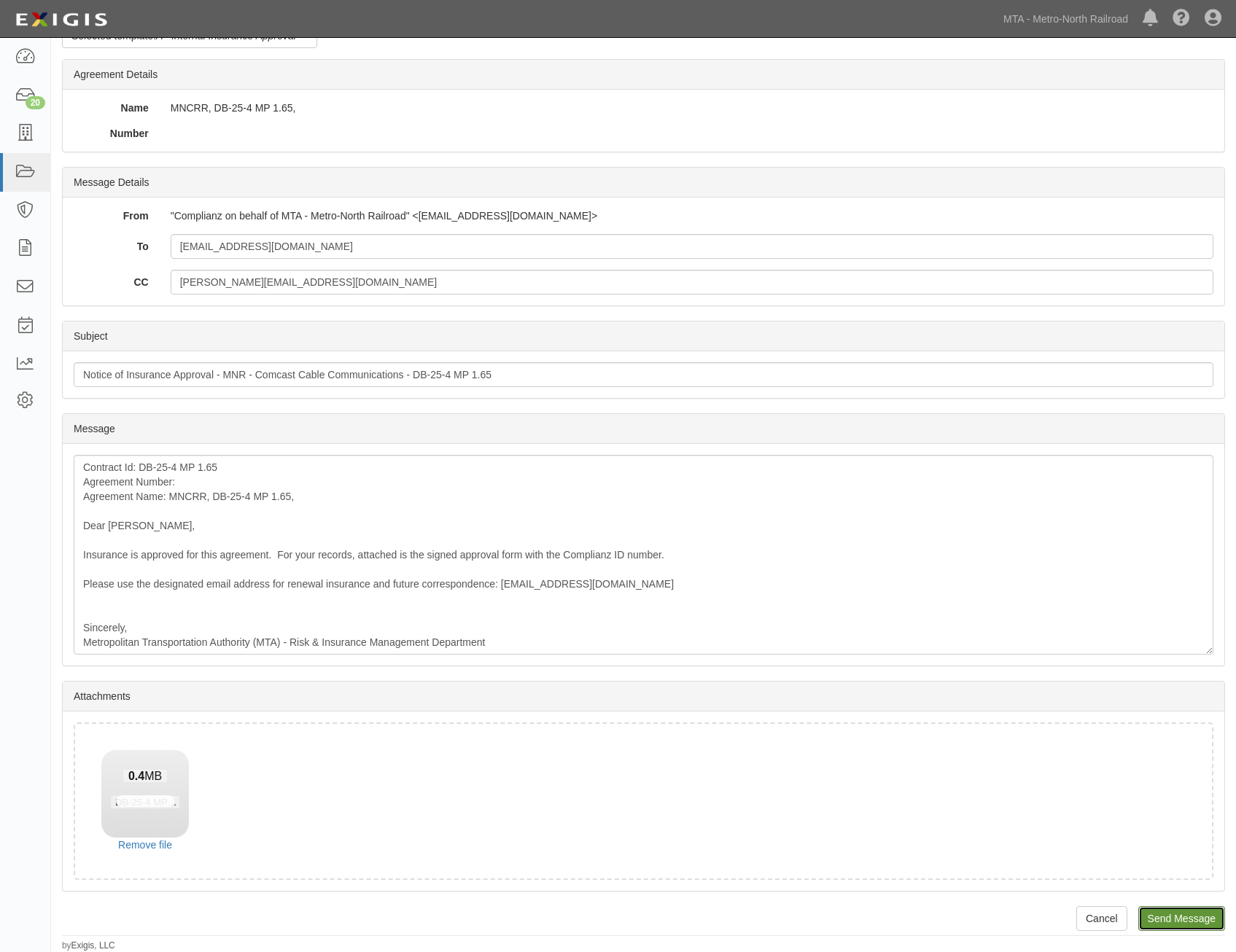
click at [1193, 914] on input "Send Message" at bounding box center [1182, 918] width 87 height 24
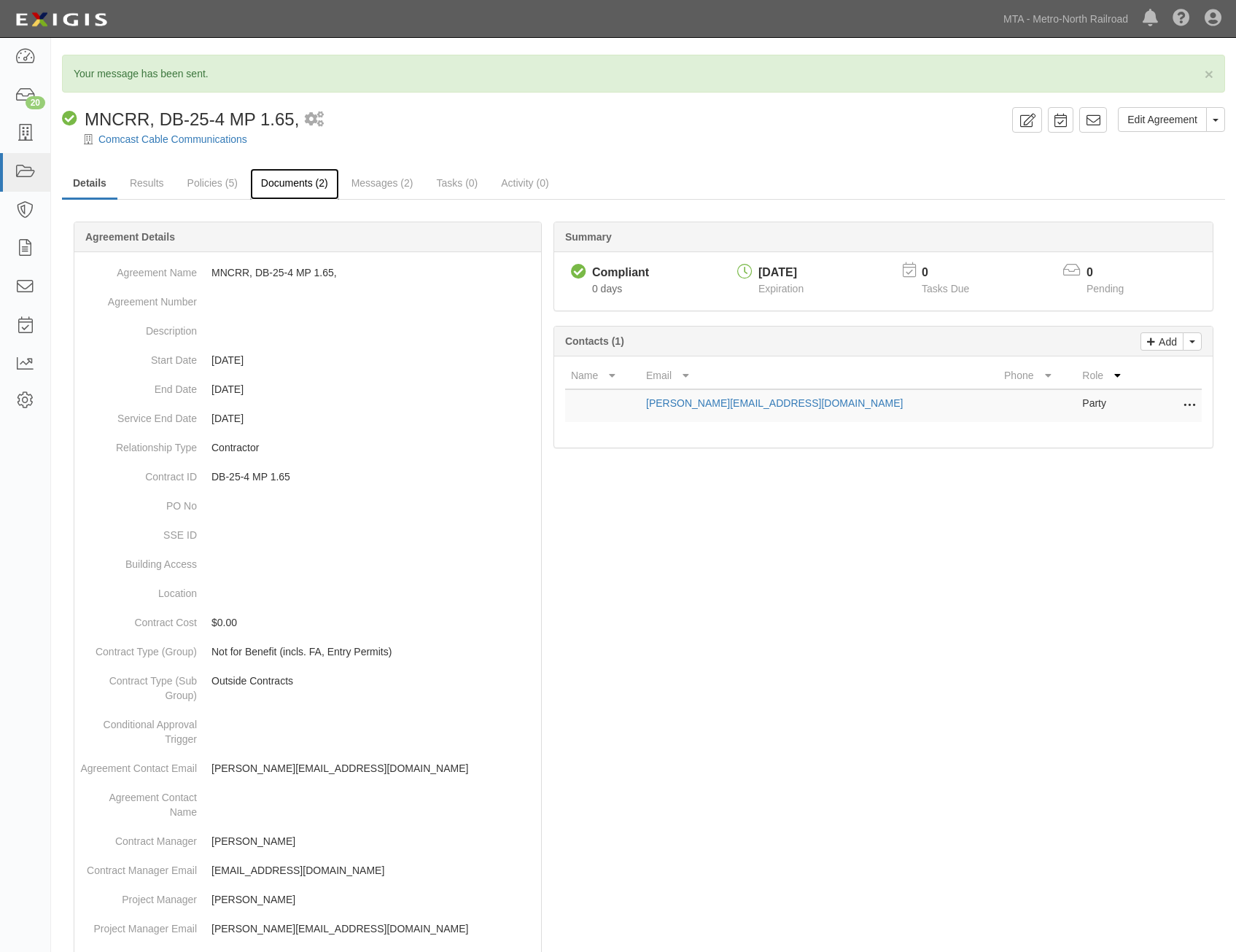
click at [293, 180] on link "Documents (2)" at bounding box center [294, 185] width 89 height 32
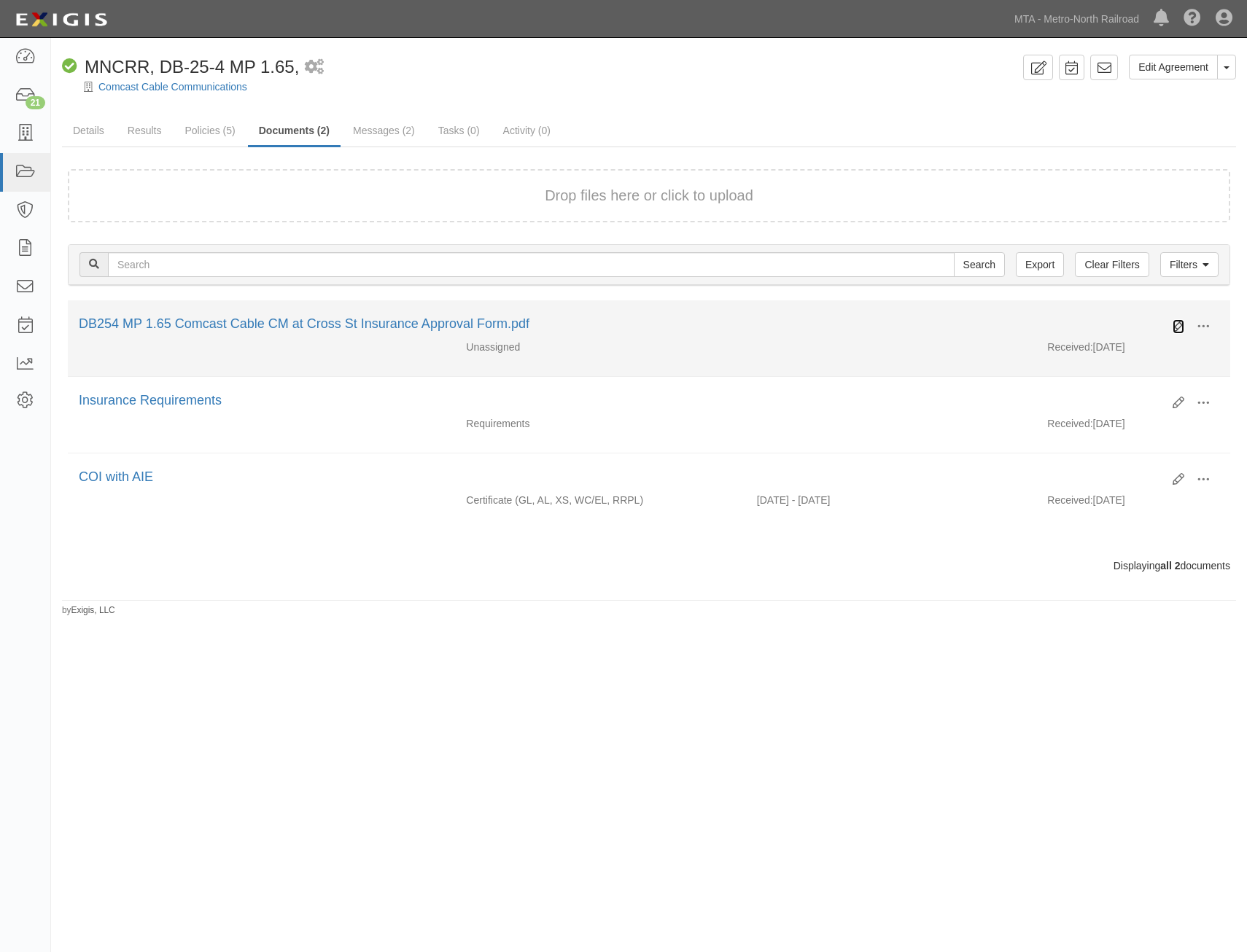
click at [1174, 327] on icon at bounding box center [1178, 327] width 12 height 12
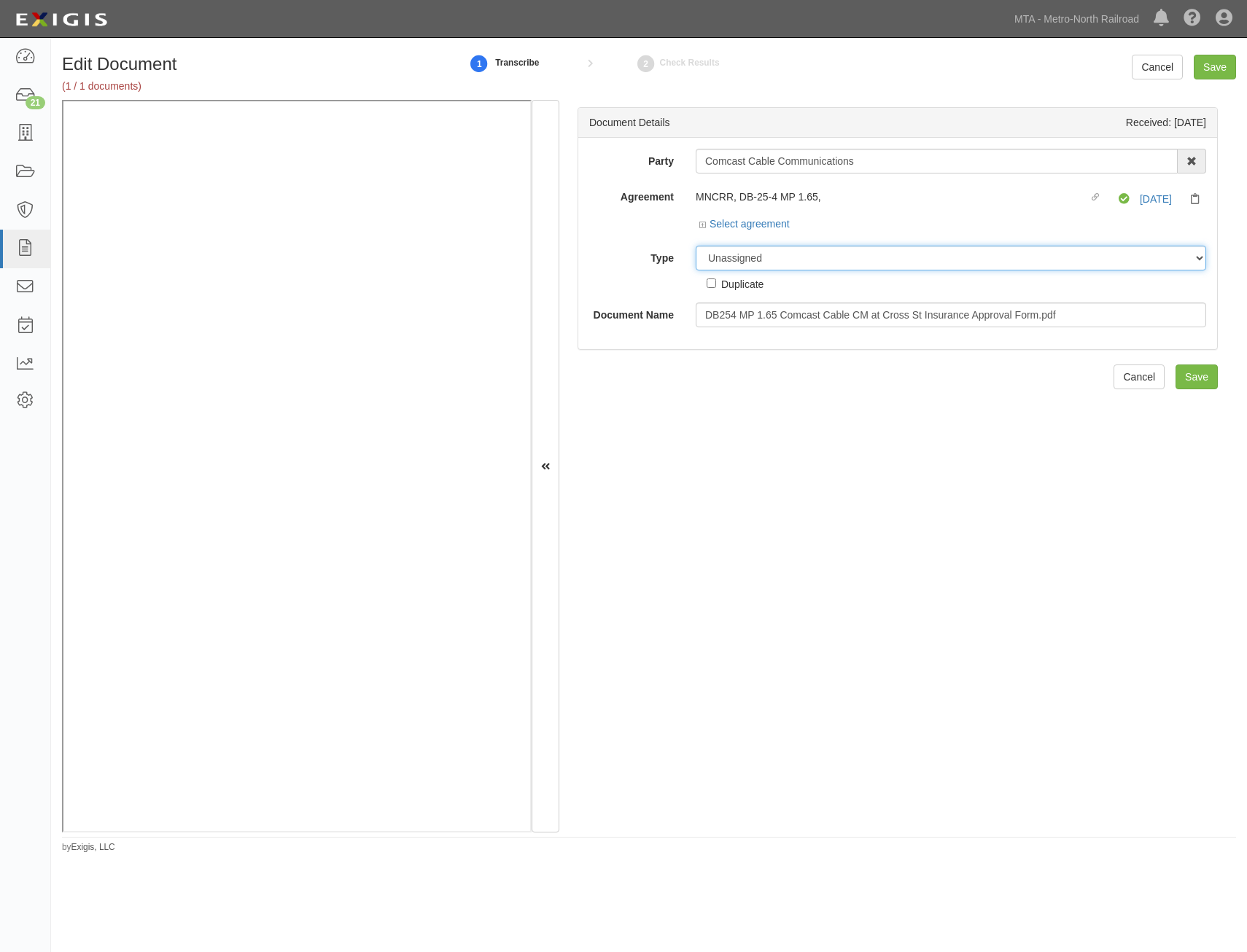
click at [932, 262] on select "Unassigned Binder Cancellation Notice Certificate Contract Endorsement Insuranc…" at bounding box center [950, 258] width 510 height 24
select select "OtherDetail"
click at [696, 246] on select "Unassigned Binder Cancellation Notice Certificate Contract Endorsement Insuranc…" at bounding box center [950, 258] width 510 height 24
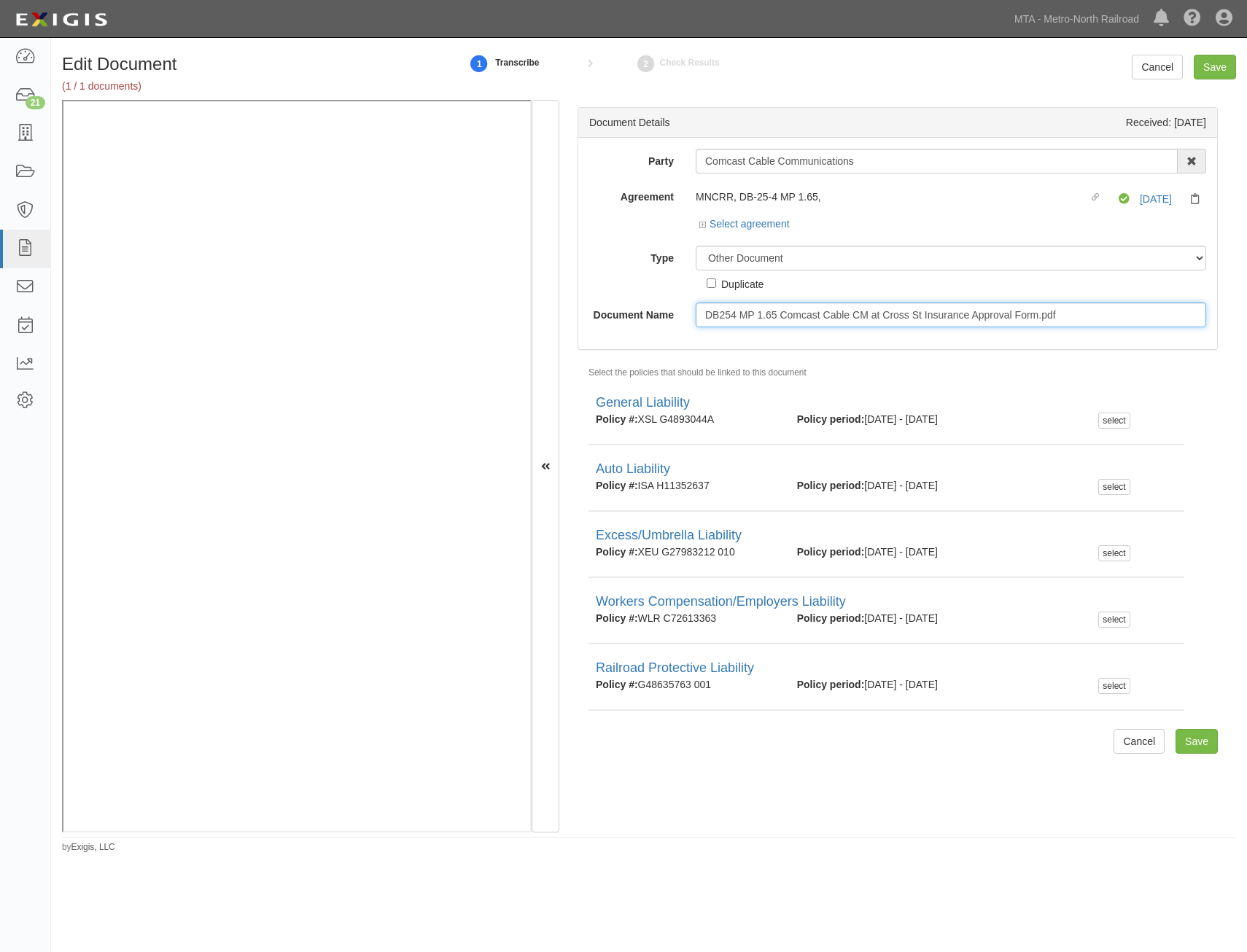
click at [947, 316] on input "DB254 MP 1.65 Comcast Cable CM at Cross St Insurance Approval Form.pdf" at bounding box center [950, 315] width 510 height 24
type input "Approval Form"
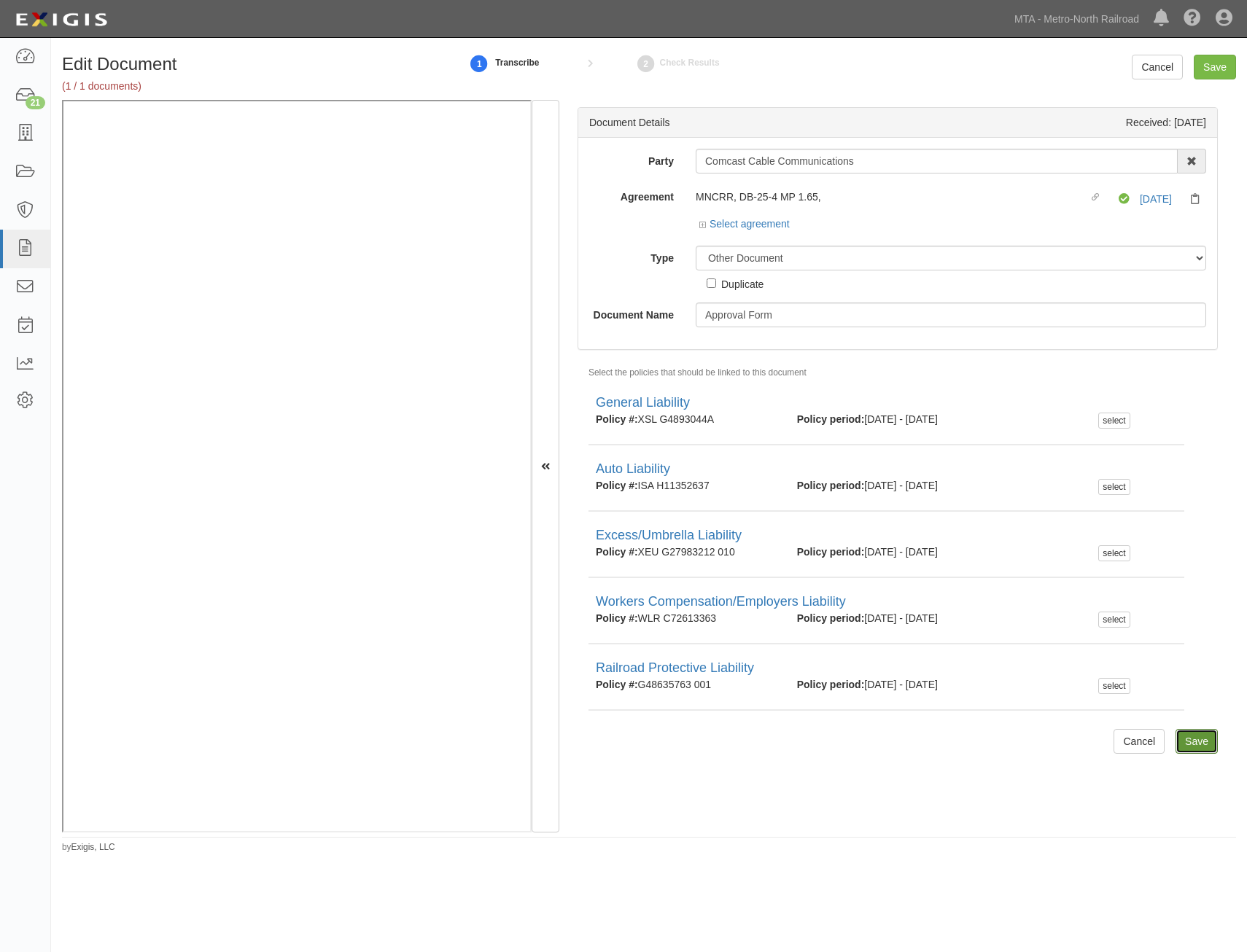
click at [1196, 737] on input "Save" at bounding box center [1197, 741] width 43 height 24
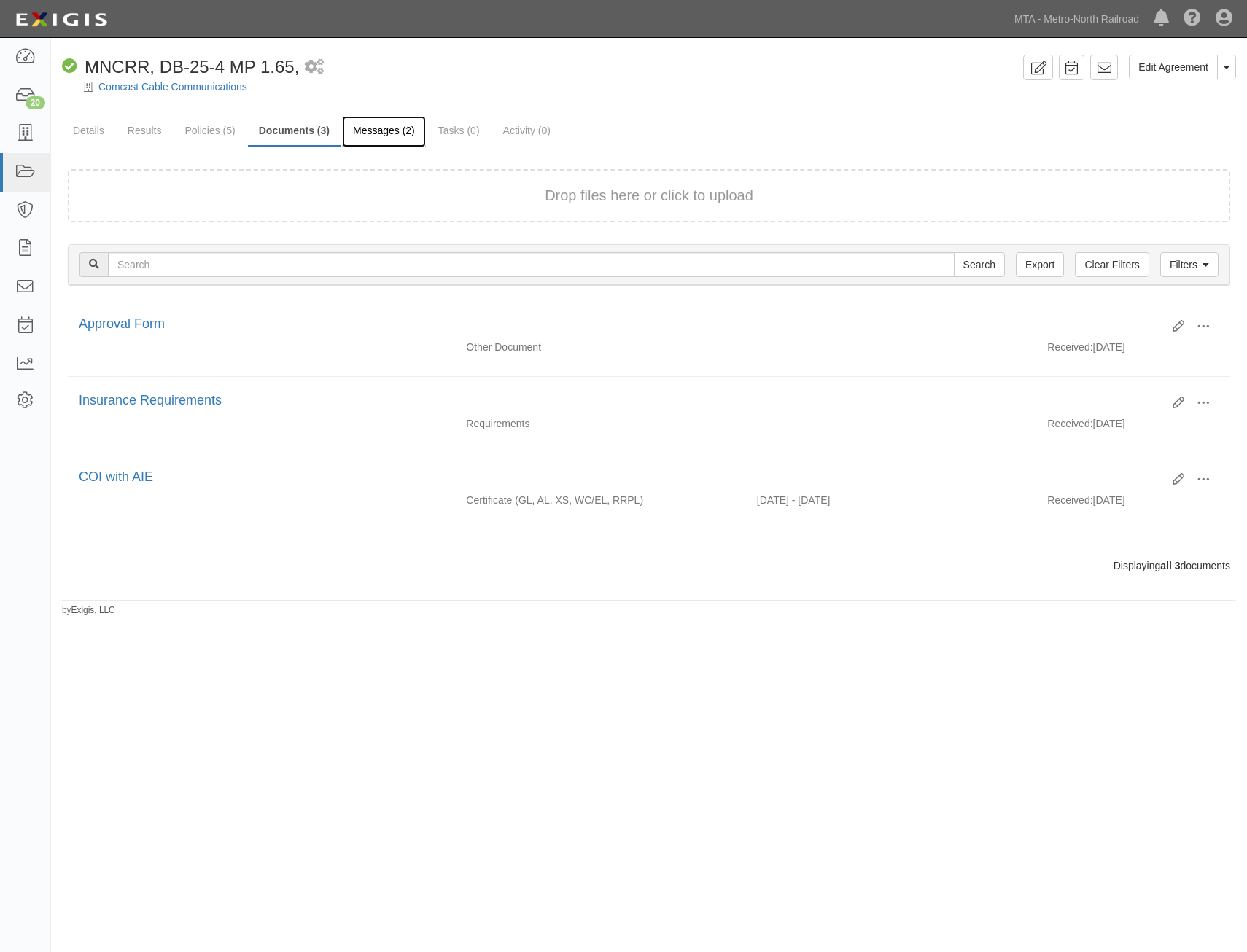
click at [373, 135] on link "Messages (2)" at bounding box center [384, 132] width 84 height 32
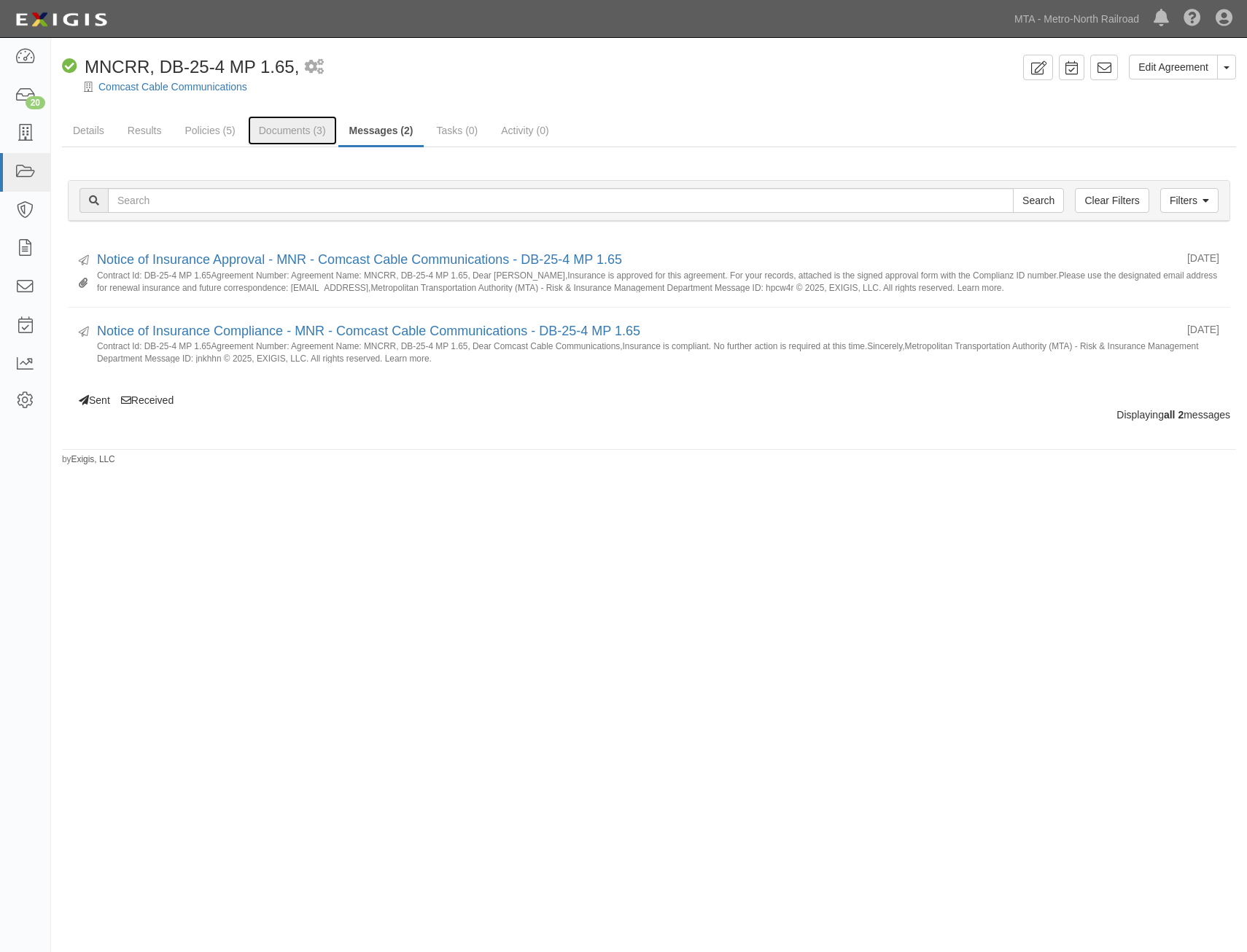
click at [300, 137] on link "Documents (3)" at bounding box center [292, 130] width 89 height 29
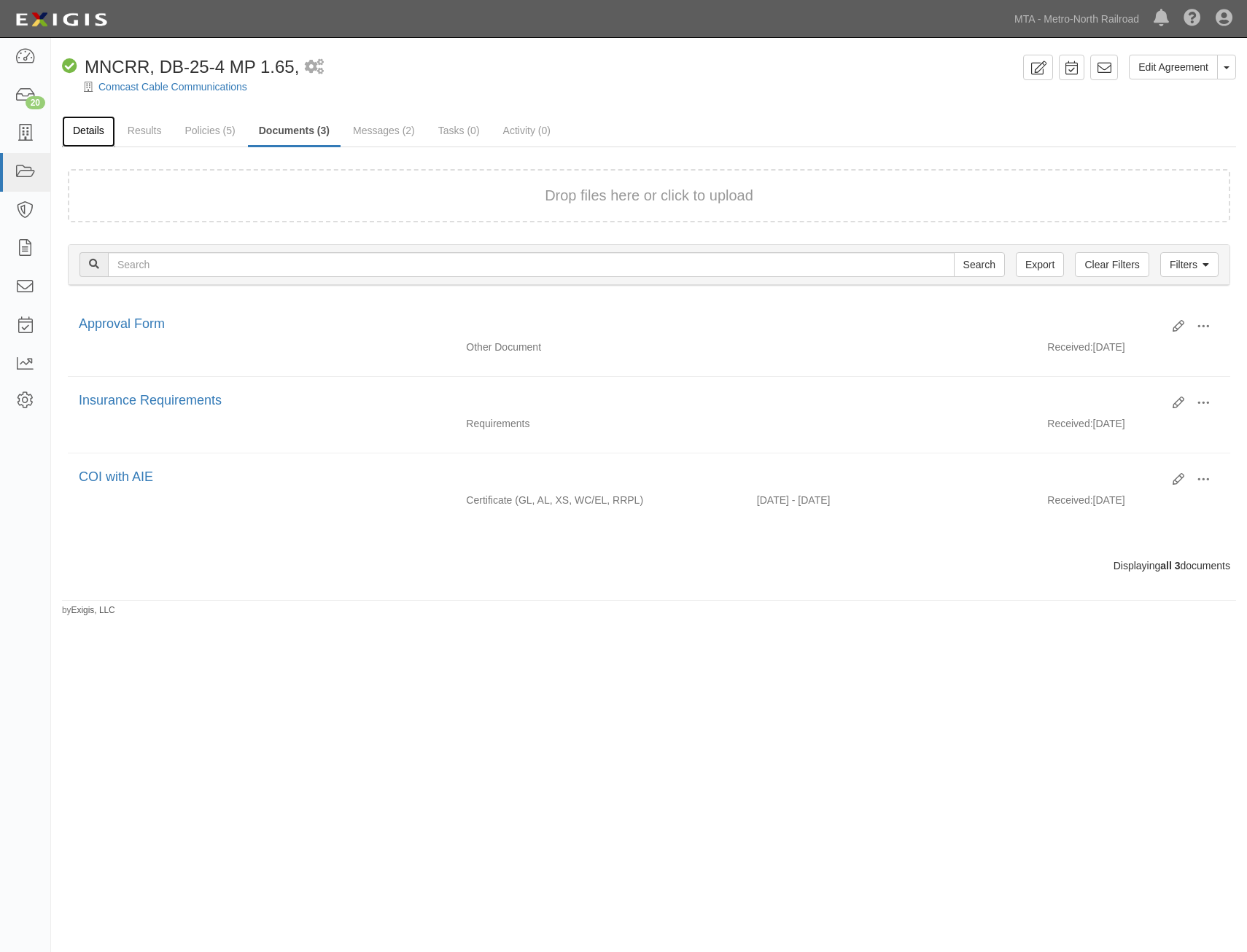
click at [86, 135] on link "Details" at bounding box center [88, 132] width 53 height 32
